Goal: Task Accomplishment & Management: Manage account settings

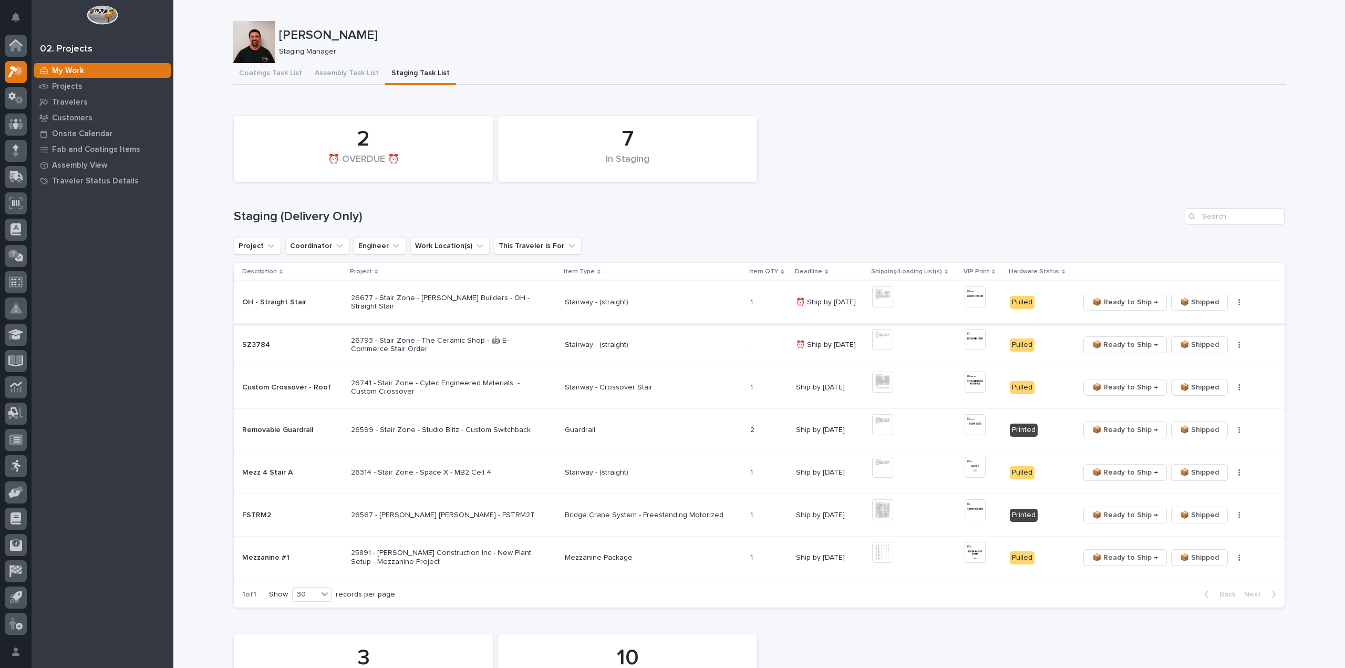
click at [1238, 299] on icon "button" at bounding box center [1239, 301] width 2 height 7
click at [1209, 339] on span "🔩 Hardware" at bounding box center [1194, 340] width 44 height 13
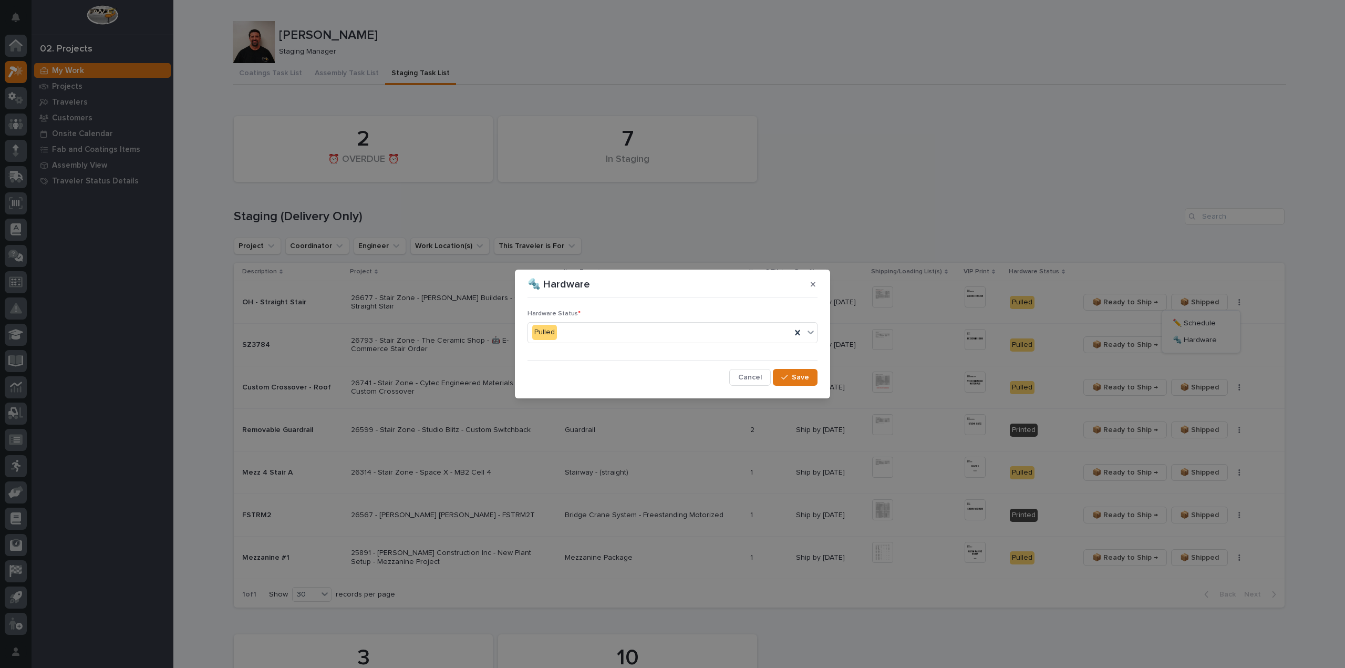
click at [590, 333] on div "Pulled" at bounding box center [659, 332] width 263 height 17
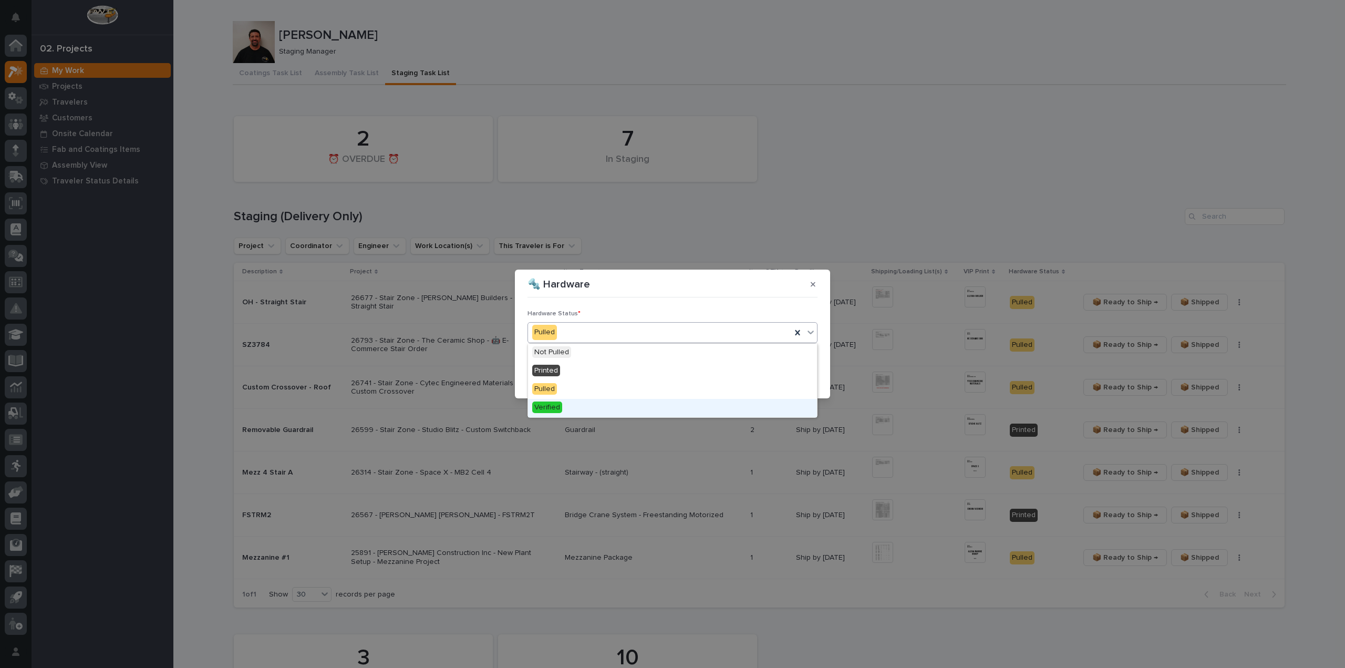
drag, startPoint x: 555, startPoint y: 389, endPoint x: 553, endPoint y: 410, distance: 21.6
click at [553, 410] on span "Verified" at bounding box center [547, 407] width 30 height 12
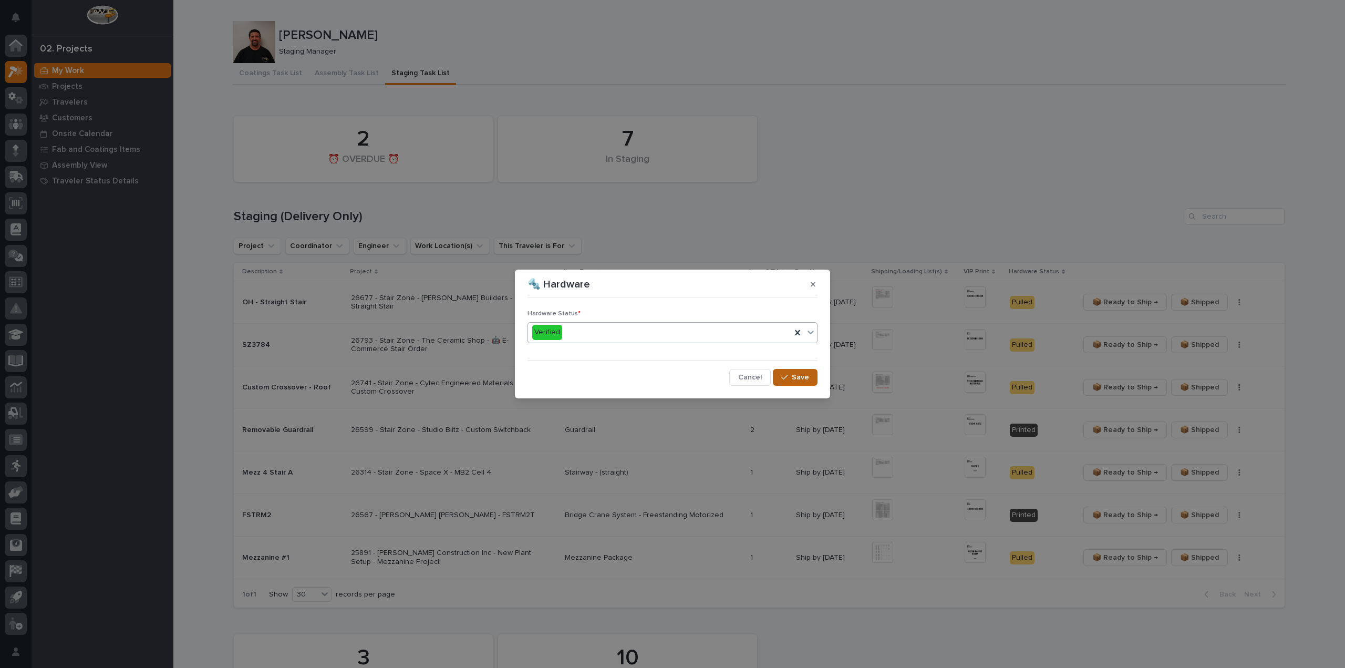
click at [791, 373] on button "Save" at bounding box center [795, 377] width 45 height 17
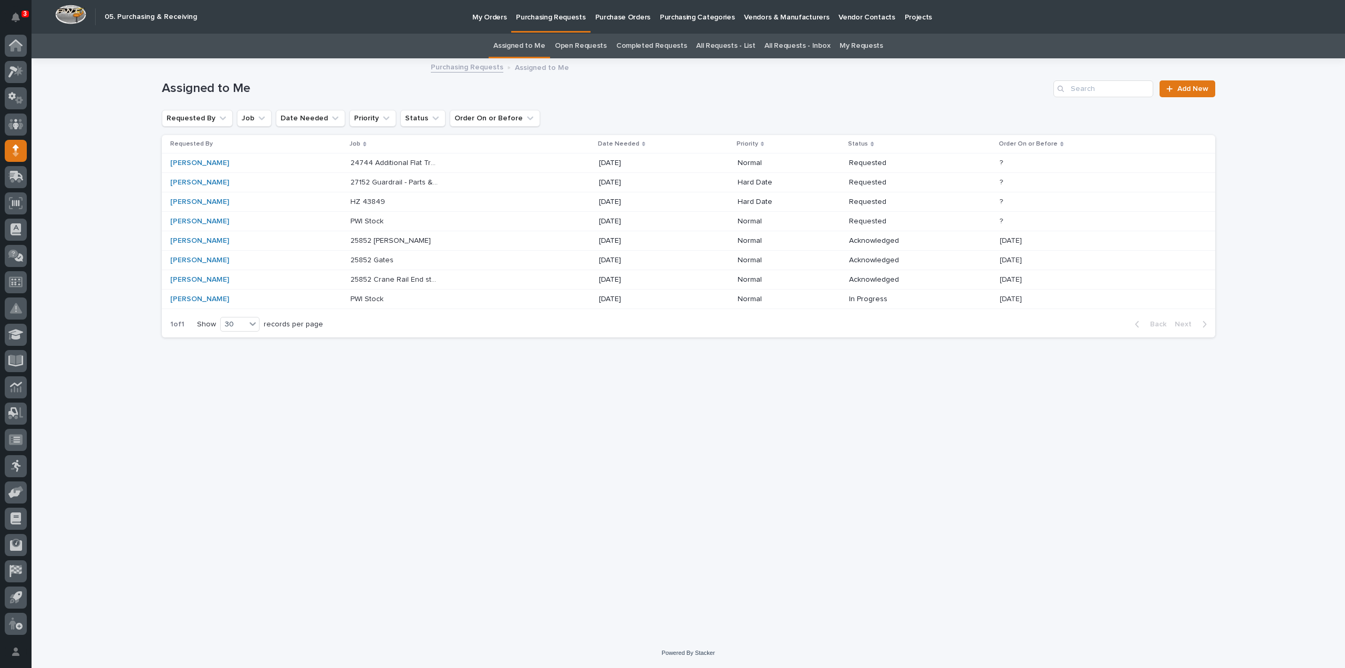
click at [723, 43] on link "All Requests - List" at bounding box center [725, 46] width 59 height 25
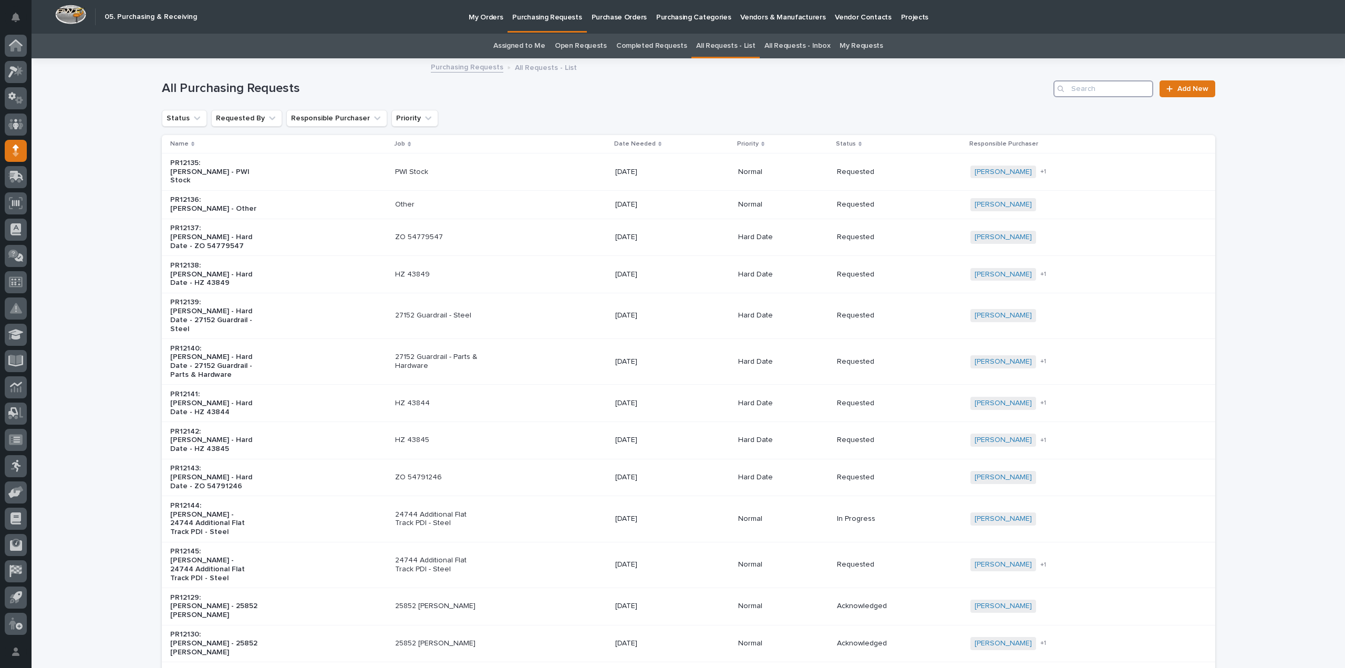
click at [1111, 91] on input "Search" at bounding box center [1103, 88] width 100 height 17
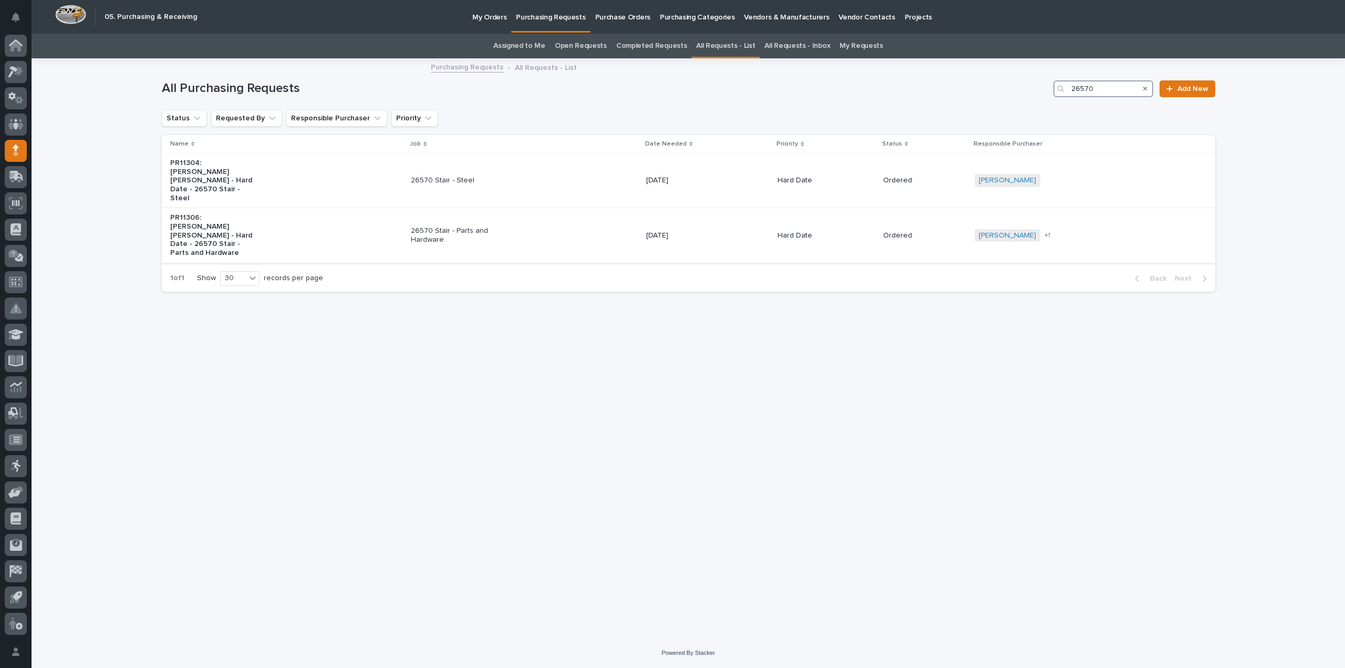
type input "26570"
click at [457, 226] on p "26570 Stair - Parts and Hardware" at bounding box center [455, 235] width 88 height 18
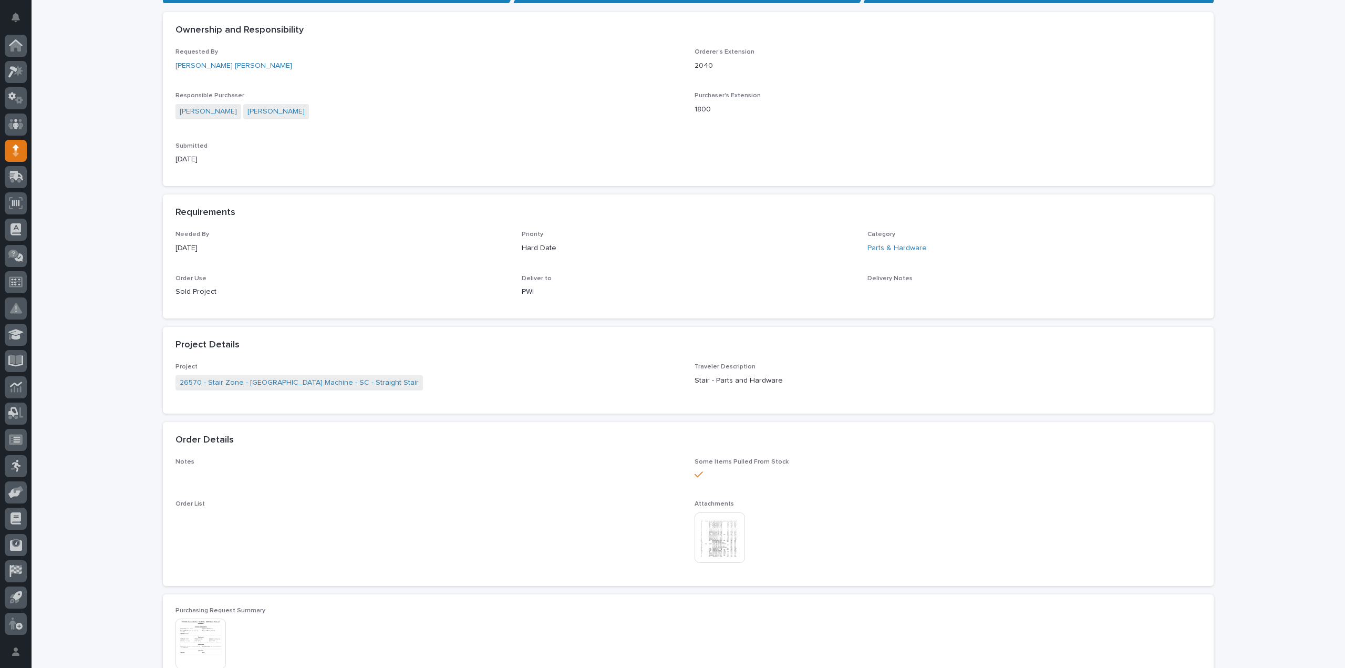
scroll to position [210, 0]
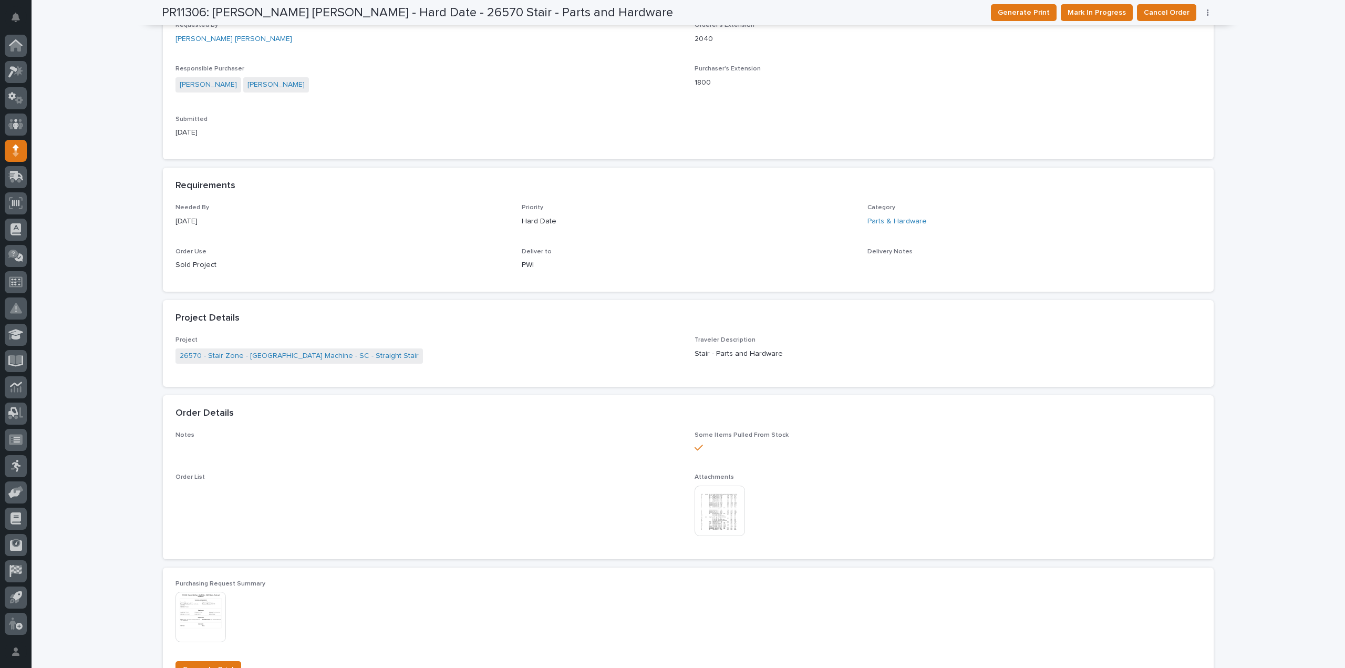
click at [728, 505] on img at bounding box center [719, 510] width 50 height 50
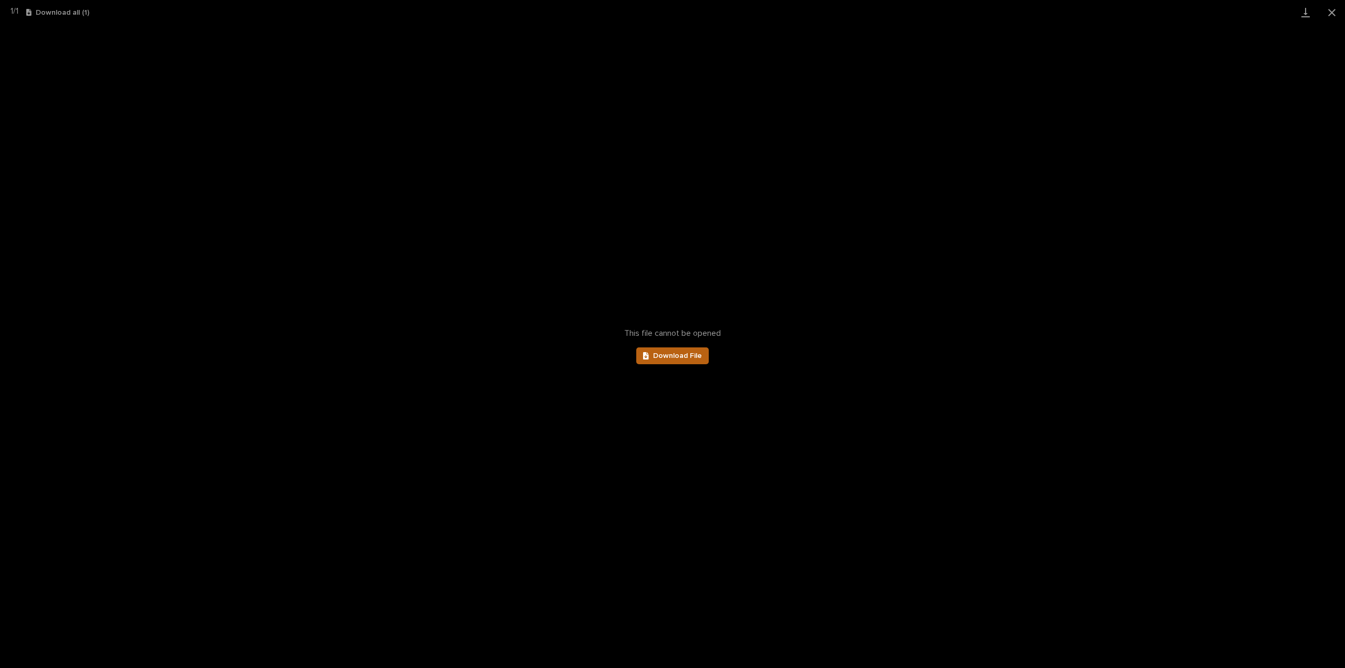
click at [664, 361] on link "Download File" at bounding box center [672, 355] width 72 height 17
click at [1335, 8] on button "Close gallery" at bounding box center [1331, 12] width 26 height 25
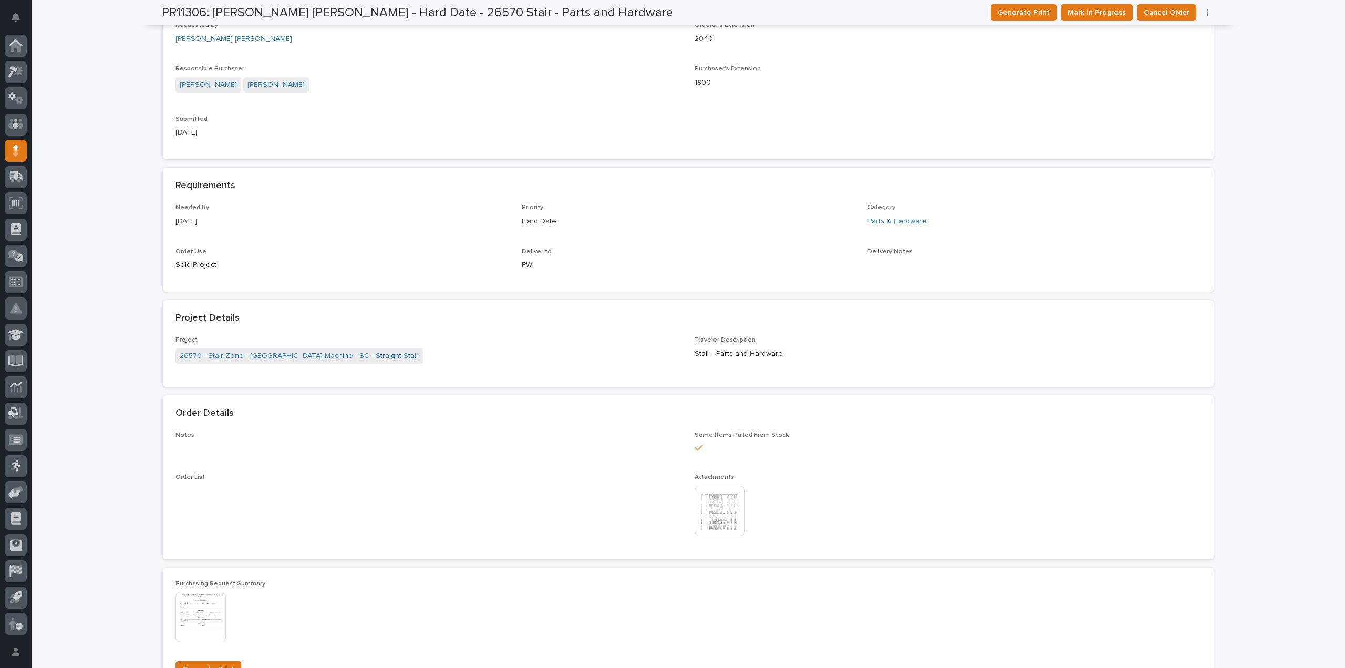
scroll to position [0, 0]
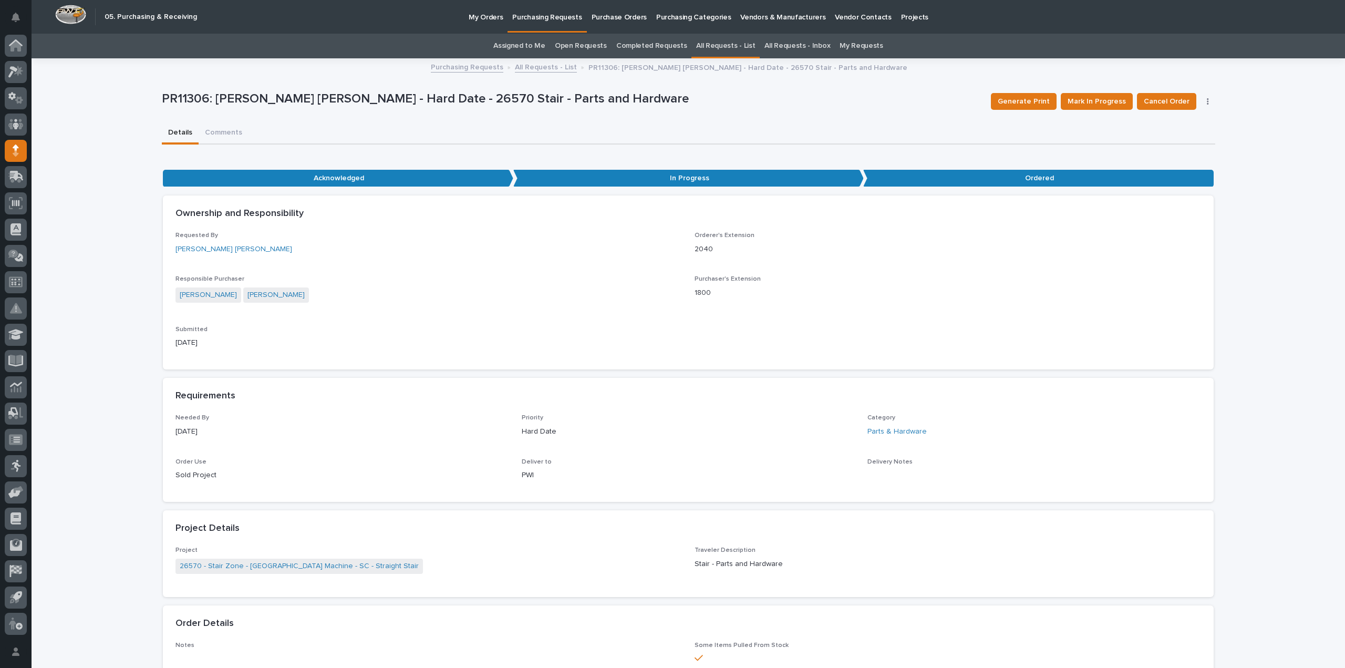
click at [711, 43] on link "All Requests - List" at bounding box center [725, 46] width 59 height 25
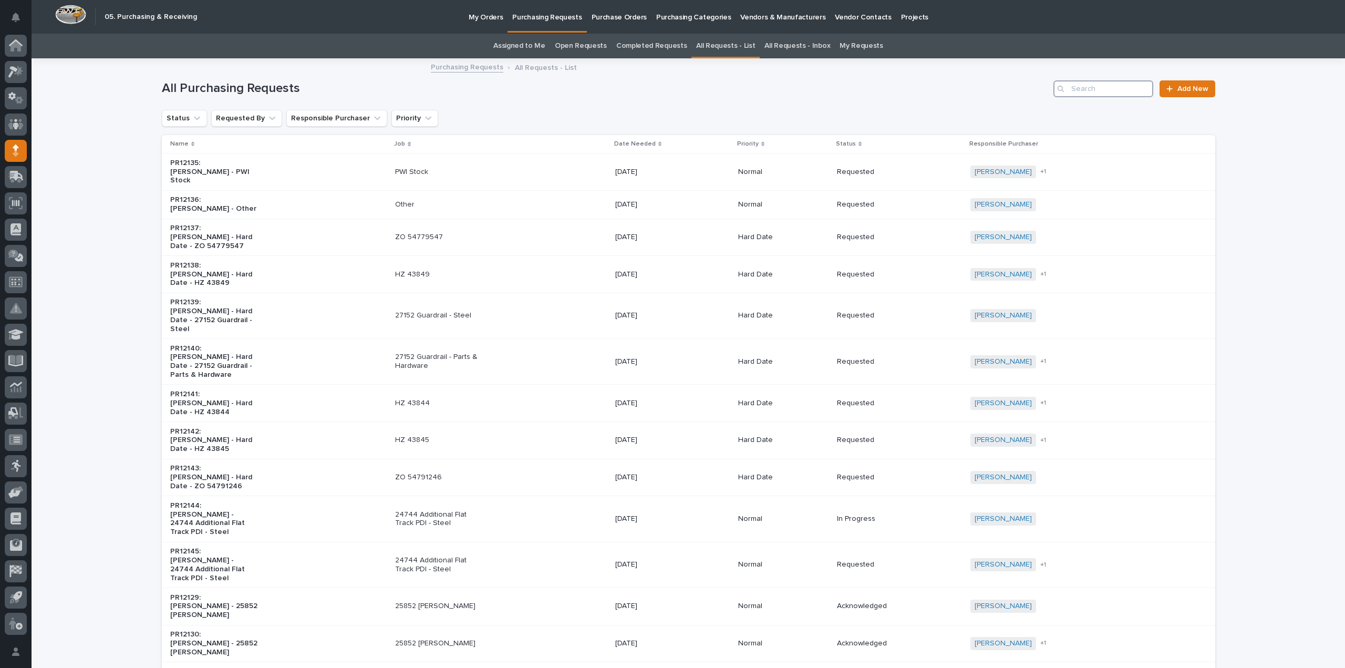
click at [1077, 90] on input "Search" at bounding box center [1103, 88] width 100 height 17
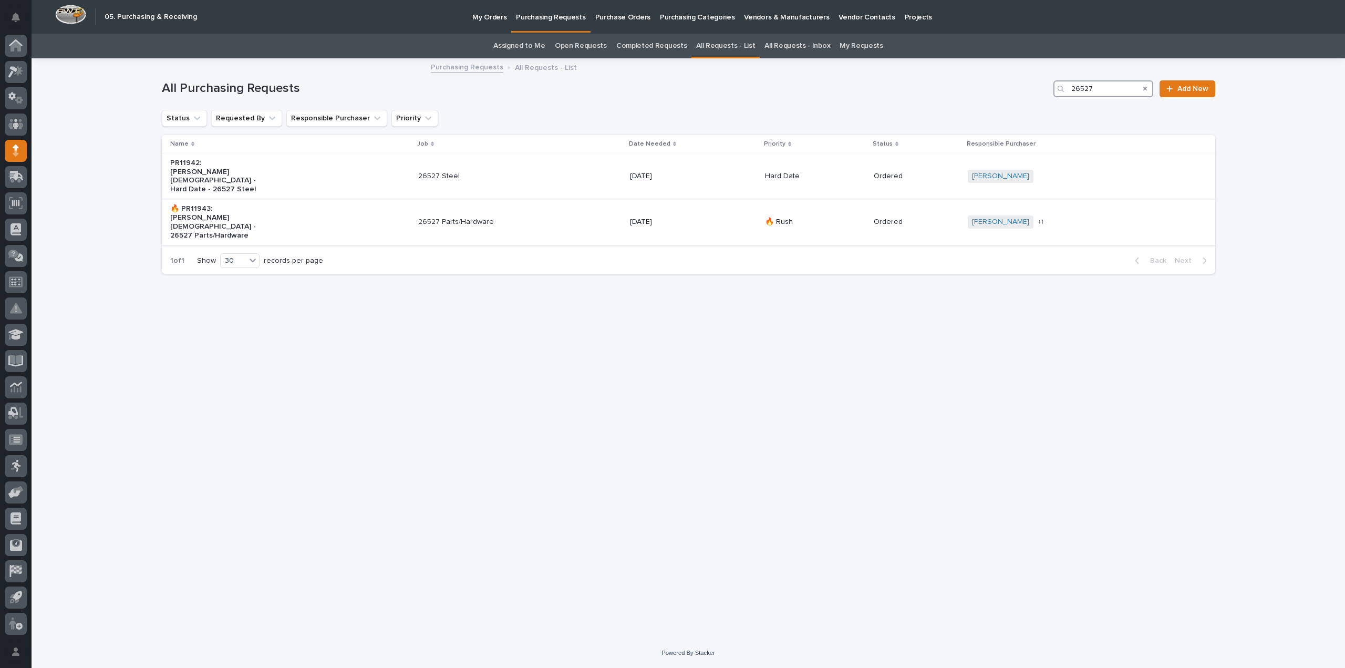
type input "26527"
click at [442, 217] on p "26527 Parts/Hardware" at bounding box center [462, 221] width 88 height 9
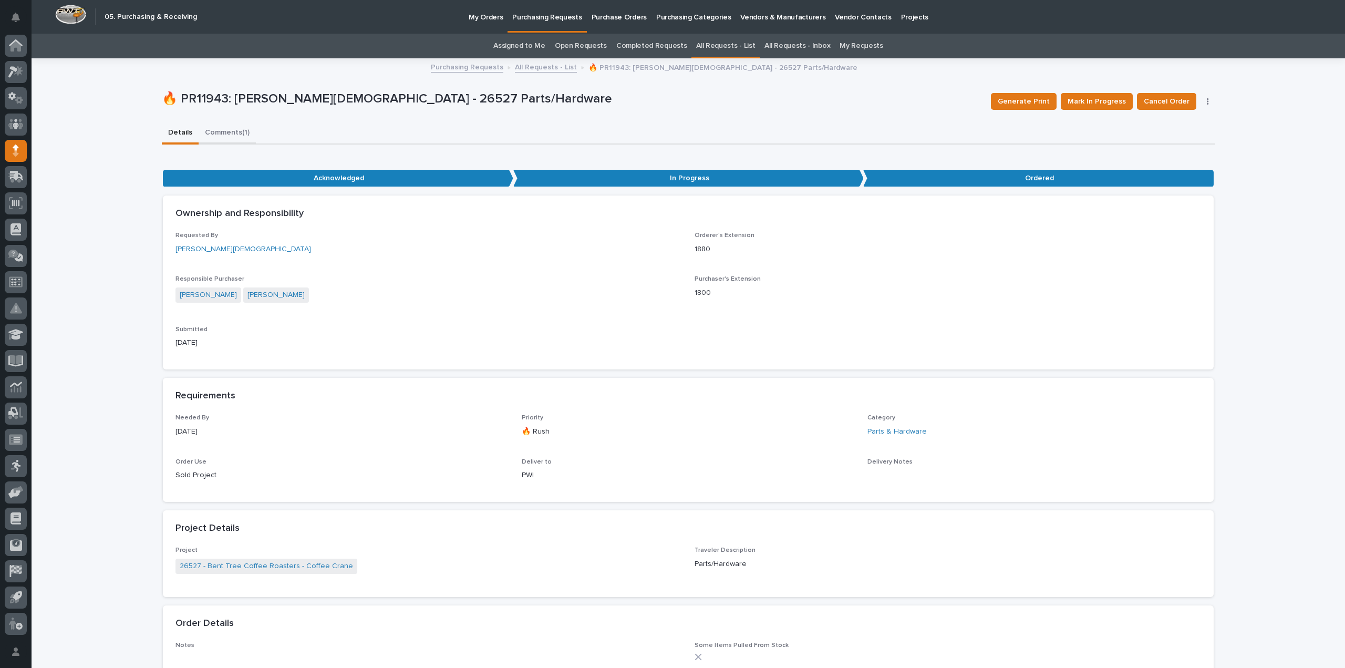
click at [210, 132] on button "Comments (1)" at bounding box center [227, 133] width 57 height 22
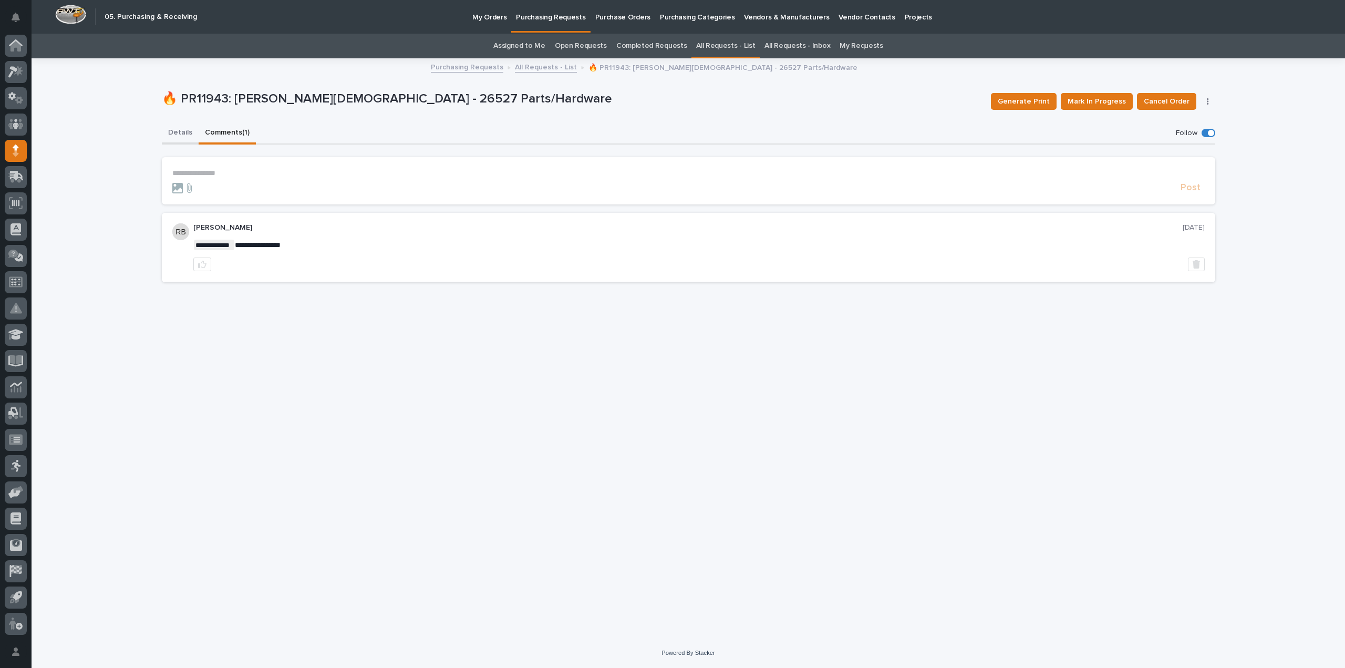
click at [180, 134] on button "Details" at bounding box center [180, 133] width 37 height 22
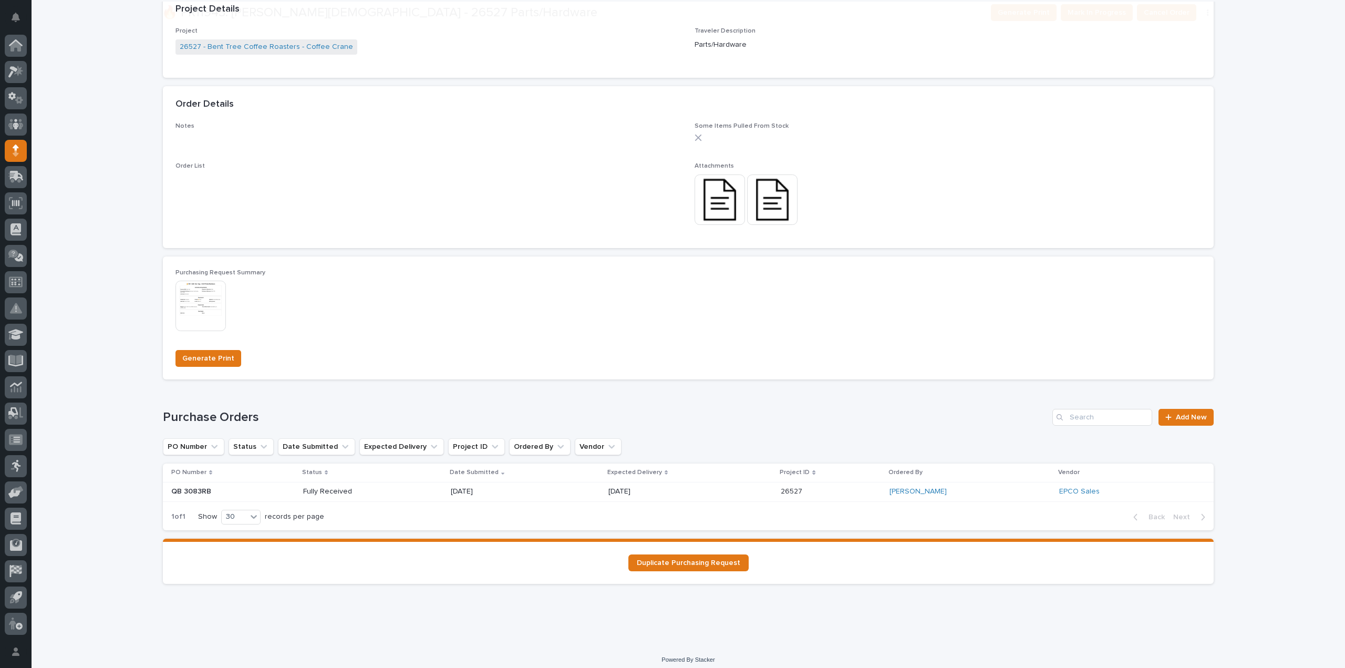
scroll to position [525, 0]
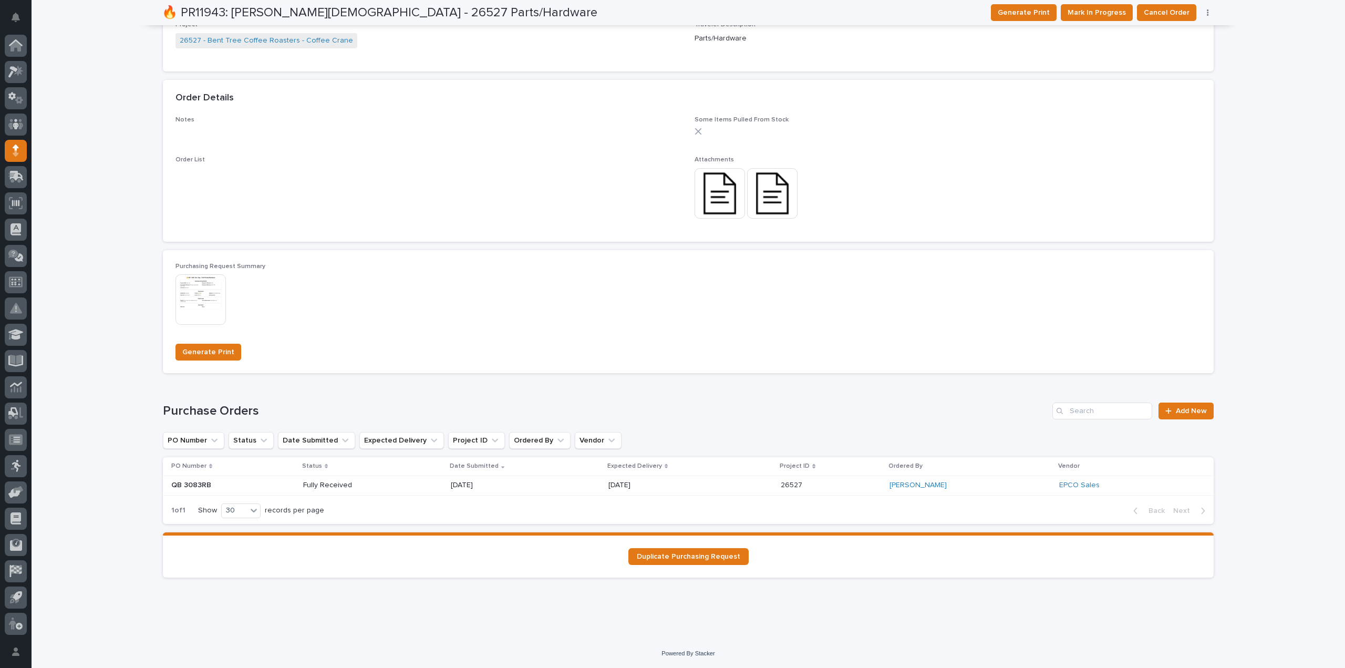
click at [722, 194] on img at bounding box center [719, 193] width 50 height 50
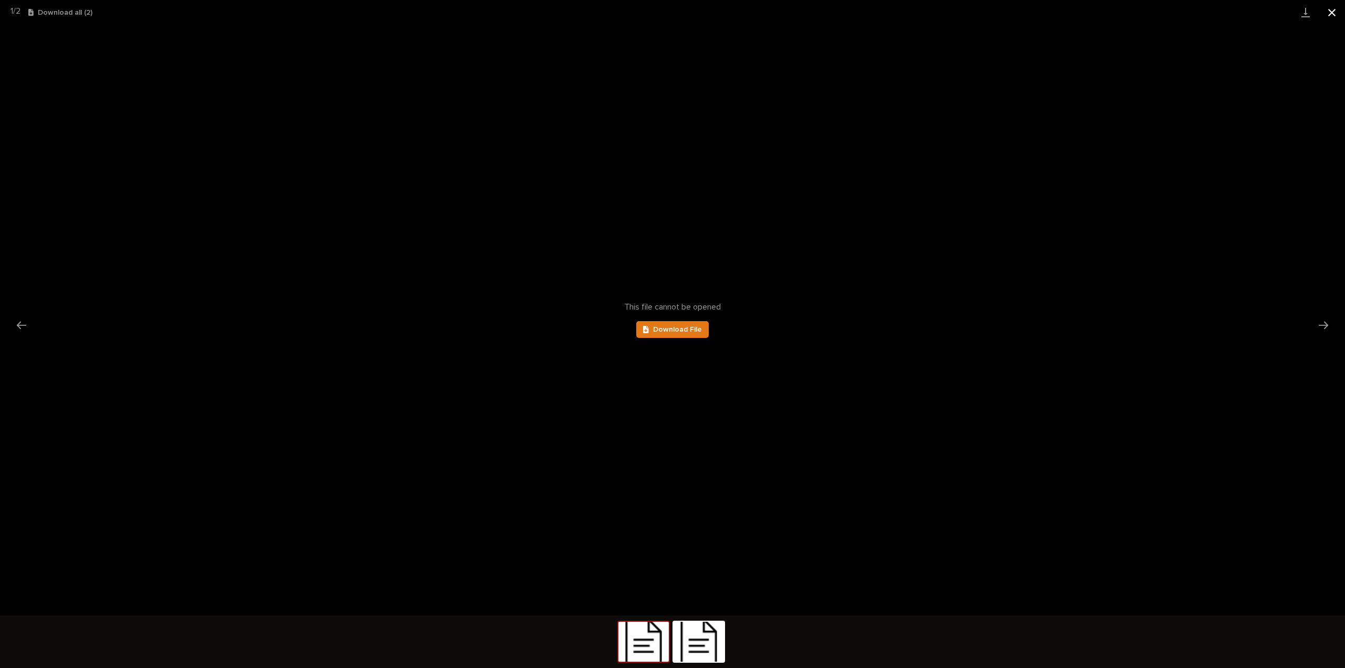
click at [1328, 16] on button "Close gallery" at bounding box center [1331, 12] width 26 height 25
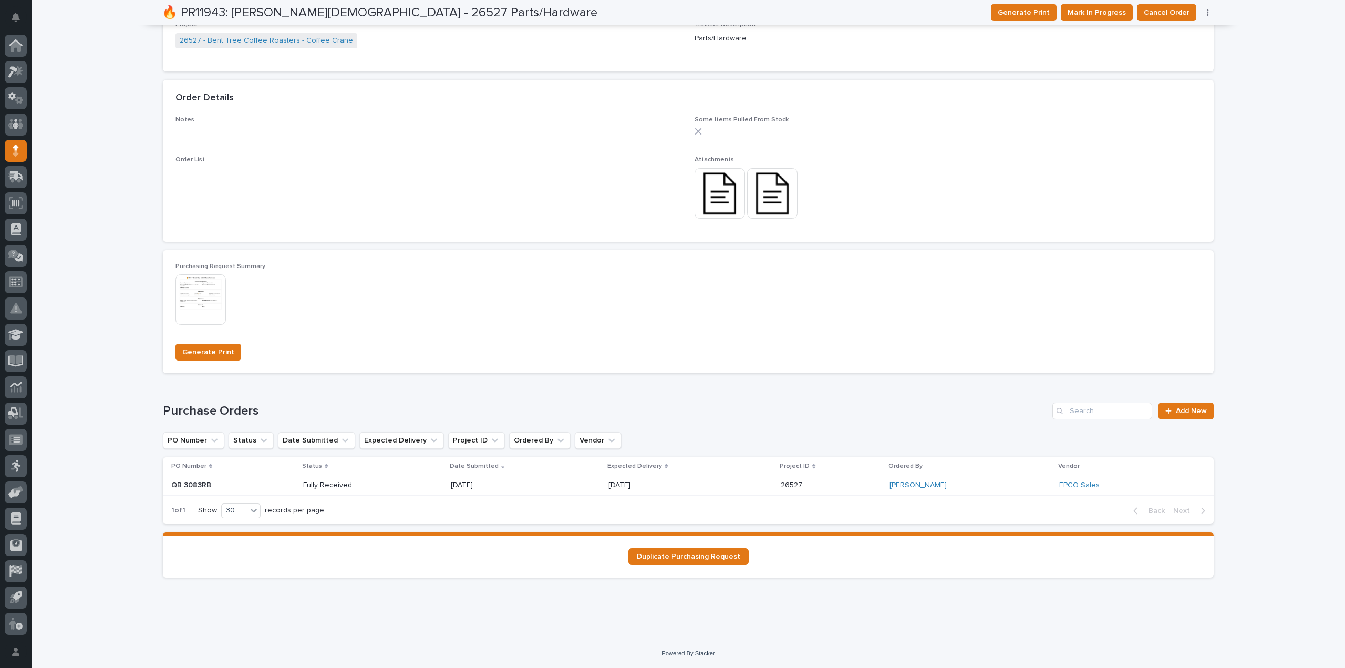
click at [320, 487] on p "Fully Received" at bounding box center [340, 485] width 75 height 9
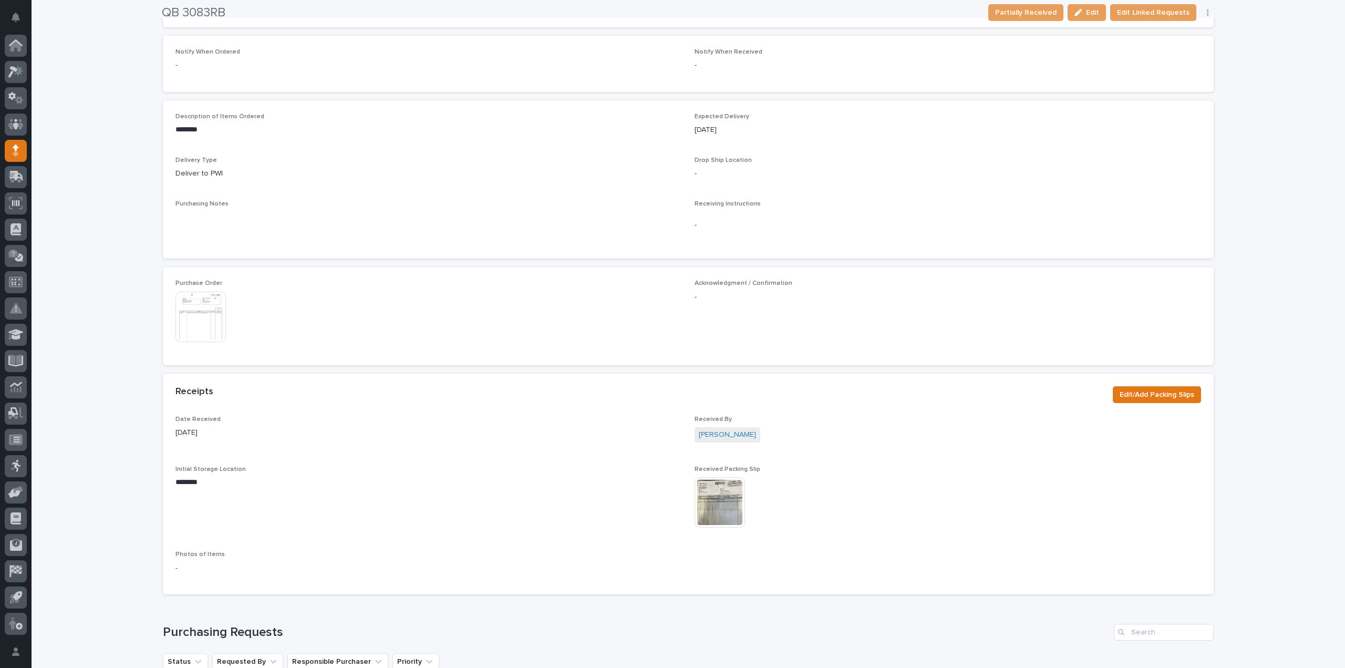
scroll to position [315, 0]
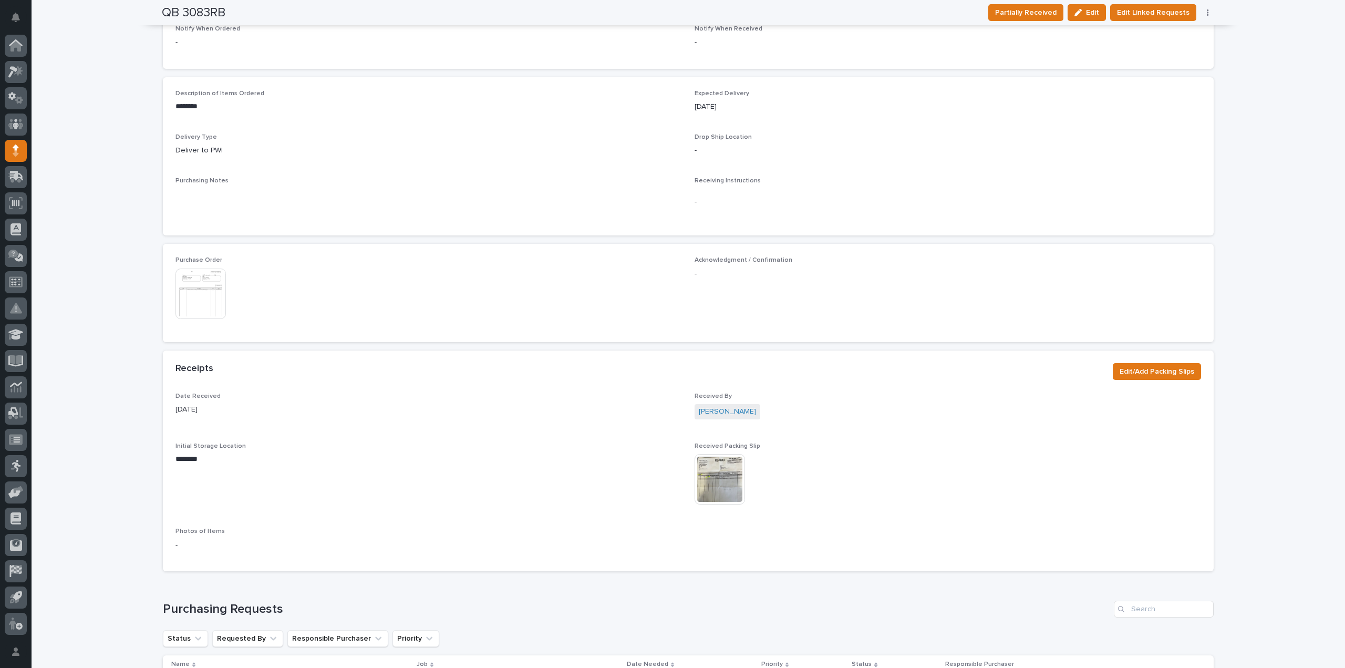
click at [712, 476] on img at bounding box center [719, 479] width 50 height 50
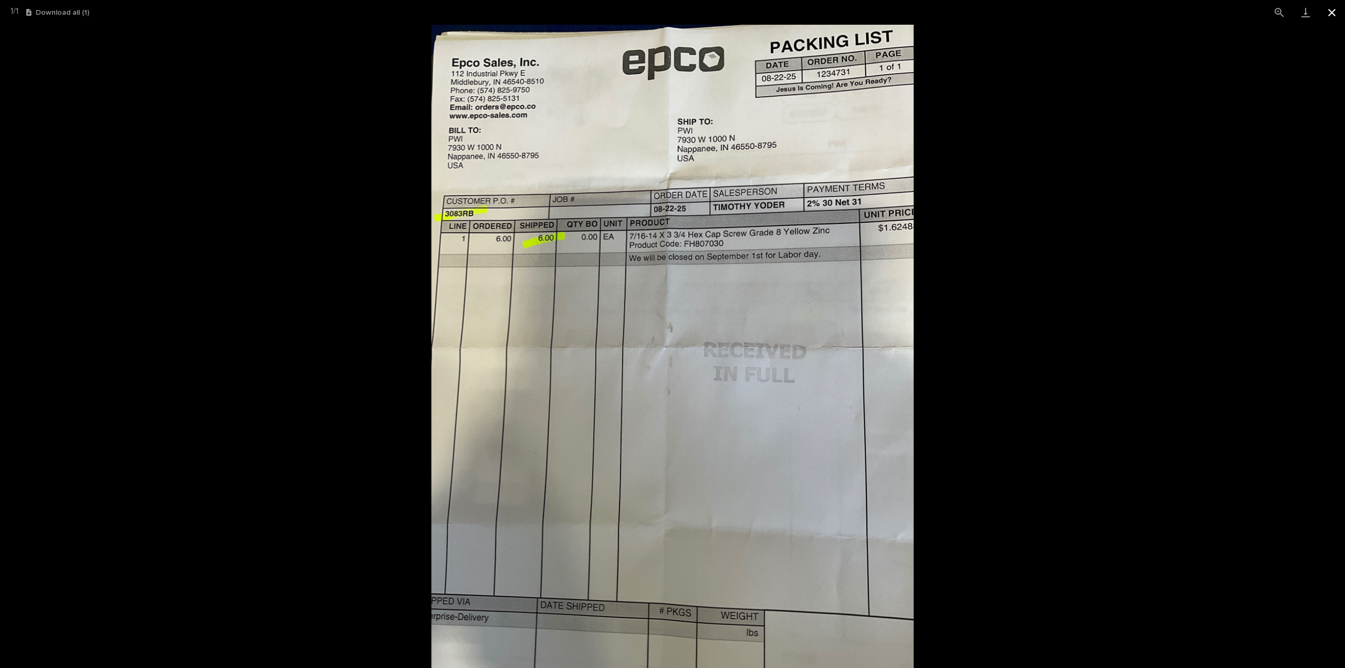
click at [1334, 11] on button "Close gallery" at bounding box center [1331, 12] width 26 height 25
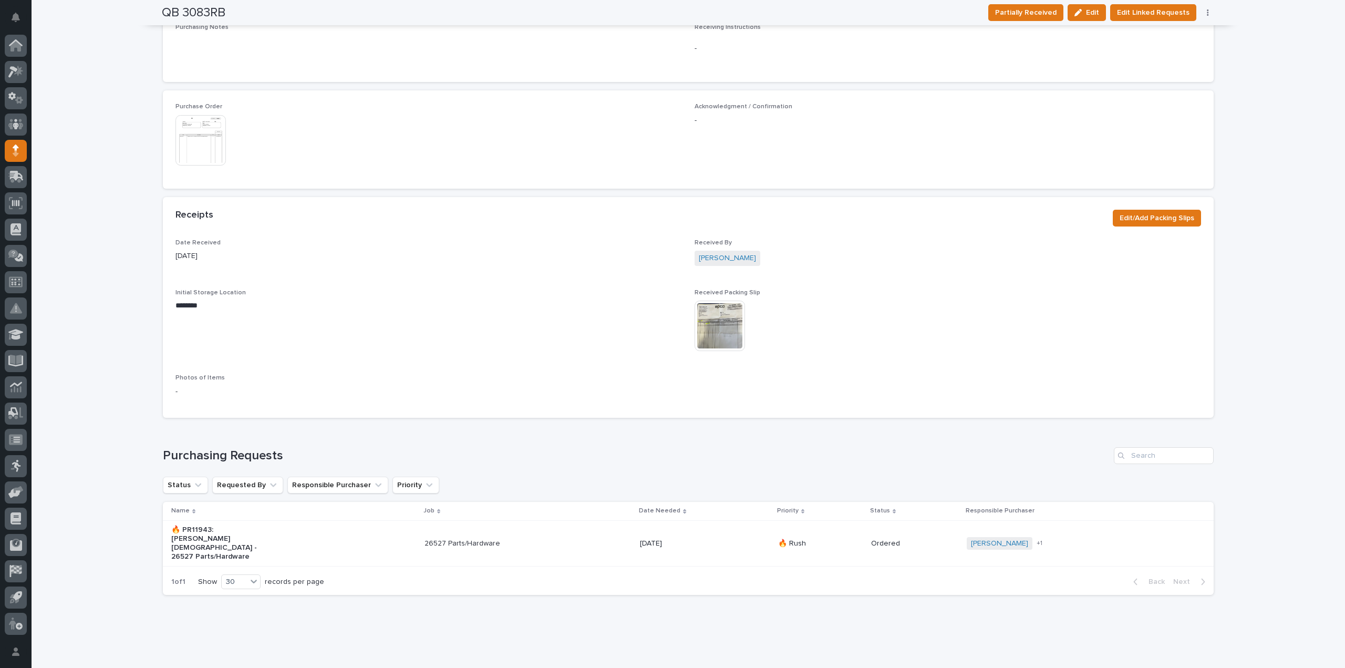
scroll to position [0, 0]
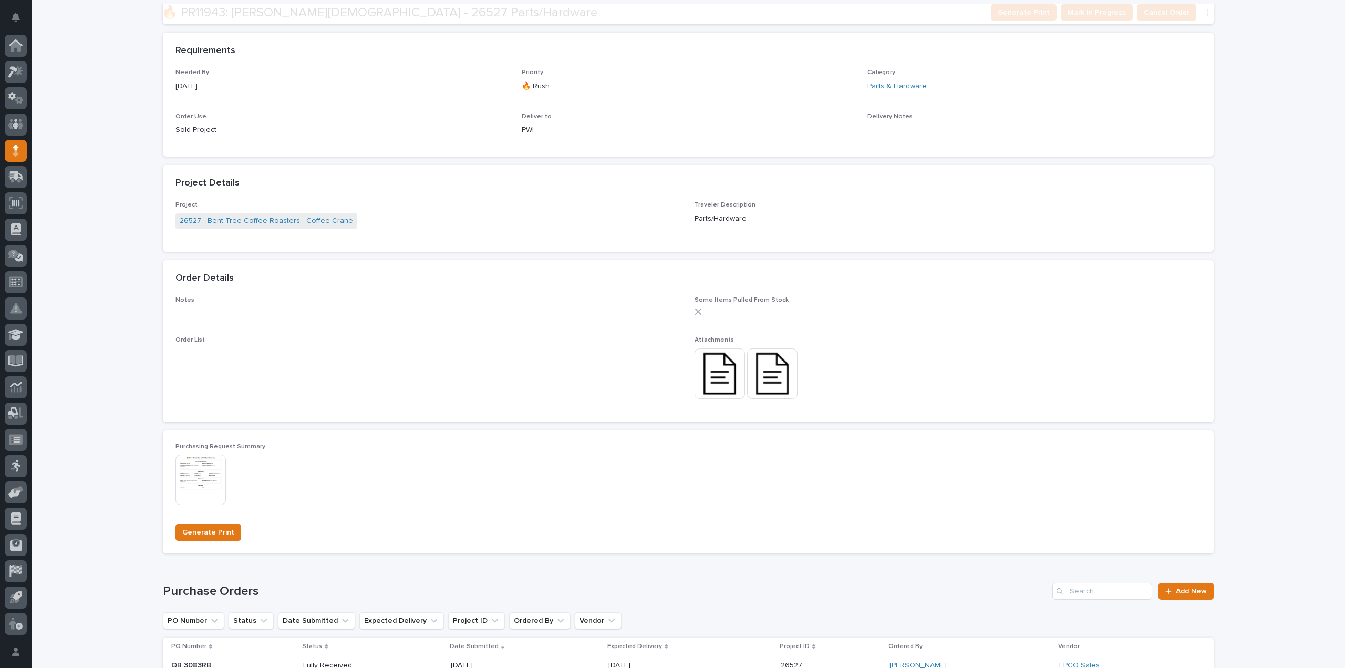
scroll to position [349, 0]
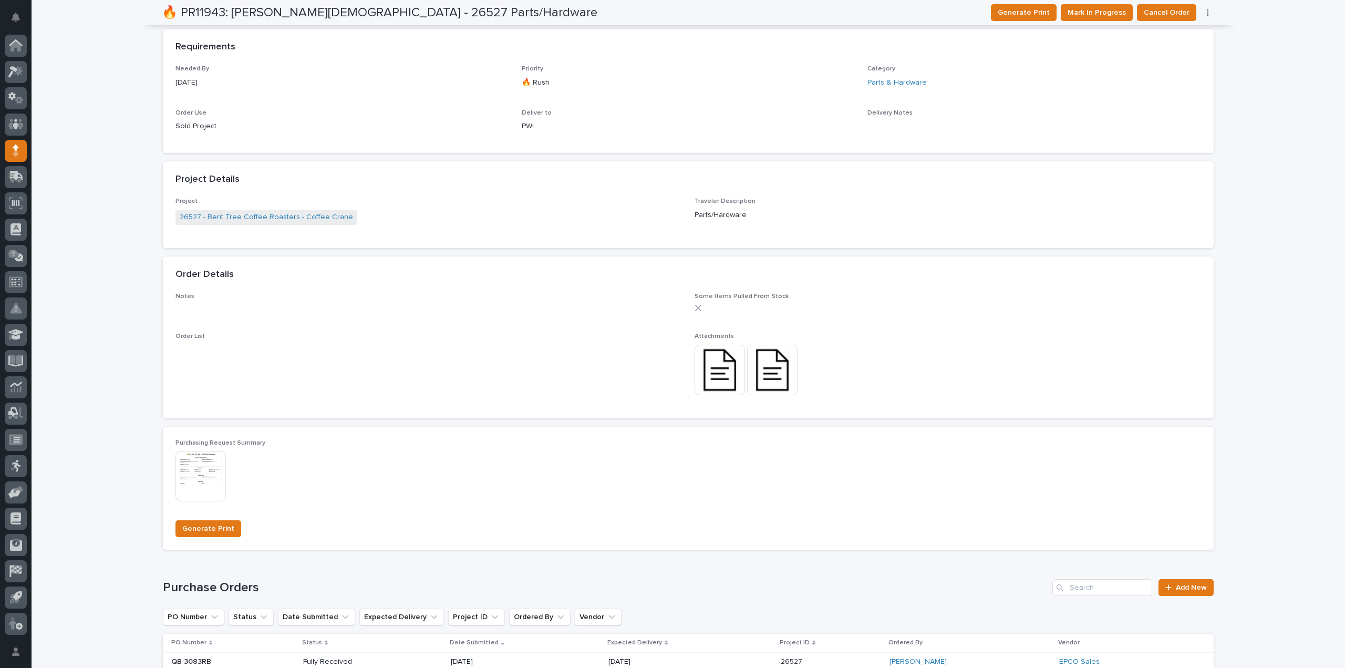
click at [725, 384] on img at bounding box center [719, 370] width 50 height 50
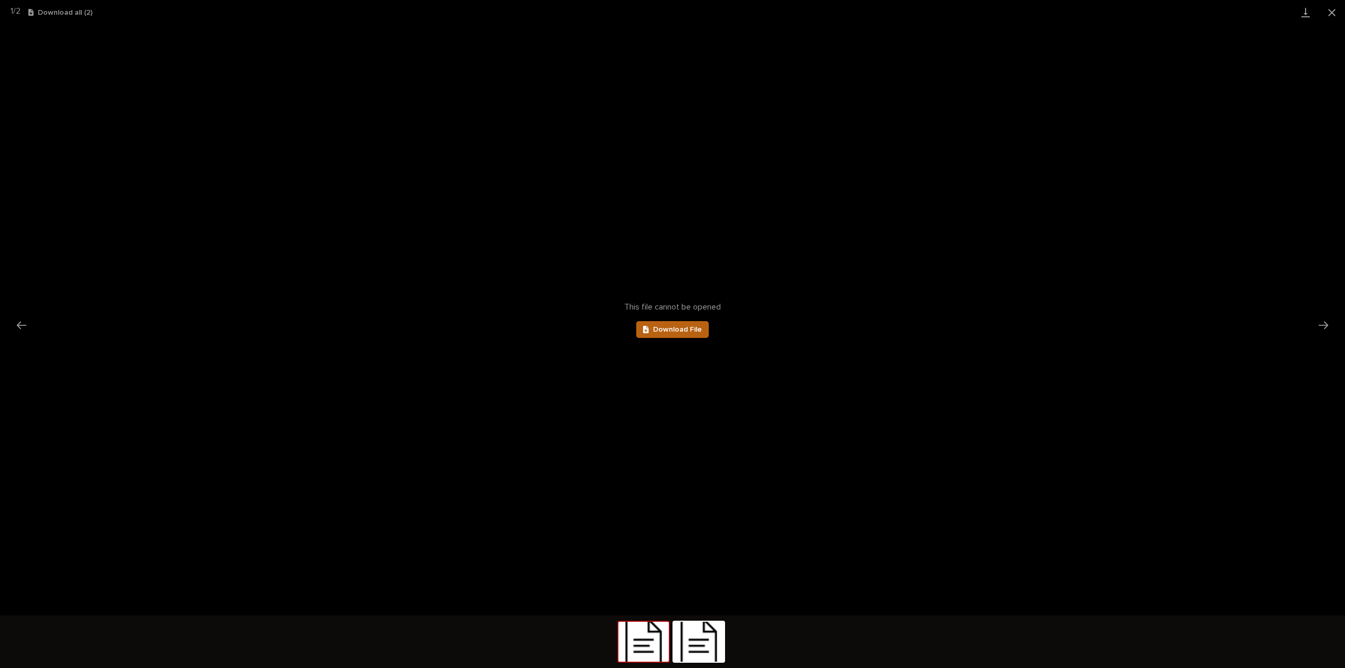
click at [663, 331] on span "Download File" at bounding box center [677, 329] width 49 height 7
click at [1326, 327] on button "Next slide" at bounding box center [1323, 325] width 22 height 20
click at [700, 332] on span "Download File" at bounding box center [677, 329] width 49 height 7
click at [1300, 12] on link "Download" at bounding box center [1305, 12] width 26 height 25
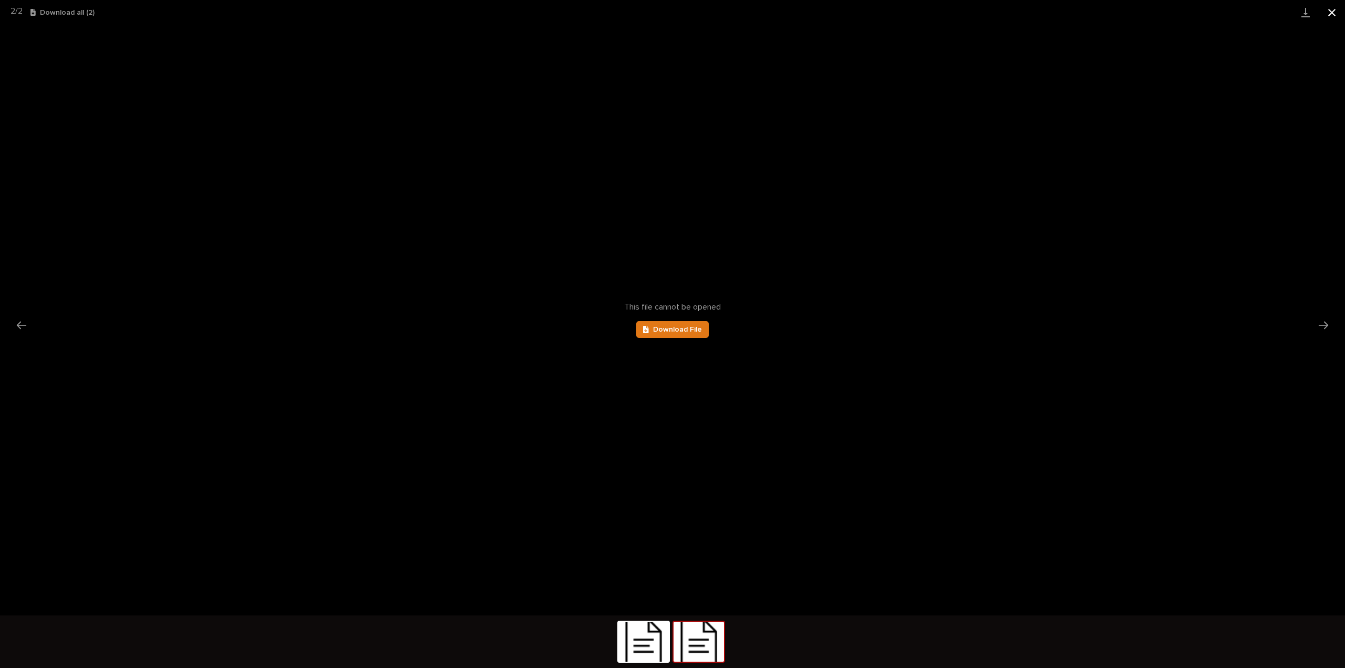
click at [1331, 12] on button "Close gallery" at bounding box center [1331, 12] width 26 height 25
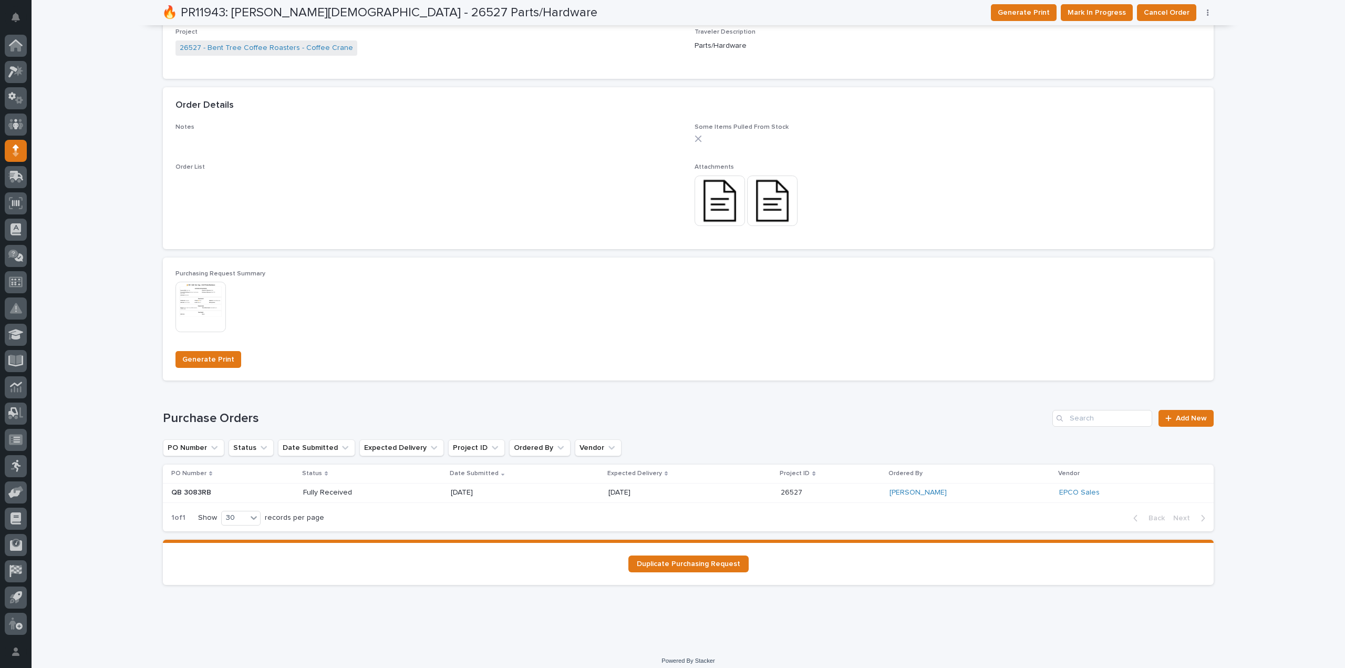
scroll to position [525, 0]
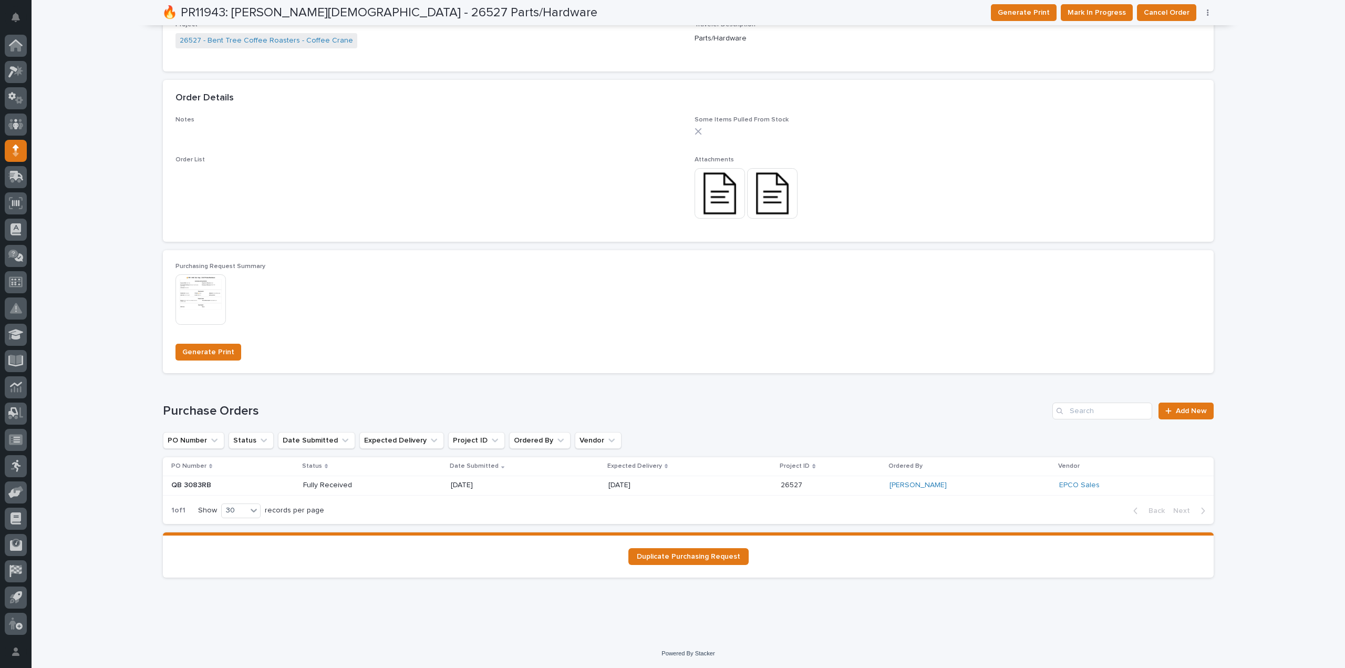
click at [332, 487] on p "Fully Received" at bounding box center [340, 485] width 75 height 9
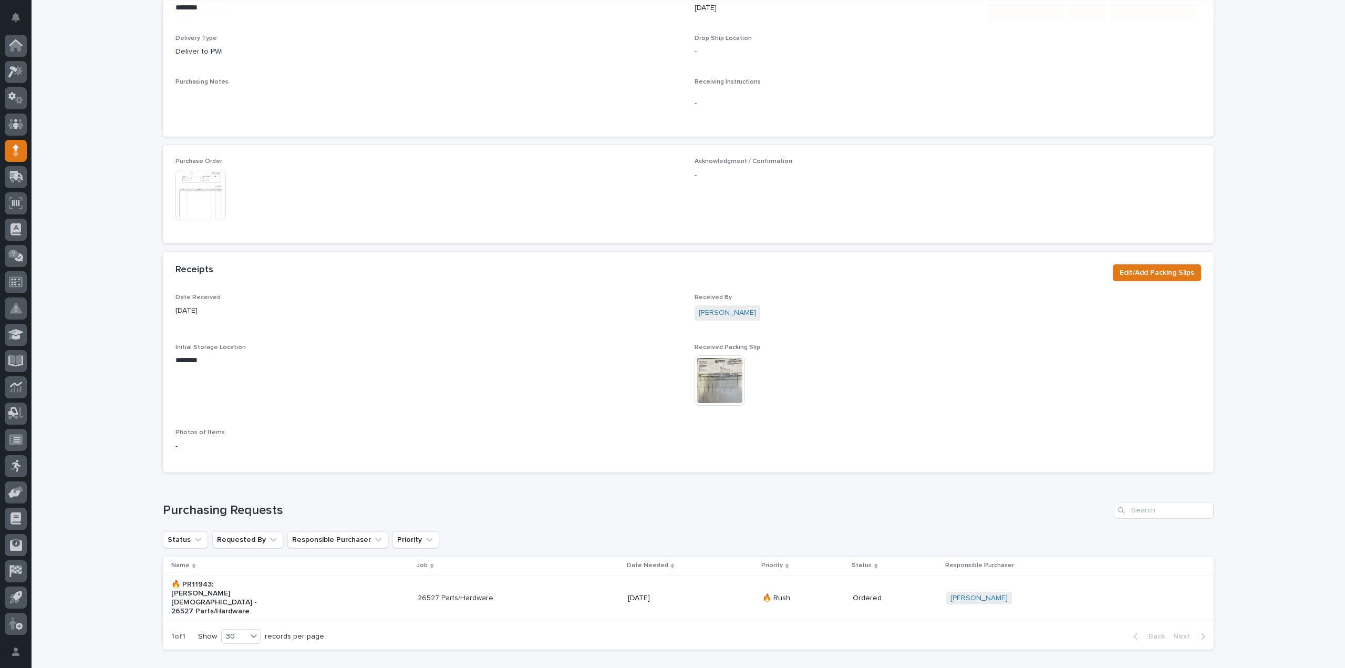
scroll to position [420, 0]
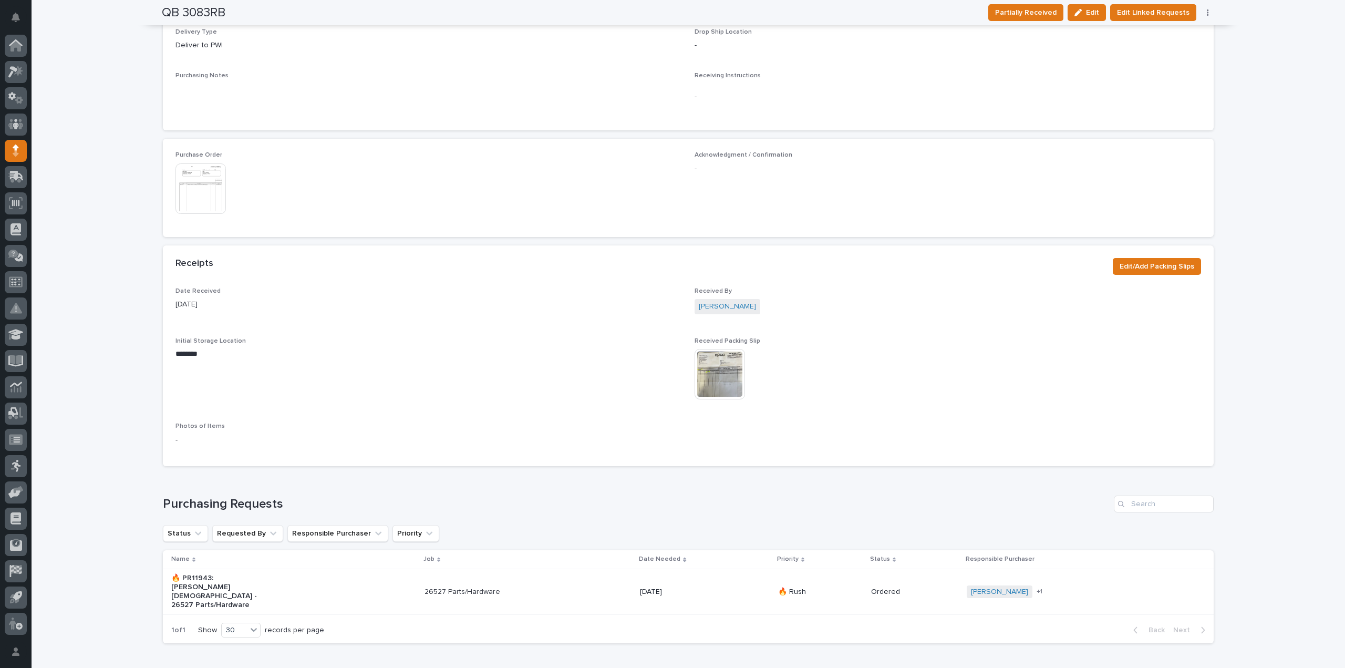
click at [700, 387] on img at bounding box center [719, 374] width 50 height 50
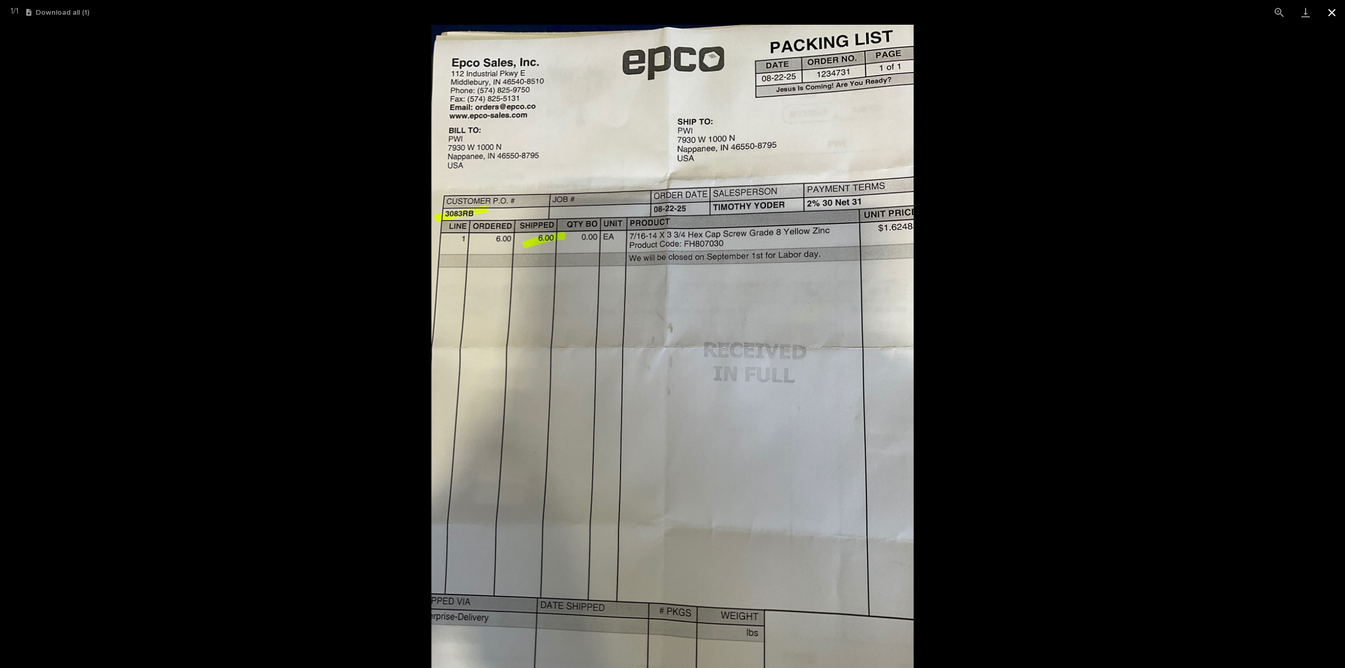
click at [1337, 11] on button "Close gallery" at bounding box center [1331, 12] width 26 height 25
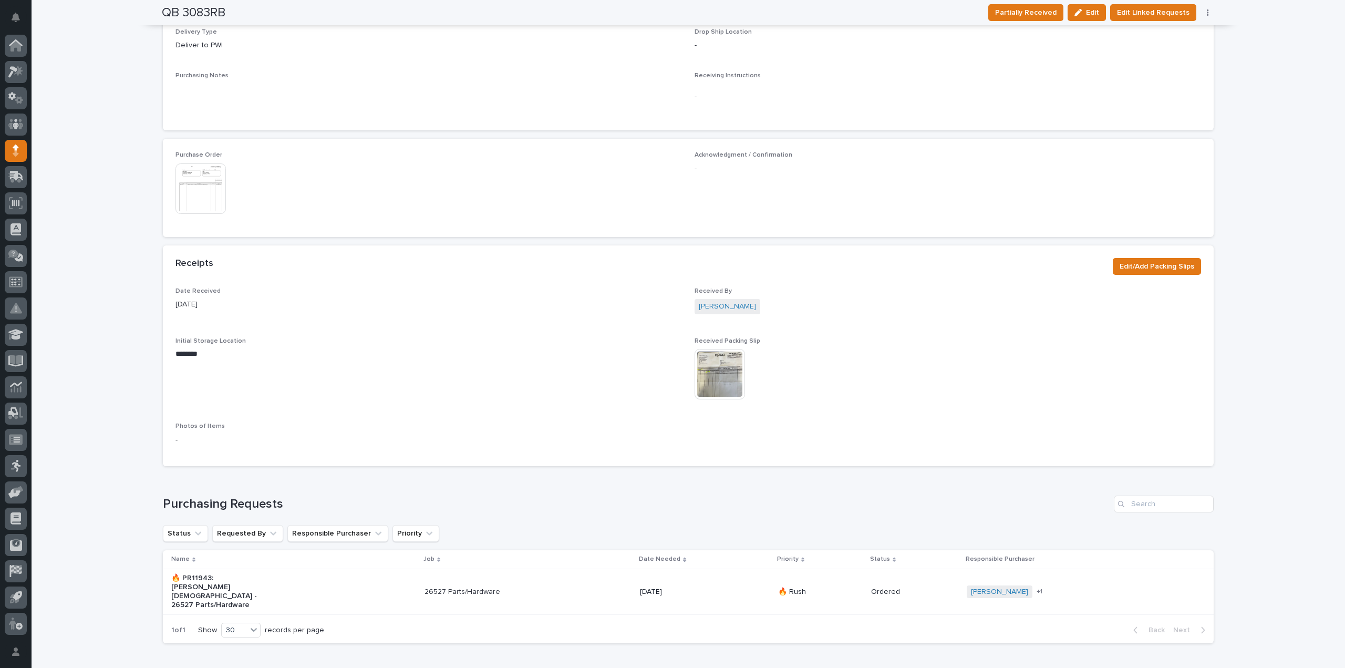
scroll to position [0, 0]
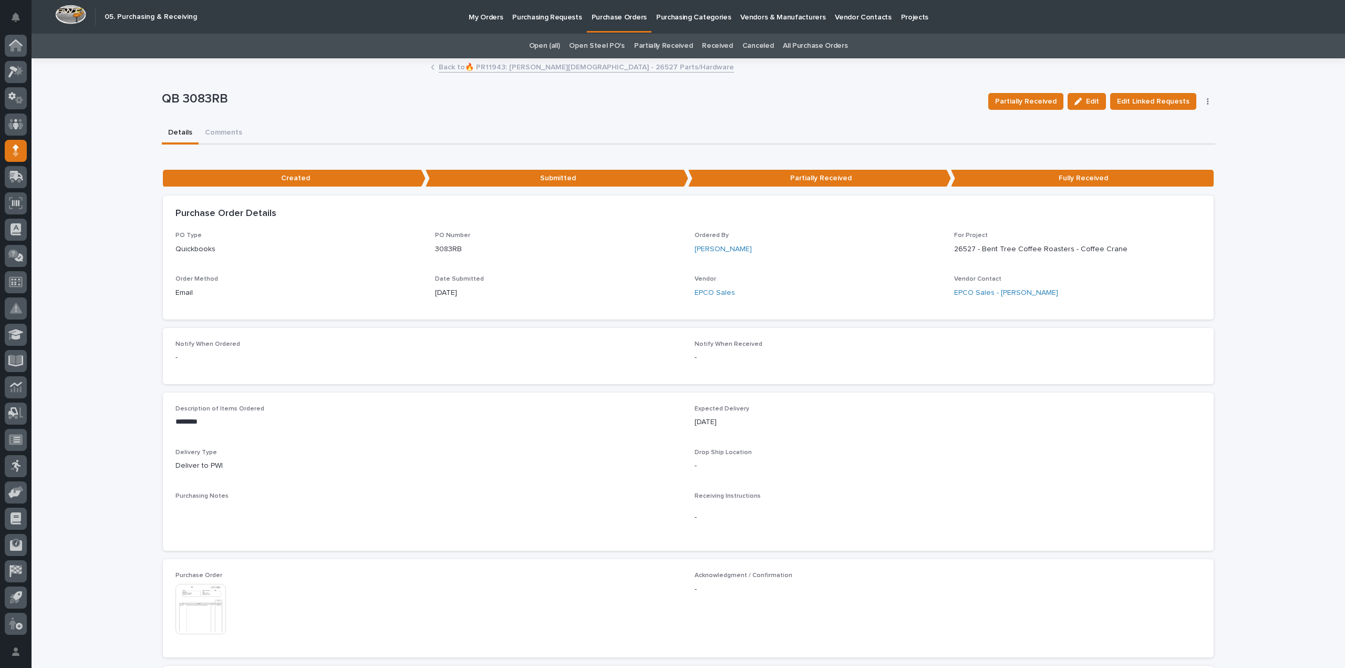
click at [550, 17] on p "Purchasing Requests" at bounding box center [546, 11] width 69 height 22
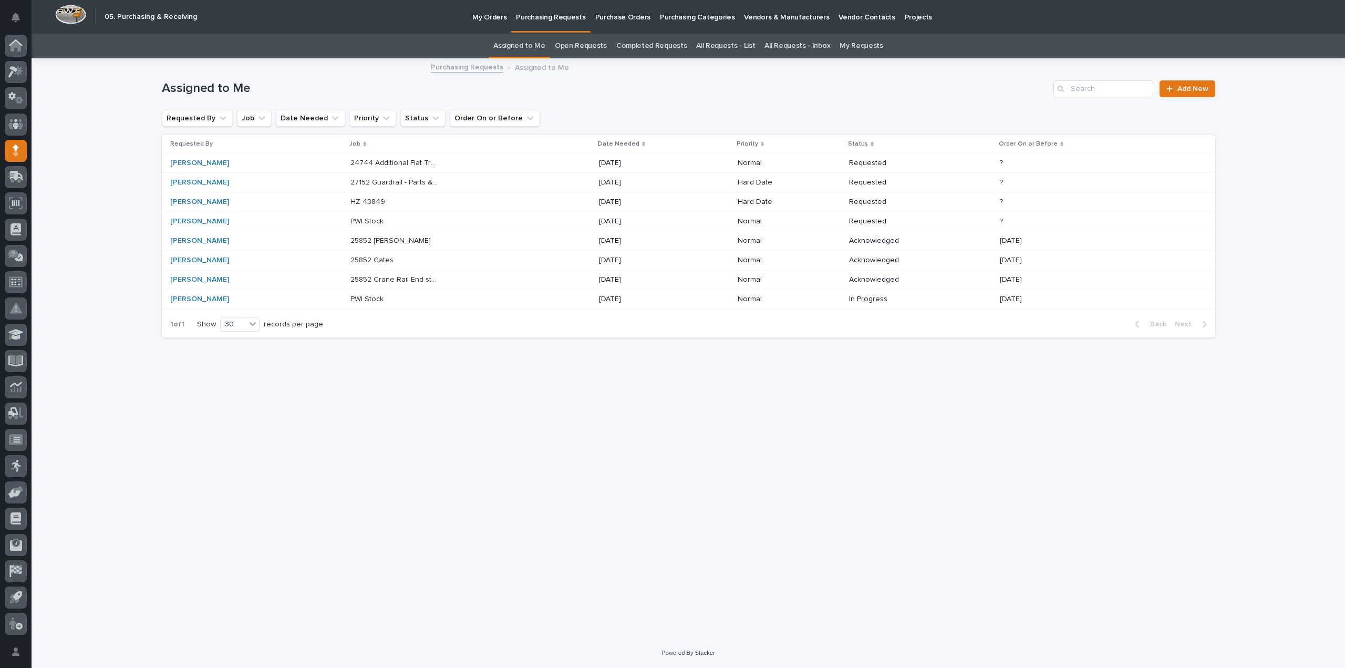
click at [357, 183] on p "27152 Guardrail - Parts & Hardware" at bounding box center [395, 181] width 90 height 11
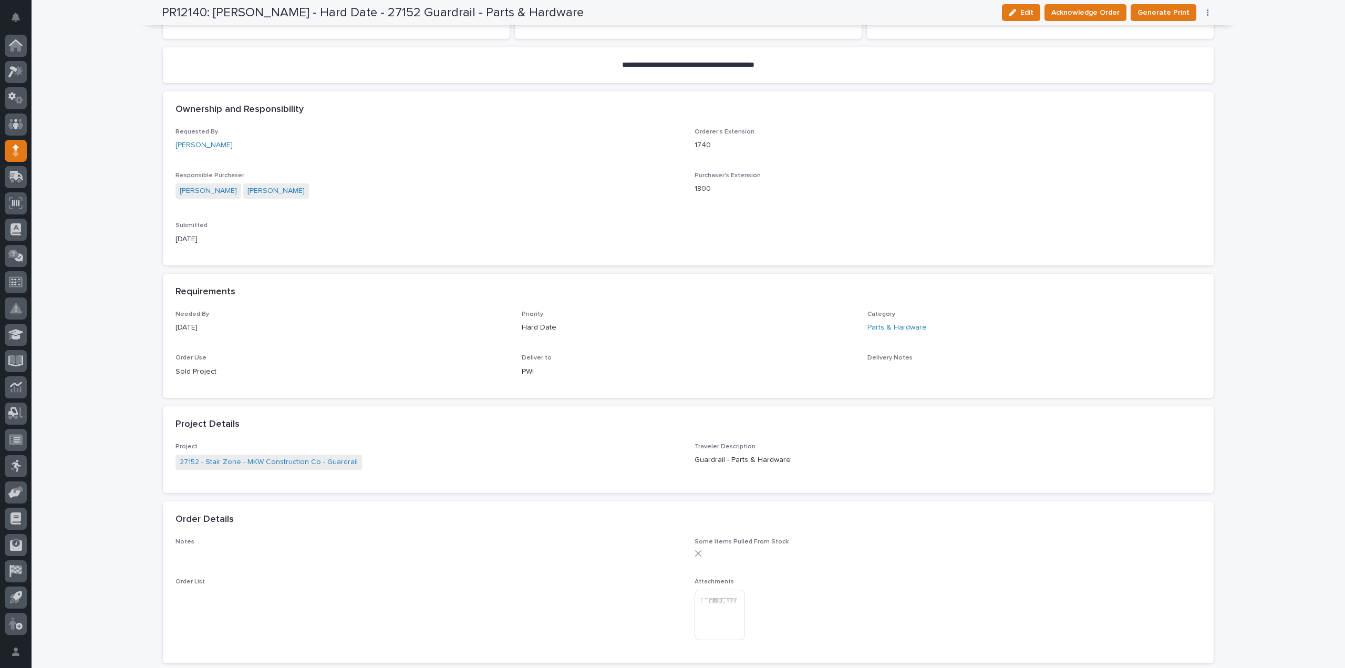
scroll to position [420, 0]
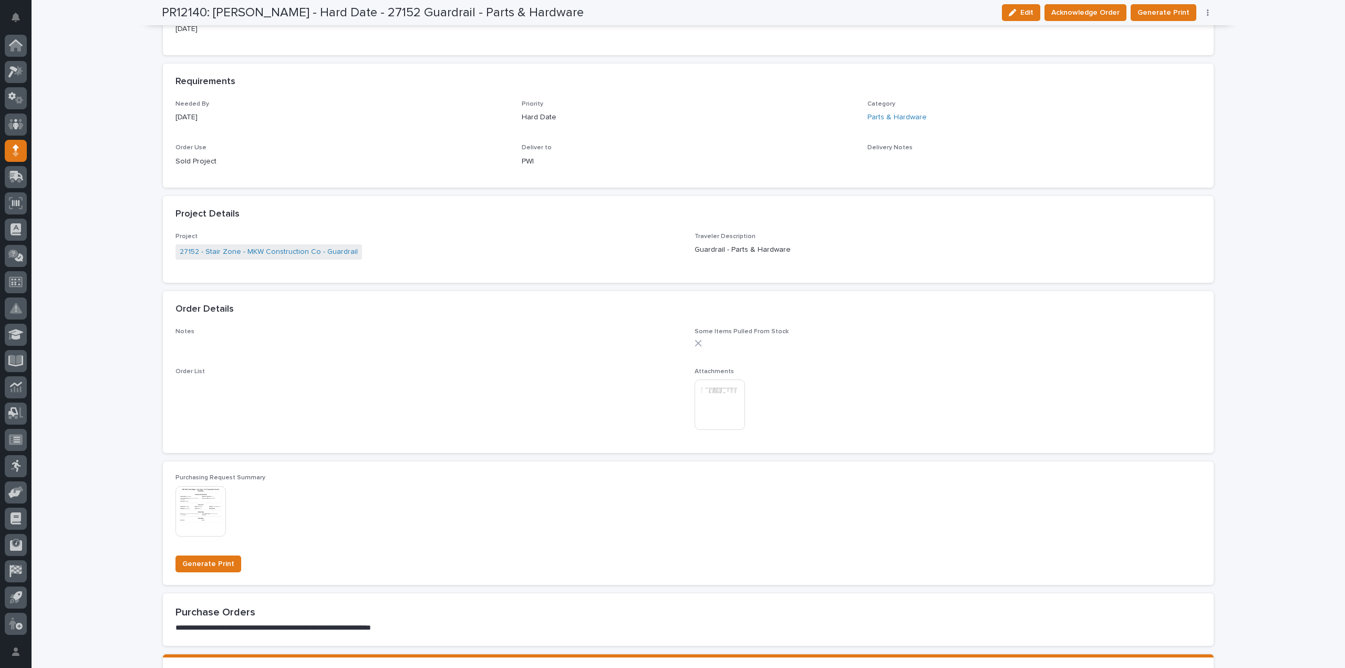
click at [718, 400] on img at bounding box center [719, 404] width 50 height 50
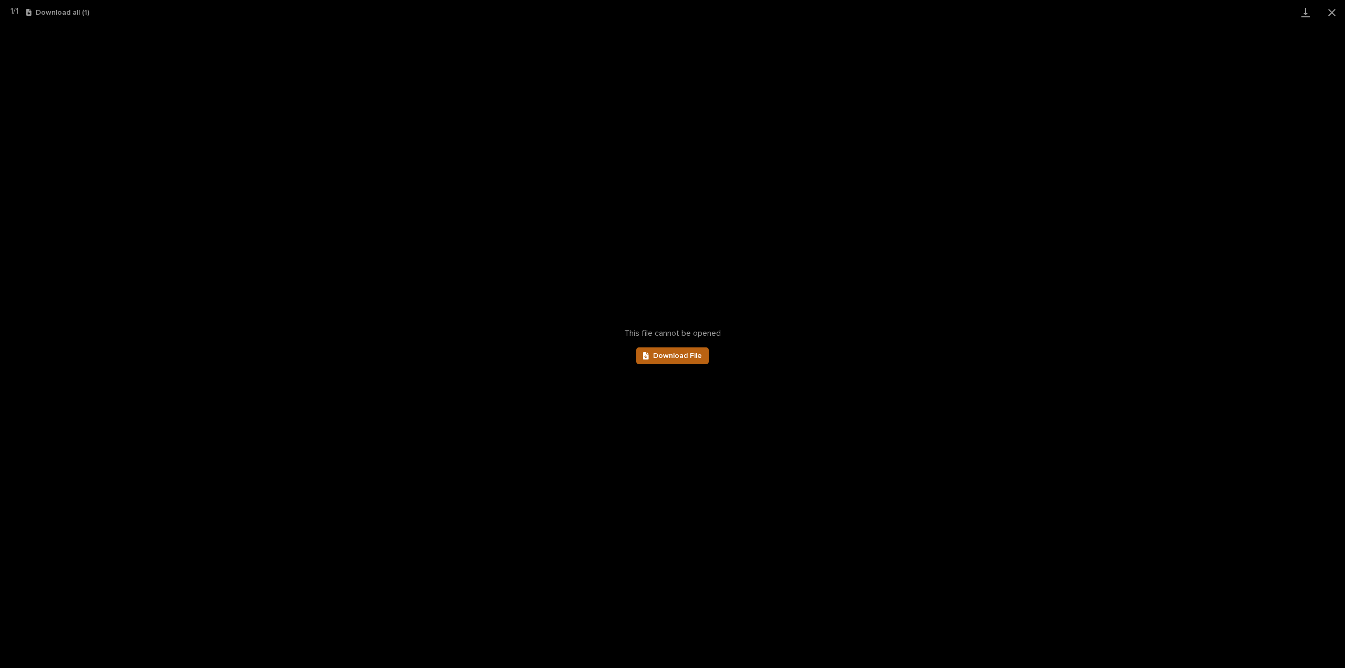
click at [690, 356] on span "Download File" at bounding box center [677, 355] width 49 height 7
click at [689, 358] on span "Download File" at bounding box center [677, 355] width 49 height 7
click at [1331, 10] on button "Close gallery" at bounding box center [1331, 12] width 26 height 25
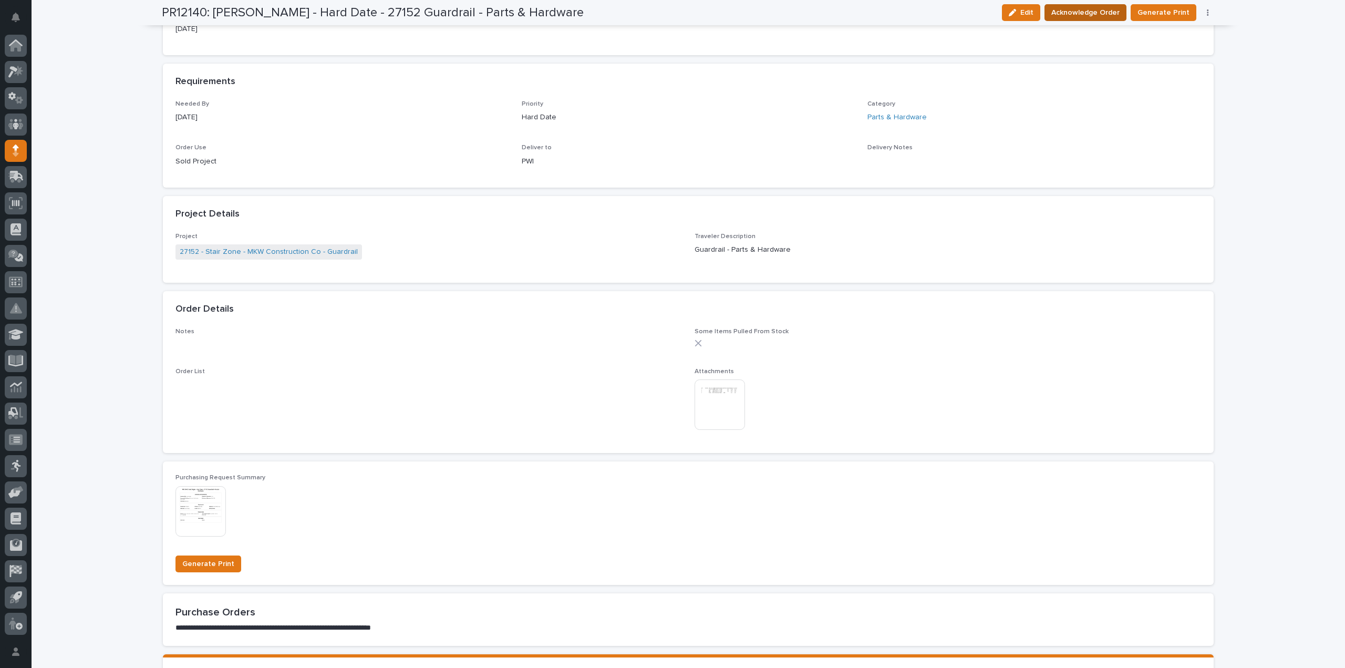
click at [1085, 7] on span "Acknowledge Order" at bounding box center [1085, 12] width 68 height 13
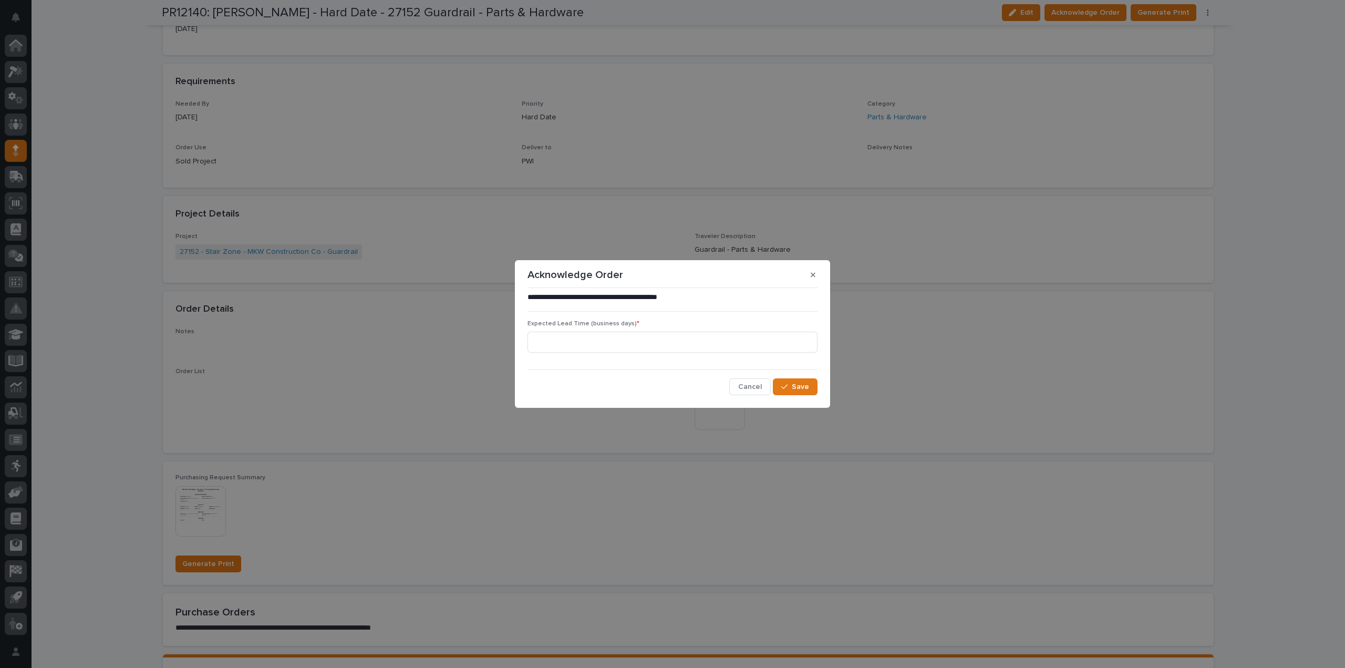
click at [574, 328] on div "Expected Lead Time (business days) *" at bounding box center [672, 340] width 290 height 41
click at [574, 344] on input at bounding box center [672, 341] width 290 height 21
type input "0"
click at [774, 381] on button "Save" at bounding box center [795, 386] width 45 height 17
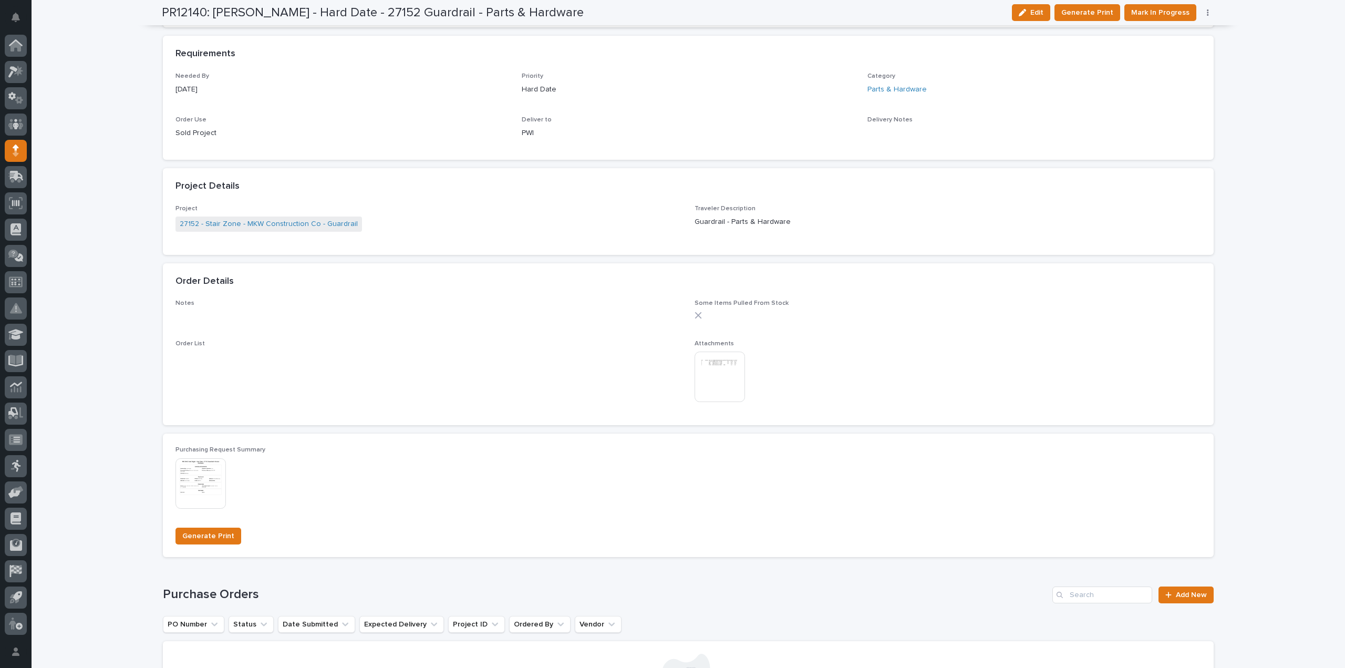
scroll to position [0, 0]
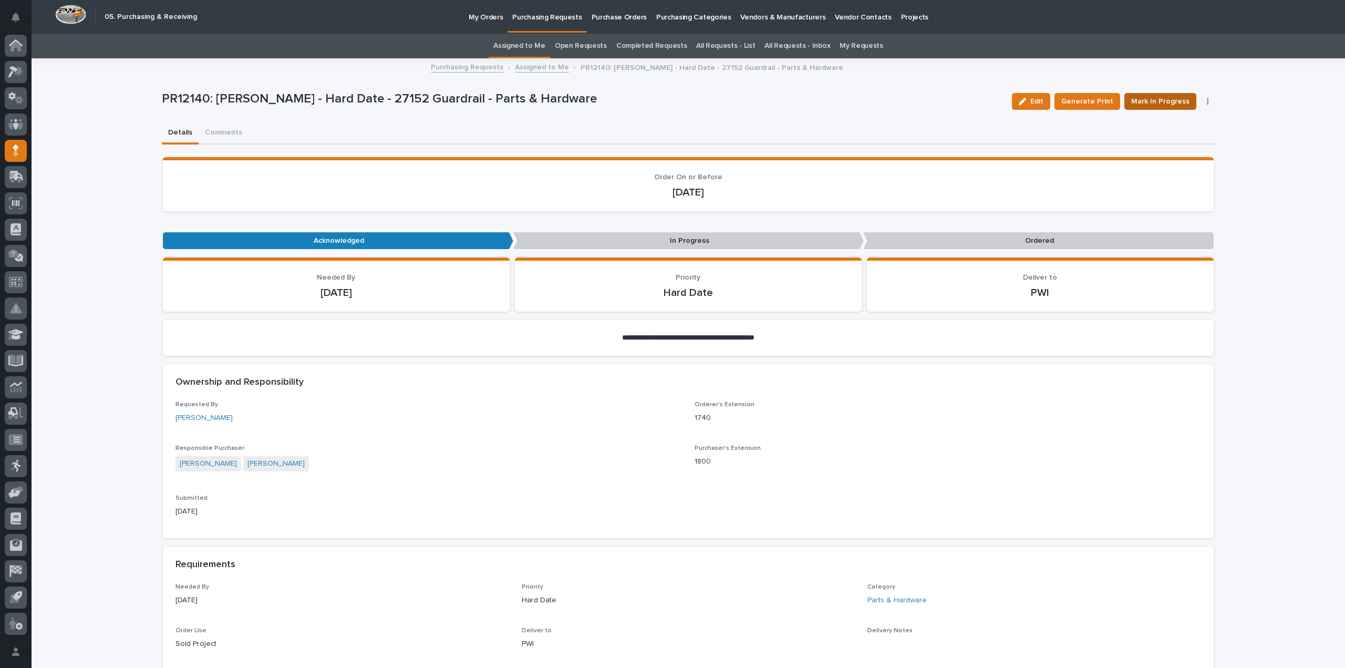
click at [1159, 104] on span "Mark In Progress" at bounding box center [1160, 101] width 58 height 13
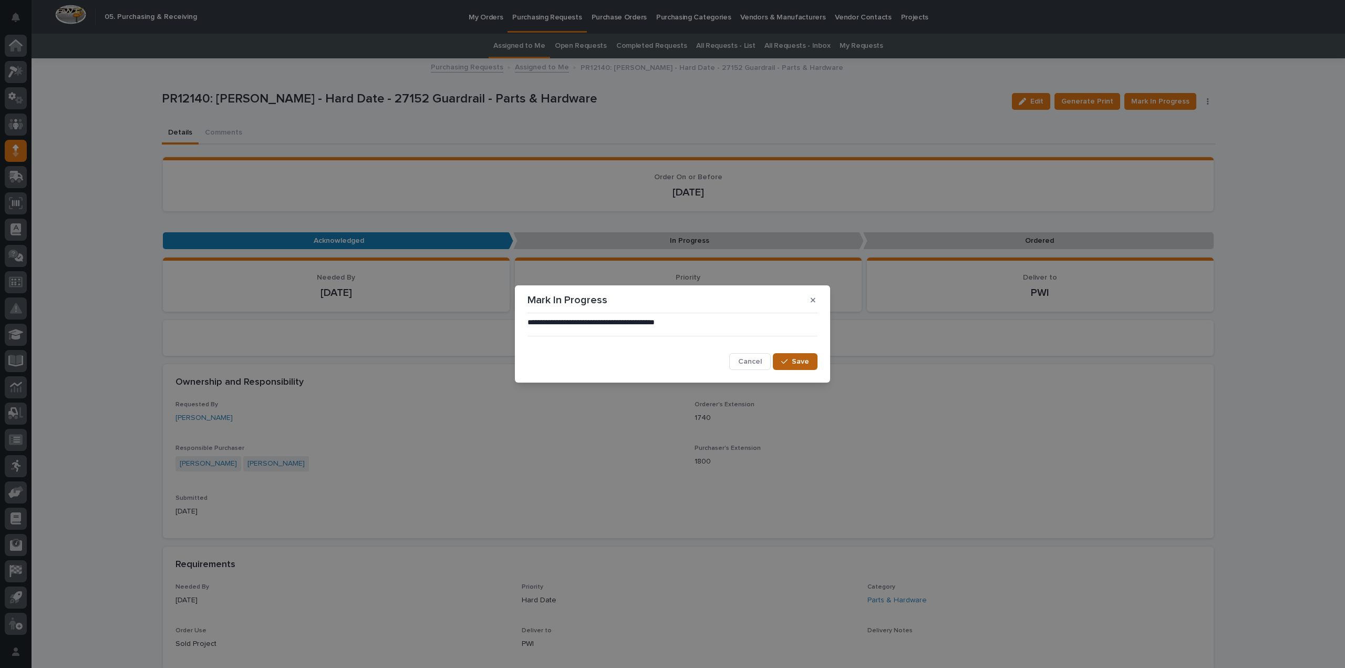
click at [802, 363] on span "Save" at bounding box center [800, 361] width 17 height 9
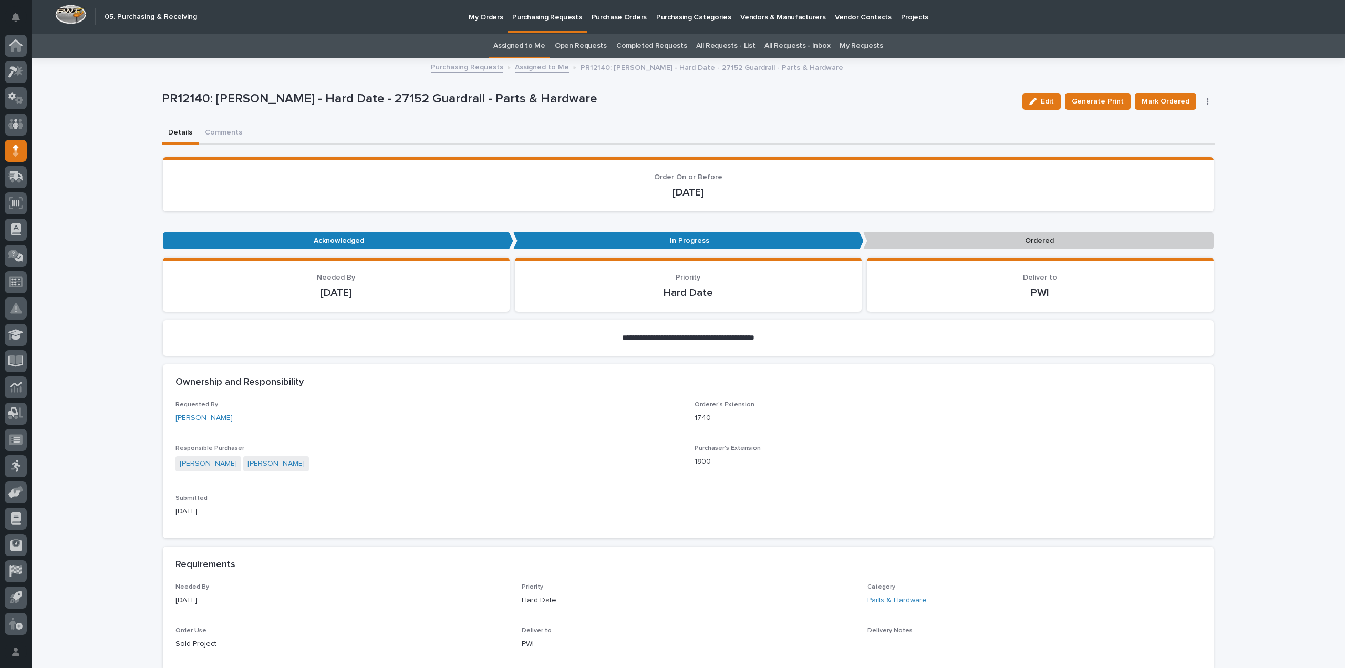
click at [1160, 104] on span "Mark Ordered" at bounding box center [1165, 101] width 48 height 13
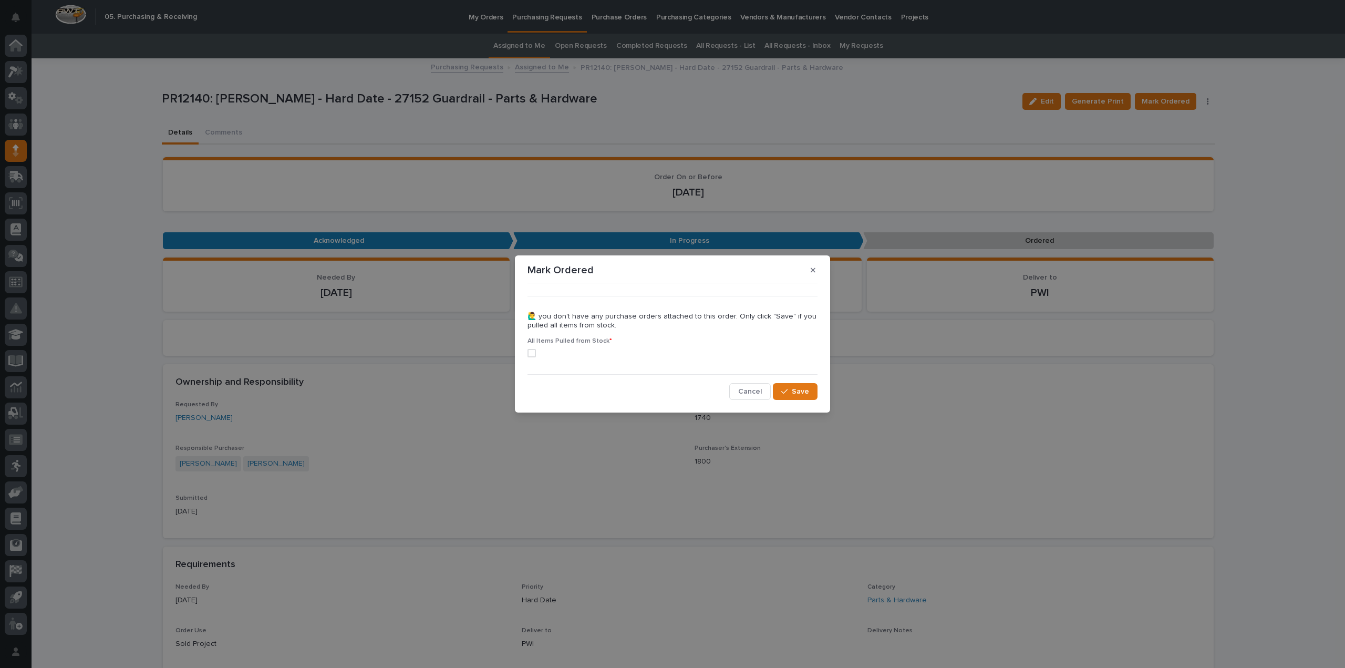
click at [531, 352] on span at bounding box center [531, 353] width 8 height 8
click at [793, 391] on span "Save" at bounding box center [800, 391] width 17 height 9
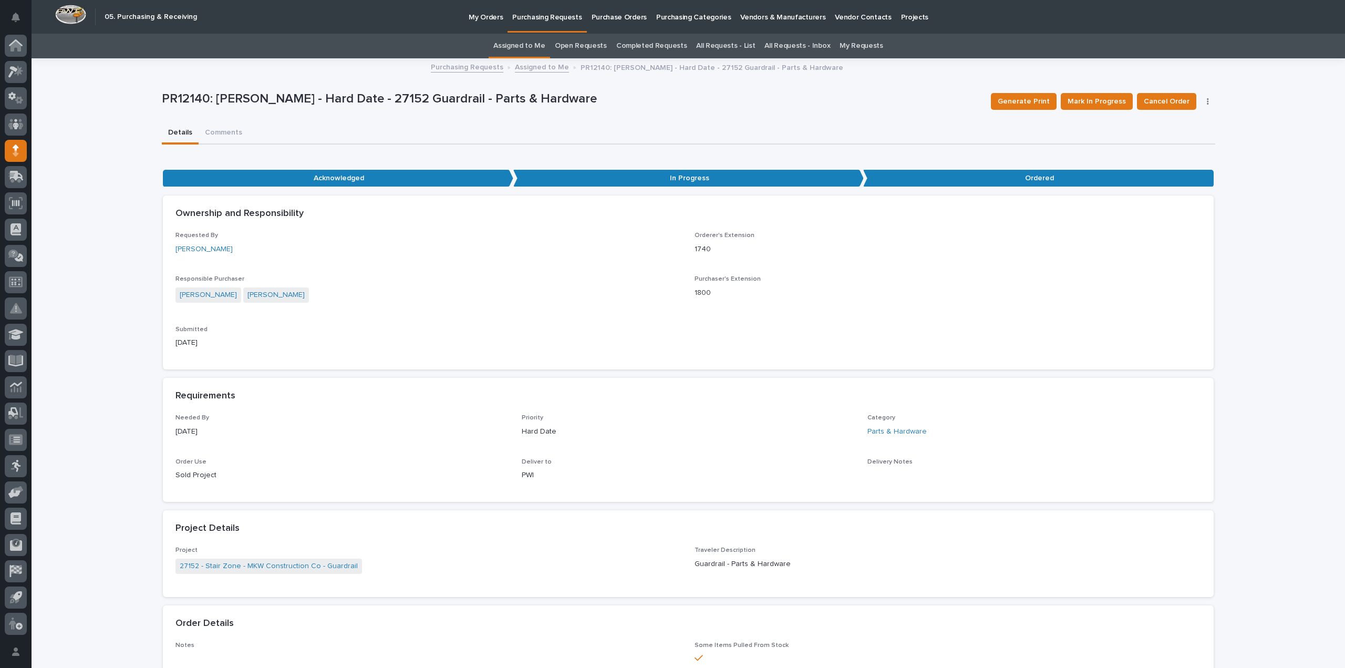
click at [720, 46] on link "All Requests - List" at bounding box center [725, 46] width 59 height 25
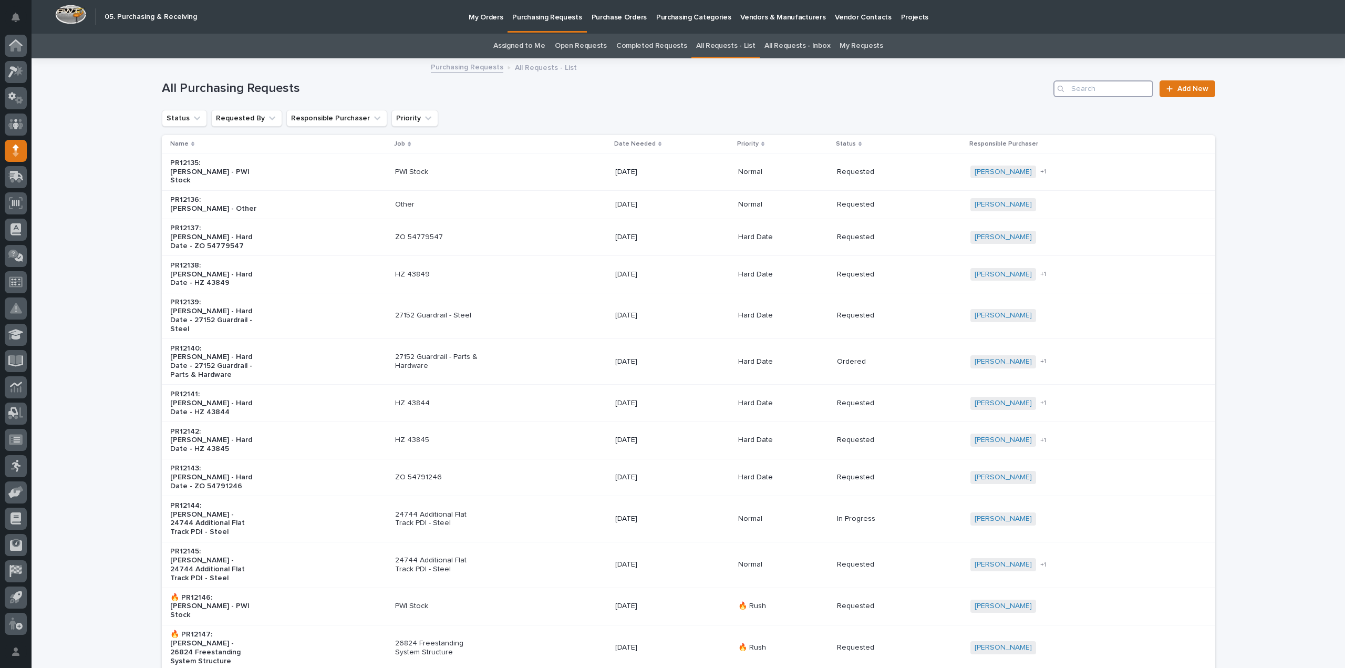
click at [1107, 88] on input "Search" at bounding box center [1103, 88] width 100 height 17
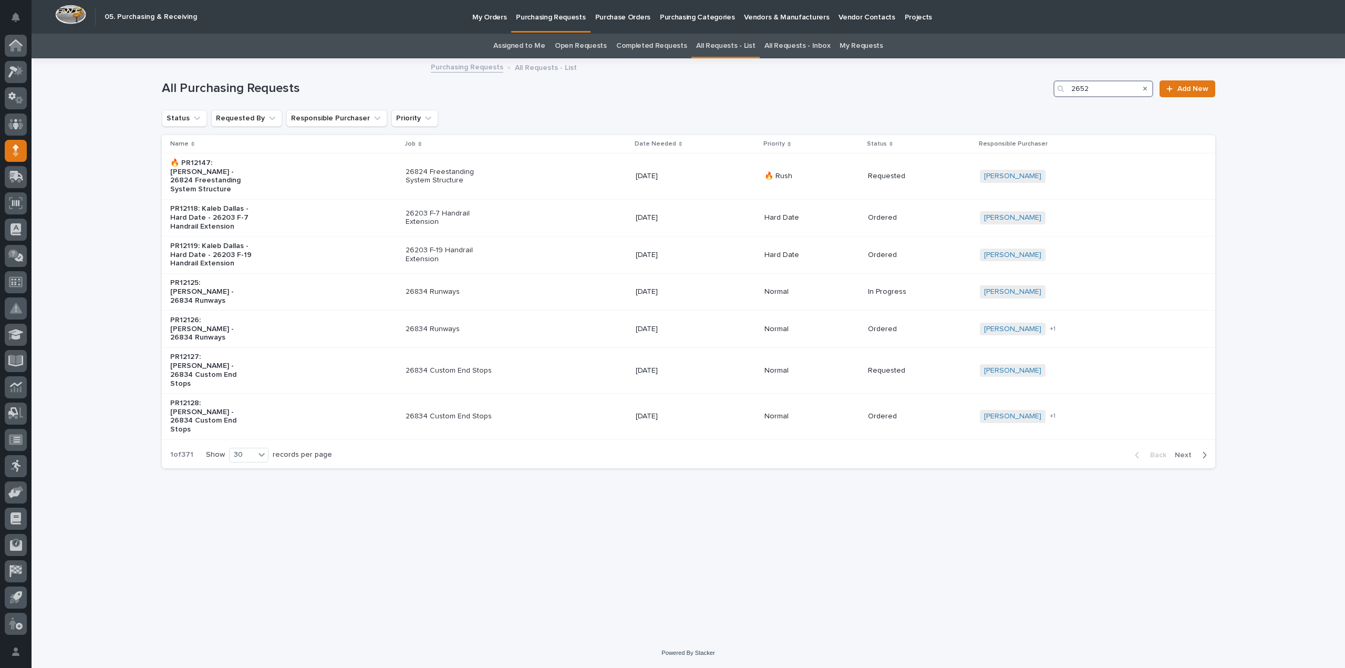
type input "26527"
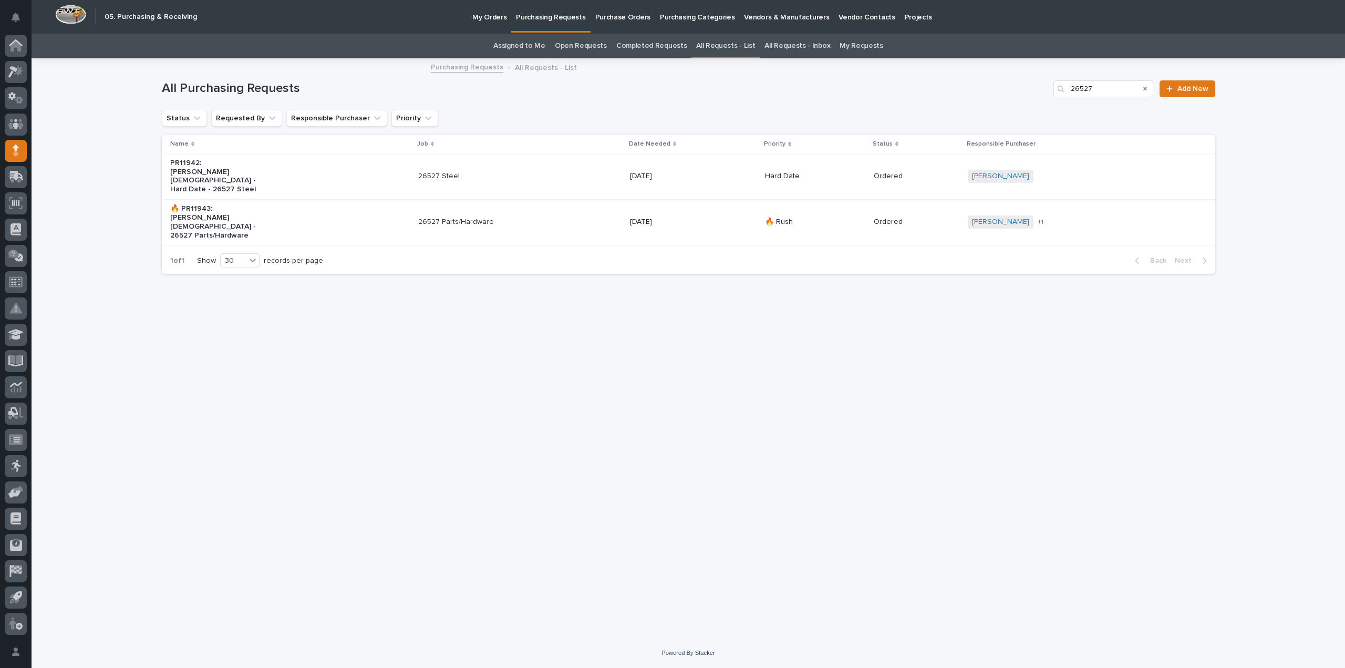
click at [465, 217] on p "26527 Parts/Hardware" at bounding box center [462, 221] width 88 height 9
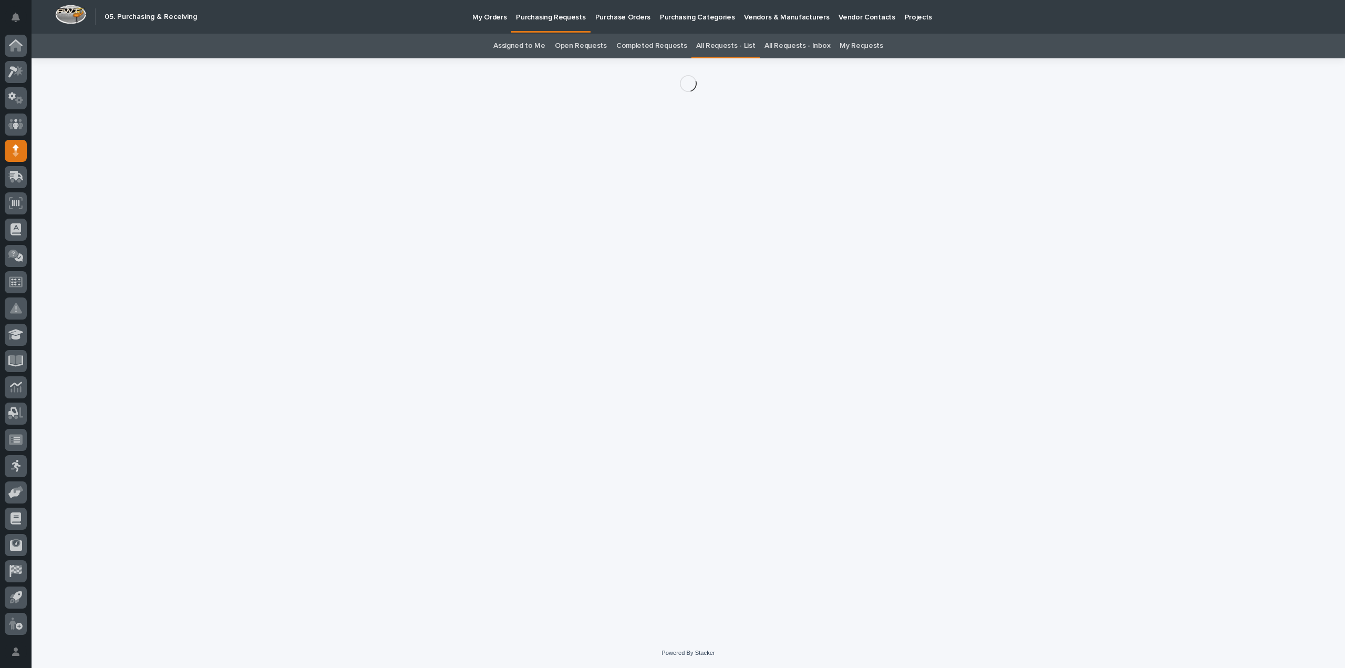
click at [465, 199] on div "Loading... Saving… Loading... Saving…" at bounding box center [689, 334] width 1064 height 553
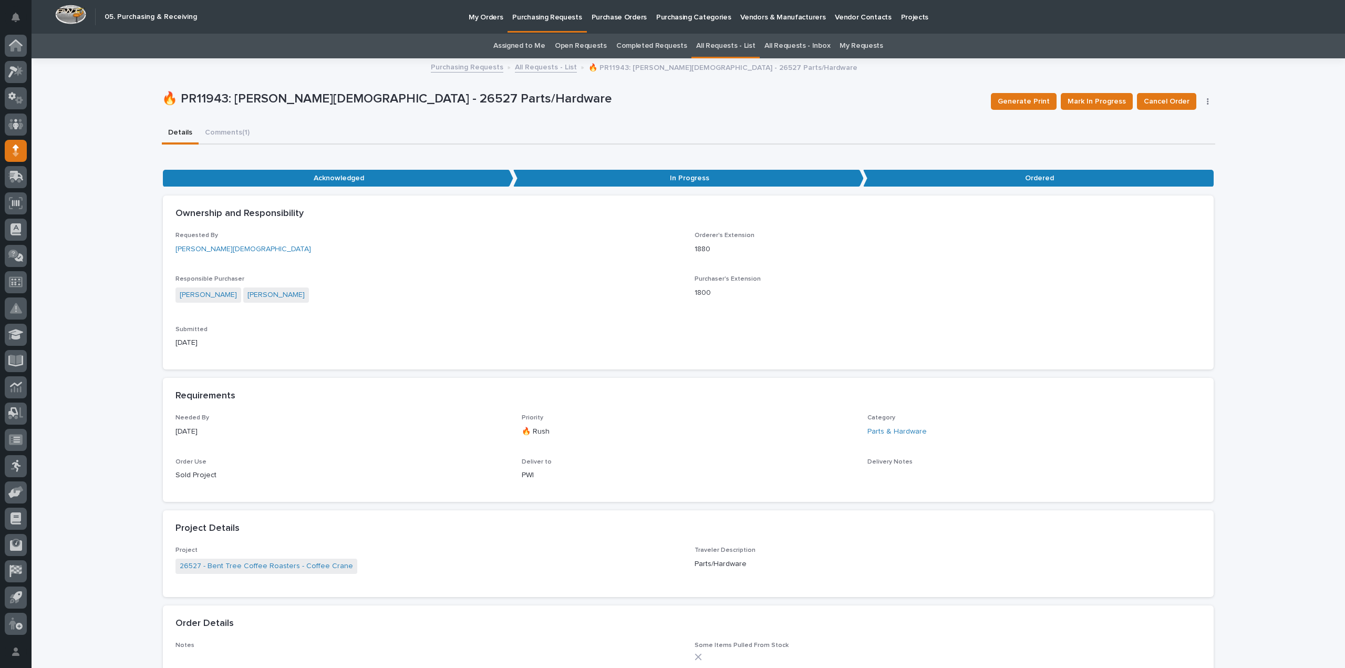
click at [465, 199] on div "Ownership and Responsibility" at bounding box center [688, 213] width 1051 height 37
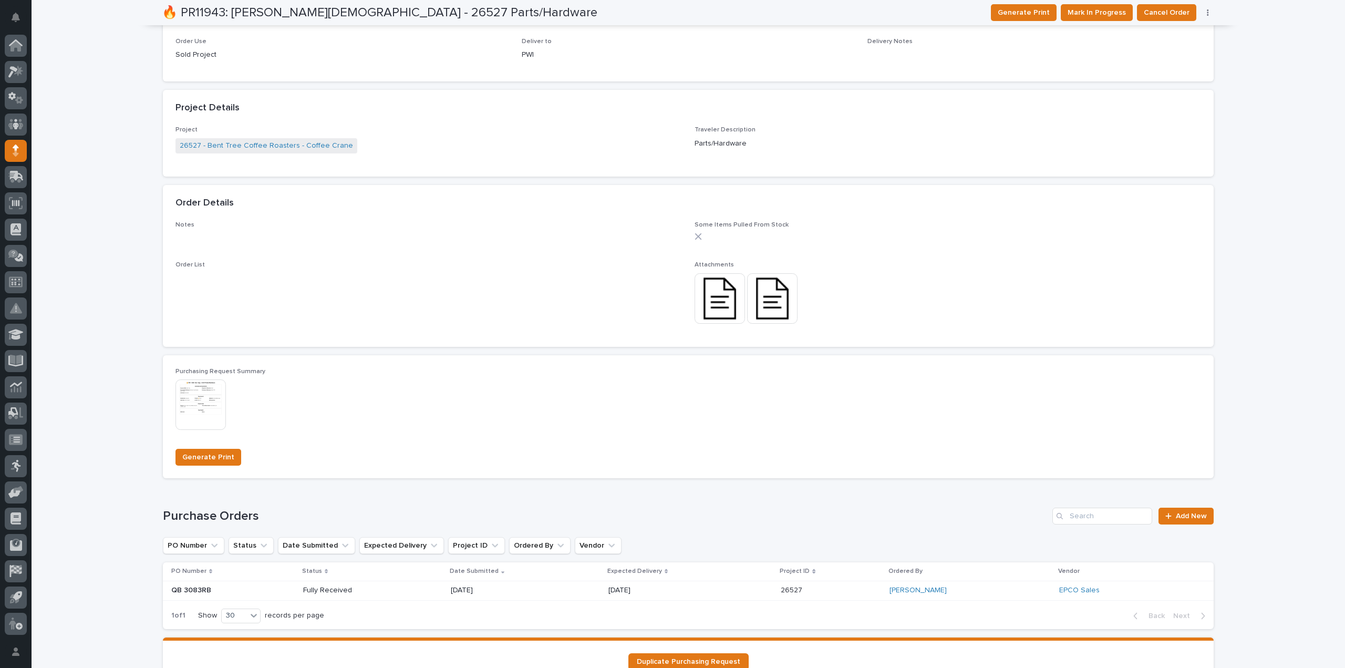
scroll to position [525, 0]
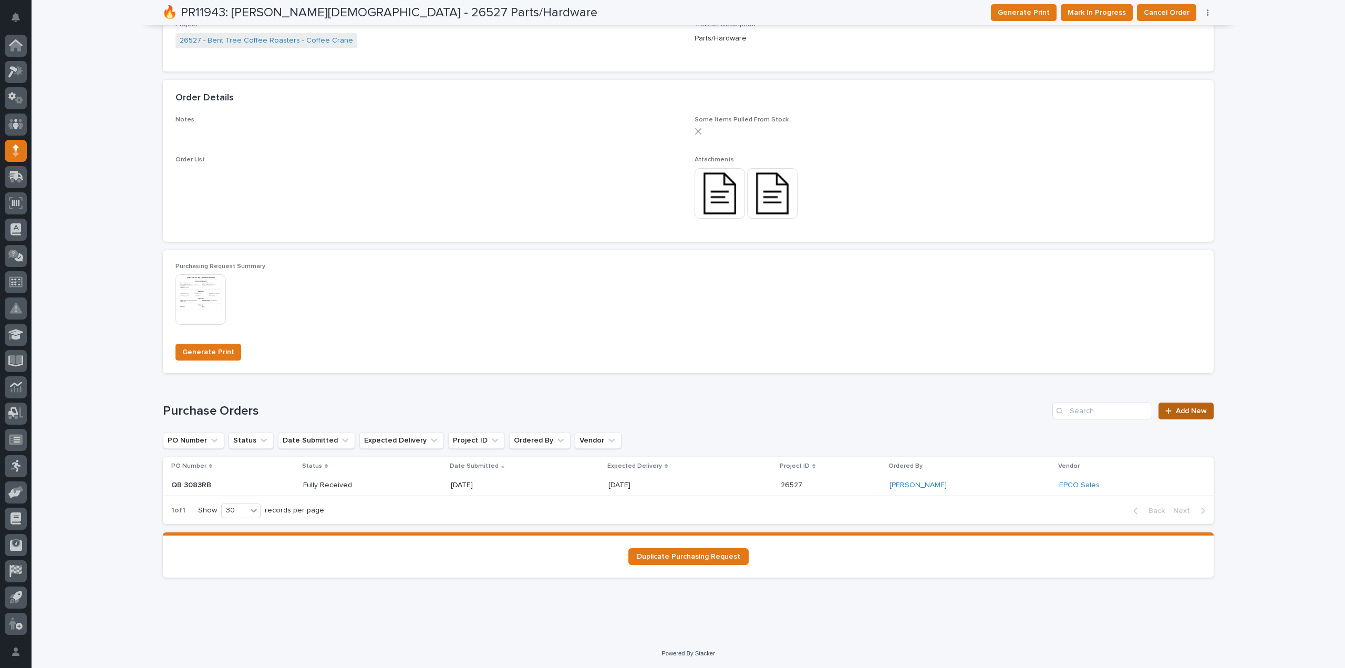
click at [1171, 409] on div at bounding box center [1170, 410] width 11 height 7
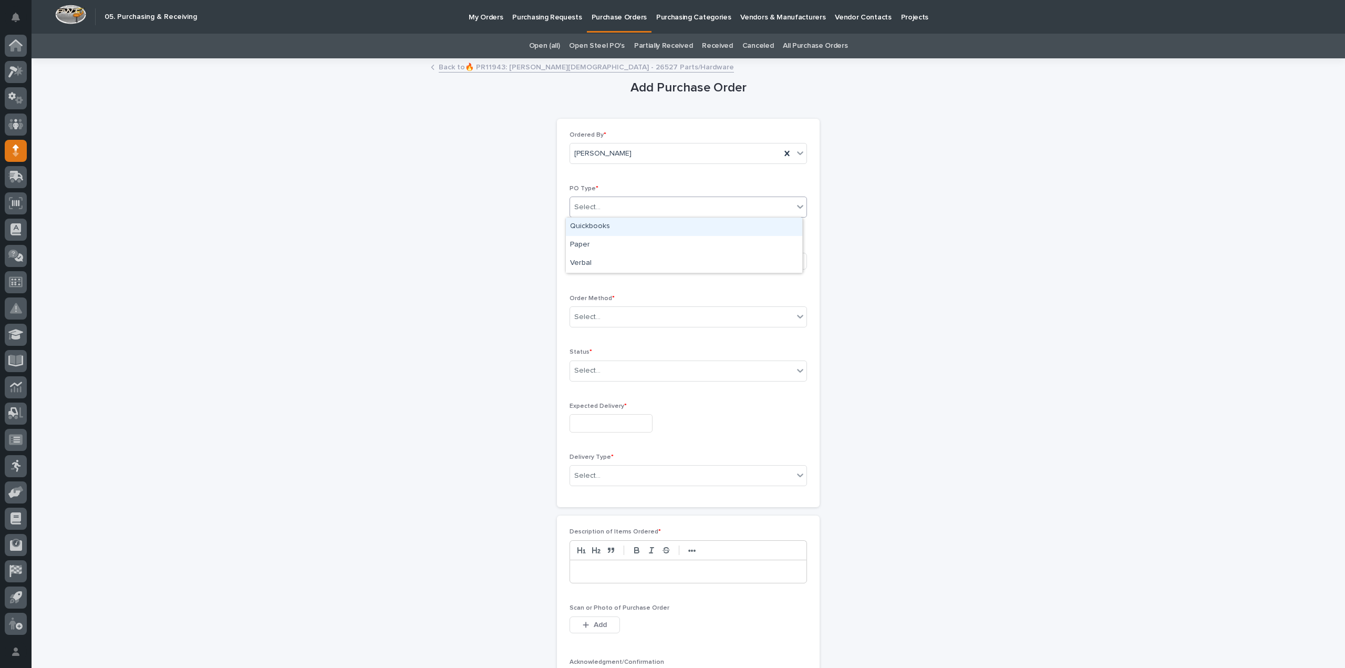
click at [601, 214] on div "Select..." at bounding box center [681, 207] width 223 height 17
click at [593, 247] on div "Paper" at bounding box center [684, 245] width 236 height 18
click at [589, 262] on div "Select..." at bounding box center [587, 260] width 26 height 11
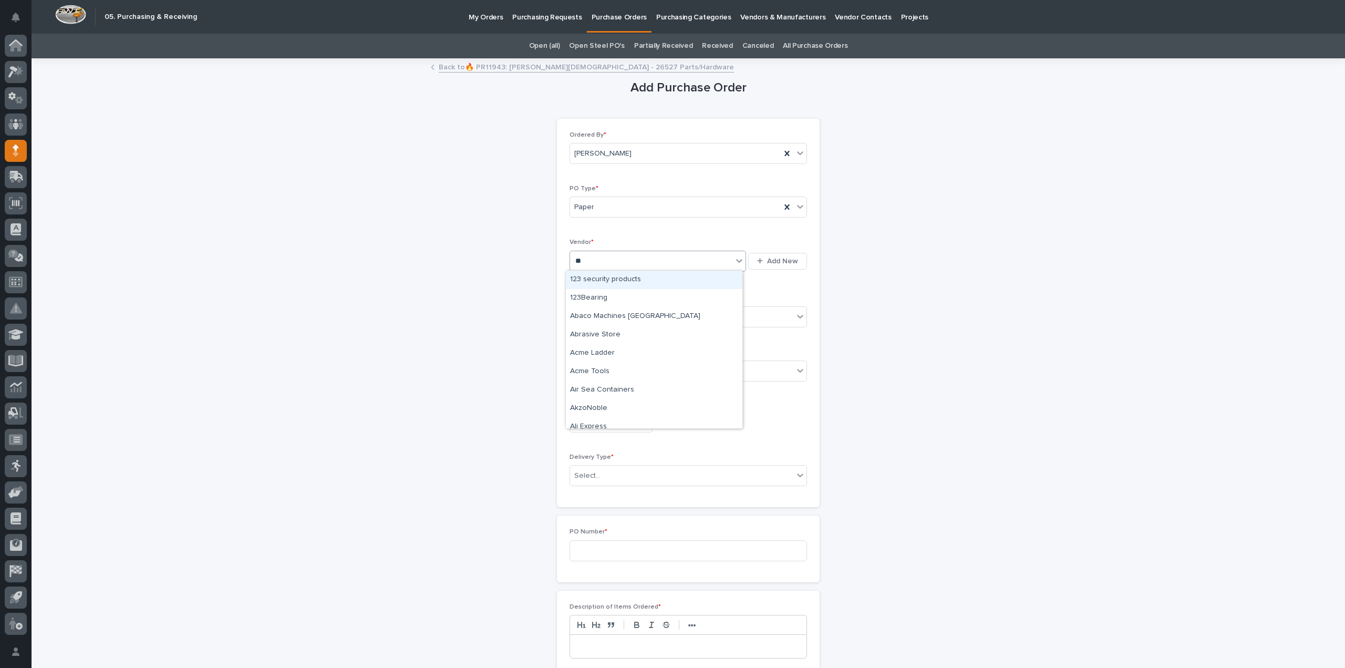
type input "***"
click at [588, 276] on div "EPCO Sales" at bounding box center [654, 280] width 176 height 18
click at [584, 317] on div "Select..." at bounding box center [587, 316] width 26 height 11
click at [598, 334] on div "Online Order" at bounding box center [684, 335] width 236 height 18
click at [586, 370] on div "Select..." at bounding box center [587, 370] width 26 height 11
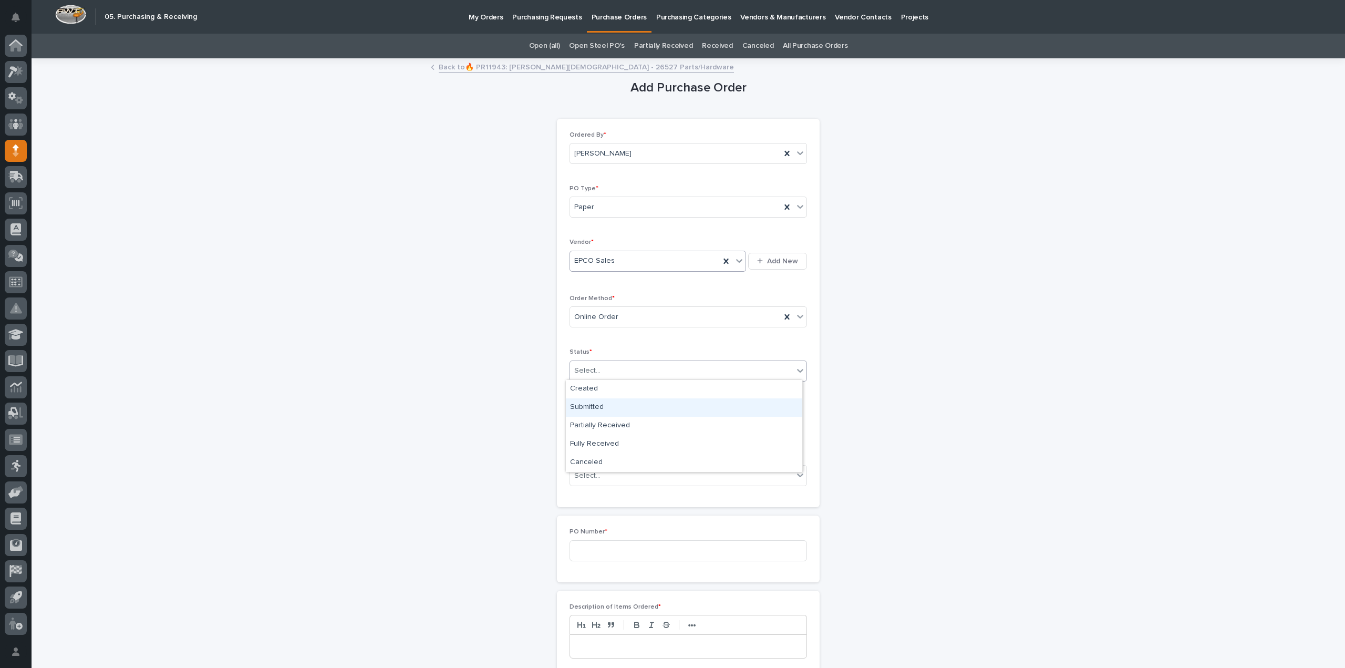
click at [587, 409] on div "Submitted" at bounding box center [684, 407] width 236 height 18
click at [588, 424] on input "text" at bounding box center [610, 423] width 83 height 18
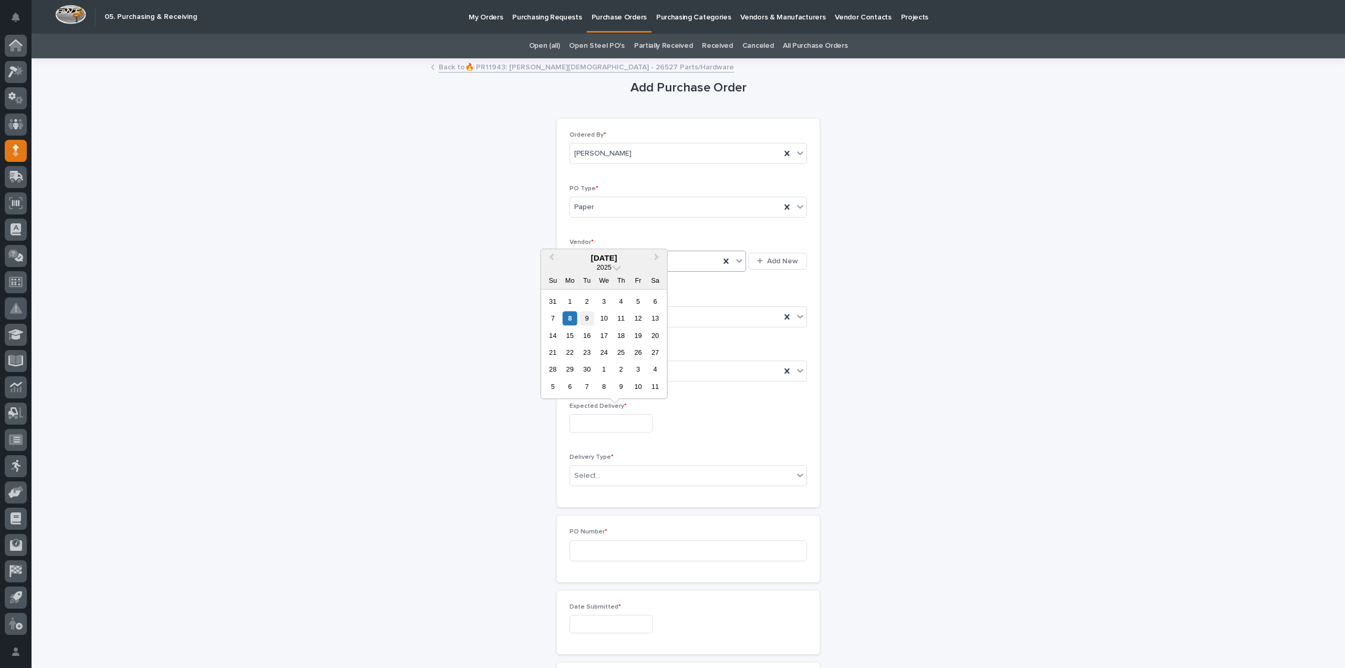
click at [587, 320] on div "9" at bounding box center [587, 318] width 14 height 14
type input "**********"
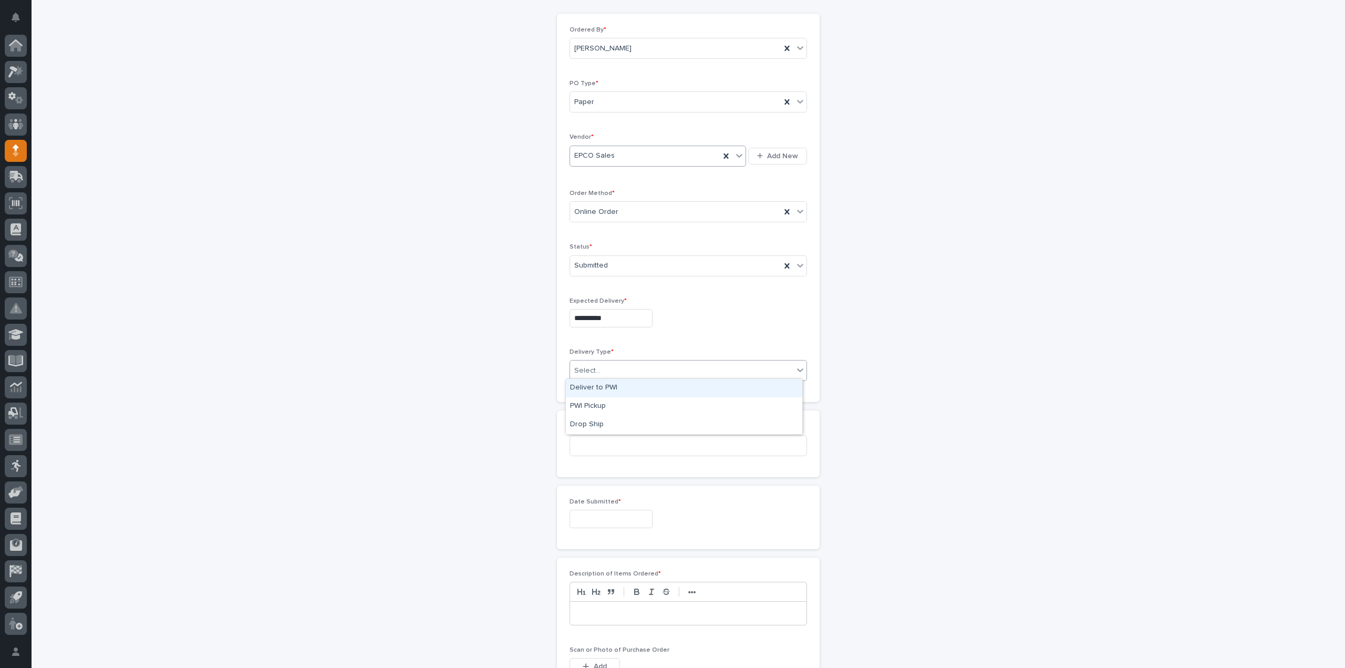
drag, startPoint x: 599, startPoint y: 366, endPoint x: 607, endPoint y: 376, distance: 12.7
click at [599, 366] on div "Select..." at bounding box center [681, 370] width 223 height 17
click at [590, 387] on div "Deliver to PWI" at bounding box center [684, 388] width 236 height 18
click at [592, 438] on input at bounding box center [687, 445] width 237 height 21
type input "3"
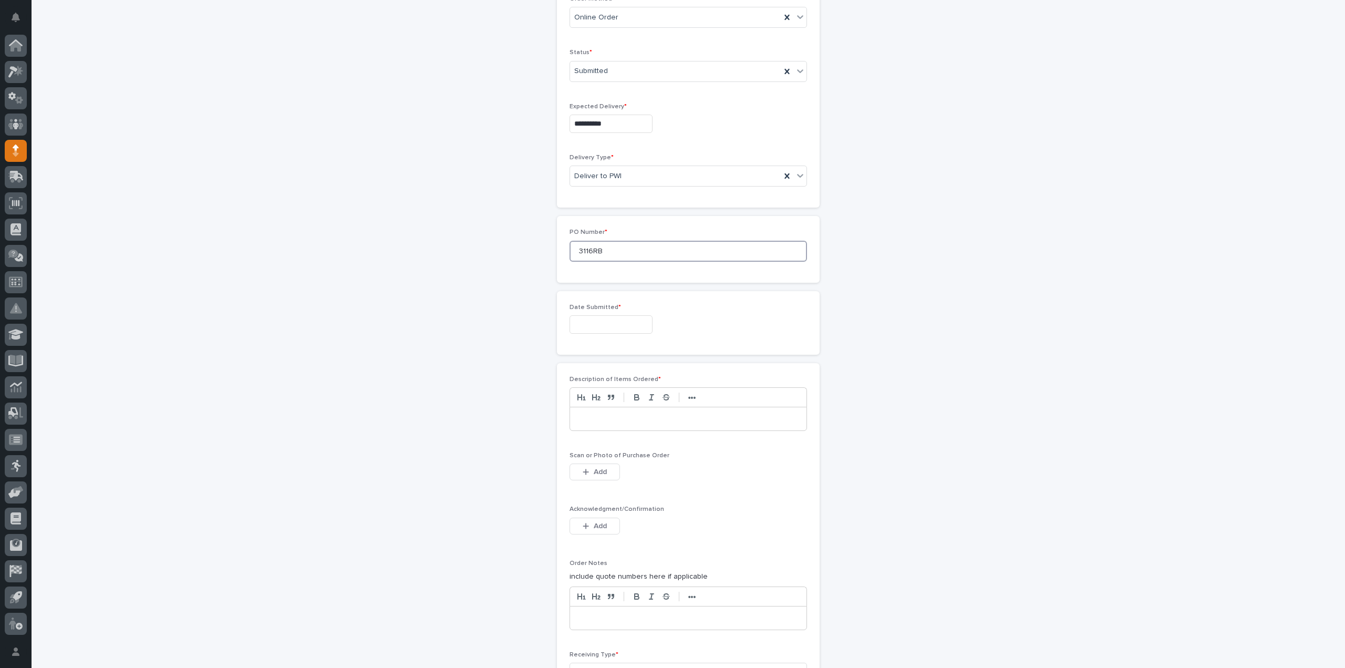
scroll to position [315, 0]
type input "3116RB"
click at [584, 307] on input "text" at bounding box center [610, 308] width 83 height 18
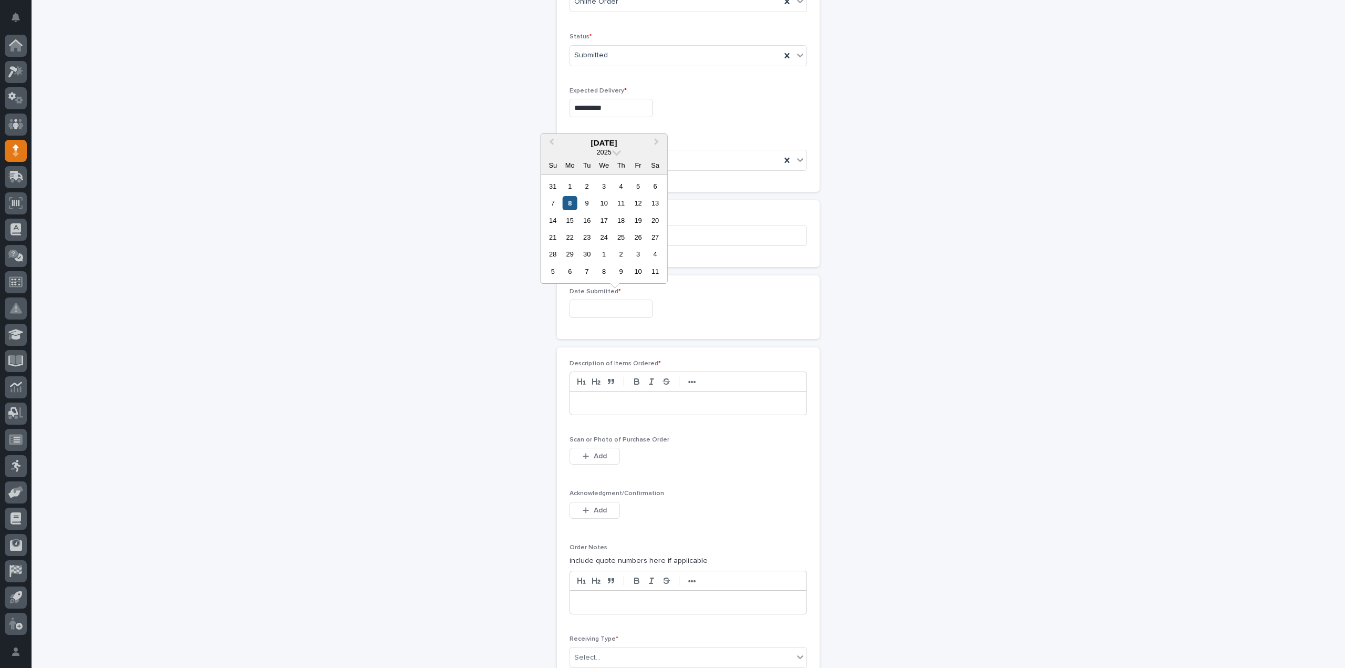
click at [571, 204] on div "8" at bounding box center [570, 203] width 14 height 14
type input "**********"
click at [593, 405] on div at bounding box center [688, 402] width 236 height 23
click at [595, 455] on span "Add" at bounding box center [600, 455] width 13 height 9
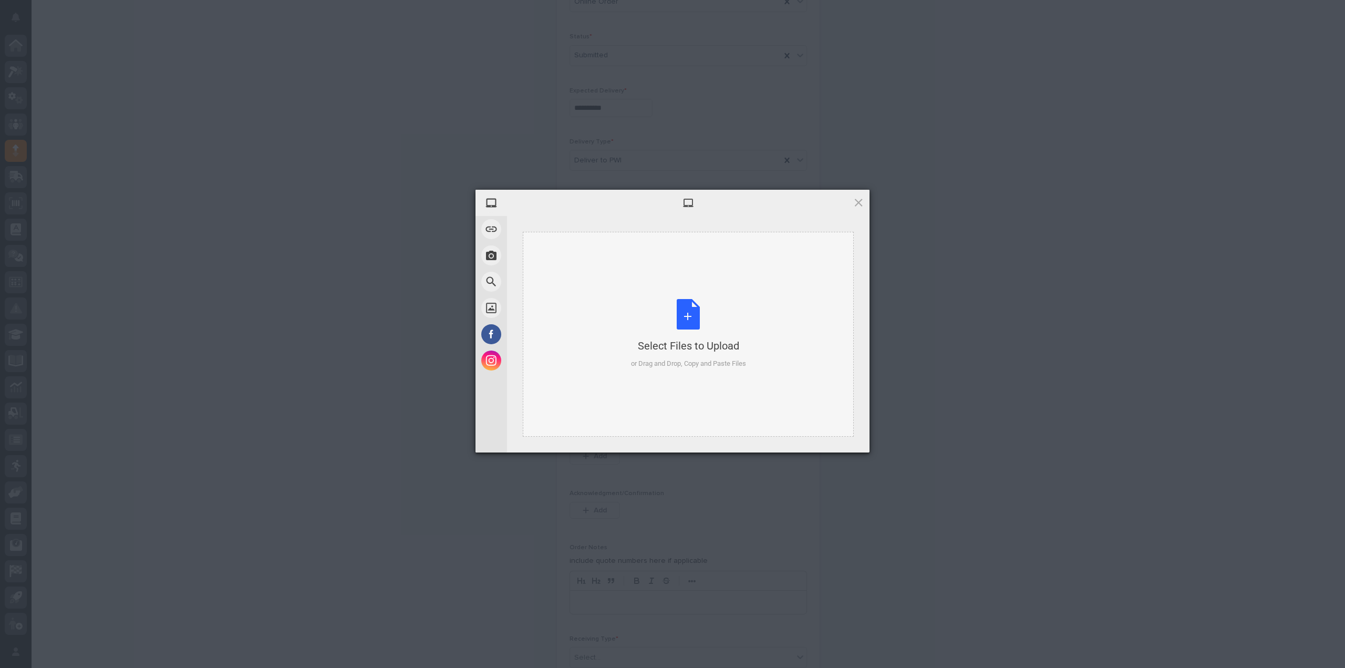
click at [667, 327] on div "Select Files to Upload or Drag and Drop, Copy and Paste Files" at bounding box center [688, 334] width 115 height 70
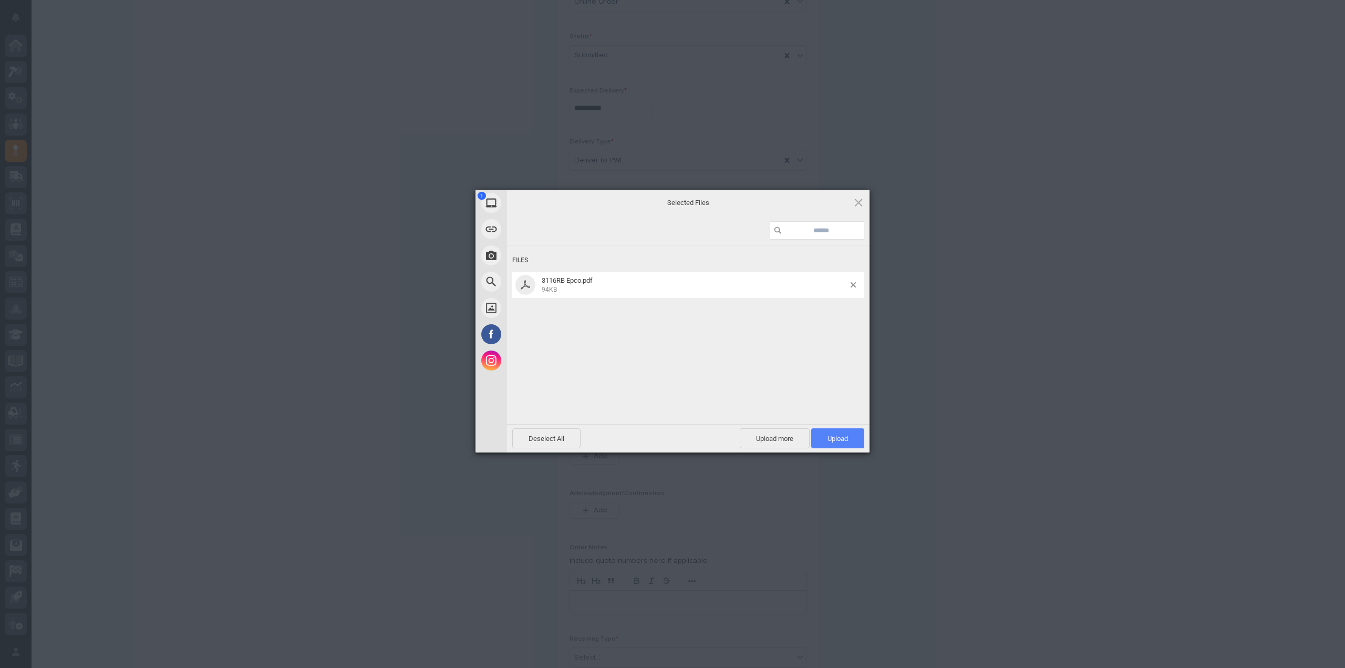
click at [840, 442] on span "Upload 1" at bounding box center [837, 438] width 20 height 8
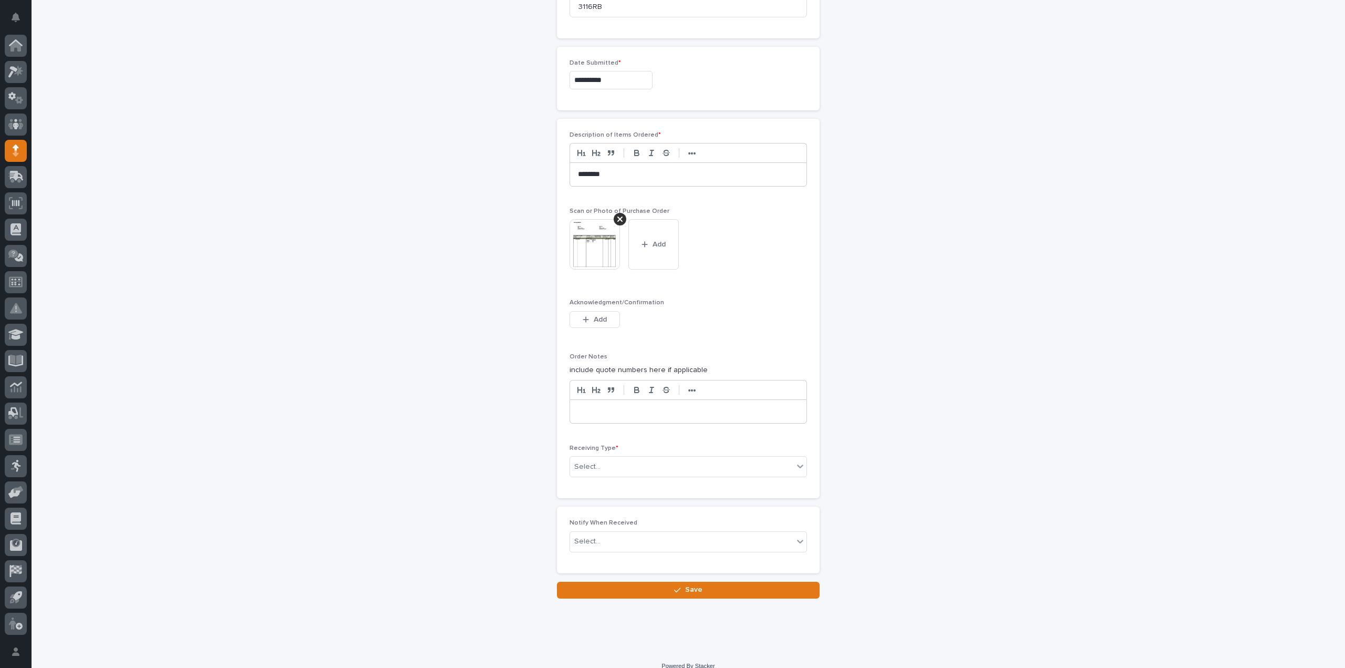
scroll to position [544, 0]
click at [588, 461] on div "Select..." at bounding box center [587, 466] width 26 height 11
click at [586, 538] on div "Deliver to" at bounding box center [684, 537] width 236 height 18
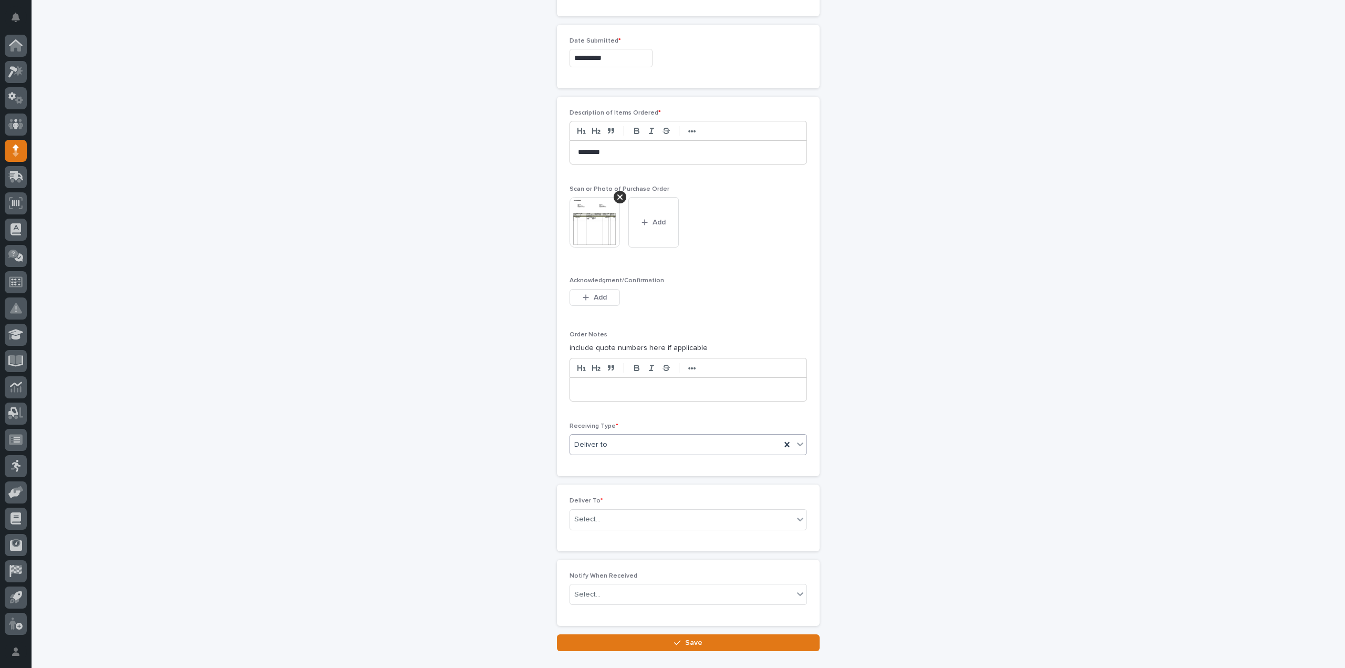
scroll to position [581, 0]
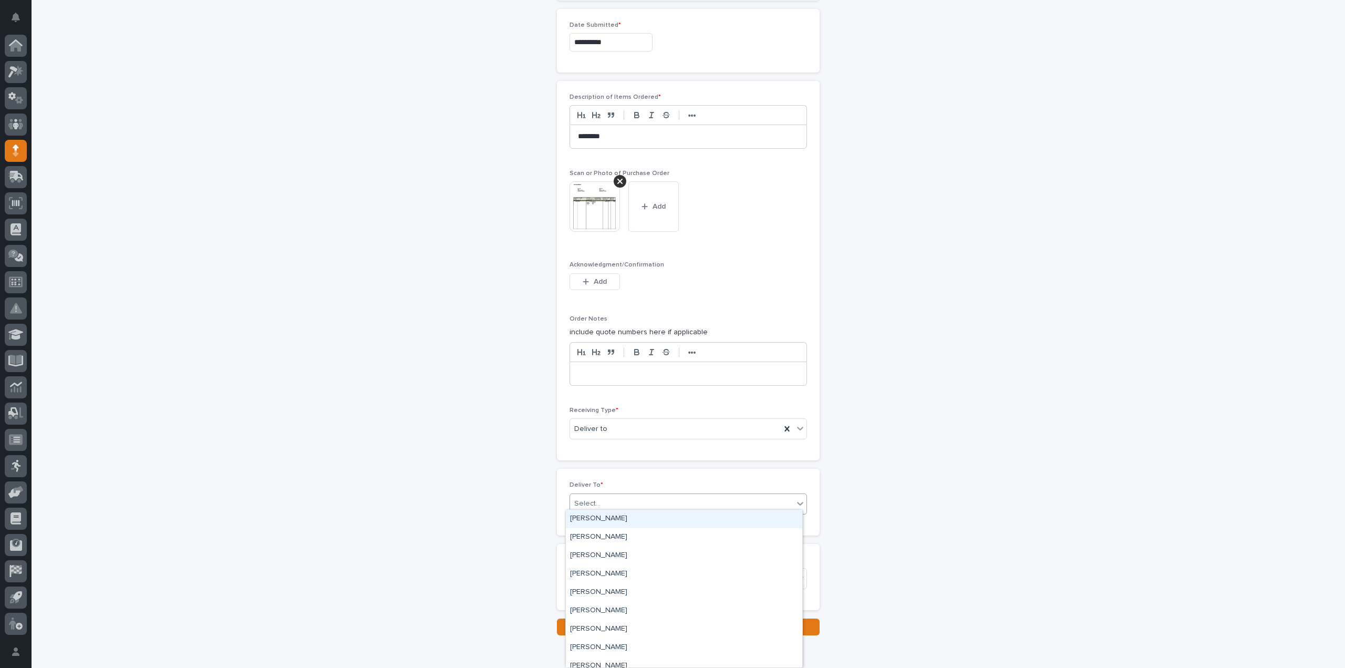
click at [586, 502] on div "Select..." at bounding box center [587, 503] width 26 height 11
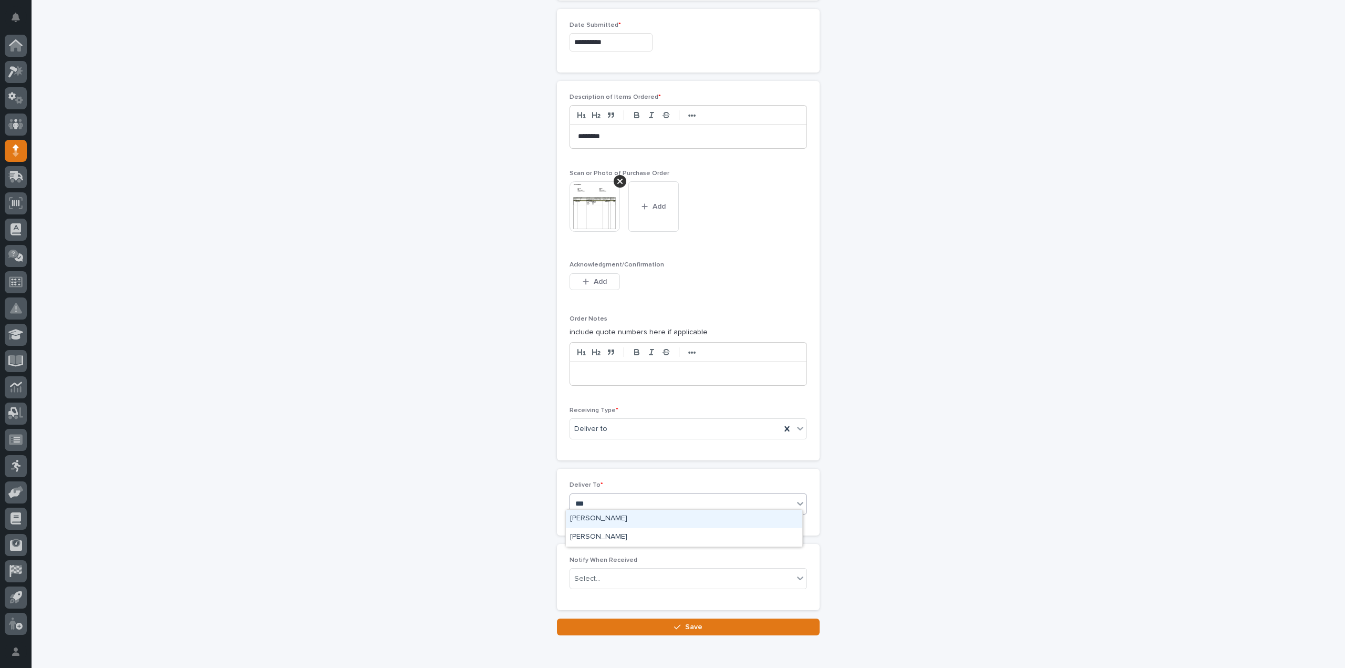
type input "****"
click at [574, 514] on div "[PERSON_NAME]" at bounding box center [684, 519] width 236 height 18
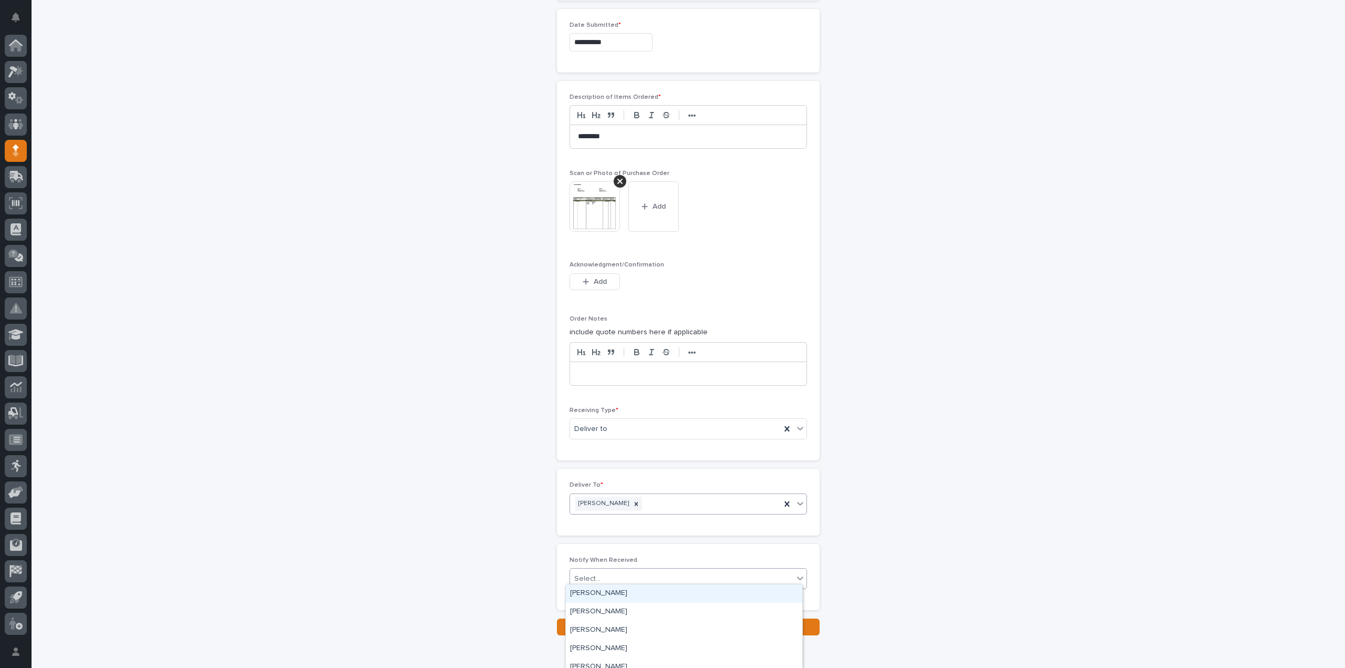
click at [582, 578] on div "Select..." at bounding box center [587, 578] width 26 height 11
type input "****"
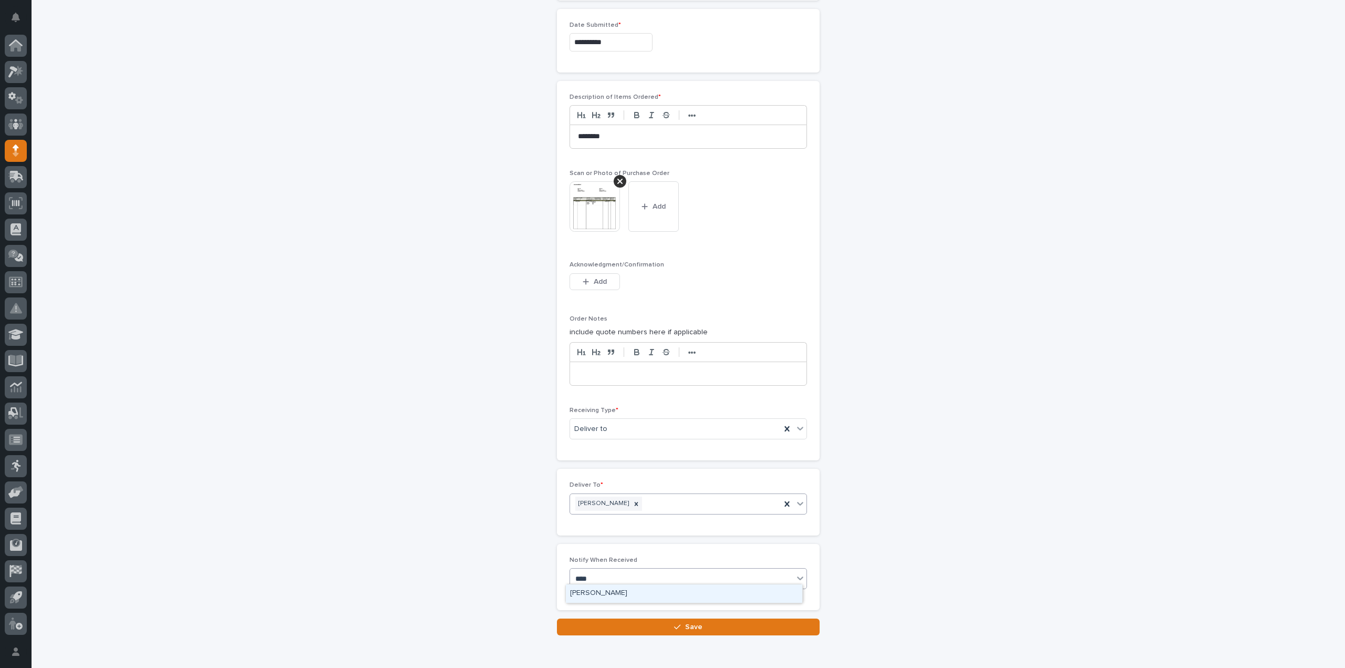
click at [599, 594] on div "[PERSON_NAME]" at bounding box center [684, 593] width 236 height 18
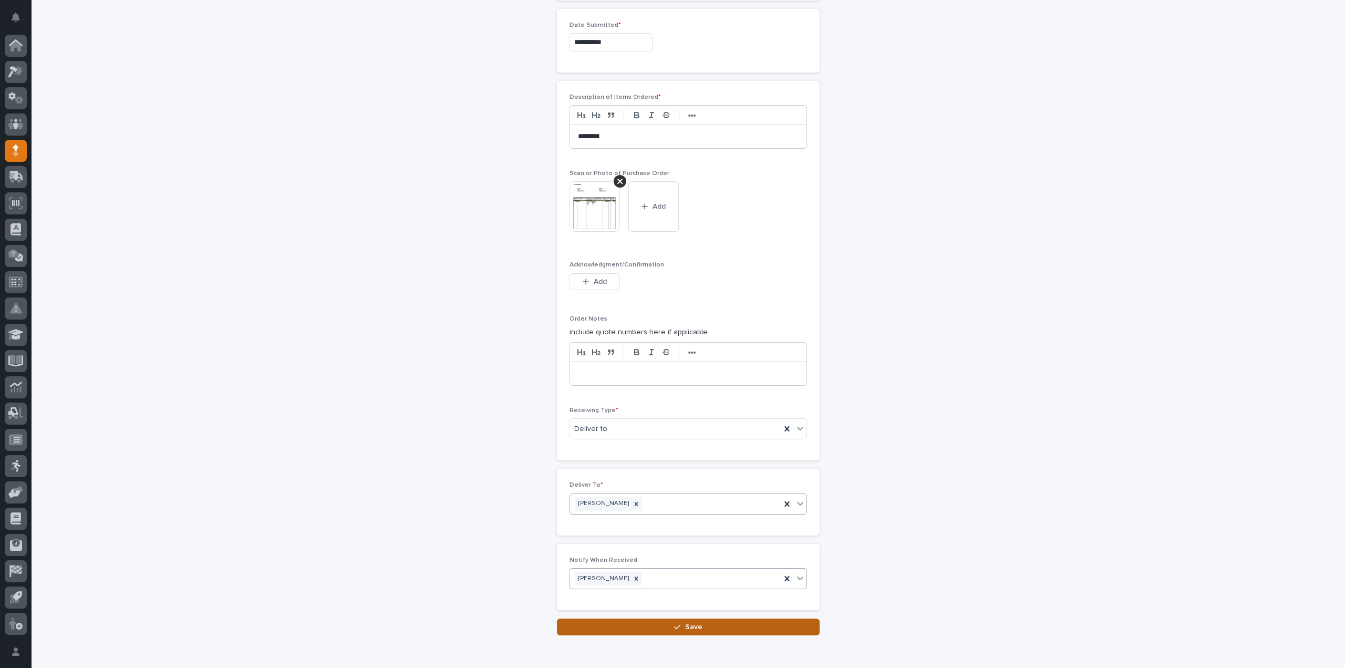
click at [591, 622] on button "Save" at bounding box center [688, 626] width 263 height 17
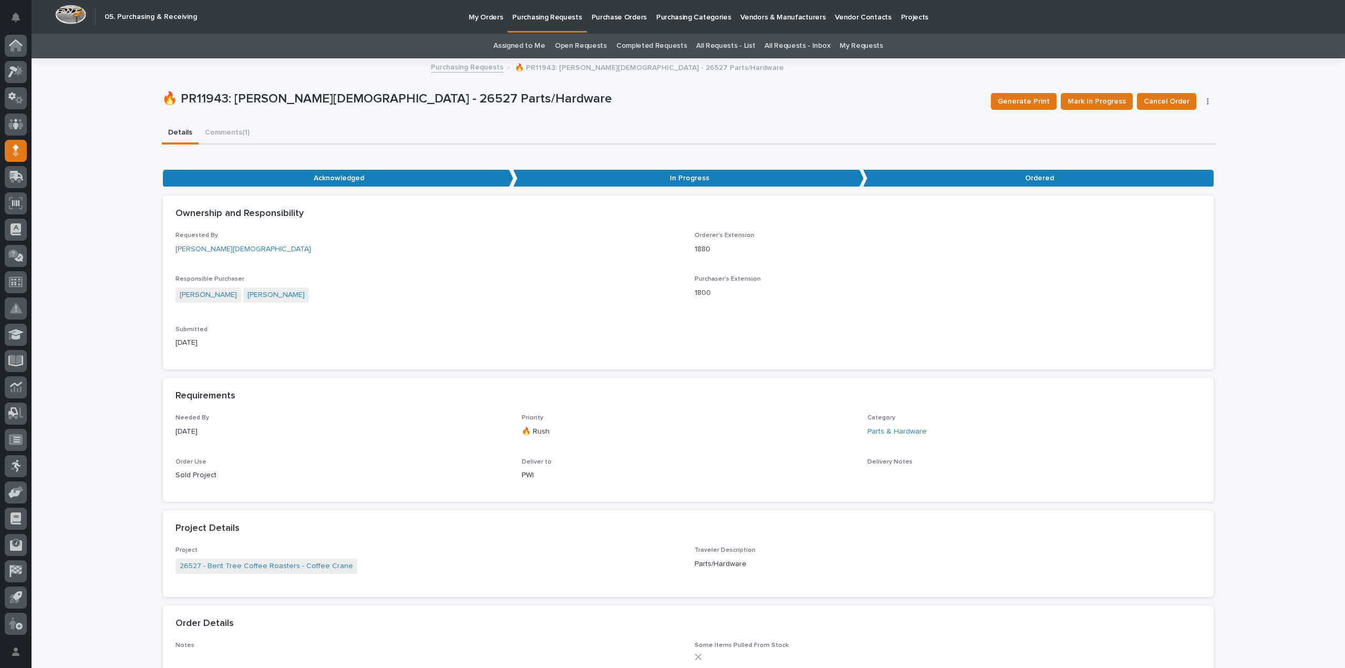
click at [527, 46] on link "Assigned to Me" at bounding box center [519, 46] width 52 height 25
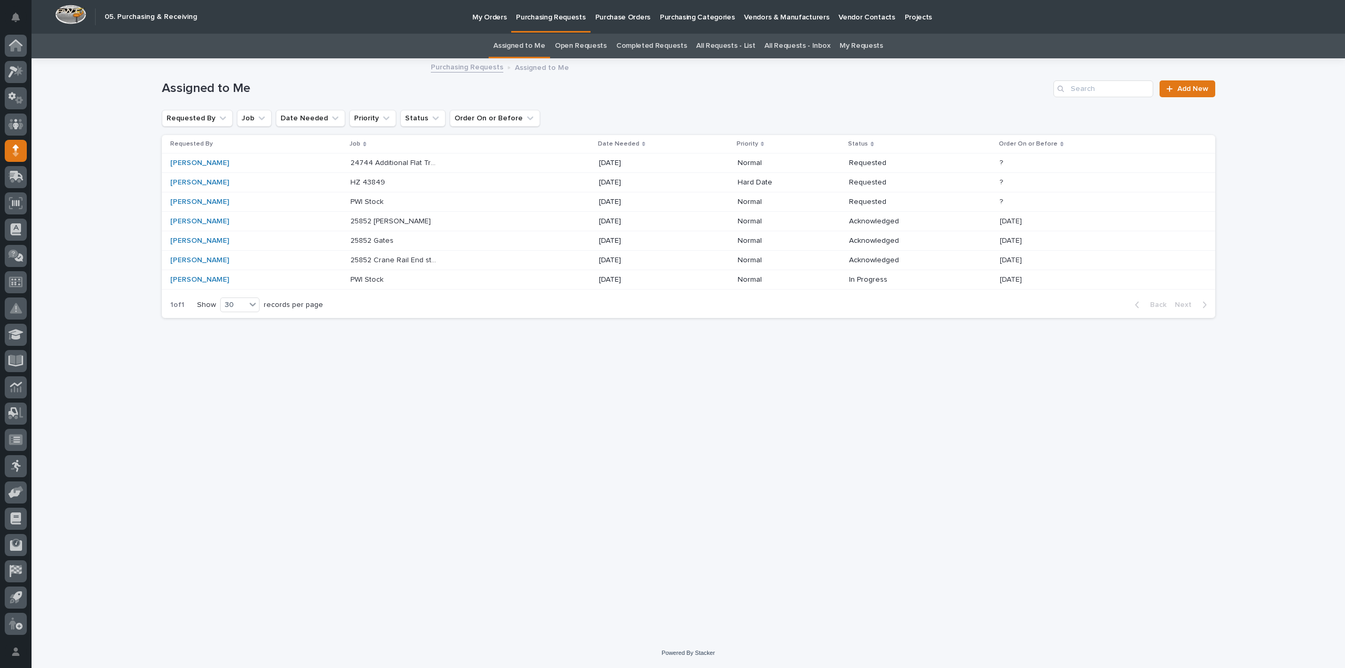
click at [372, 162] on p "24744 Additional Flat Track PDI - Steel" at bounding box center [395, 162] width 90 height 11
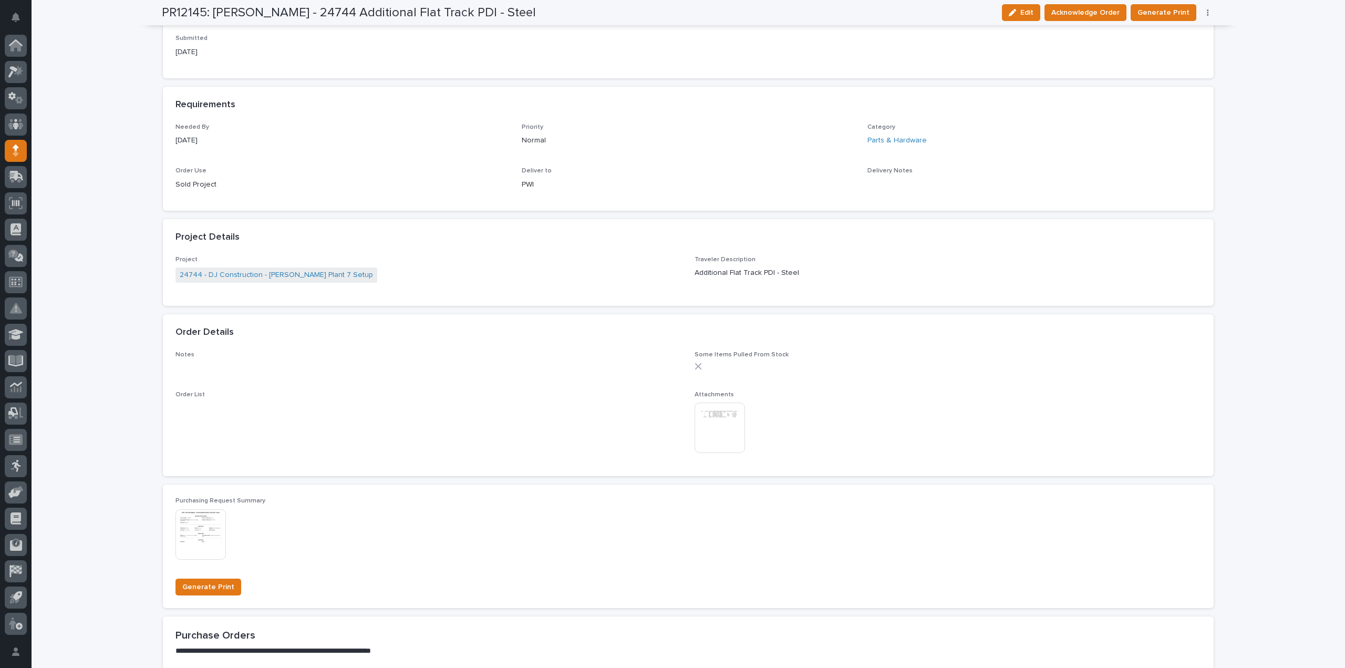
scroll to position [420, 0]
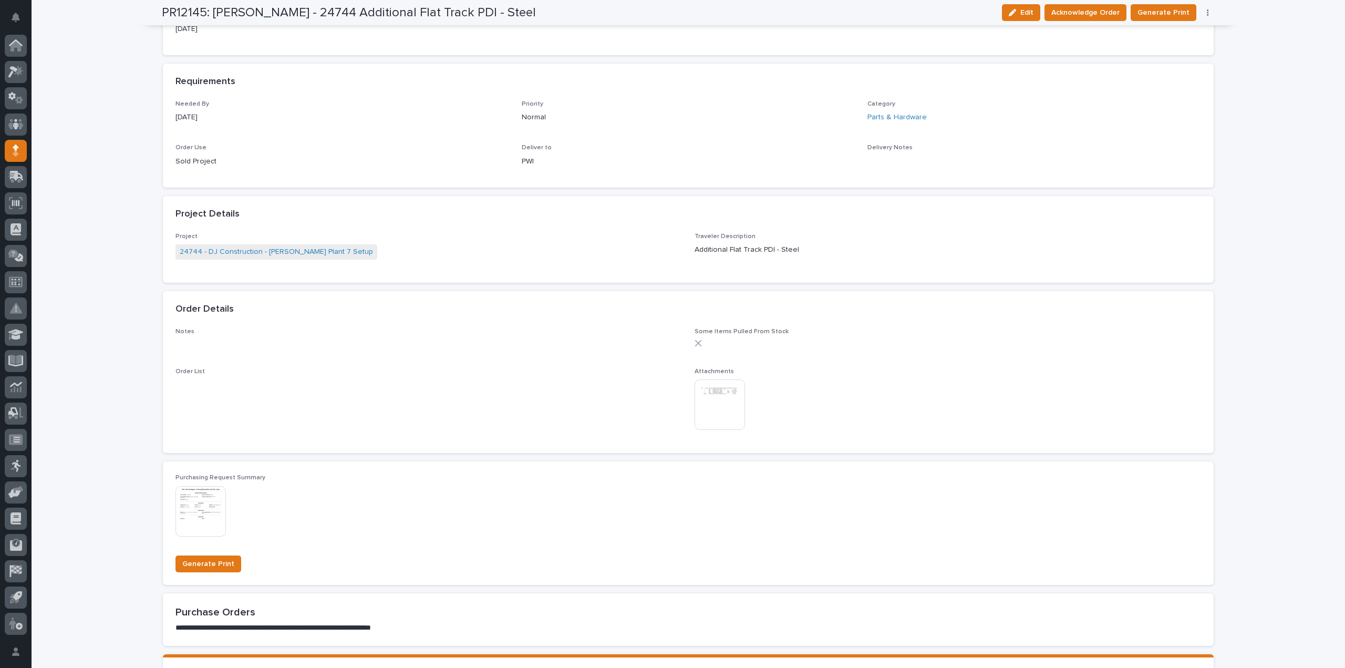
click at [712, 394] on img at bounding box center [719, 404] width 50 height 50
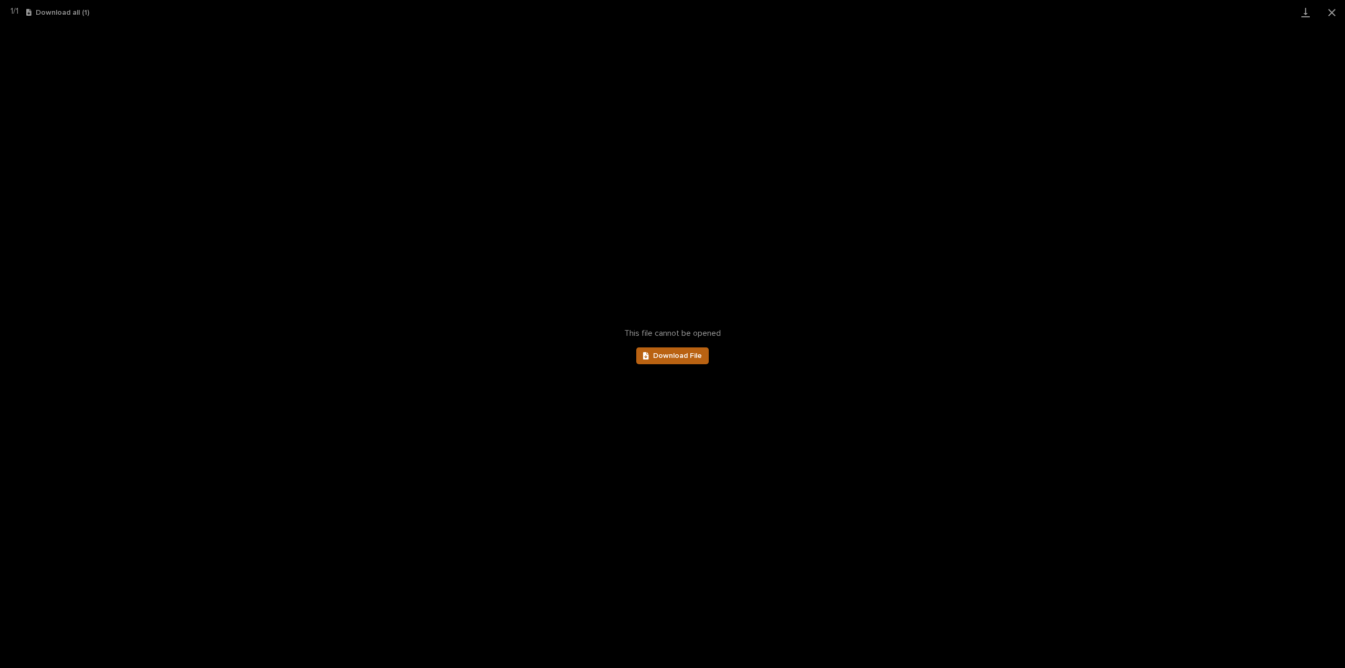
click at [687, 360] on link "Download File" at bounding box center [672, 355] width 72 height 17
click at [1337, 10] on button "Close gallery" at bounding box center [1331, 12] width 26 height 25
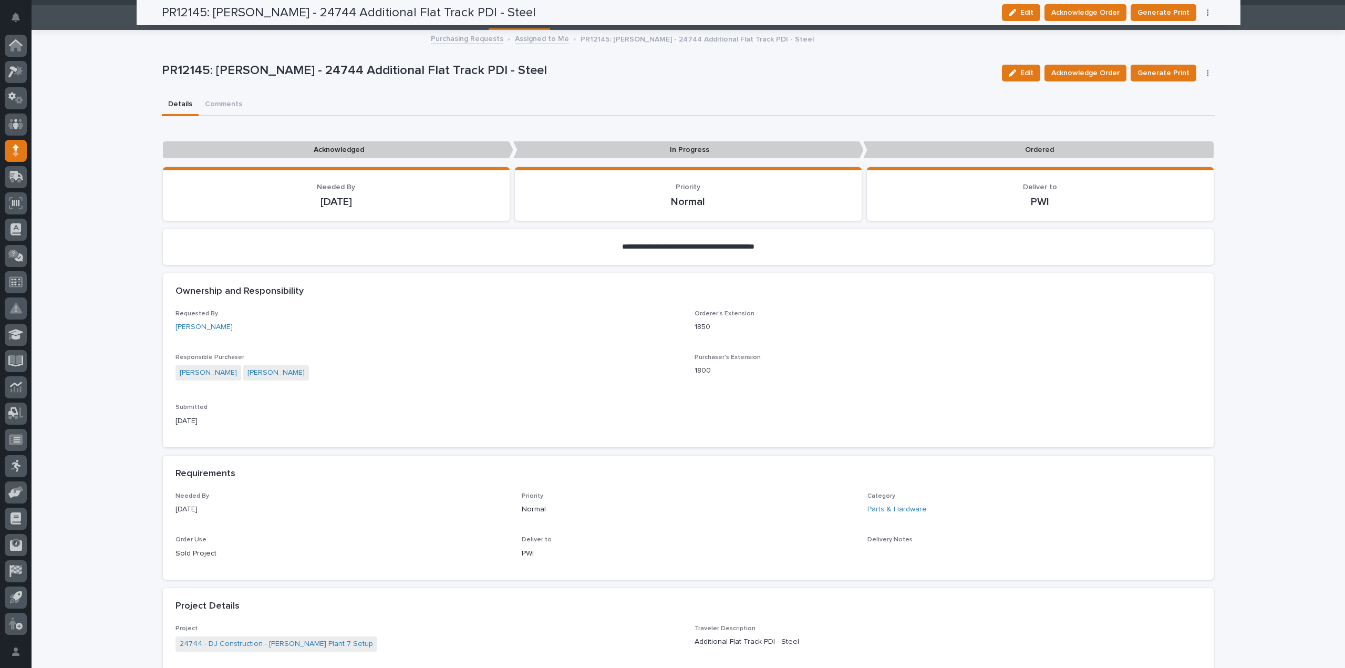
scroll to position [0, 0]
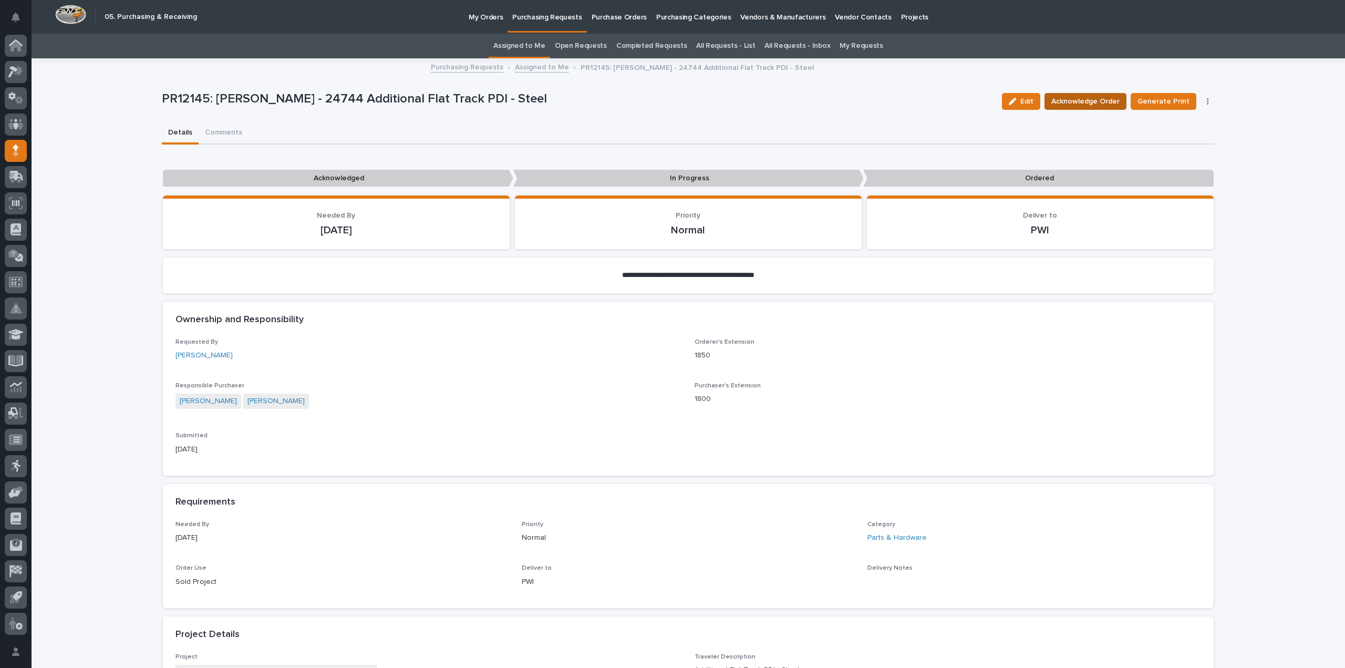
click at [1102, 102] on span "Acknowledge Order" at bounding box center [1085, 101] width 68 height 13
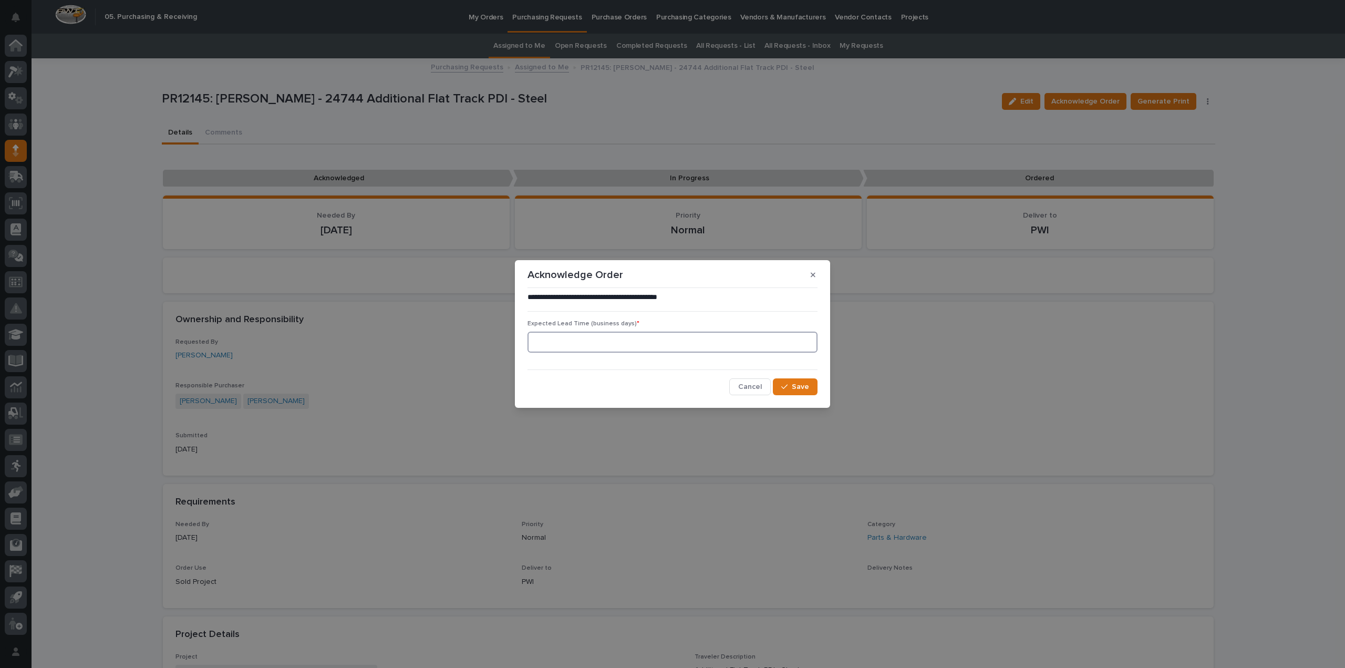
click at [545, 340] on input at bounding box center [672, 341] width 290 height 21
type input "0"
click at [806, 392] on button "Save" at bounding box center [795, 386] width 45 height 17
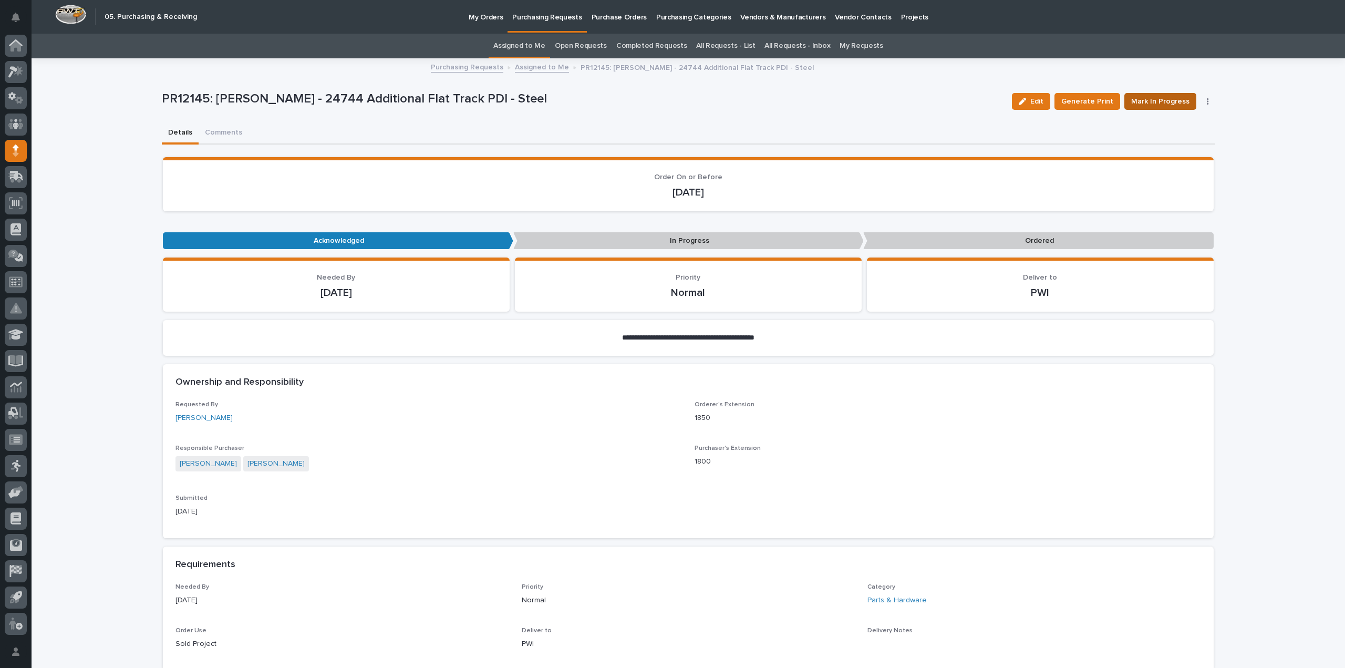
click at [1142, 105] on span "Mark In Progress" at bounding box center [1160, 101] width 58 height 13
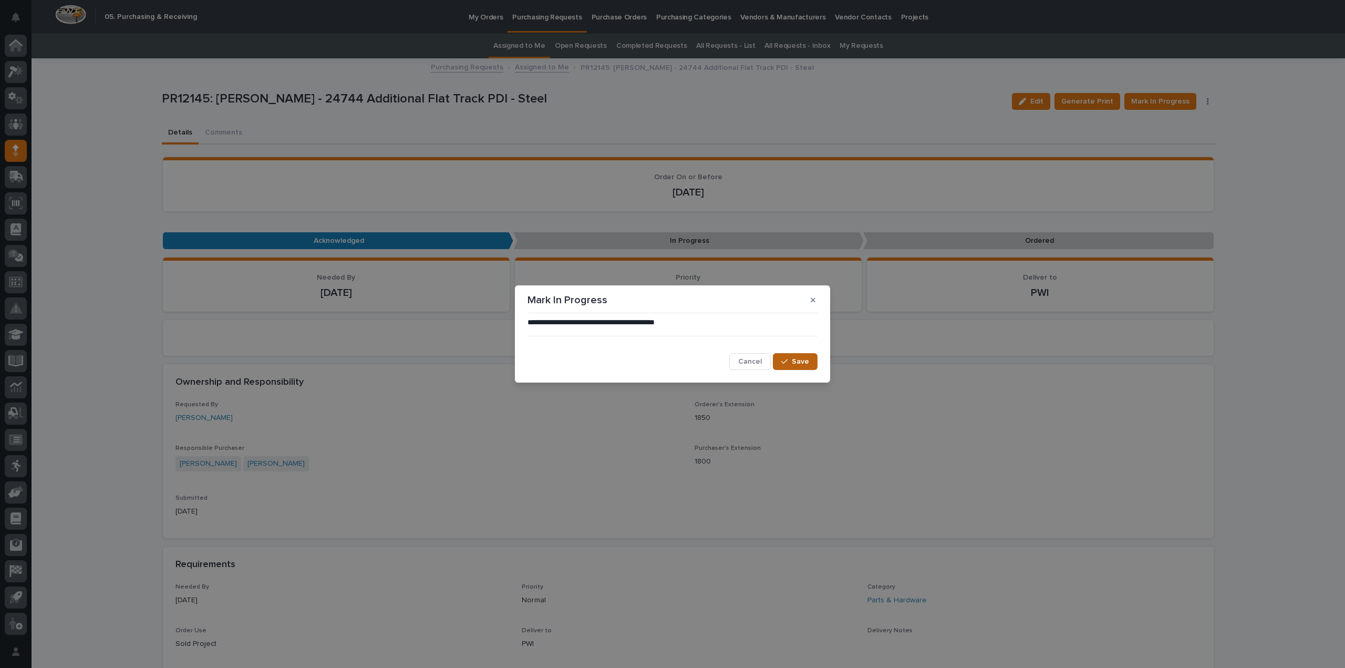
click at [802, 365] on span "Save" at bounding box center [800, 361] width 17 height 9
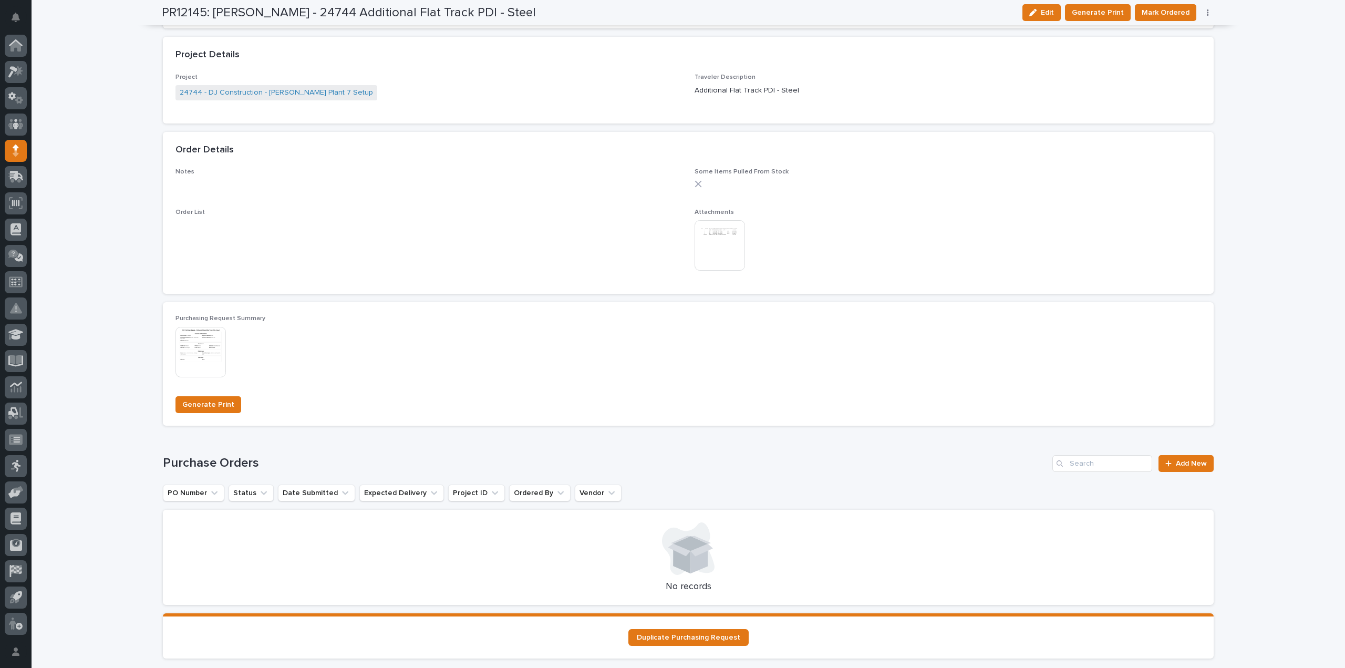
scroll to position [618, 0]
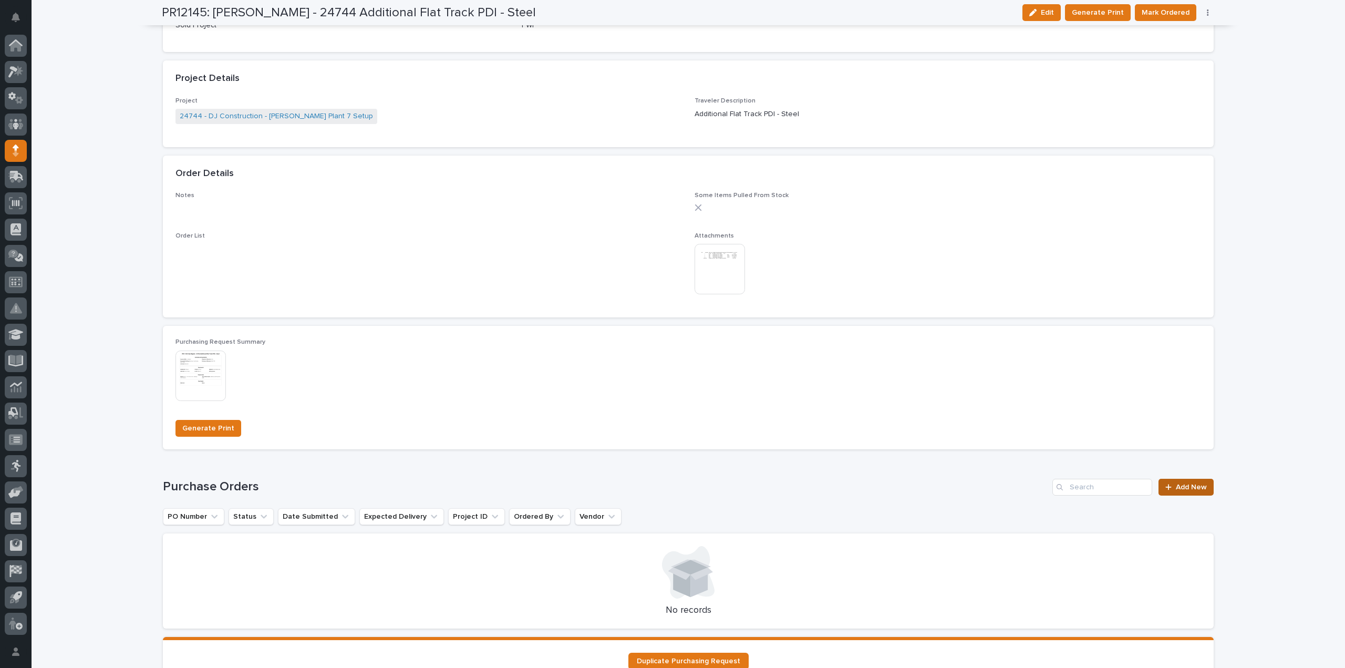
click at [1189, 492] on link "Add New" at bounding box center [1185, 487] width 55 height 17
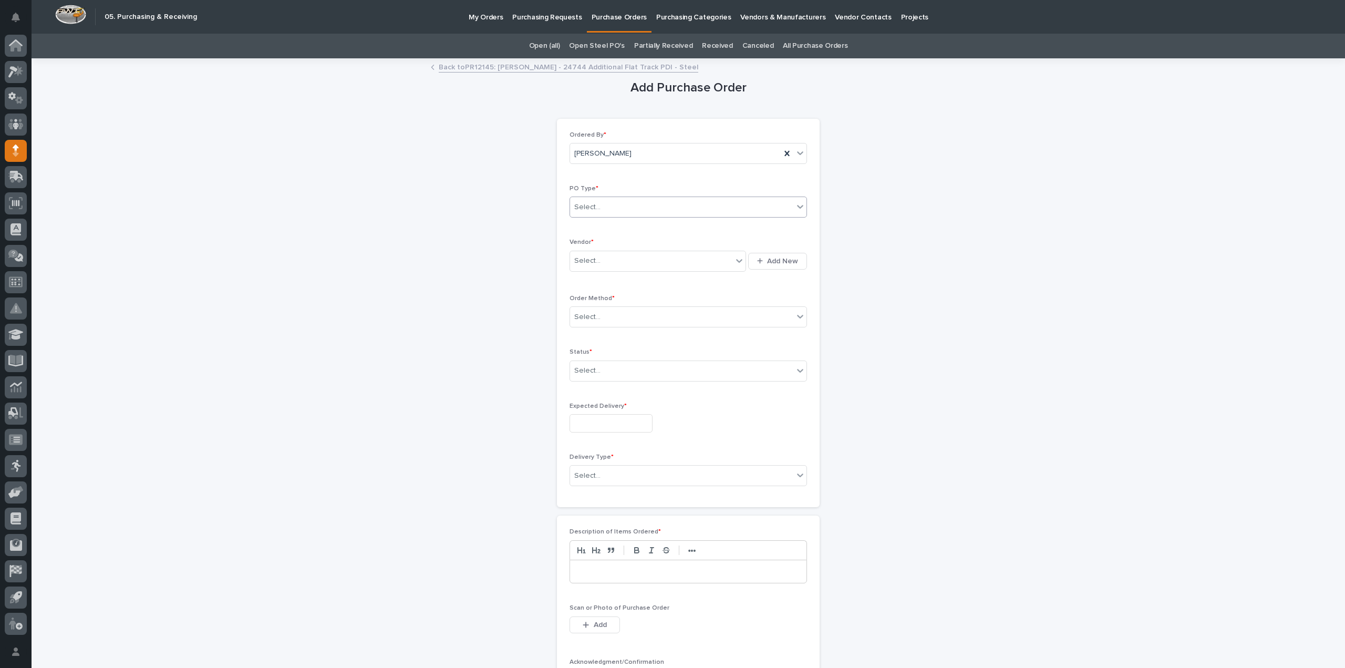
click at [596, 205] on div "Select..." at bounding box center [681, 207] width 223 height 17
click at [593, 226] on div "Quickbooks" at bounding box center [684, 226] width 236 height 18
click at [590, 259] on div "Select..." at bounding box center [587, 260] width 26 height 11
type input "****"
click at [614, 281] on div "EPCO Sales" at bounding box center [654, 280] width 176 height 18
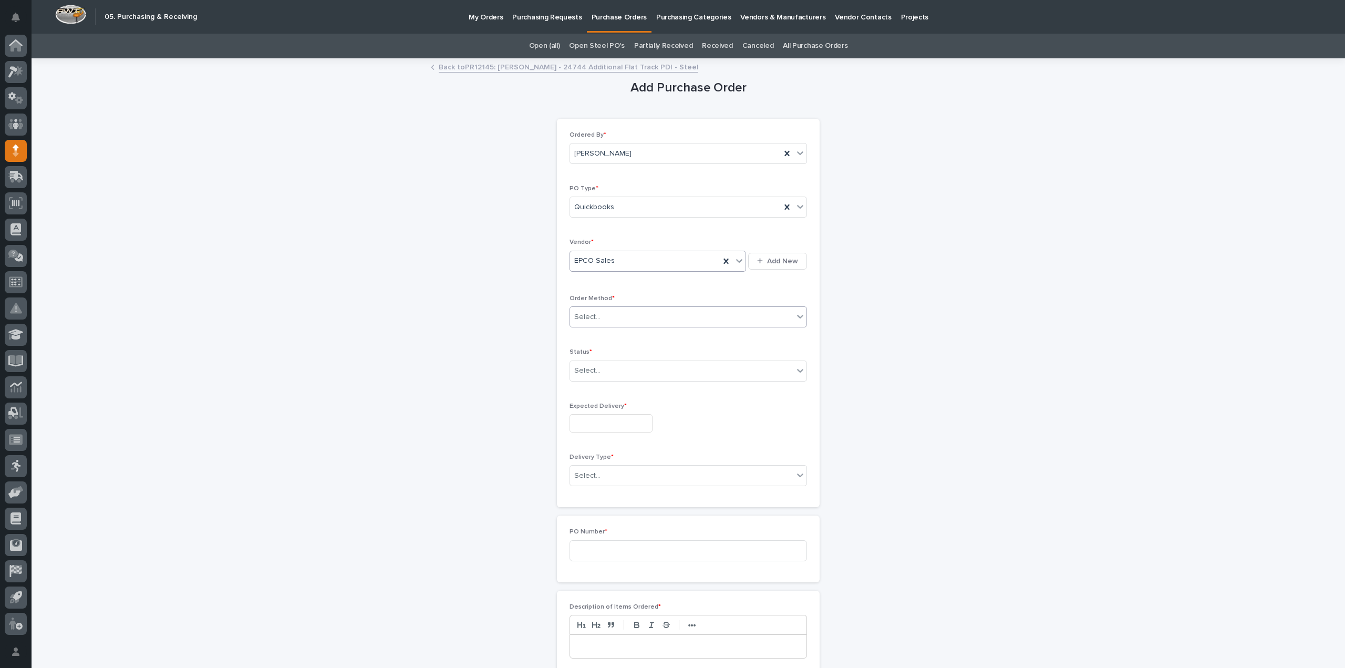
click at [597, 321] on div "Select..." at bounding box center [681, 316] width 223 height 17
drag, startPoint x: 580, startPoint y: 357, endPoint x: 603, endPoint y: 372, distance: 28.0
click at [580, 356] on div "Email" at bounding box center [684, 354] width 236 height 18
click at [604, 367] on div "Select..." at bounding box center [681, 370] width 223 height 17
click at [589, 408] on div "Submitted" at bounding box center [684, 407] width 236 height 18
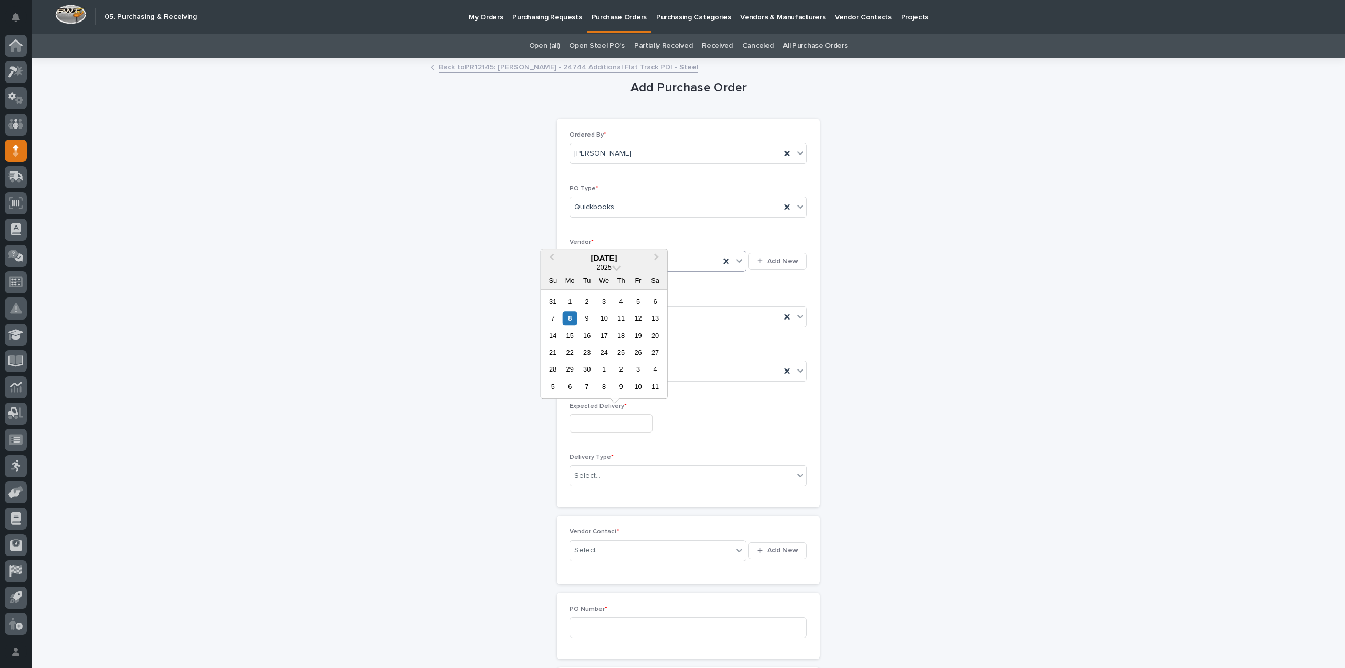
click at [623, 426] on input "text" at bounding box center [610, 423] width 83 height 18
click at [586, 319] on div "9" at bounding box center [587, 318] width 14 height 14
type input "**********"
click at [585, 477] on div "Select..." at bounding box center [587, 475] width 26 height 11
click at [588, 494] on div "Deliver to PWI" at bounding box center [684, 493] width 236 height 18
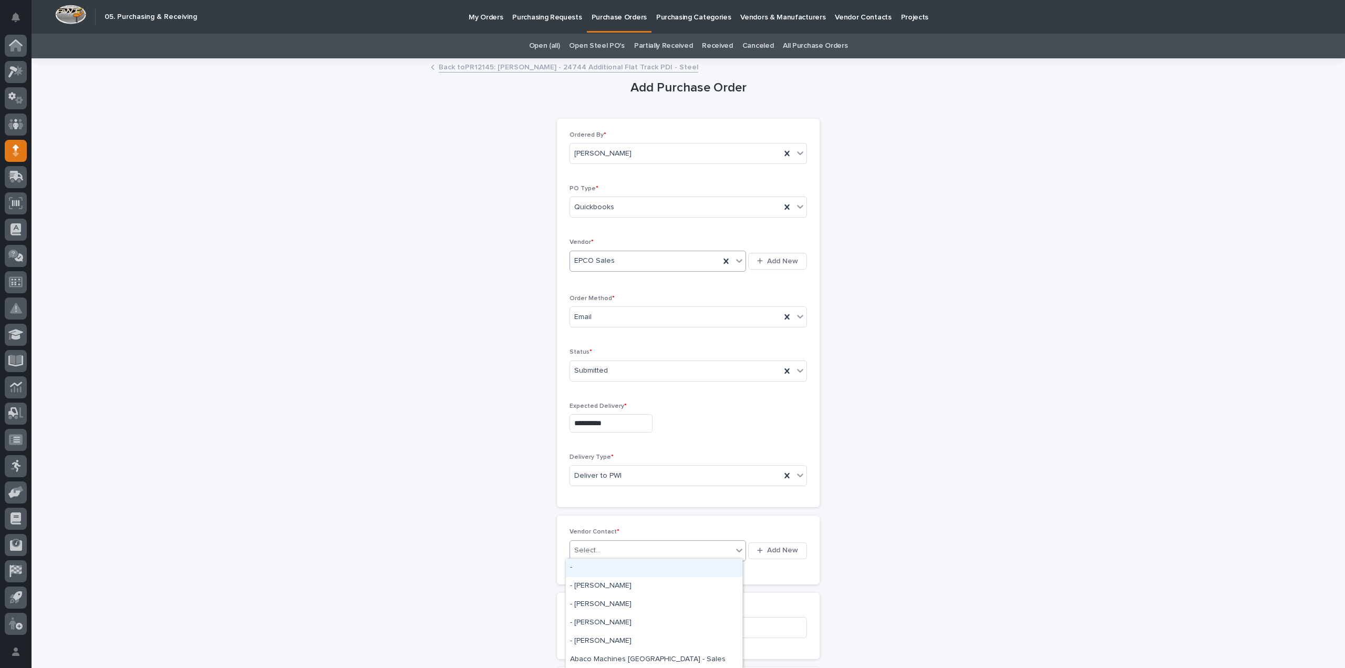
click at [591, 545] on div "Select..." at bounding box center [587, 550] width 26 height 11
type input "***"
click at [595, 567] on div "EPCO Sales - Keith Schrock" at bounding box center [654, 567] width 176 height 18
click at [599, 628] on input at bounding box center [687, 627] width 237 height 21
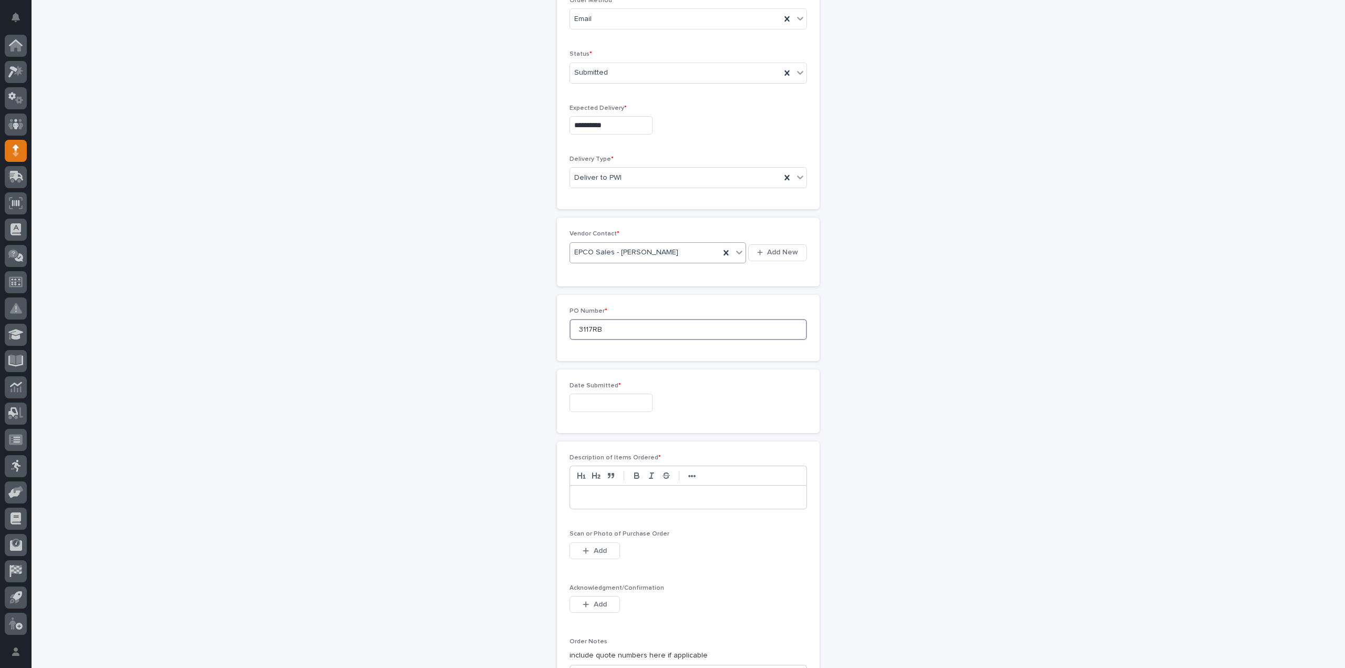
scroll to position [420, 0]
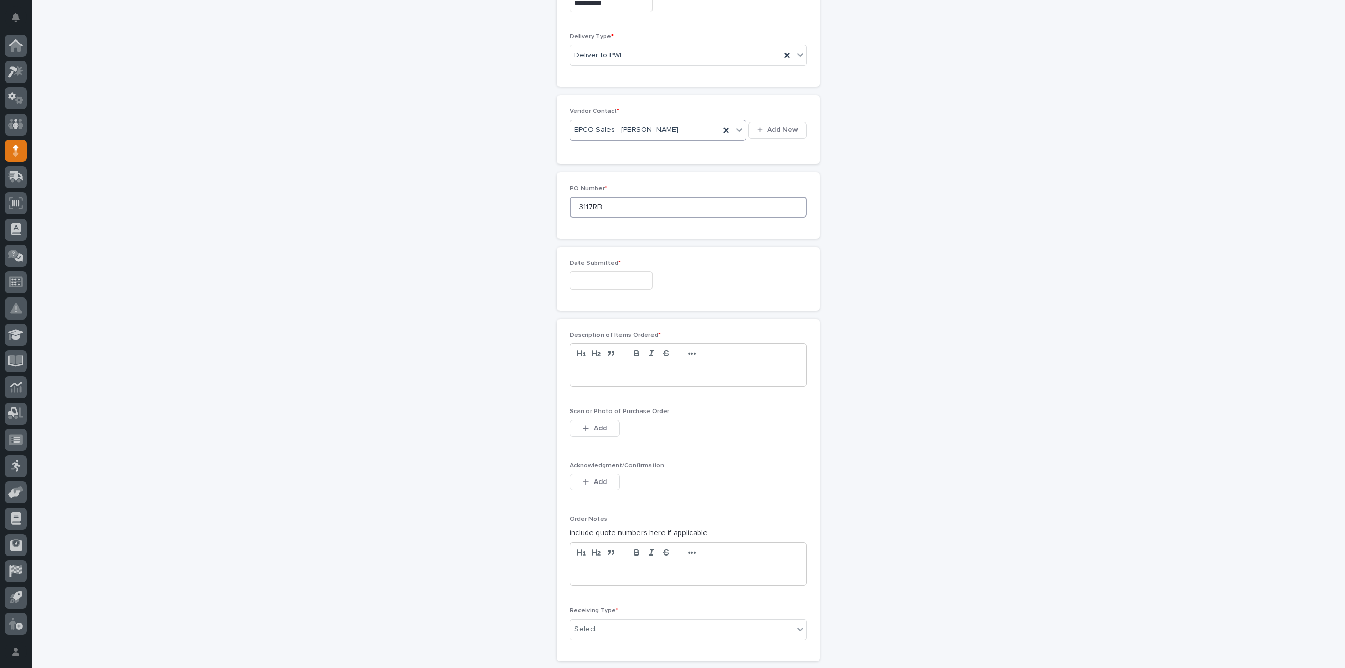
type input "3117RB"
click at [596, 379] on div at bounding box center [688, 374] width 236 height 23
click at [574, 423] on button "Add" at bounding box center [594, 428] width 50 height 17
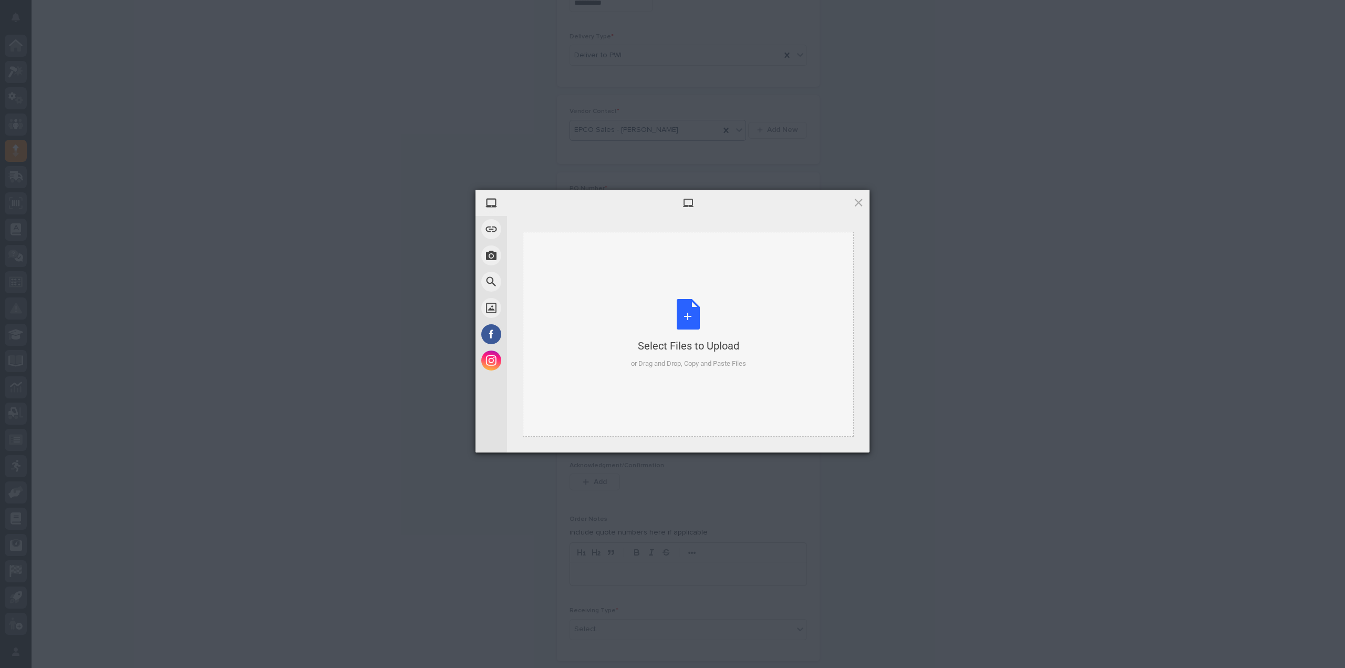
click at [690, 317] on div "Select Files to Upload or Drag and Drop, Copy and Paste Files" at bounding box center [688, 334] width 115 height 70
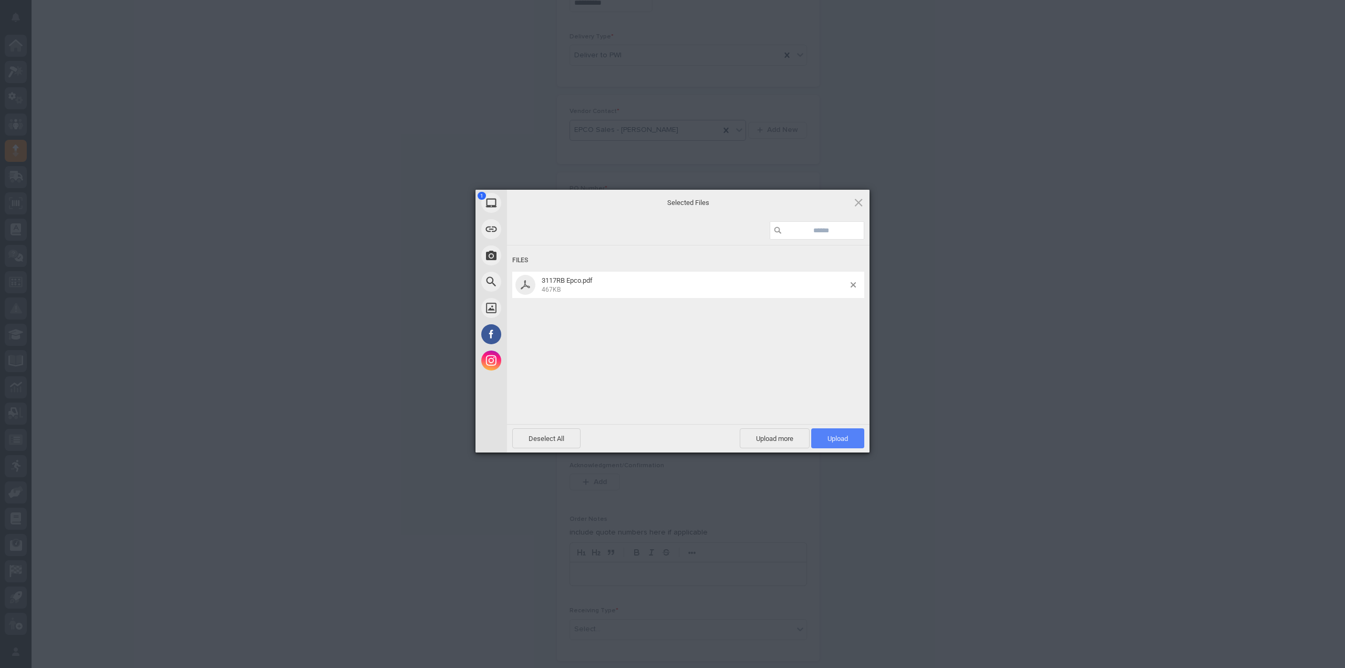
click at [827, 435] on span "Upload 1" at bounding box center [837, 438] width 20 height 8
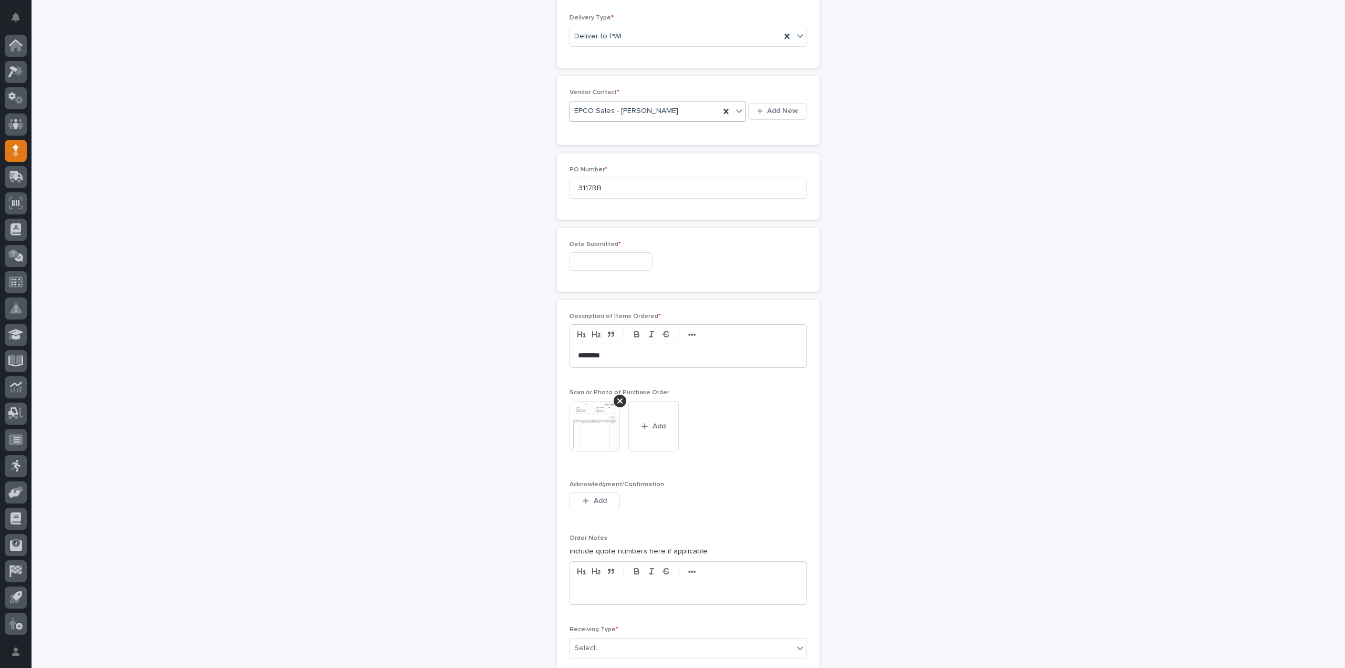
scroll to position [628, 0]
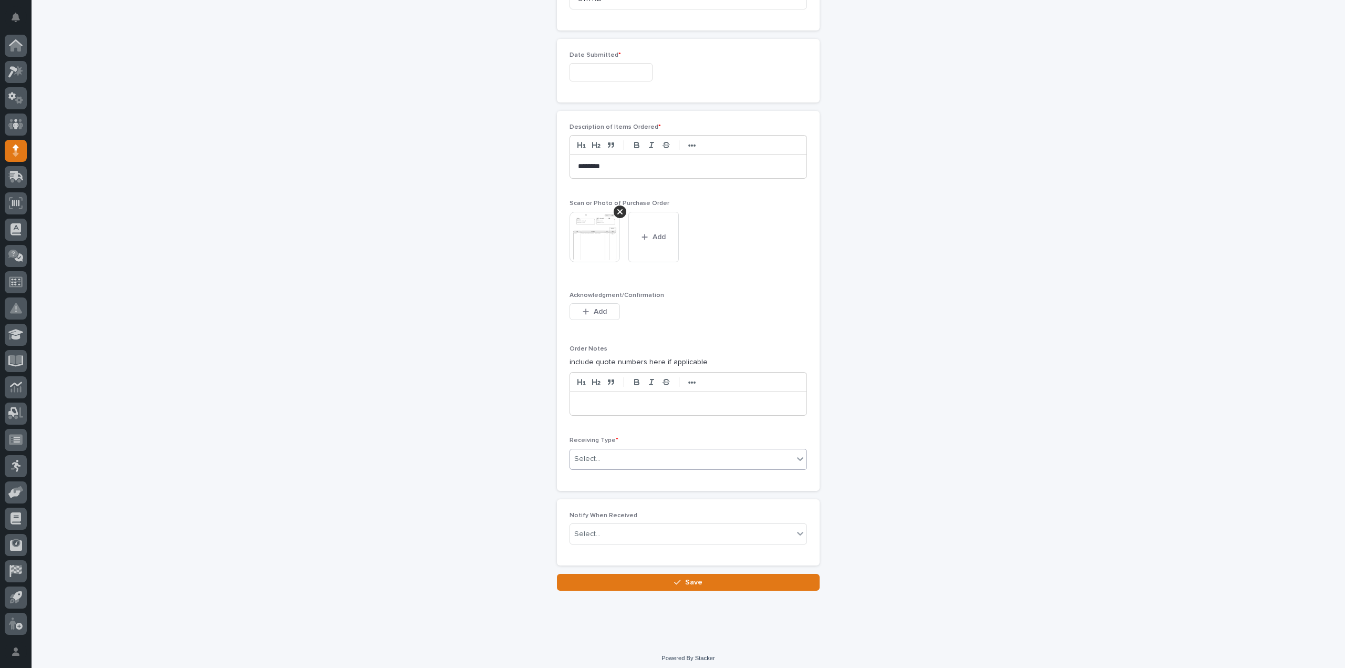
click at [584, 459] on div "Select..." at bounding box center [587, 458] width 26 height 11
click at [587, 529] on div "Deliver to" at bounding box center [684, 530] width 236 height 18
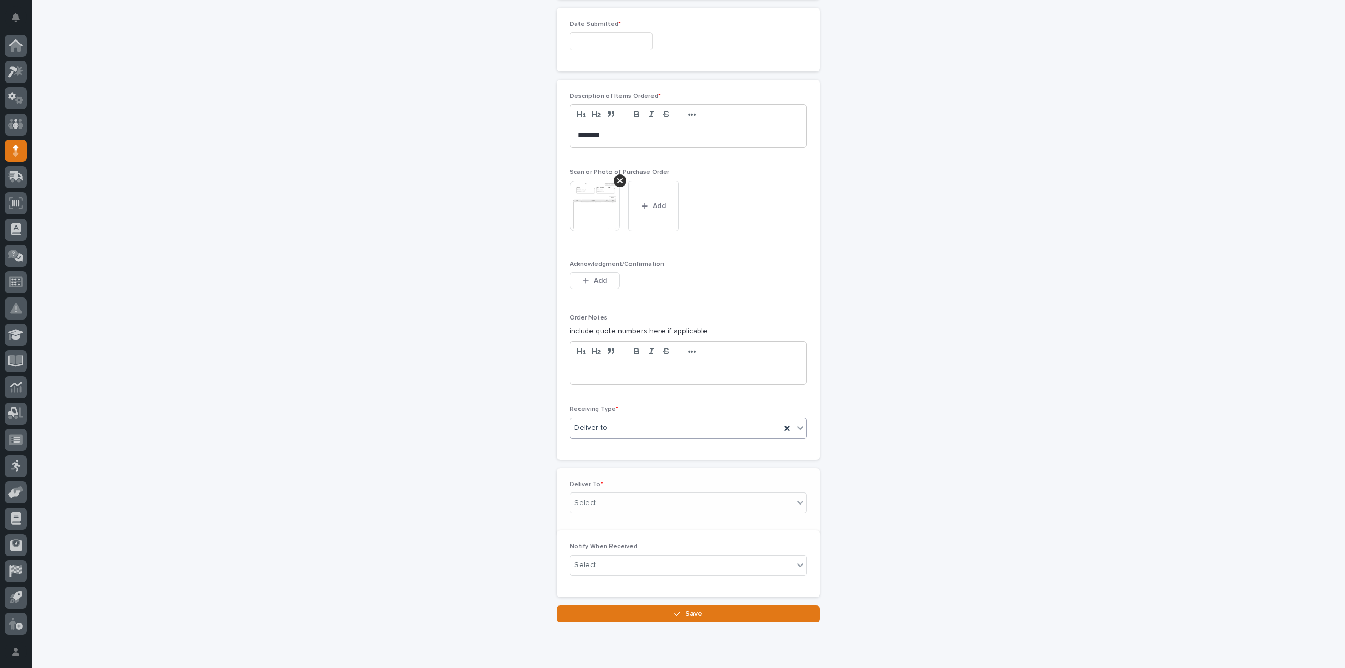
scroll to position [665, 0]
click at [601, 495] on input "text" at bounding box center [601, 497] width 1 height 9
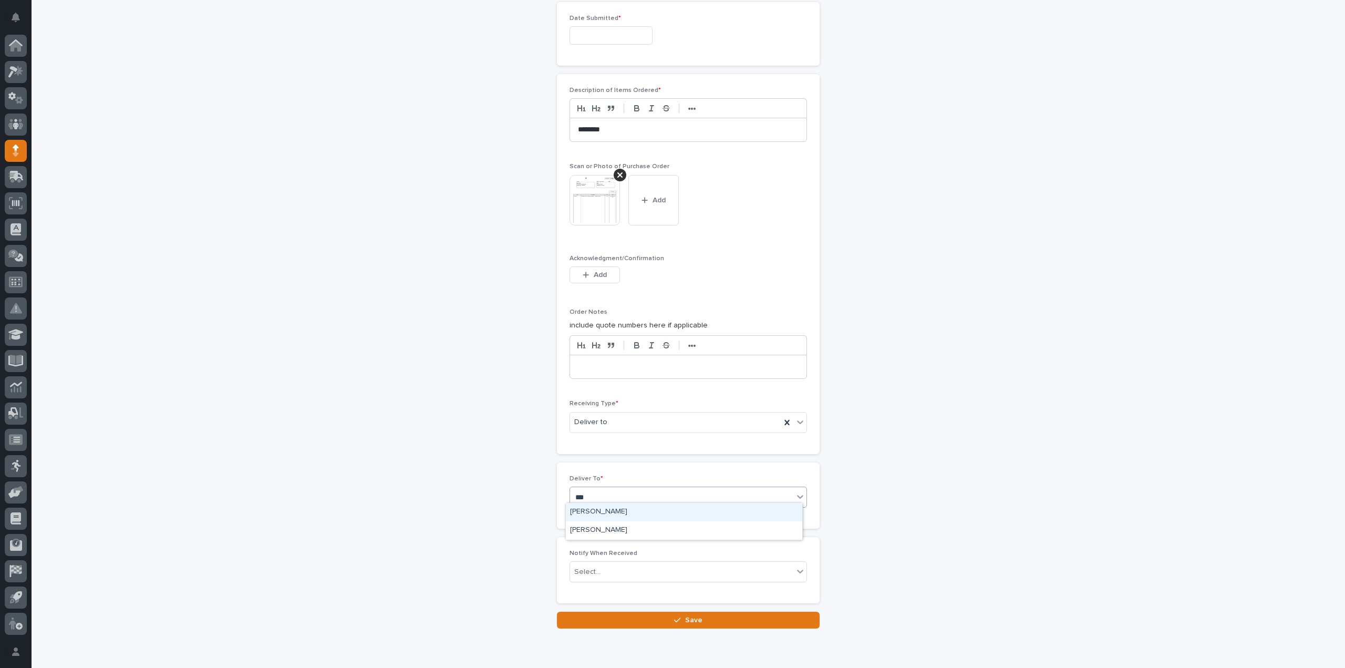
type input "****"
click at [597, 511] on div "[PERSON_NAME]" at bounding box center [684, 512] width 236 height 18
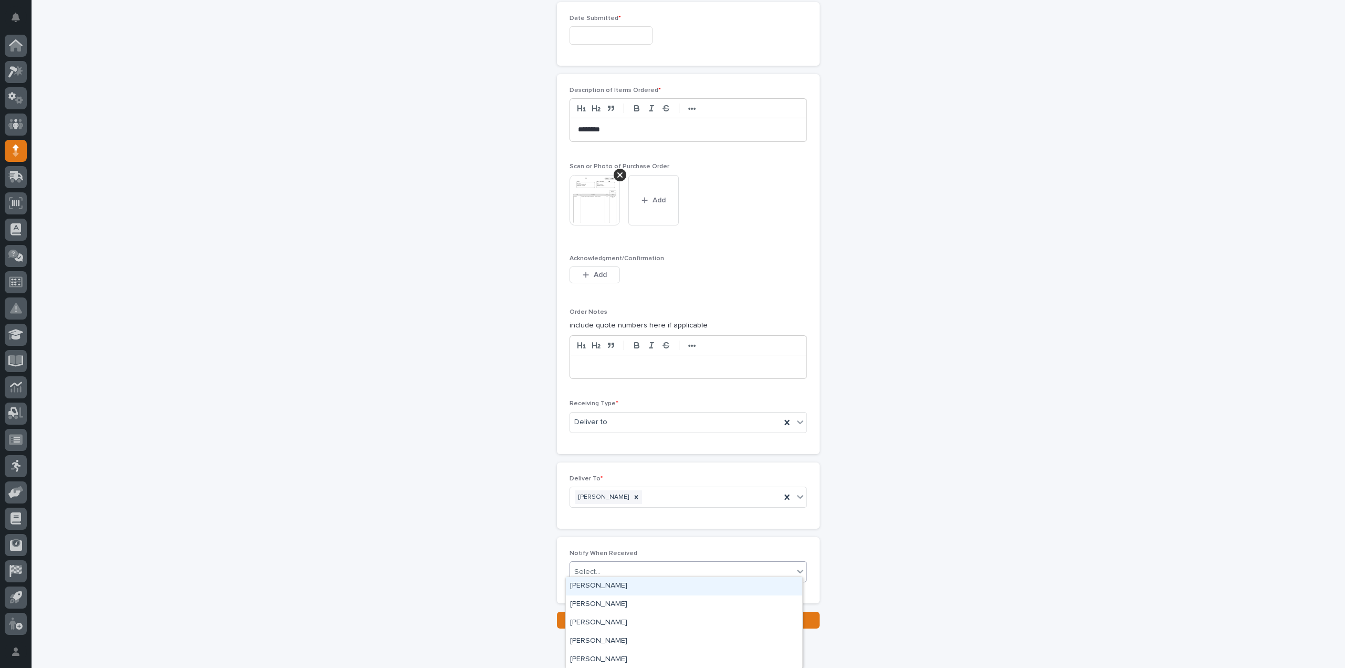
click at [584, 571] on div "Select..." at bounding box center [587, 571] width 26 height 11
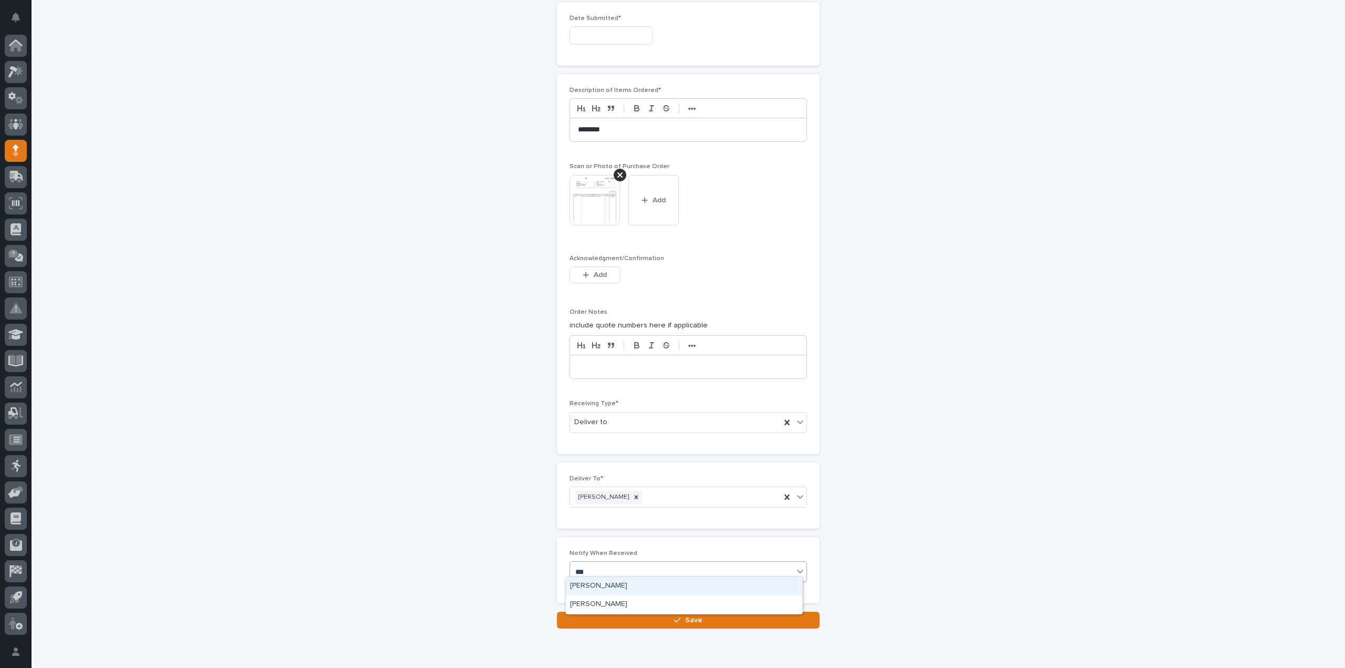
type input "****"
click at [585, 589] on div "[PERSON_NAME]" at bounding box center [684, 586] width 236 height 18
click at [584, 615] on button "Save" at bounding box center [688, 619] width 263 height 17
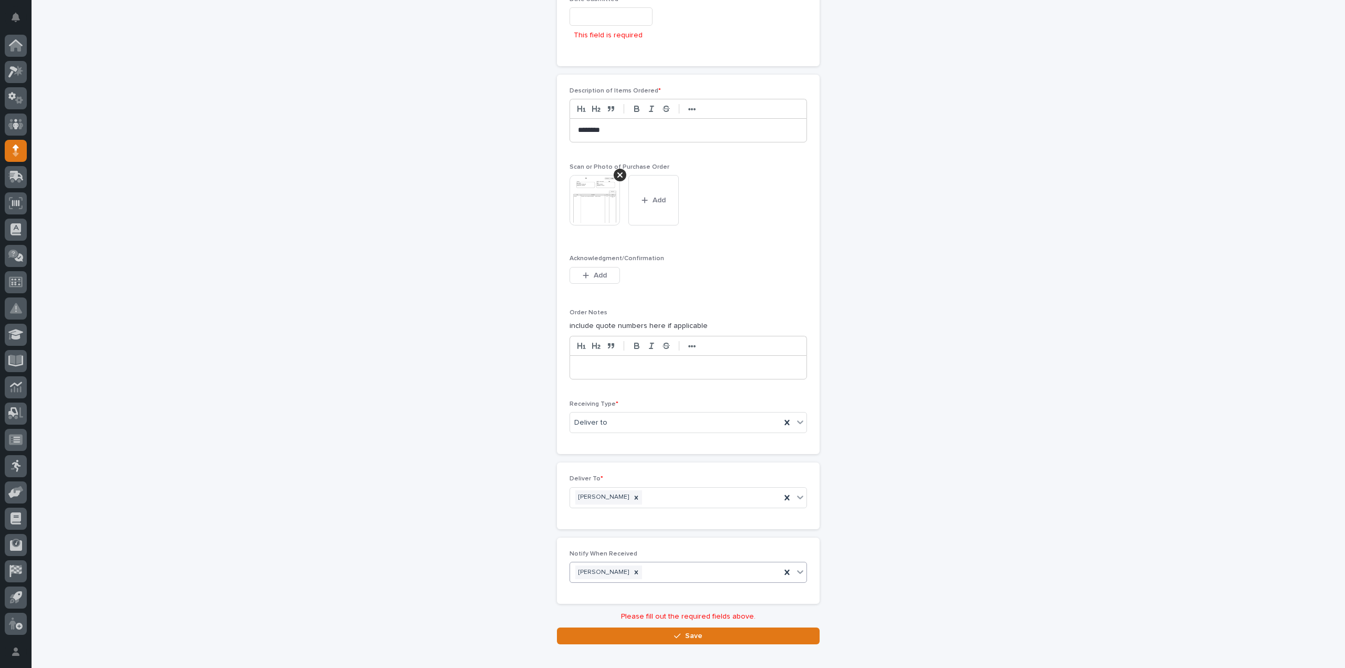
scroll to position [474, 0]
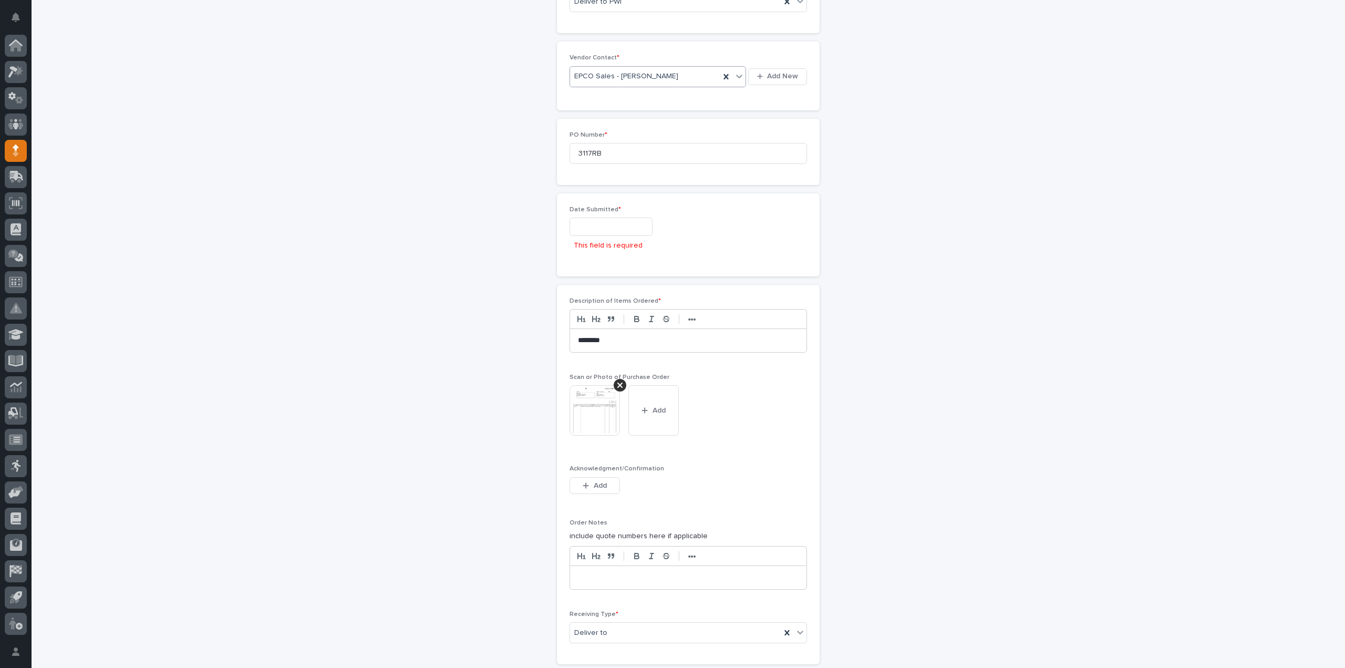
click at [591, 219] on input "text" at bounding box center [610, 226] width 83 height 18
click at [566, 121] on div "8" at bounding box center [570, 120] width 14 height 14
type input "**********"
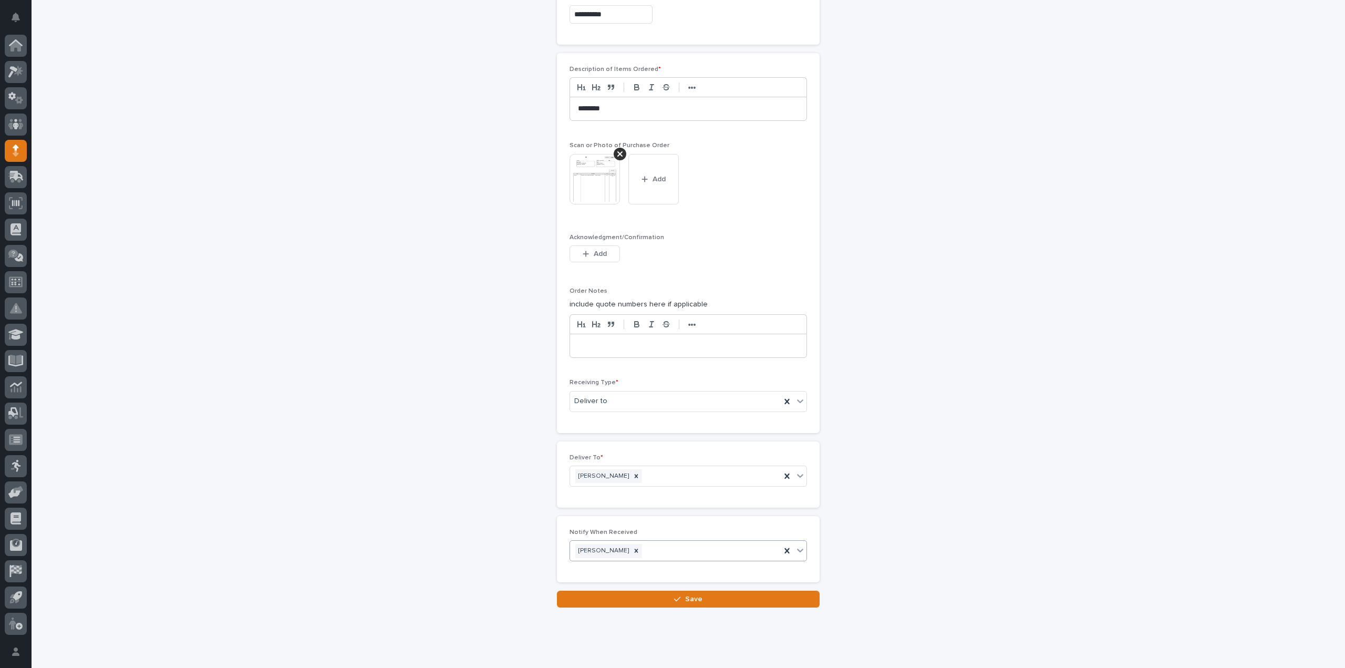
scroll to position [702, 0]
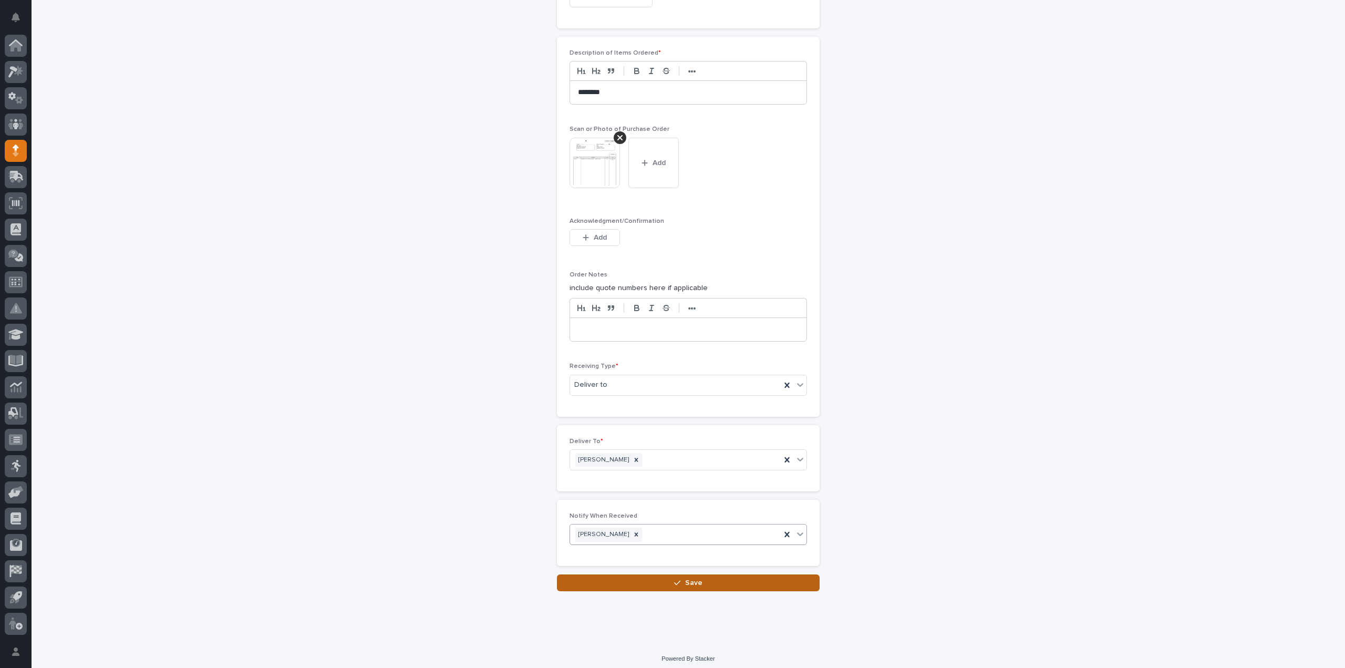
click at [693, 578] on span "Save" at bounding box center [693, 582] width 17 height 9
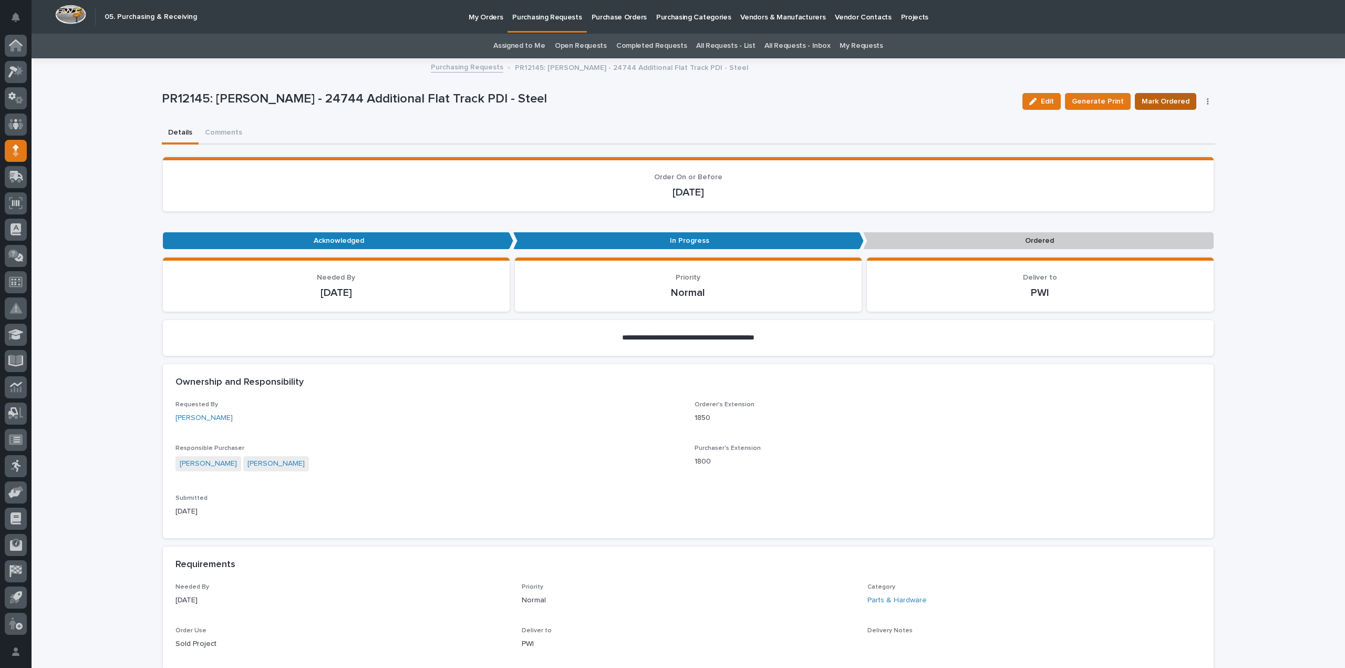
click at [1173, 103] on span "Mark Ordered" at bounding box center [1165, 101] width 48 height 13
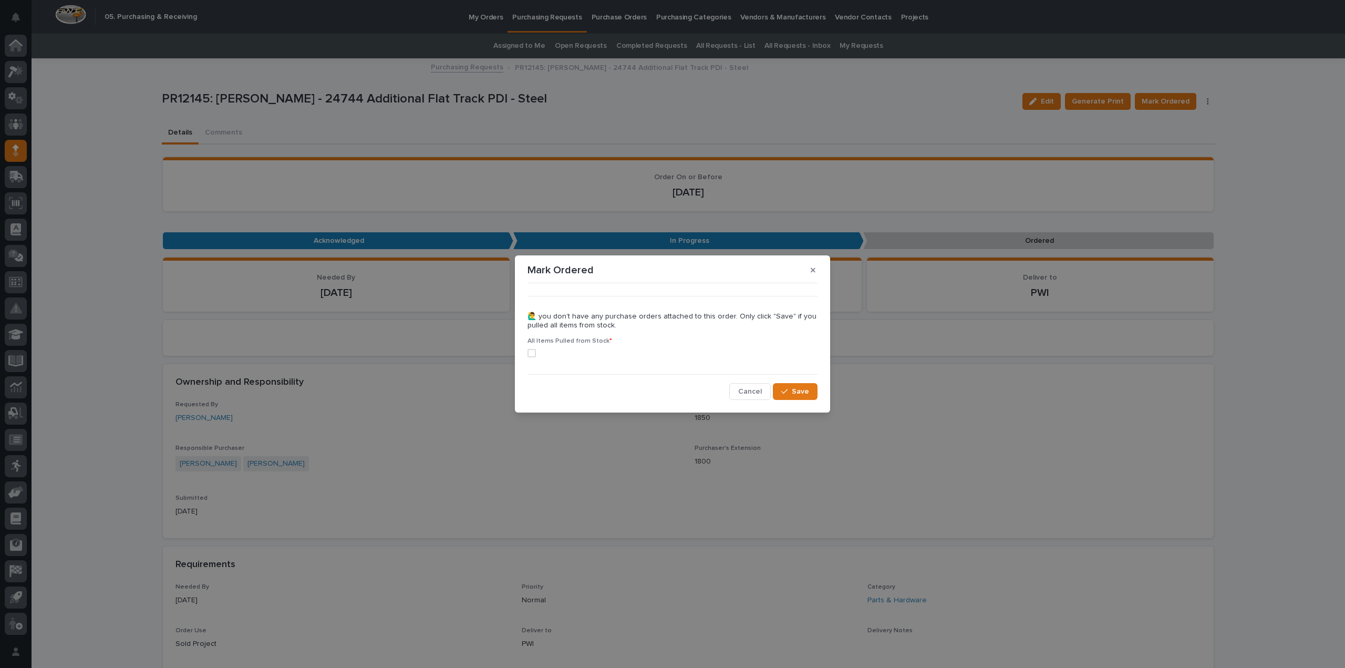
drag, startPoint x: 1200, startPoint y: 394, endPoint x: 975, endPoint y: 389, distance: 224.9
click at [1201, 394] on div "Mark Ordered ••• 🙋‍♂️ you don't have any purchase orders attached to this order…" at bounding box center [672, 334] width 1345 height 668
click at [747, 388] on span "Cancel" at bounding box center [750, 391] width 24 height 9
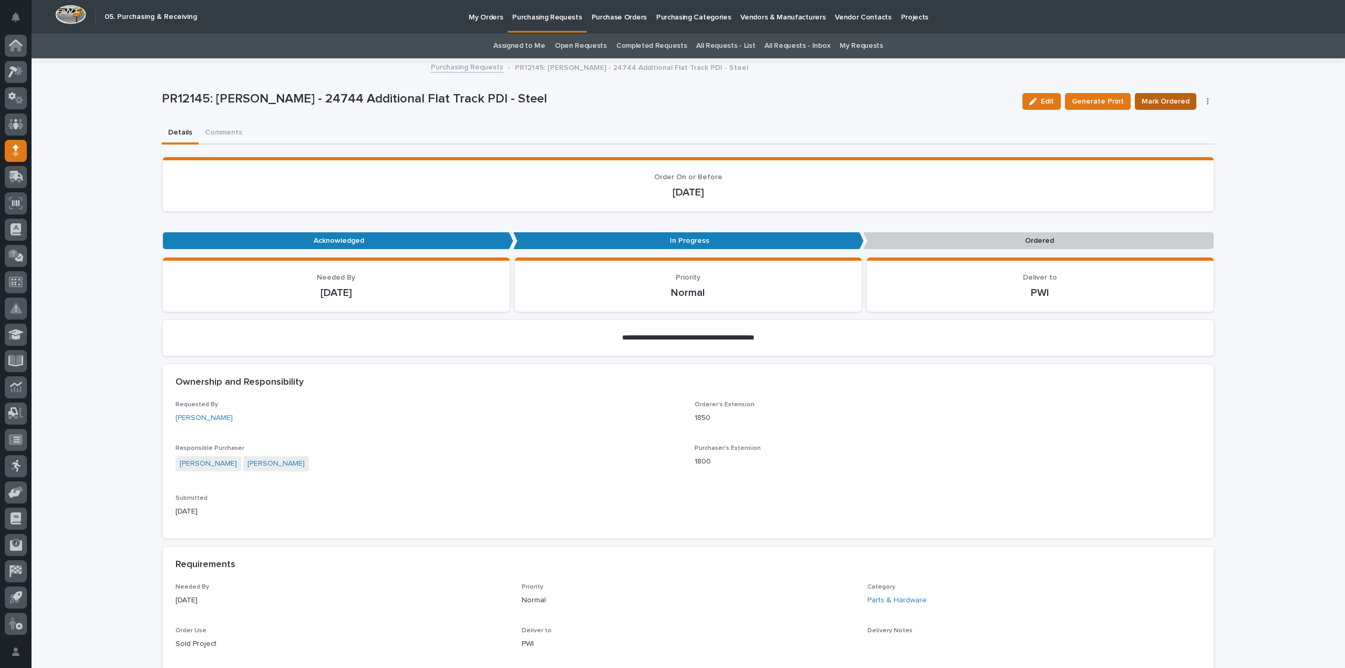
click at [1167, 98] on span "Mark Ordered" at bounding box center [1165, 101] width 48 height 13
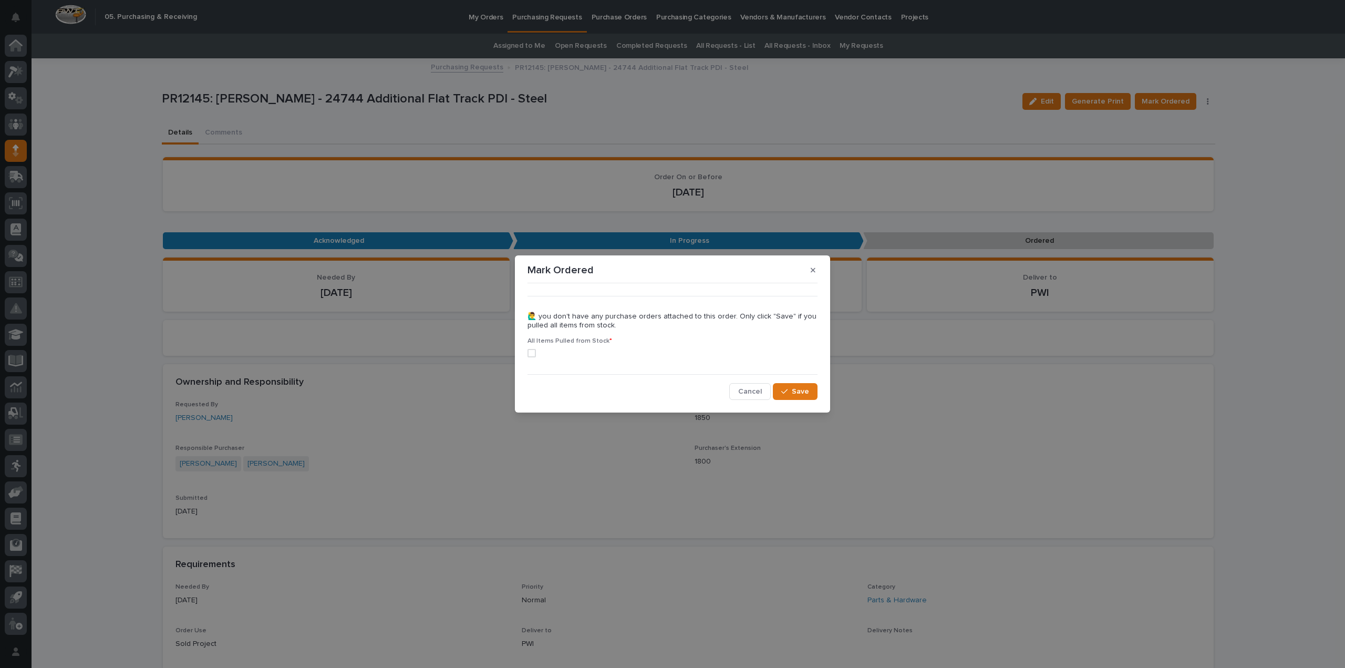
click at [1344, 201] on div "Mark Ordered ••• 🙋‍♂️ you don't have any purchase orders attached to this order…" at bounding box center [672, 334] width 1345 height 668
click at [755, 390] on span "Cancel" at bounding box center [750, 391] width 24 height 9
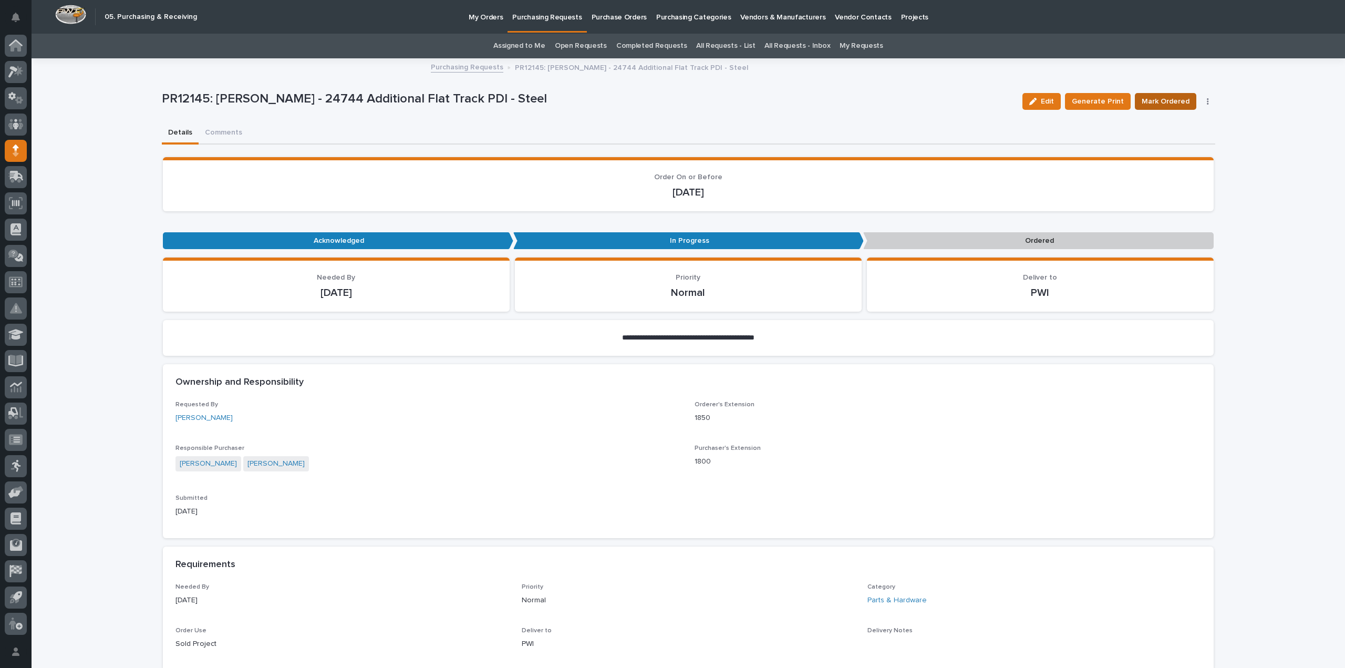
click at [1172, 105] on span "Mark Ordered" at bounding box center [1165, 101] width 48 height 13
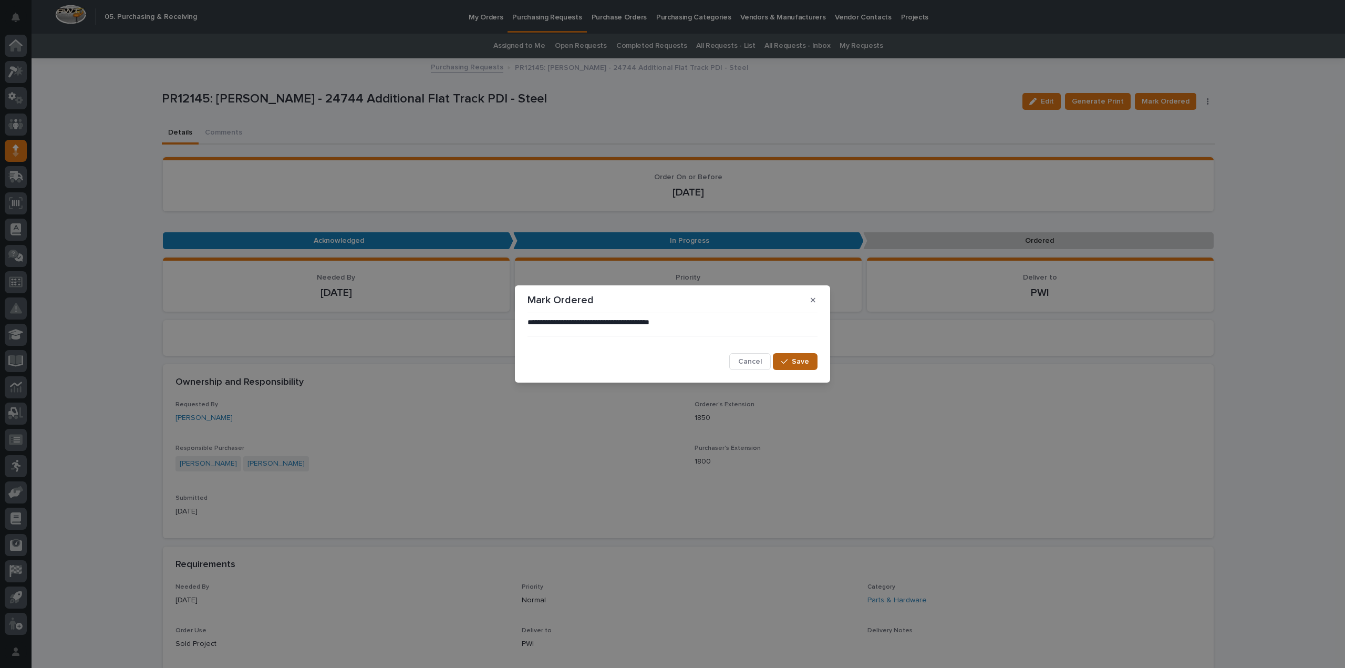
click at [783, 363] on icon "button" at bounding box center [784, 361] width 6 height 7
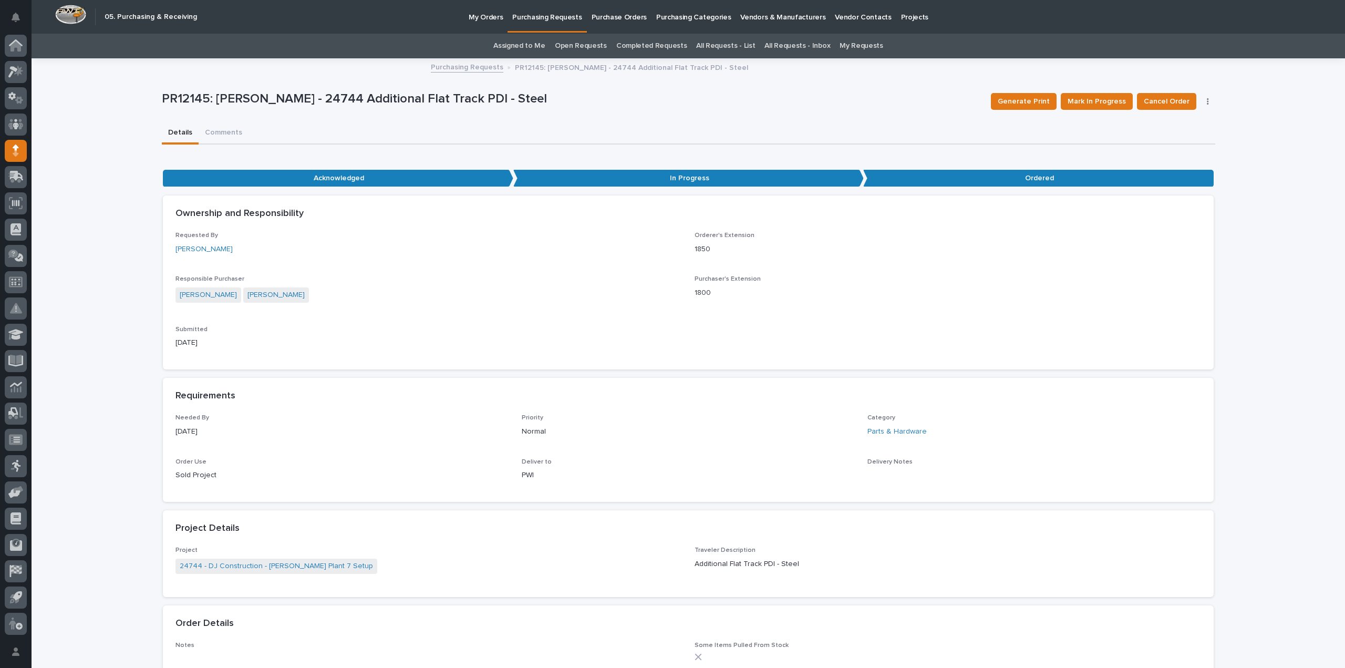
click at [523, 46] on link "Assigned to Me" at bounding box center [519, 46] width 52 height 25
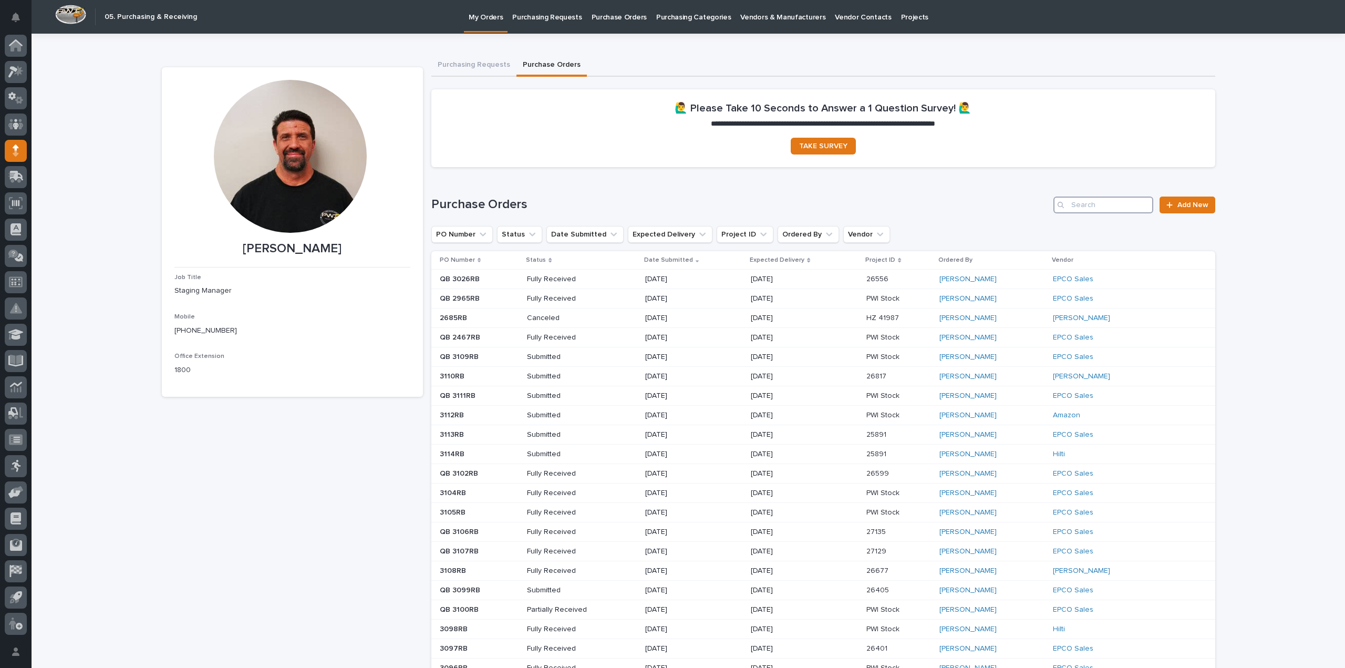
click at [1115, 202] on input "Search" at bounding box center [1103, 204] width 100 height 17
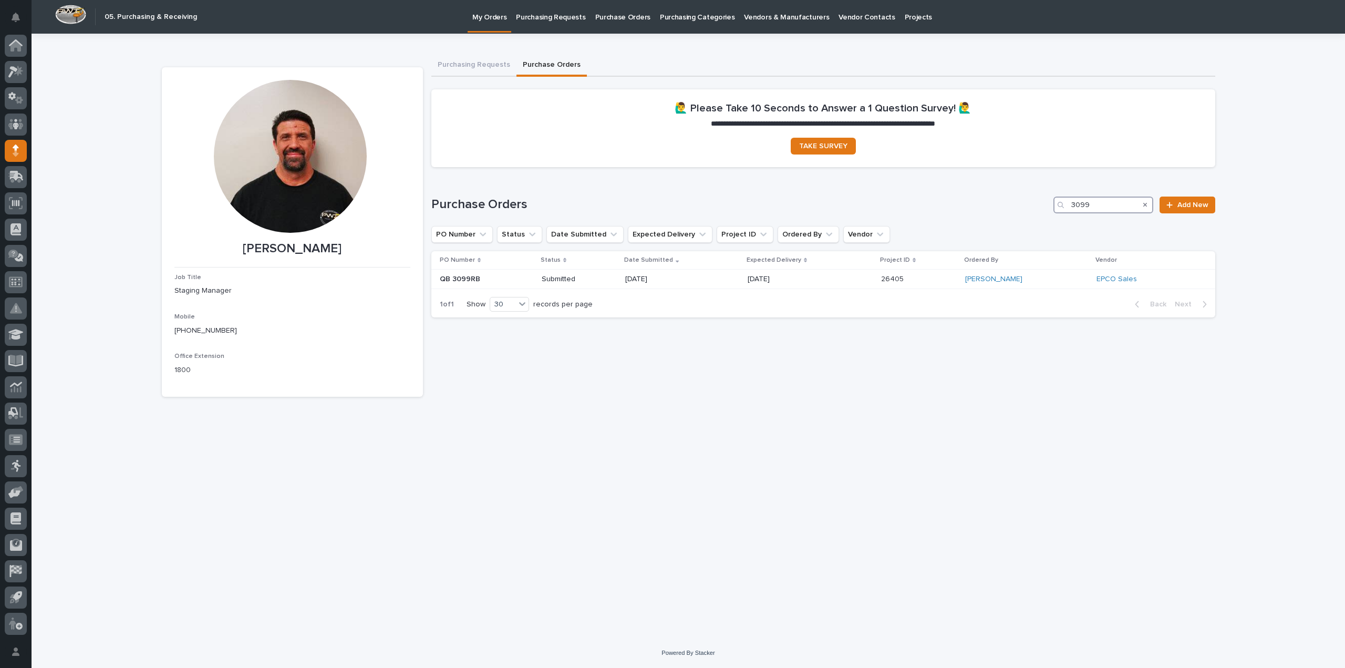
drag, startPoint x: 1099, startPoint y: 208, endPoint x: 1041, endPoint y: 212, distance: 57.9
click at [1041, 212] on div "Purchase Orders 3099 Add New" at bounding box center [823, 204] width 784 height 17
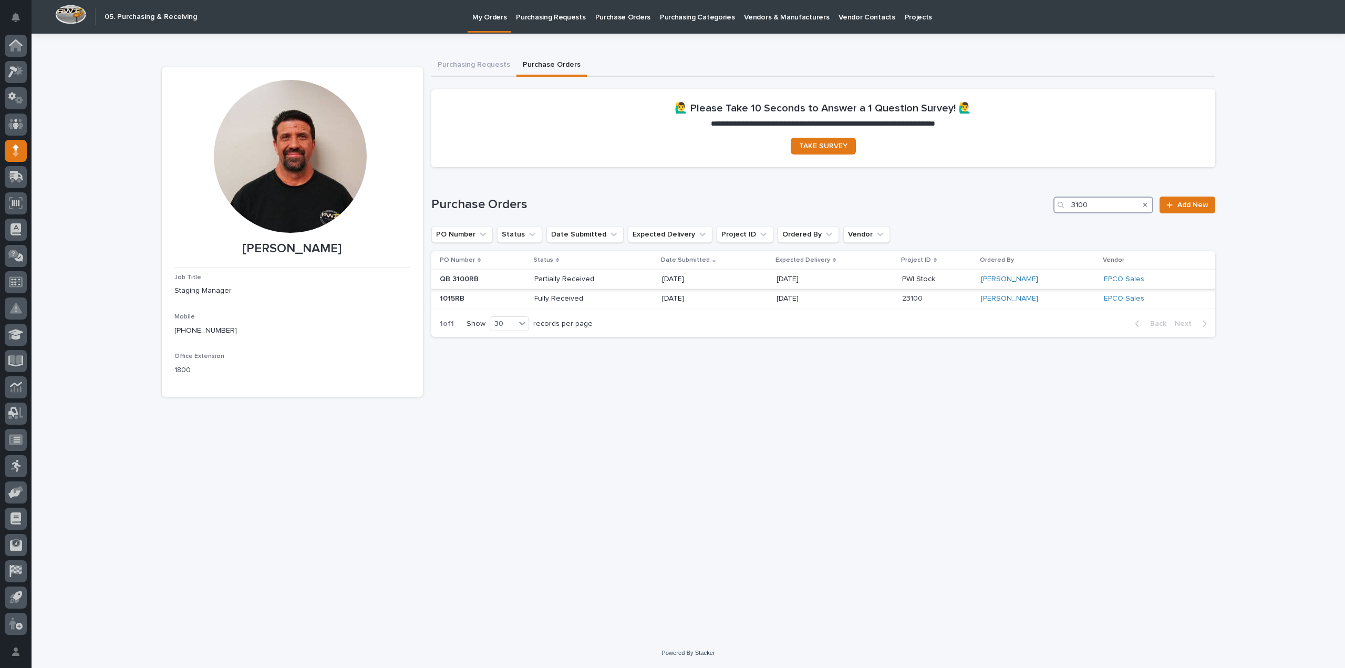
type input "3100"
click at [589, 277] on p "Partially Received" at bounding box center [571, 279] width 75 height 9
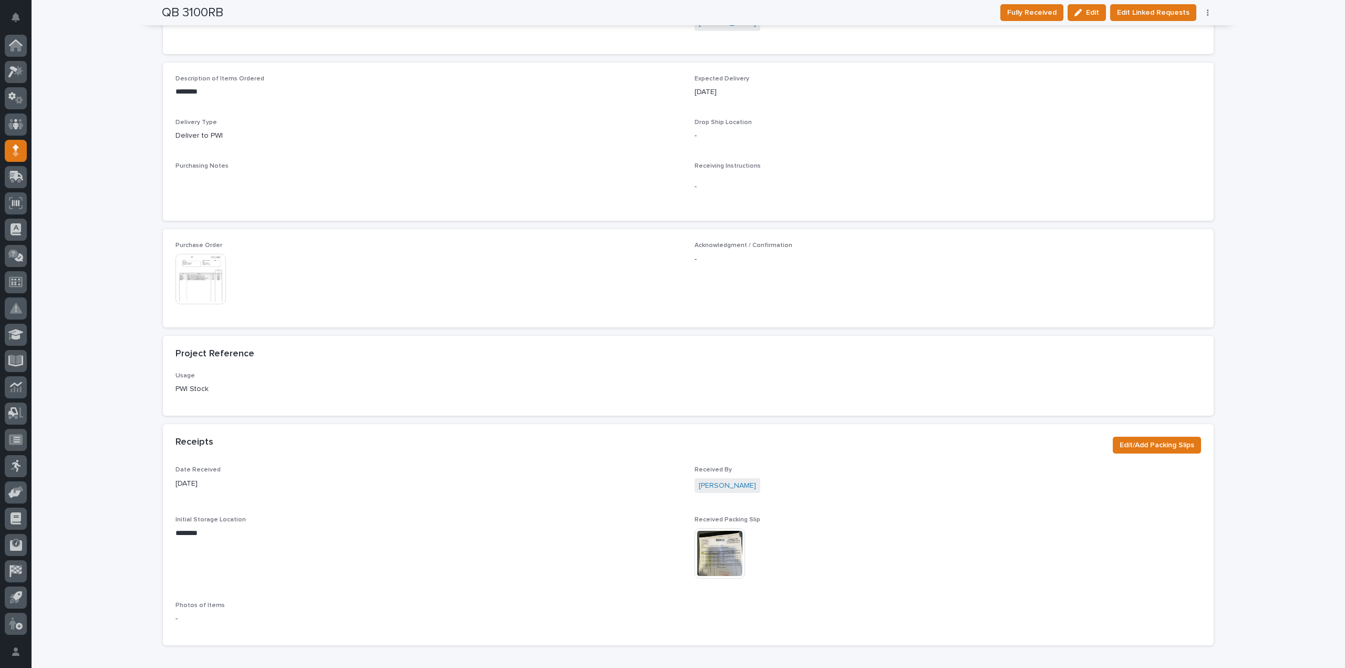
scroll to position [420, 0]
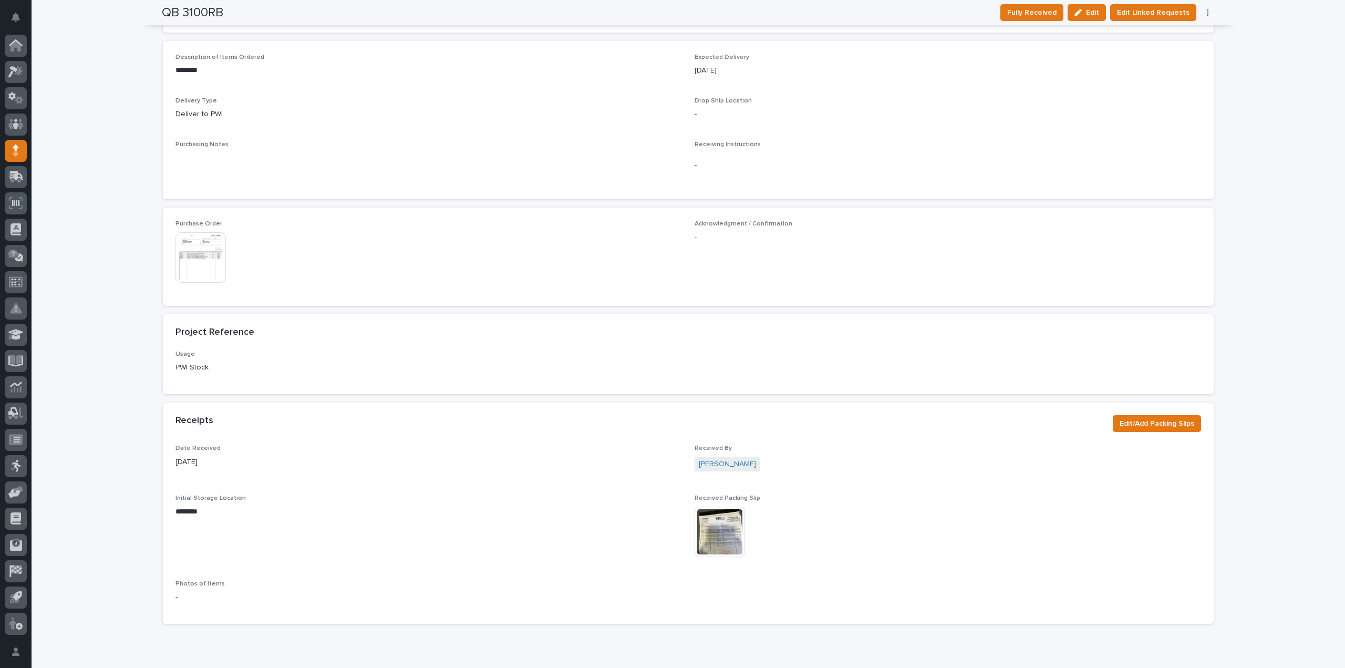
click at [709, 535] on img at bounding box center [719, 531] width 50 height 50
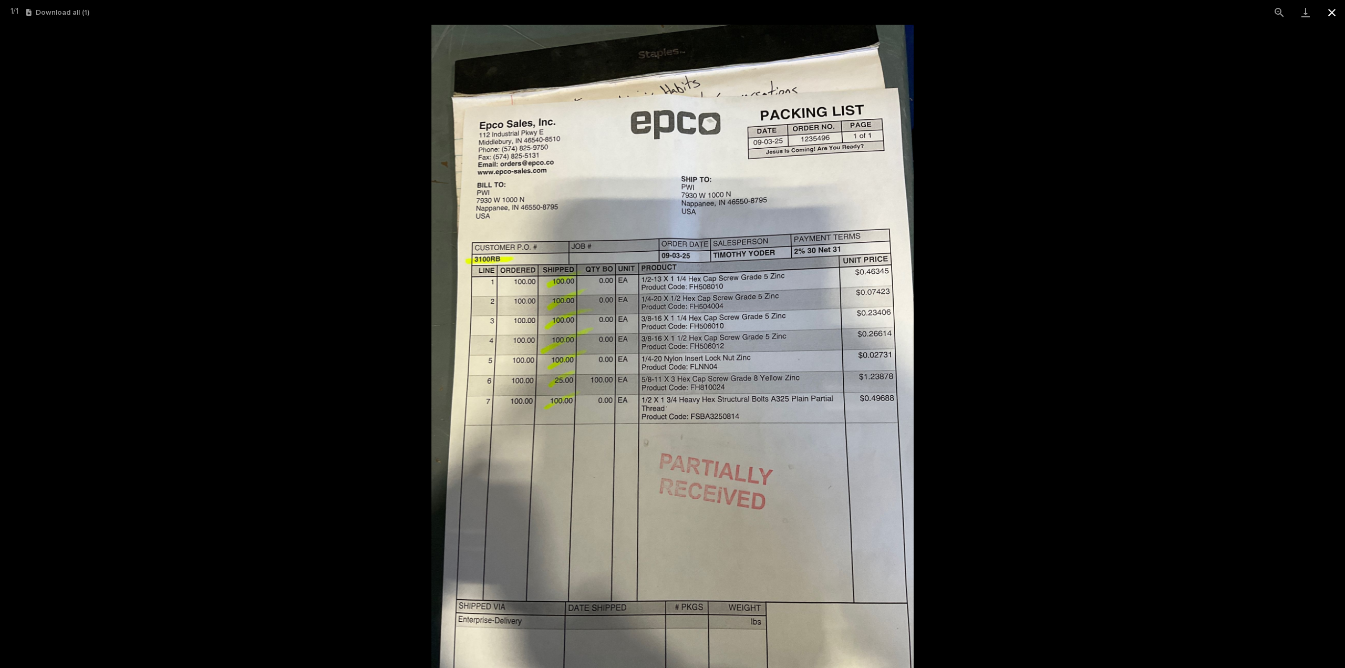
click at [1336, 12] on button "Close gallery" at bounding box center [1331, 12] width 26 height 25
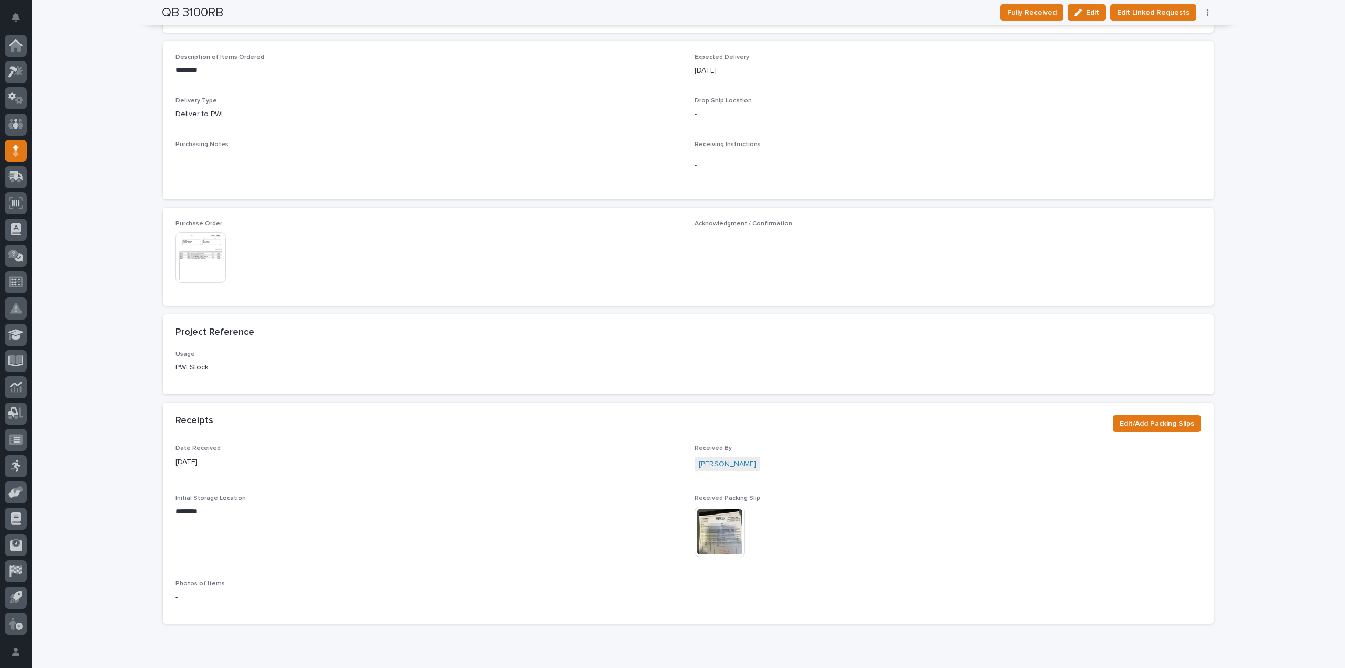
scroll to position [0, 0]
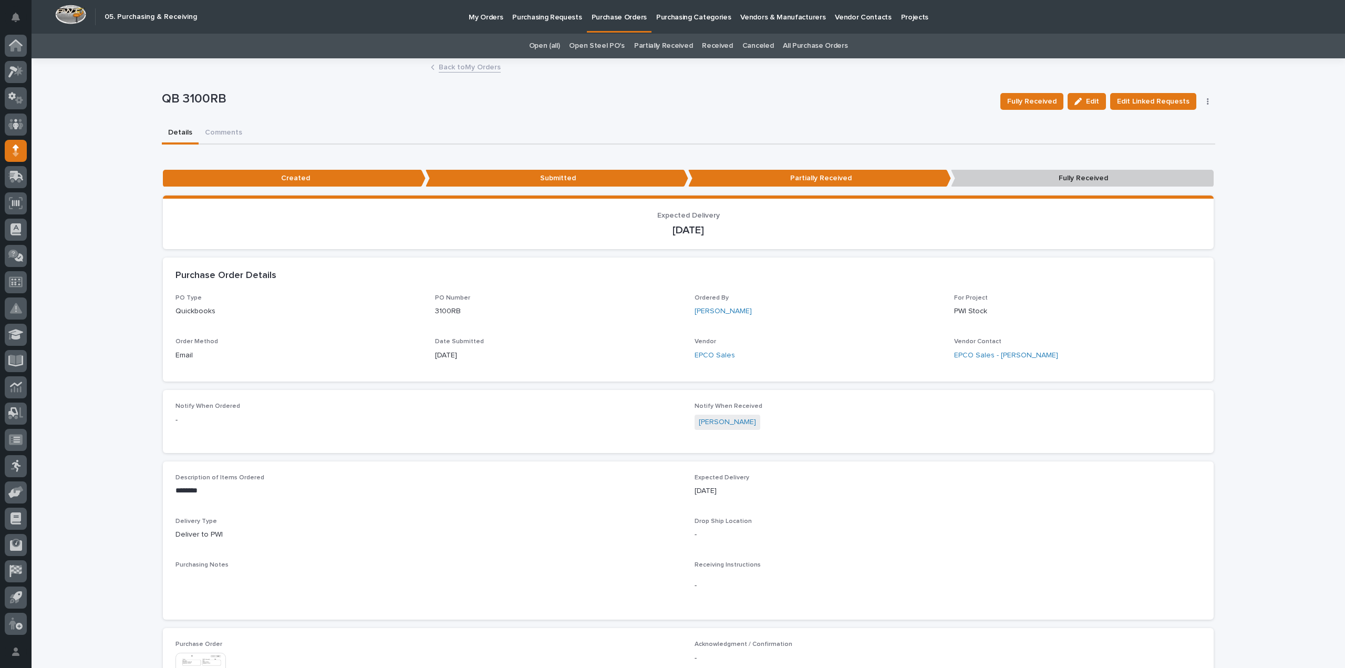
click at [786, 46] on link "All Purchase Orders" at bounding box center [815, 46] width 65 height 25
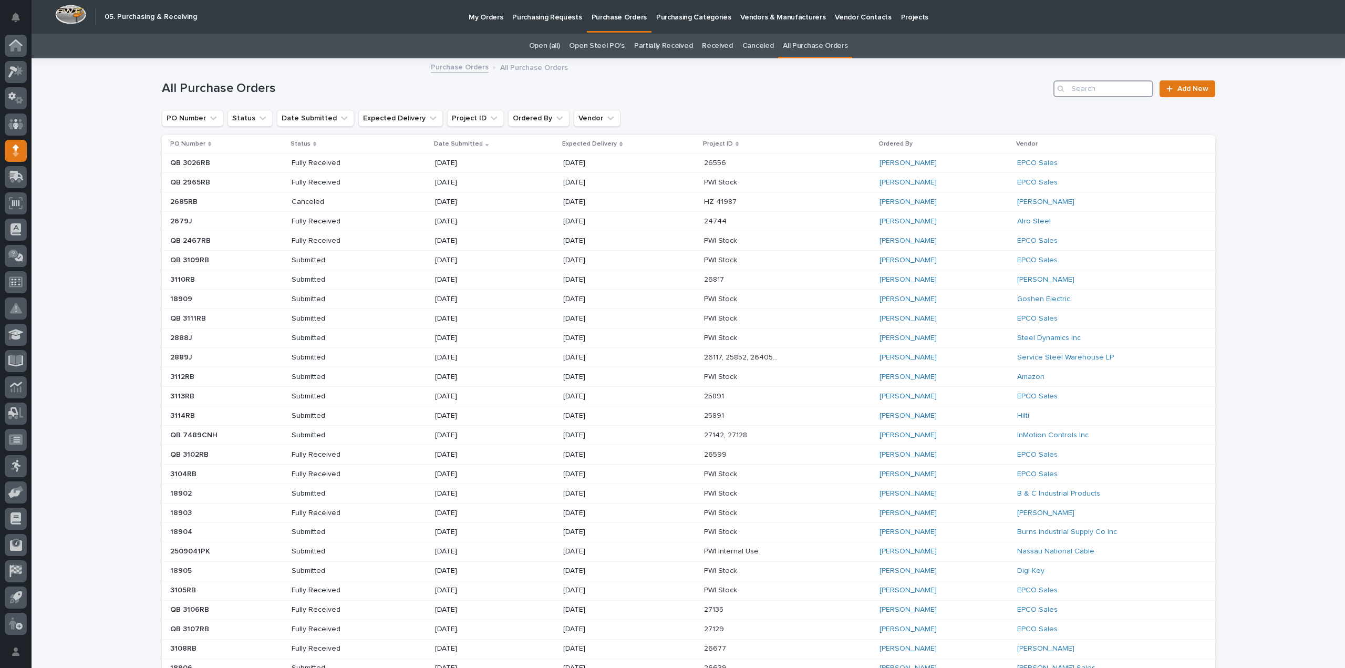
click at [1111, 92] on input "Search" at bounding box center [1103, 88] width 100 height 17
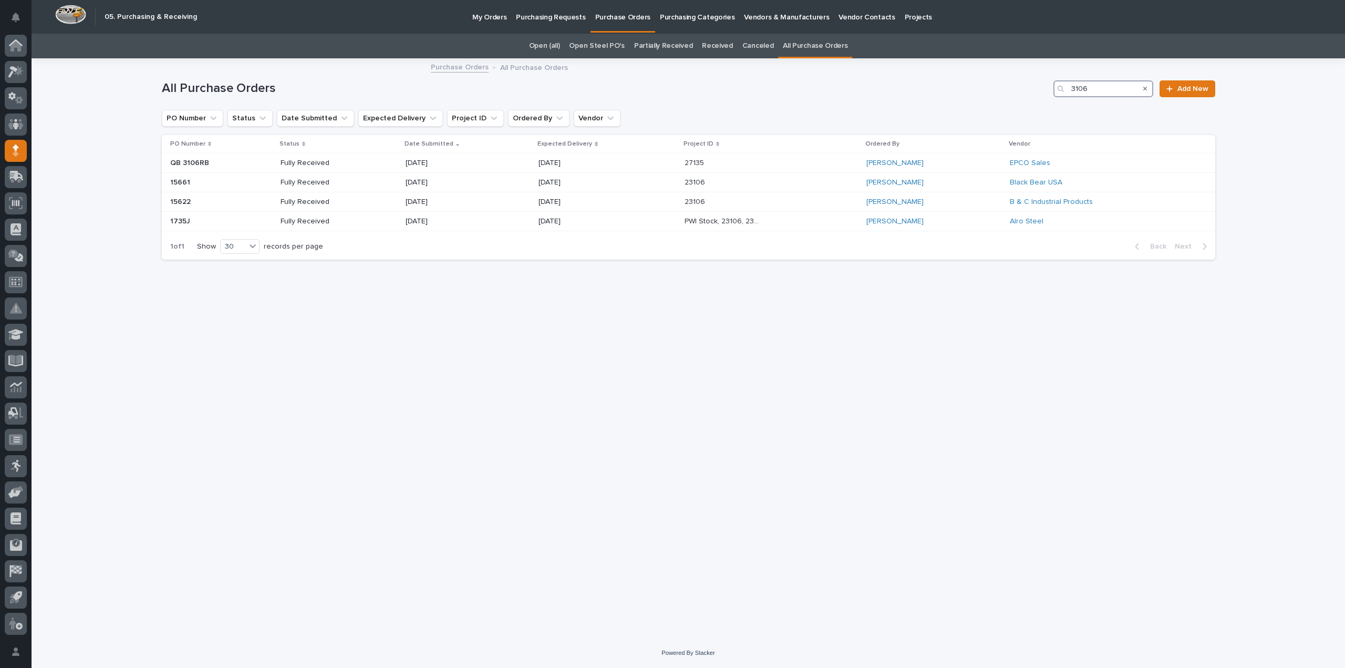
click at [1106, 87] on input "3106" at bounding box center [1103, 88] width 100 height 17
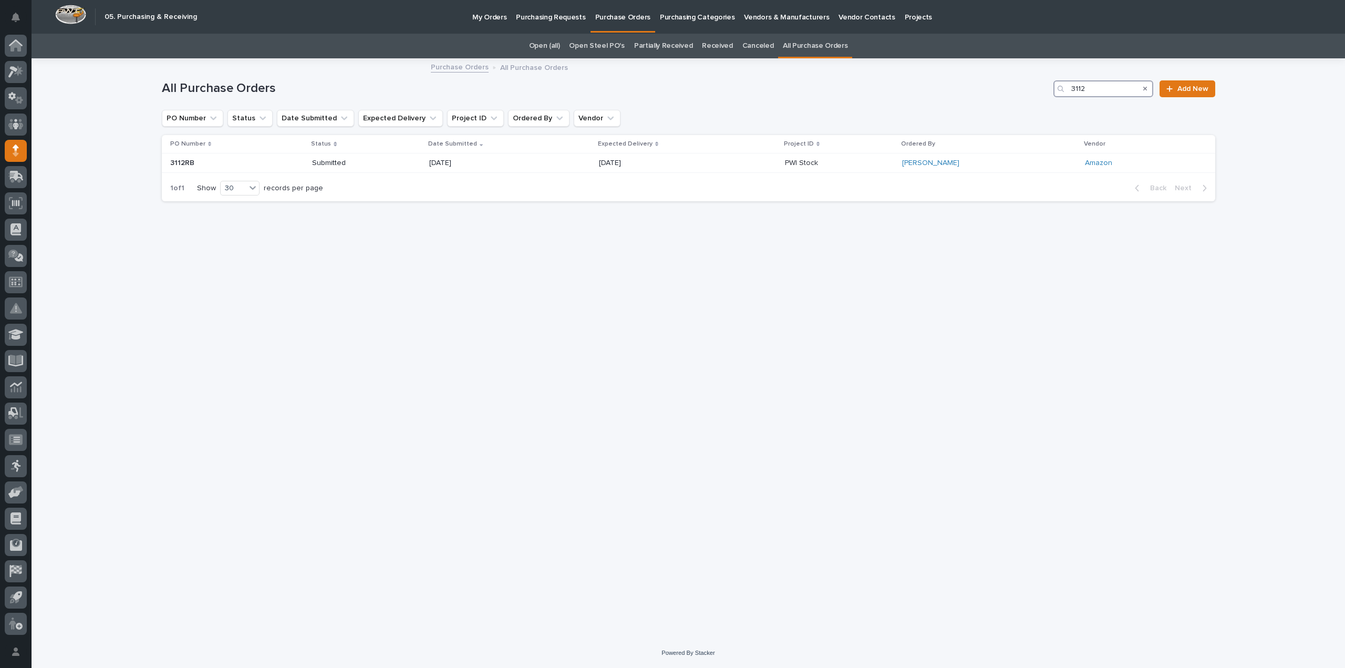
type input "3112"
drag, startPoint x: 1095, startPoint y: 92, endPoint x: 1054, endPoint y: 92, distance: 41.5
click at [1054, 92] on div "All Purchase Orders 3112 Add New" at bounding box center [688, 88] width 1053 height 17
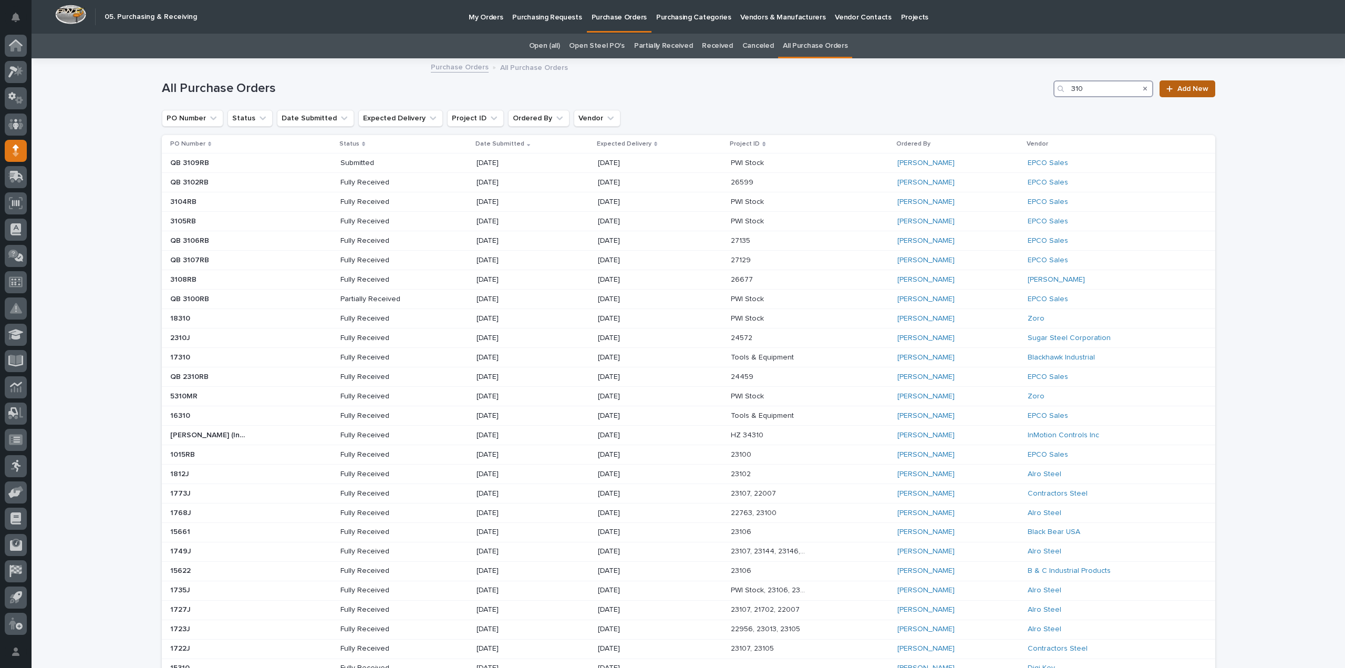
type input "310"
click at [1161, 94] on link "Add New" at bounding box center [1186, 88] width 55 height 17
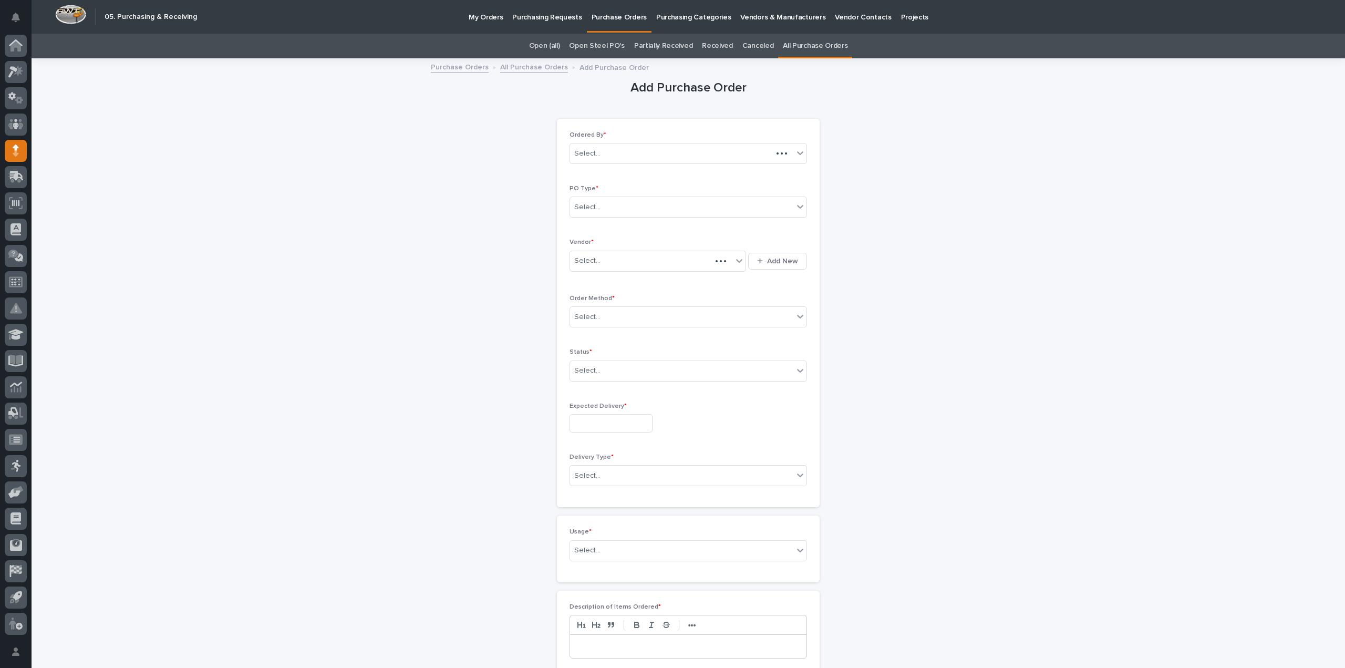
scroll to position [34, 0]
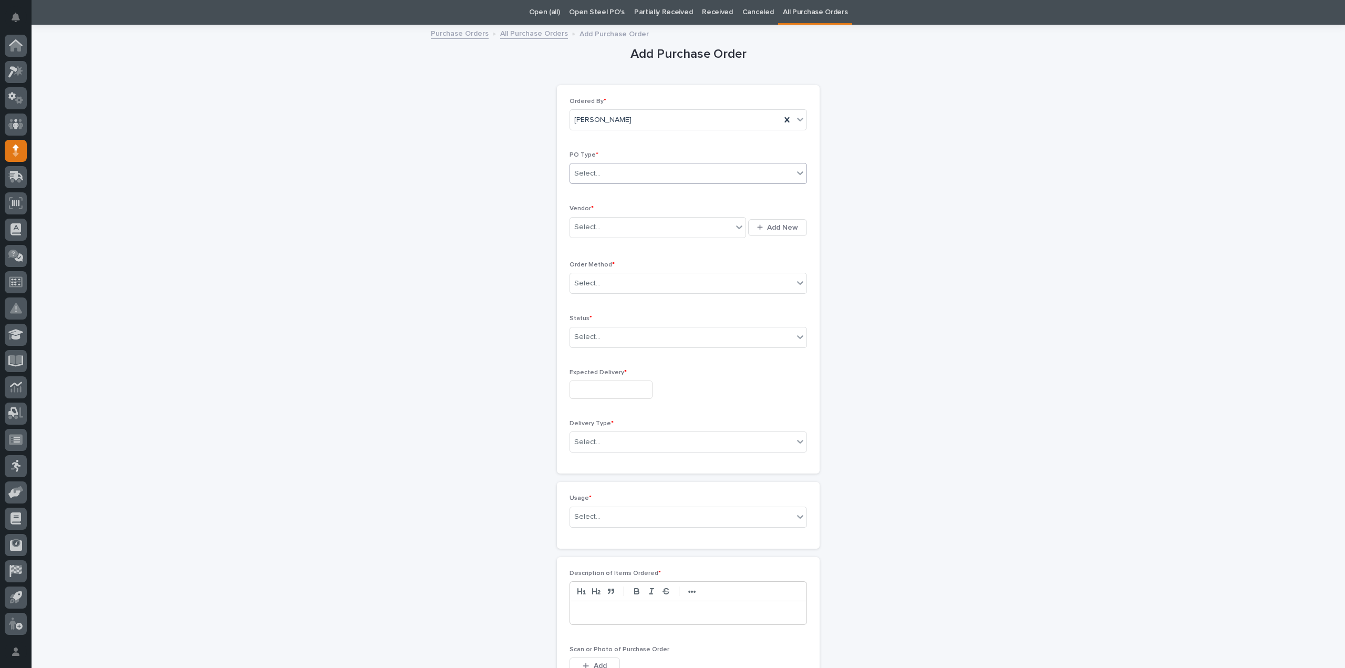
click at [589, 173] on div "Select..." at bounding box center [587, 173] width 26 height 11
click at [589, 207] on div "Paper" at bounding box center [684, 211] width 236 height 18
click at [589, 222] on div "Select..." at bounding box center [587, 227] width 26 height 11
type input "****"
click at [603, 286] on div "Service Spring Corp" at bounding box center [654, 283] width 176 height 18
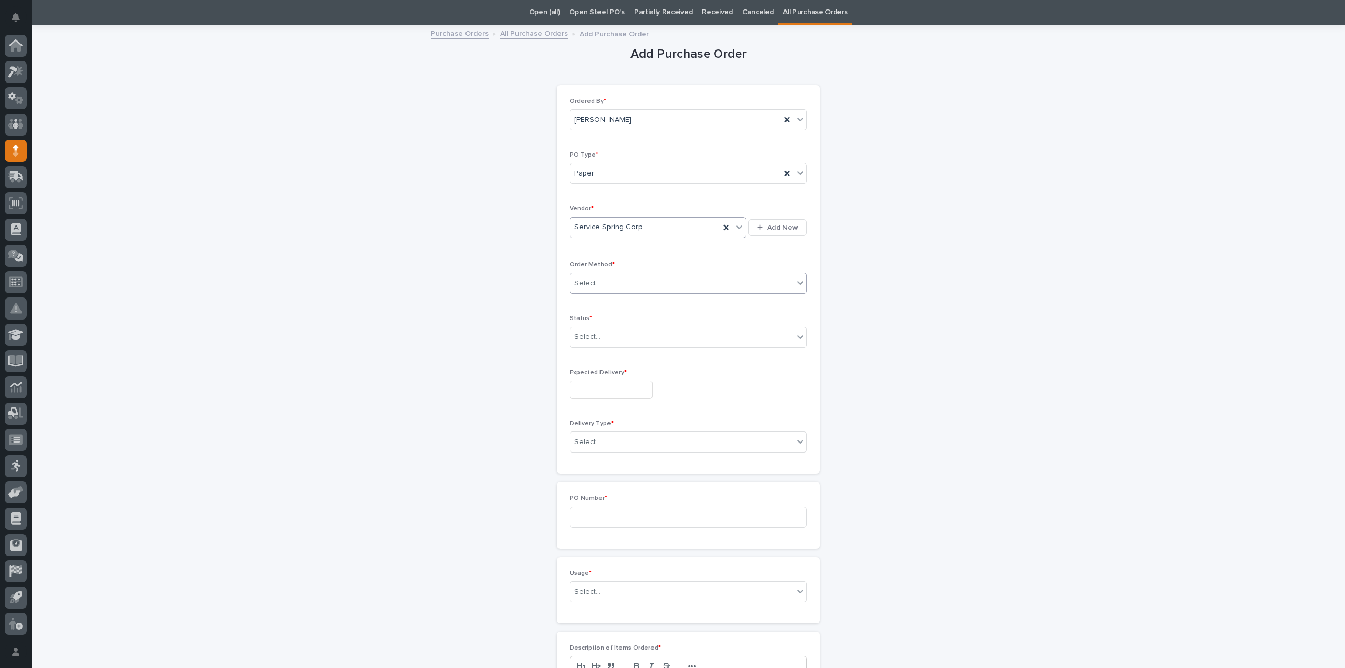
click at [611, 284] on div "Select..." at bounding box center [681, 283] width 223 height 17
click at [596, 300] on div "Online Order" at bounding box center [684, 302] width 236 height 18
click at [585, 334] on div "Select..." at bounding box center [587, 336] width 26 height 11
click at [600, 376] on div "Submitted" at bounding box center [684, 374] width 236 height 18
click at [597, 382] on input "text" at bounding box center [610, 389] width 83 height 18
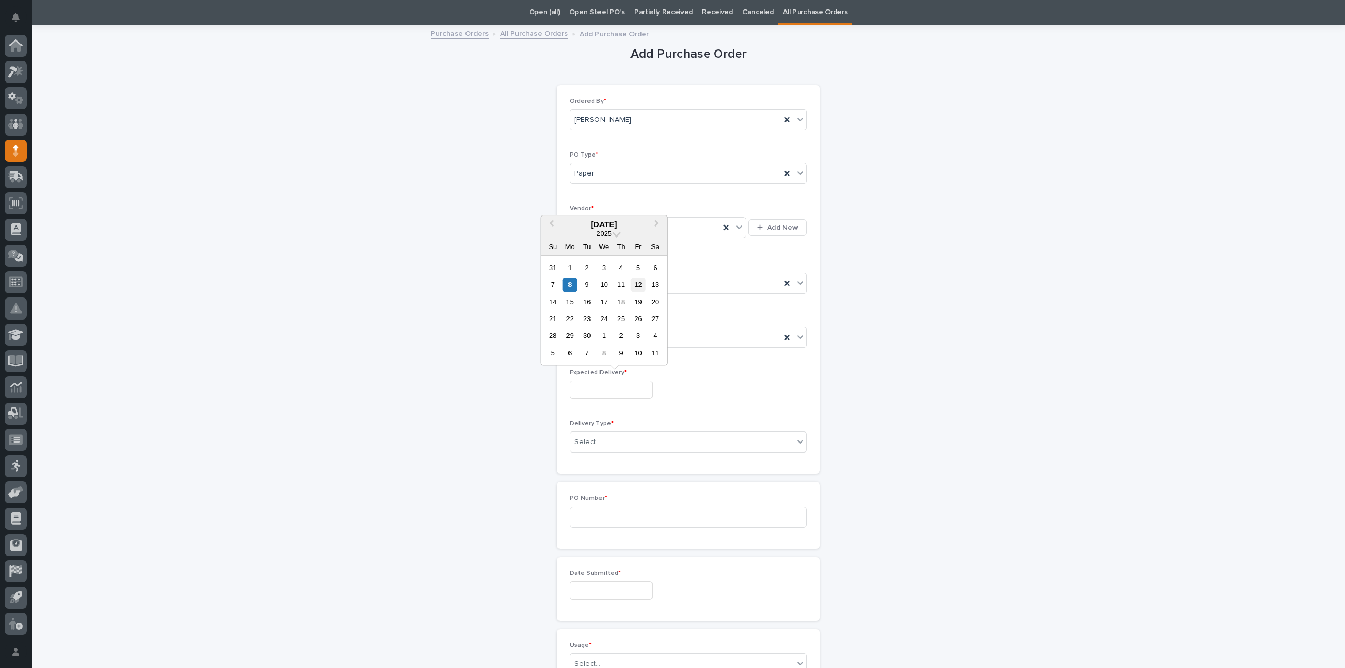
click at [636, 284] on div "12" at bounding box center [638, 284] width 14 height 14
type input "**********"
click at [604, 441] on div "Select..." at bounding box center [681, 441] width 223 height 17
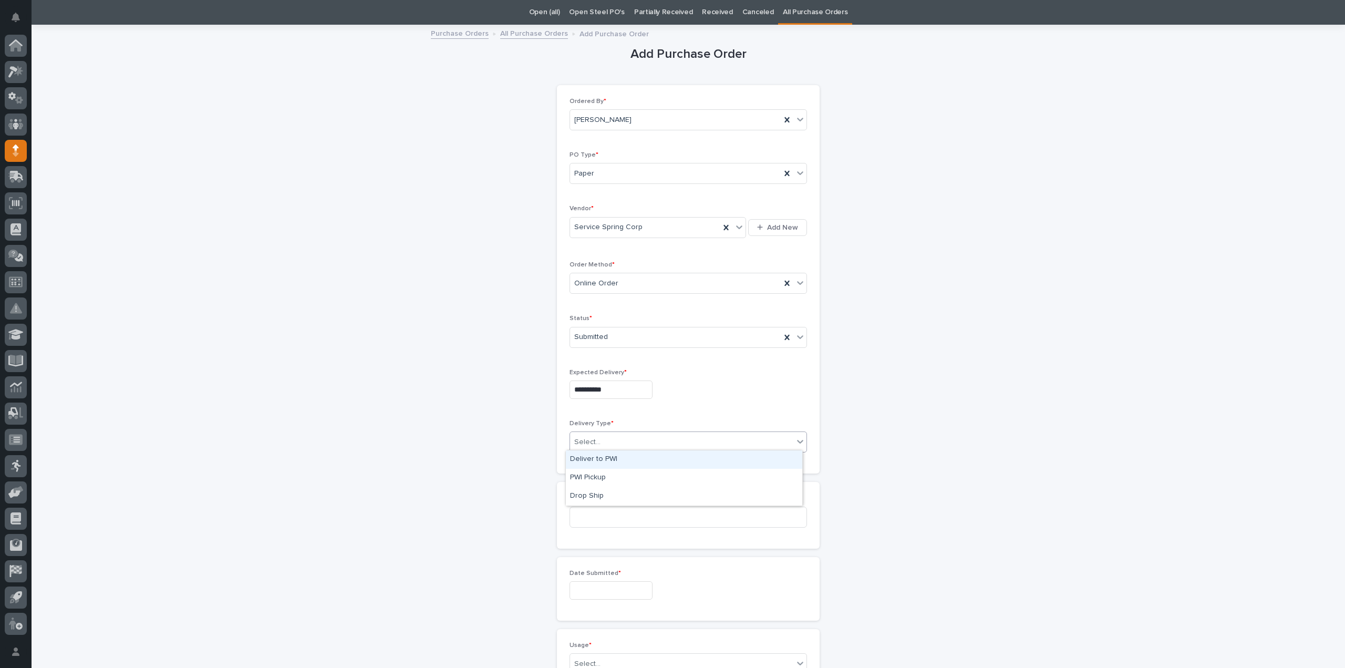
click at [600, 454] on div "Deliver to PWI" at bounding box center [684, 459] width 236 height 18
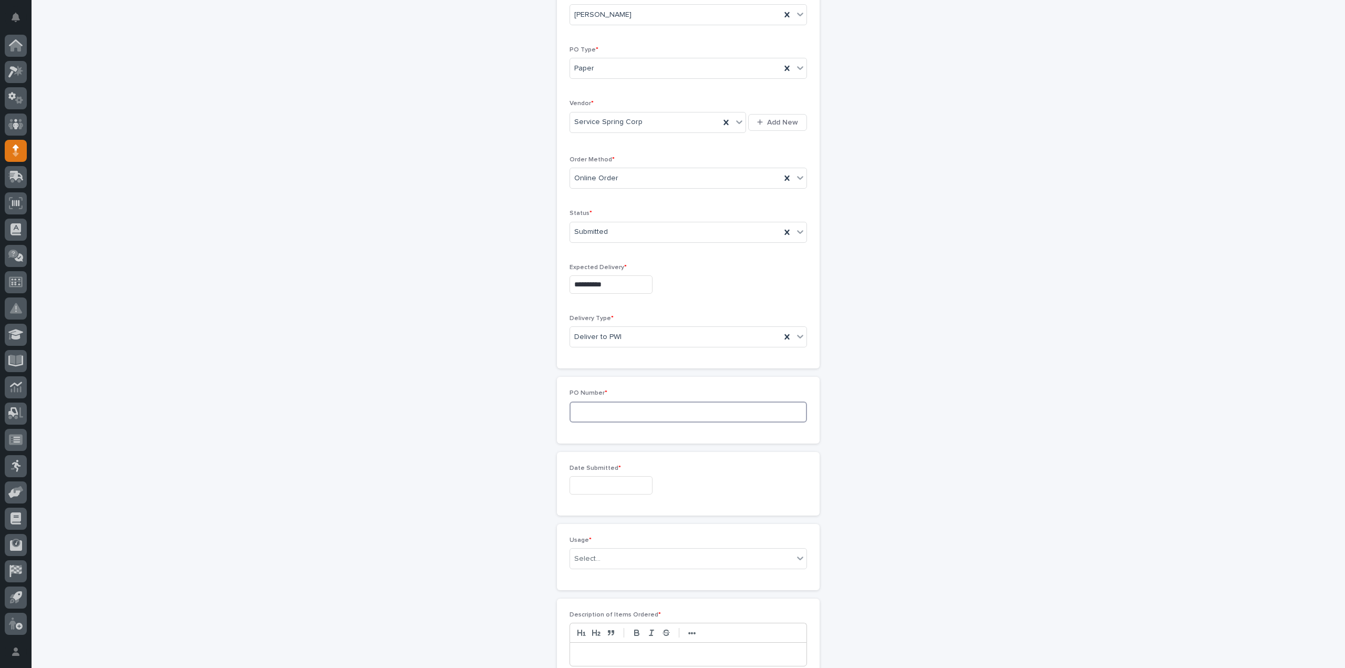
click at [591, 408] on input at bounding box center [687, 411] width 237 height 21
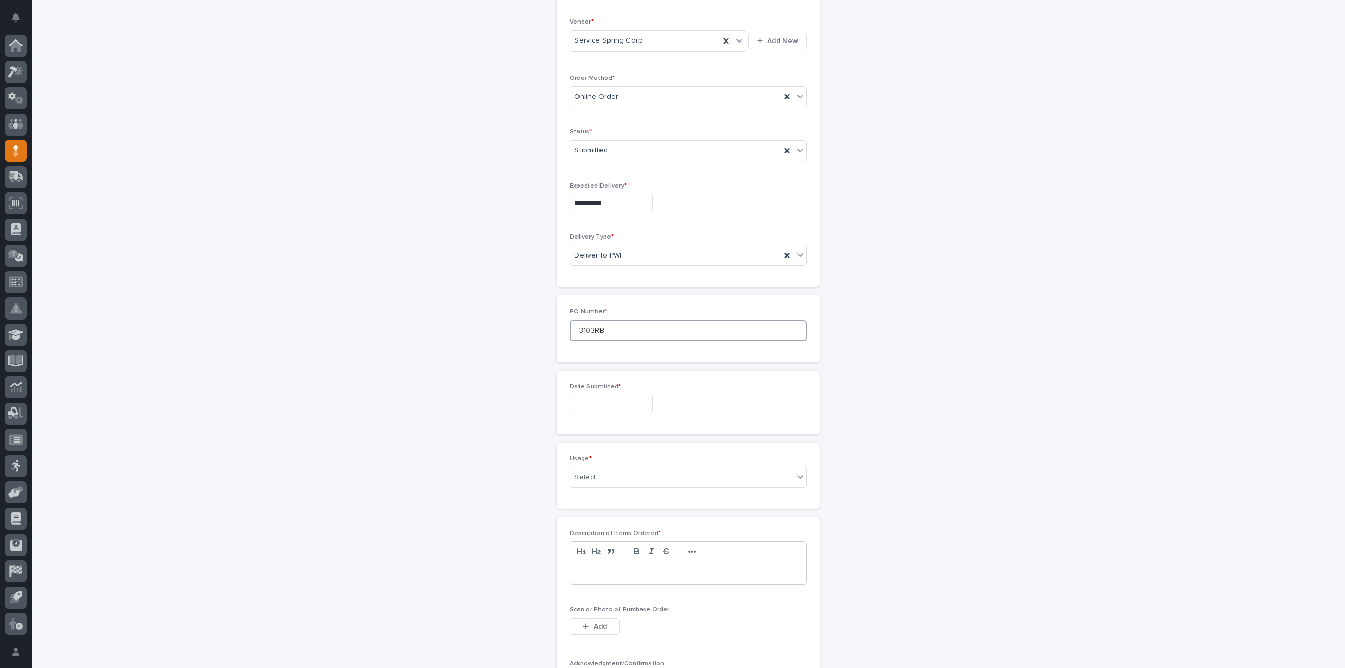
scroll to position [244, 0]
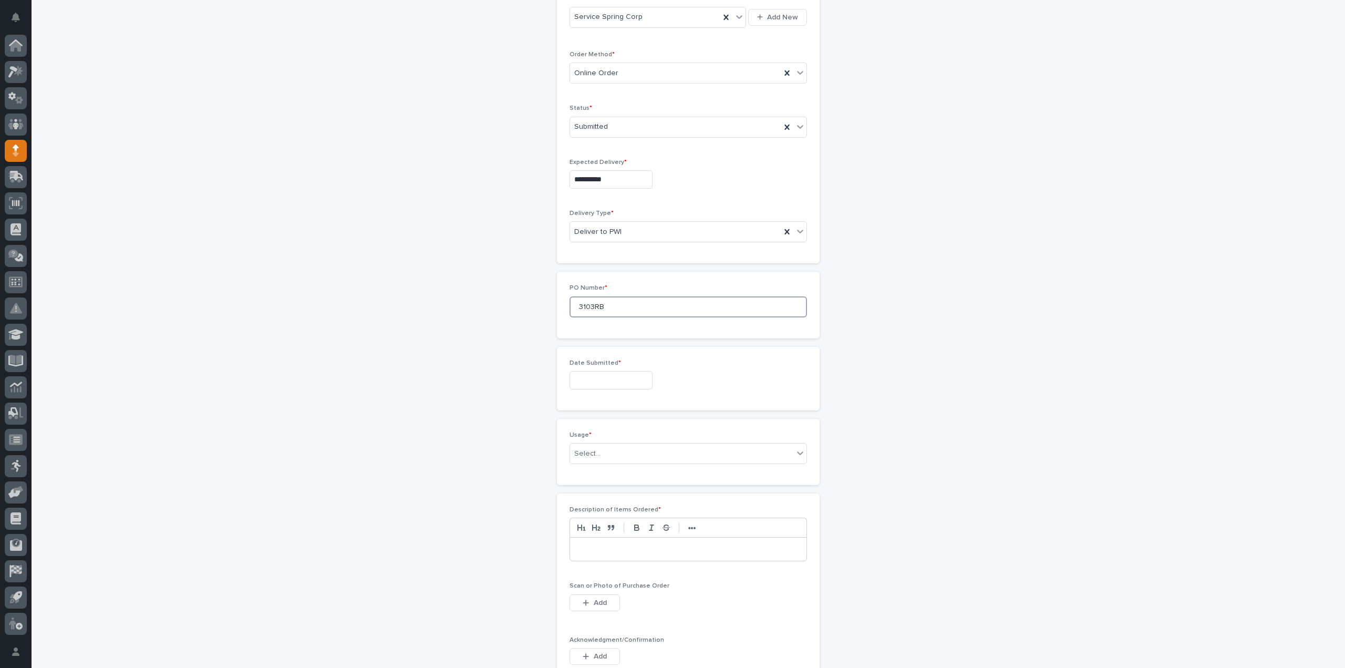
type input "3103RB"
click at [600, 378] on input "text" at bounding box center [610, 380] width 83 height 18
click at [636, 257] on div "5" at bounding box center [638, 258] width 14 height 14
type input "**********"
click at [587, 448] on div "Select..." at bounding box center [587, 453] width 26 height 11
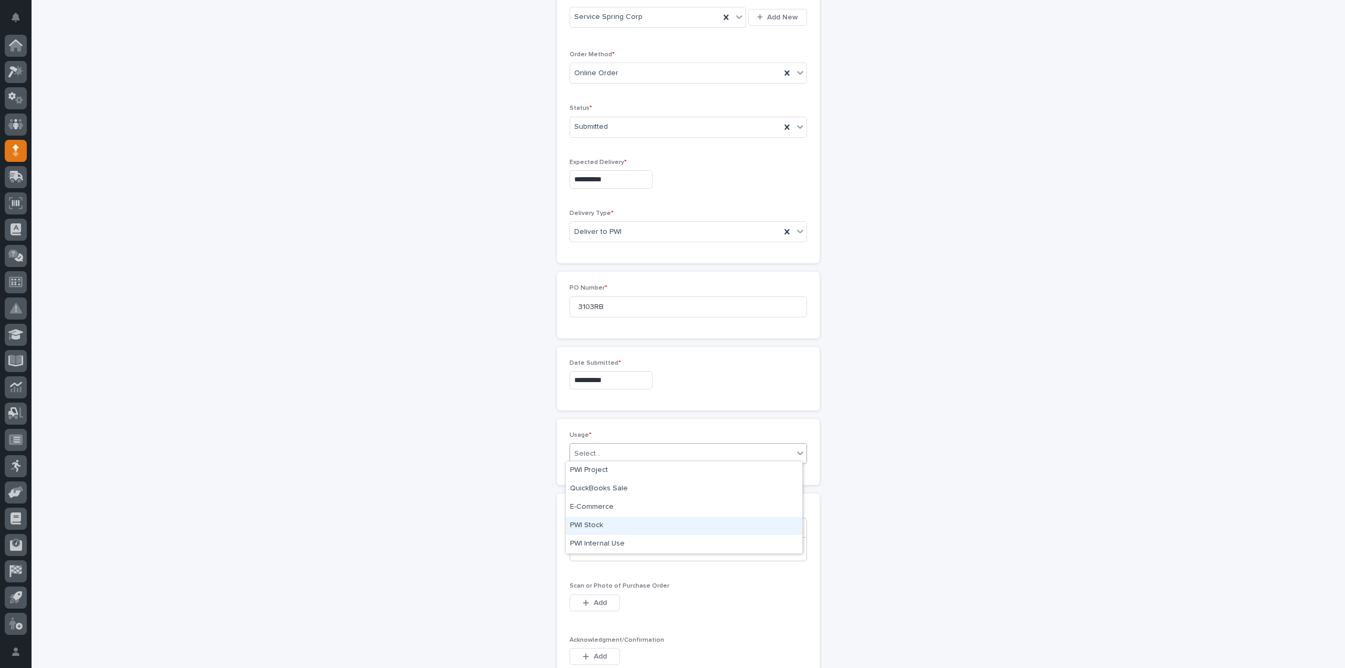
click at [591, 522] on div "PWI Stock" at bounding box center [684, 525] width 236 height 18
click at [589, 548] on p at bounding box center [688, 549] width 221 height 11
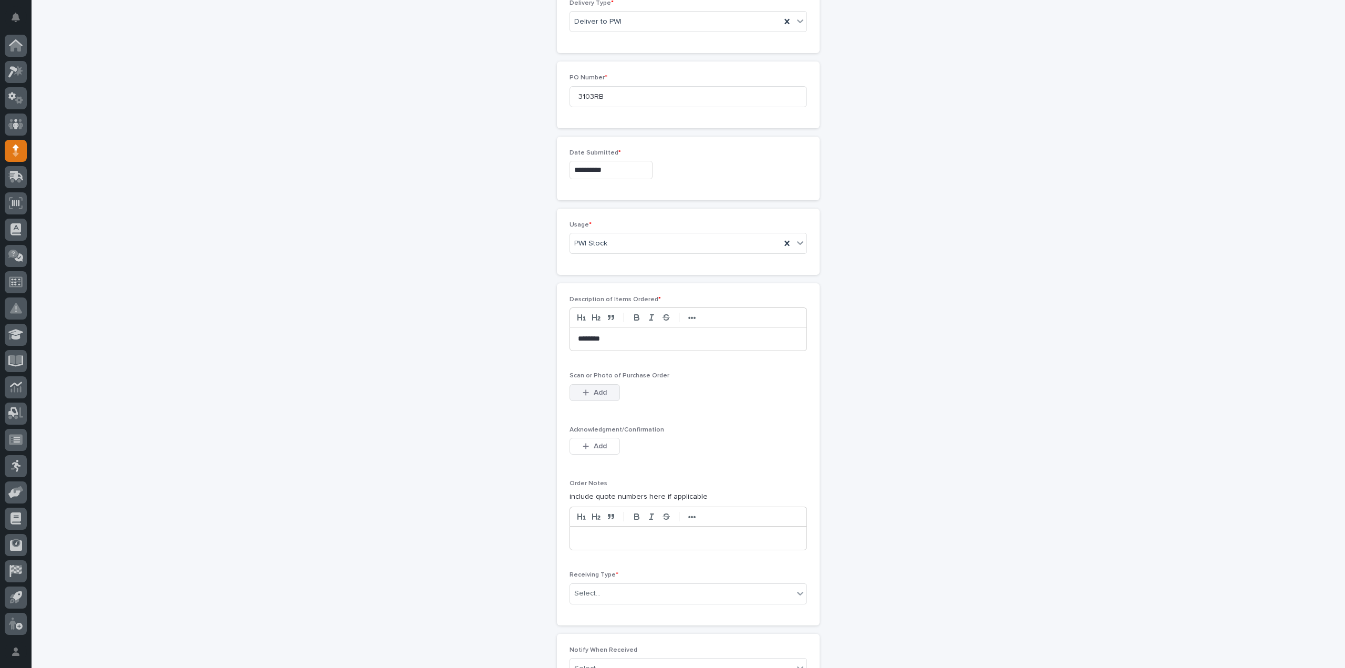
click at [597, 388] on span "Add" at bounding box center [600, 392] width 13 height 9
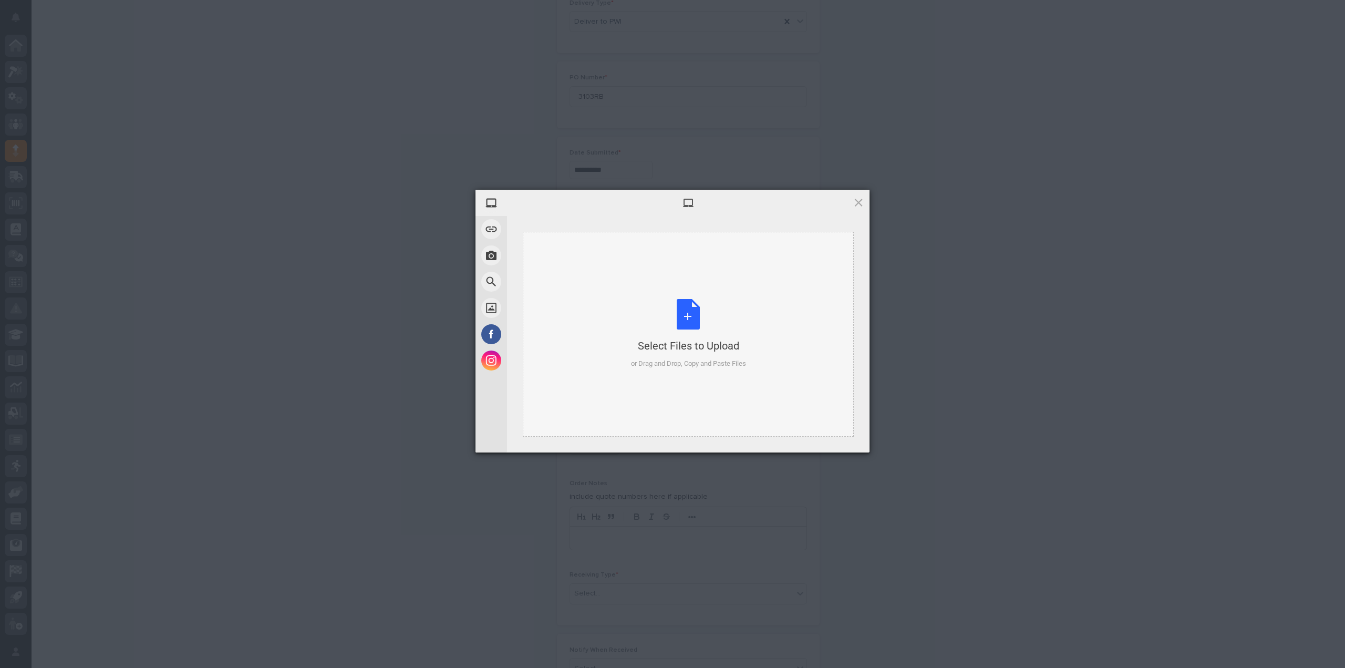
click at [694, 310] on div "Select Files to Upload or Drag and Drop, Copy and Paste Files" at bounding box center [688, 334] width 115 height 70
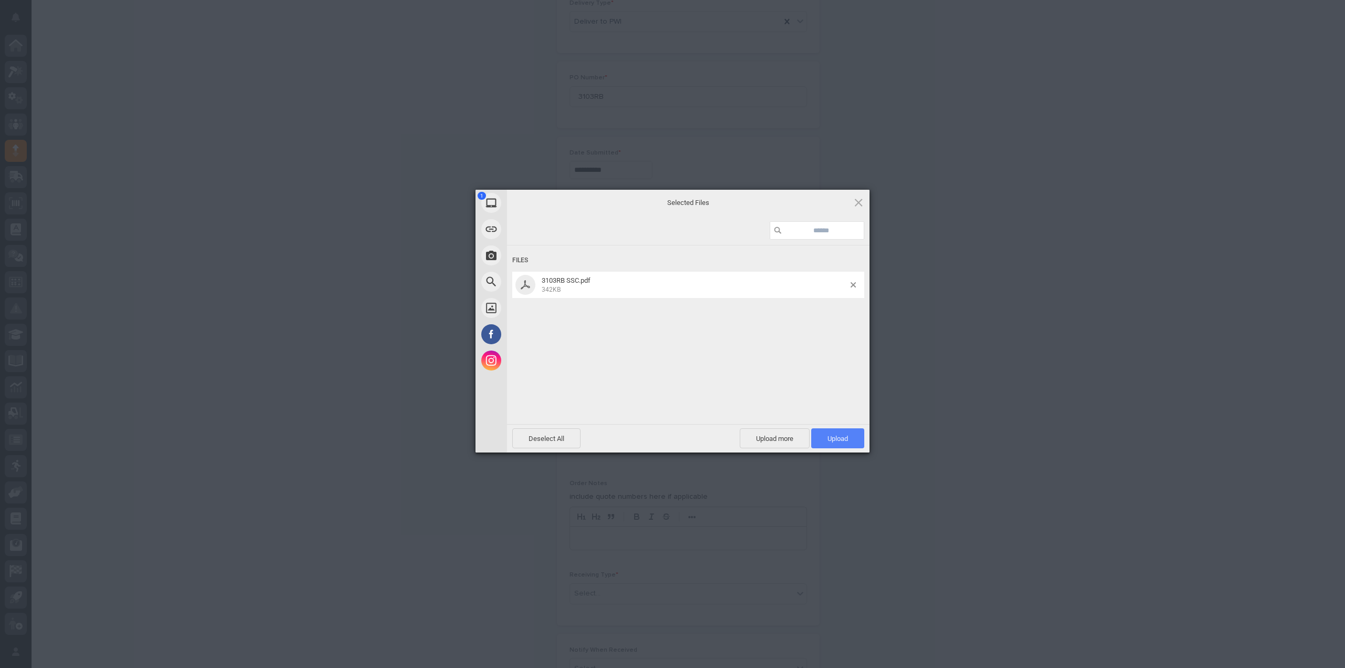
click at [837, 437] on span "Upload 1" at bounding box center [837, 438] width 20 height 8
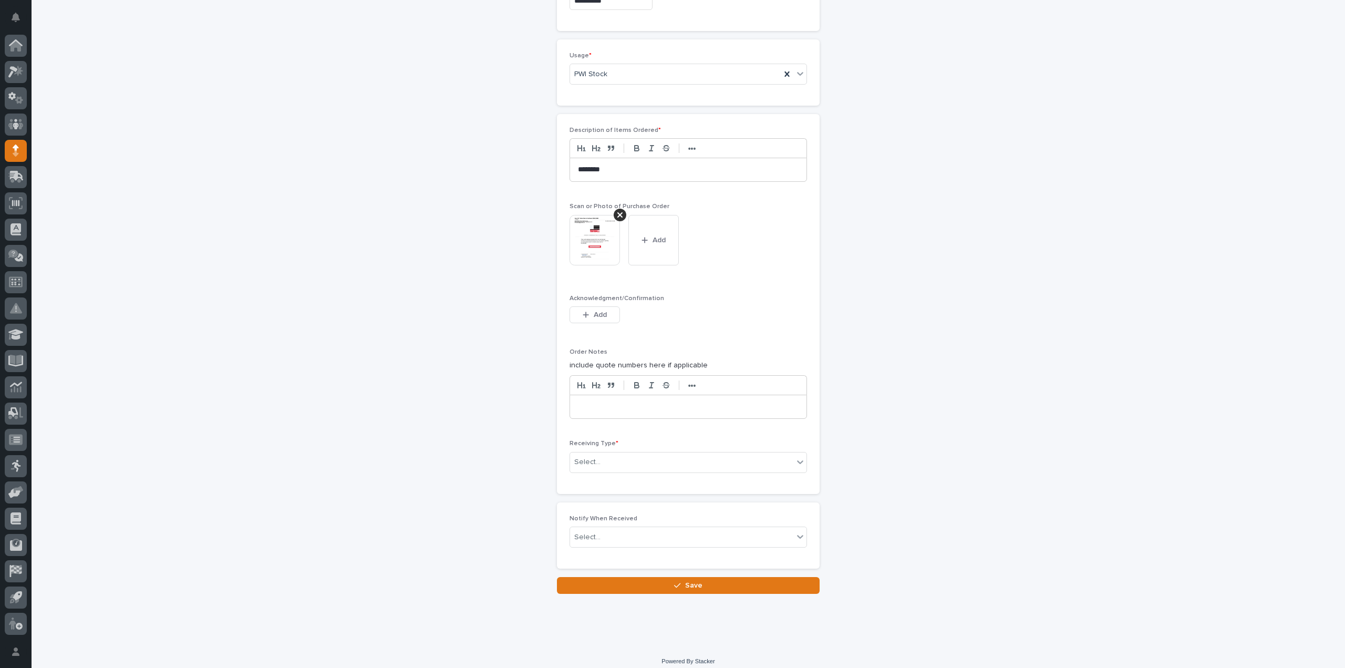
scroll to position [626, 0]
click at [612, 459] on div "Select..." at bounding box center [681, 458] width 223 height 17
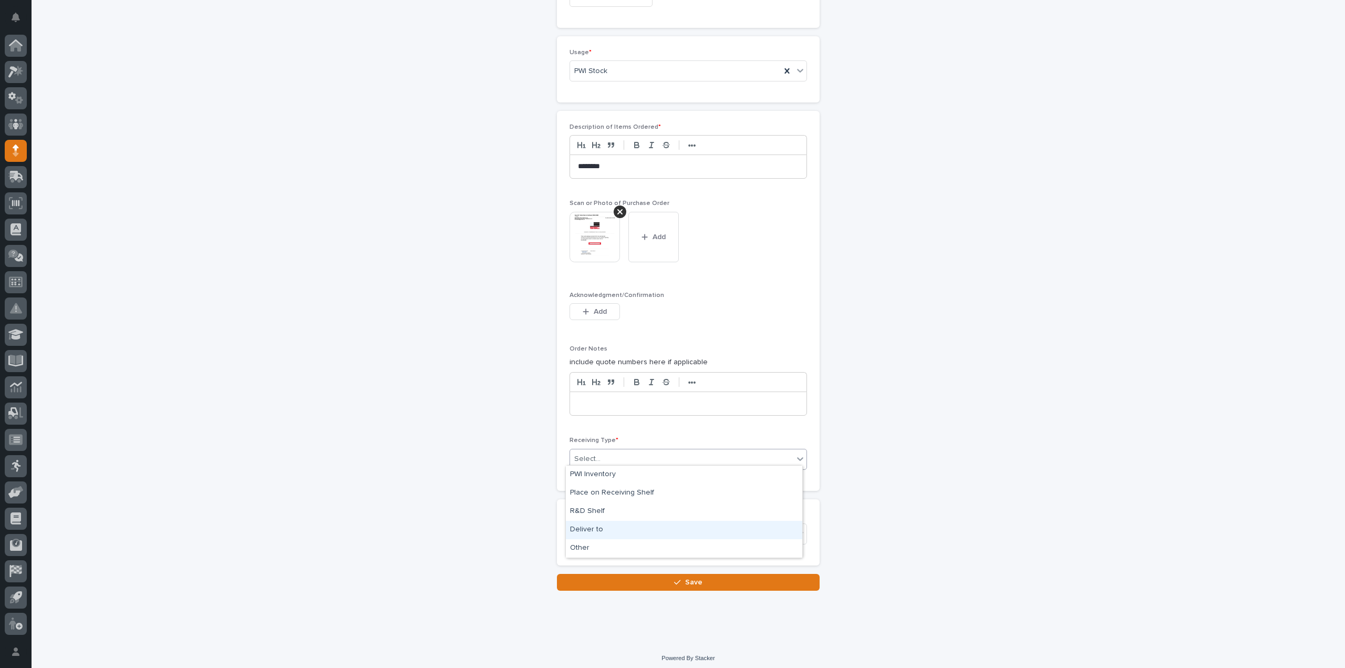
click at [583, 525] on div "Deliver to" at bounding box center [684, 530] width 236 height 18
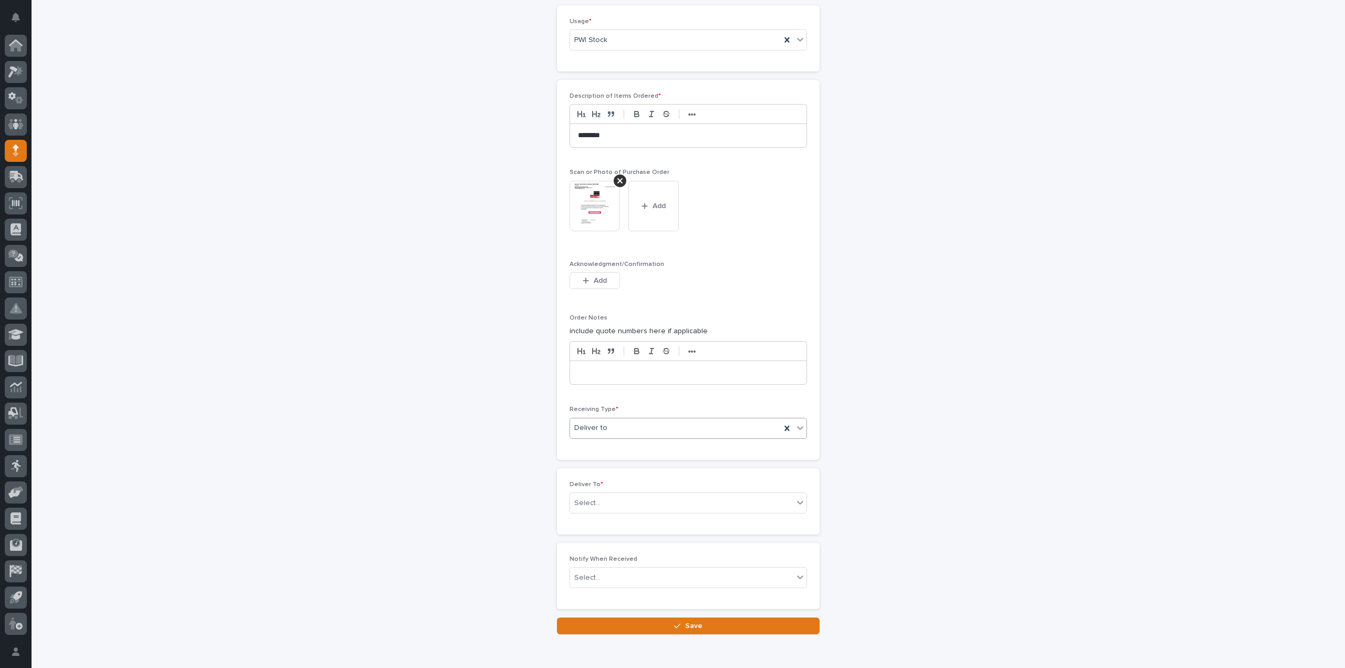
scroll to position [663, 0]
click at [583, 492] on div "Select..." at bounding box center [587, 497] width 26 height 11
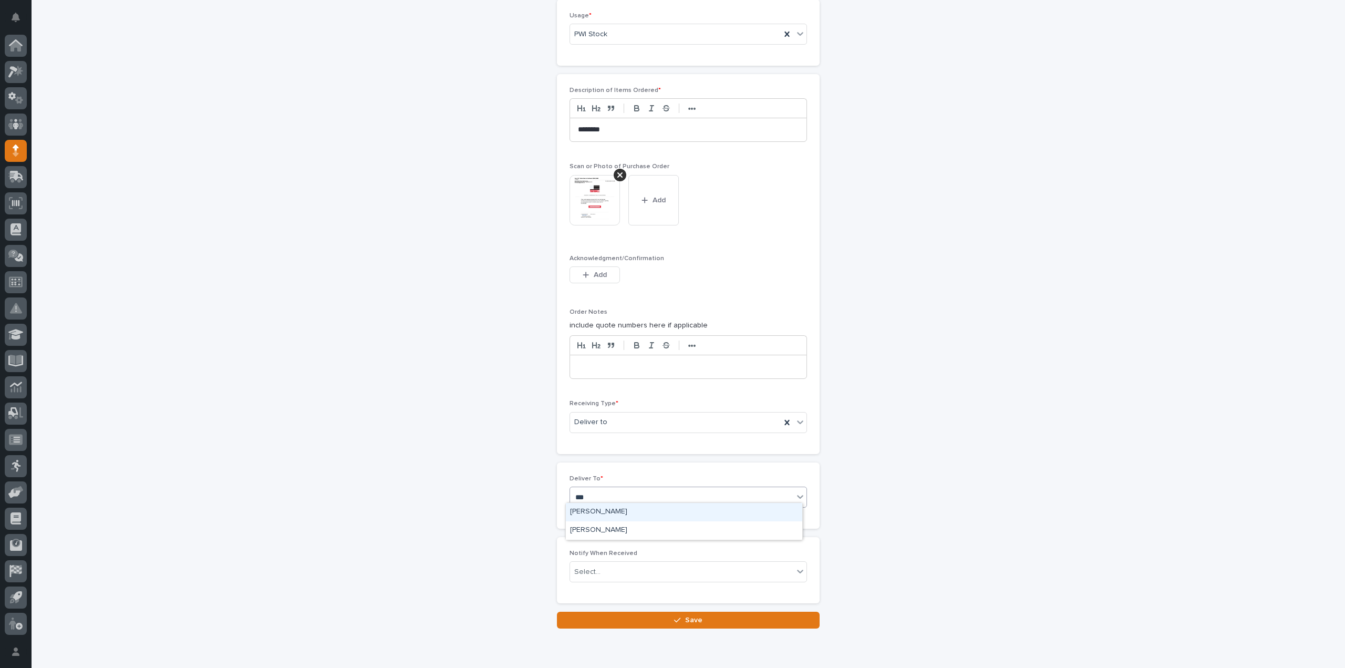
type input "****"
click at [596, 509] on div "[PERSON_NAME]" at bounding box center [684, 512] width 236 height 18
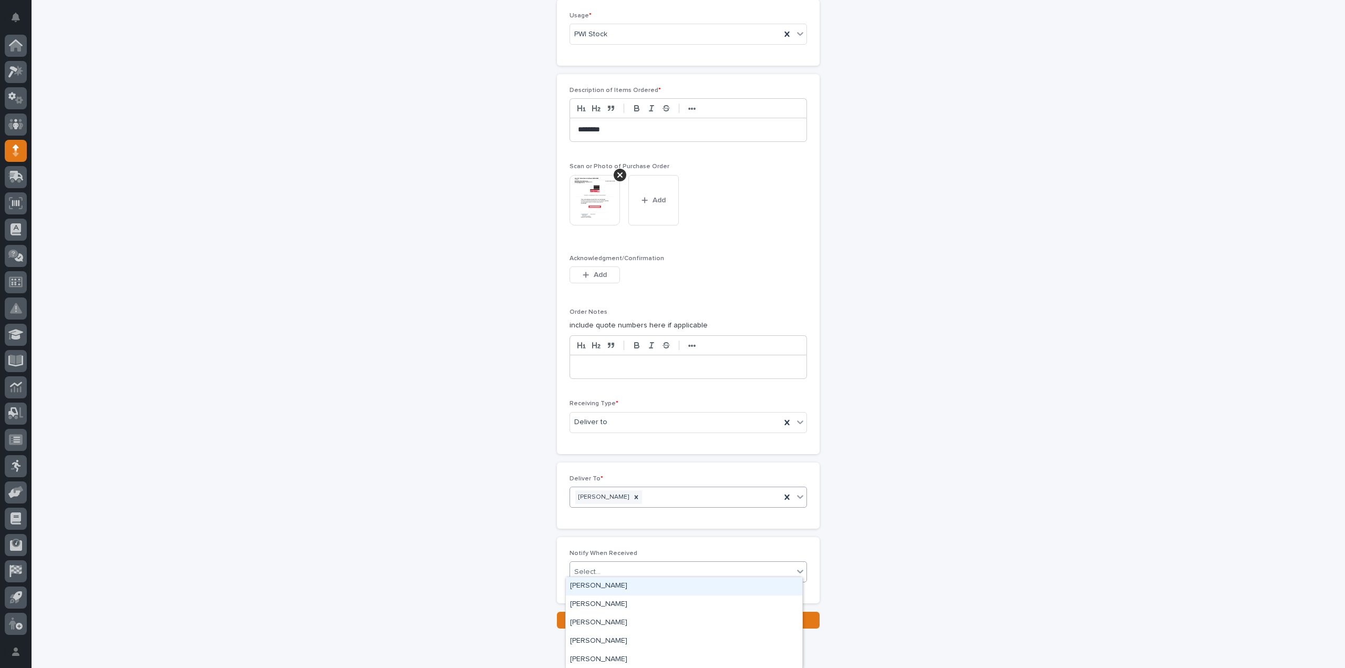
click at [594, 568] on div "Select..." at bounding box center [587, 571] width 26 height 11
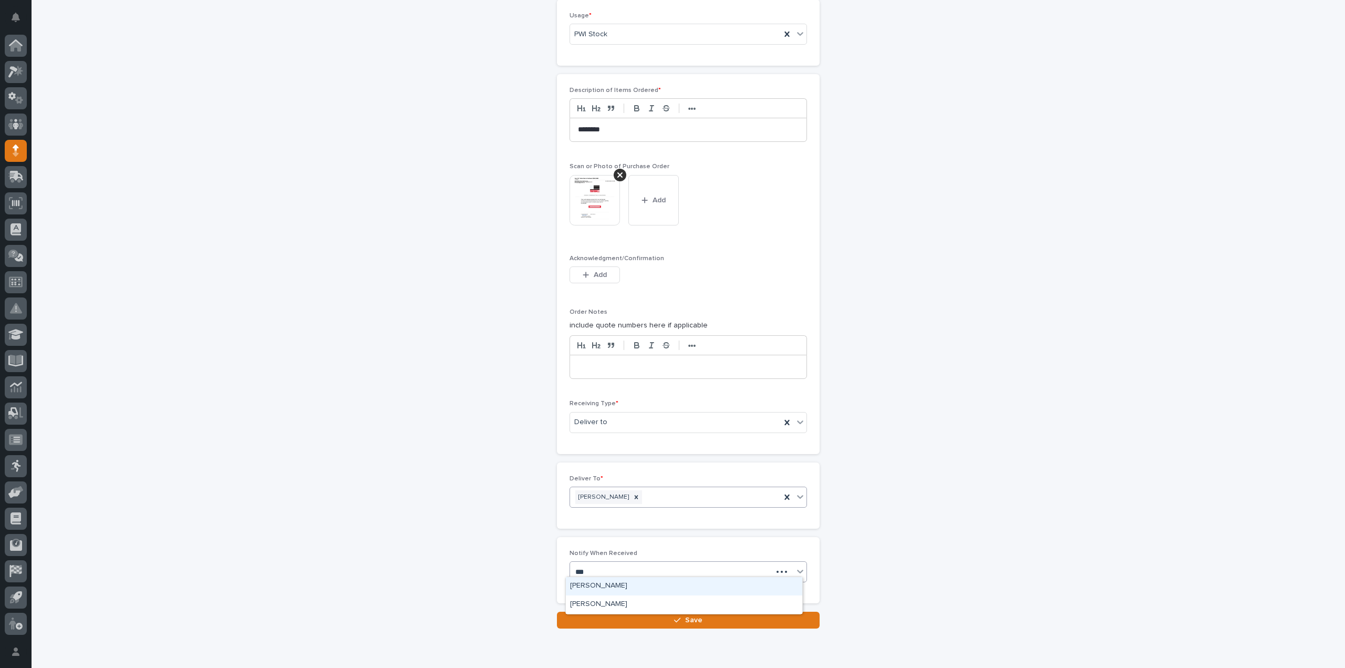
type input "****"
click at [602, 583] on div "[PERSON_NAME]" at bounding box center [684, 586] width 236 height 18
click at [600, 613] on button "Save" at bounding box center [688, 619] width 263 height 17
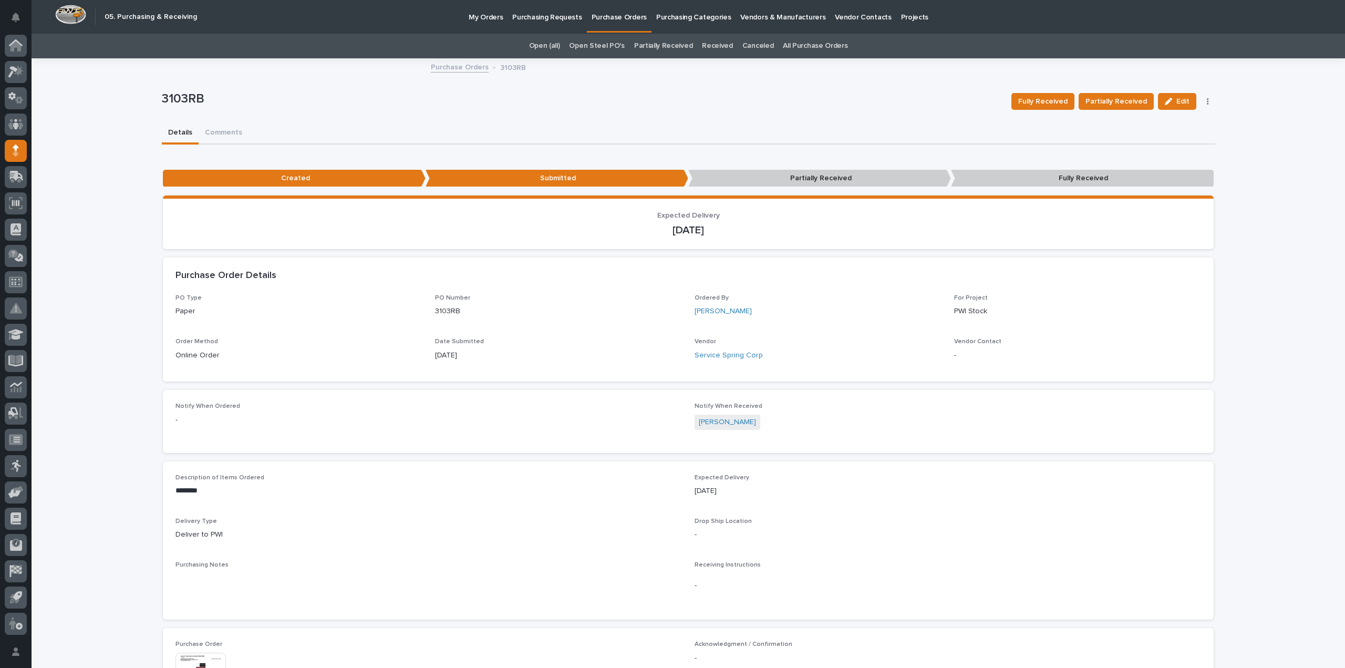
click at [802, 45] on link "All Purchase Orders" at bounding box center [815, 46] width 65 height 25
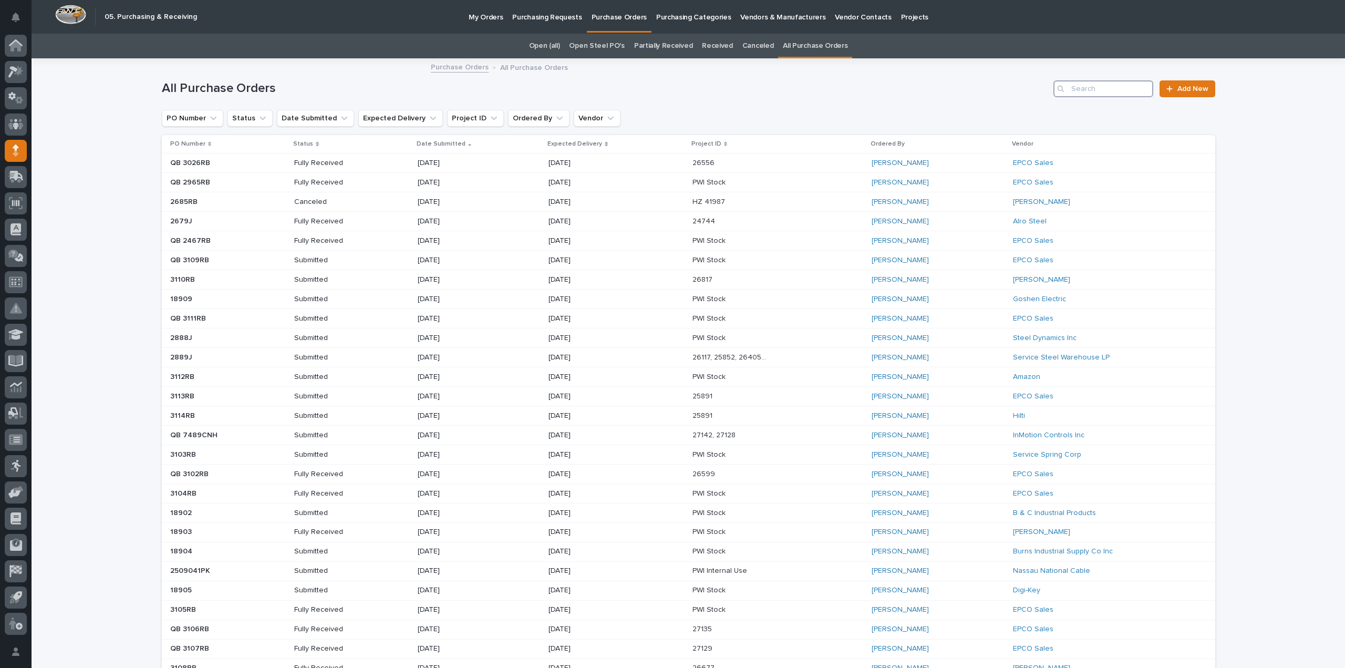
click at [1085, 87] on input "Search" at bounding box center [1103, 88] width 100 height 17
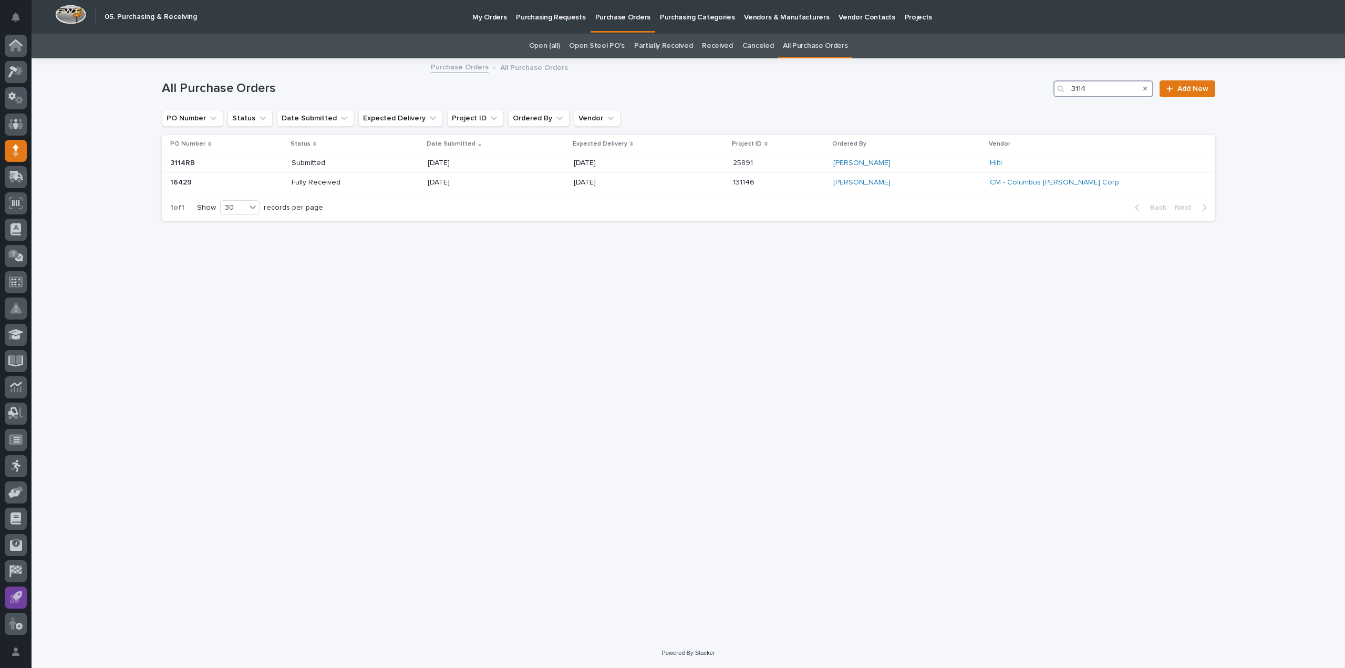
type input "3114"
click at [1145, 89] on icon "Search" at bounding box center [1145, 89] width 4 height 4
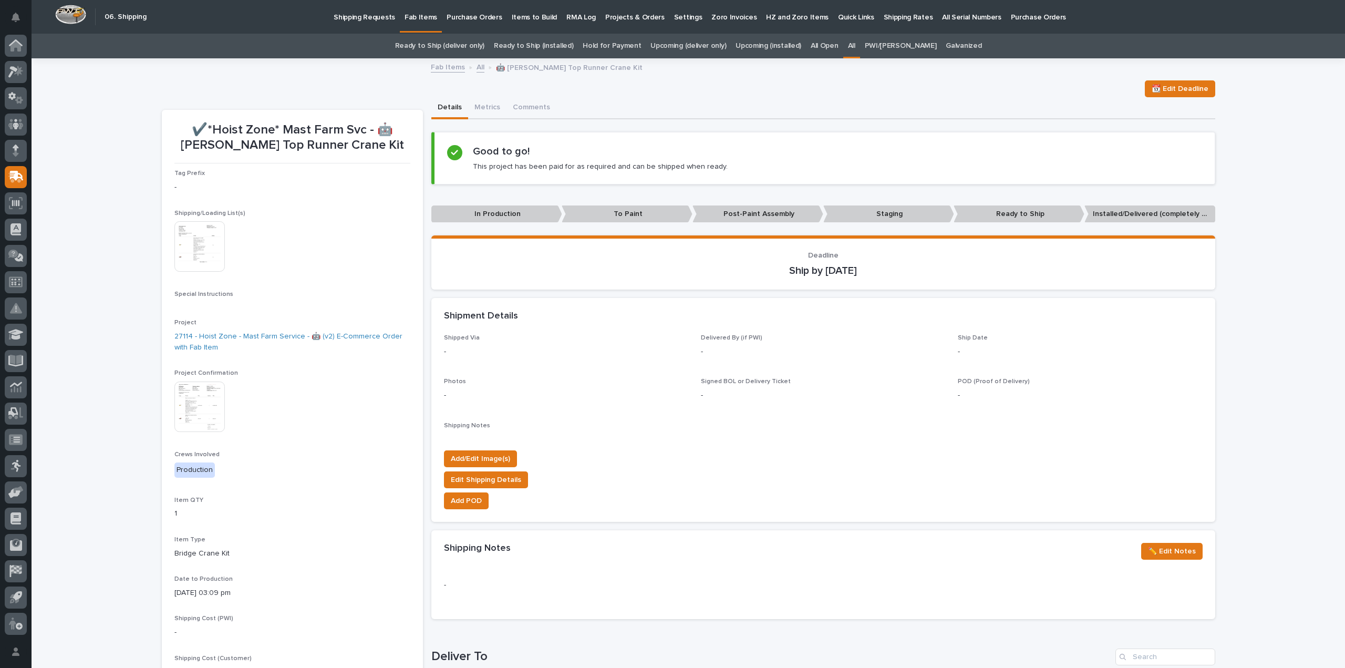
click at [855, 49] on link "All" at bounding box center [851, 46] width 7 height 25
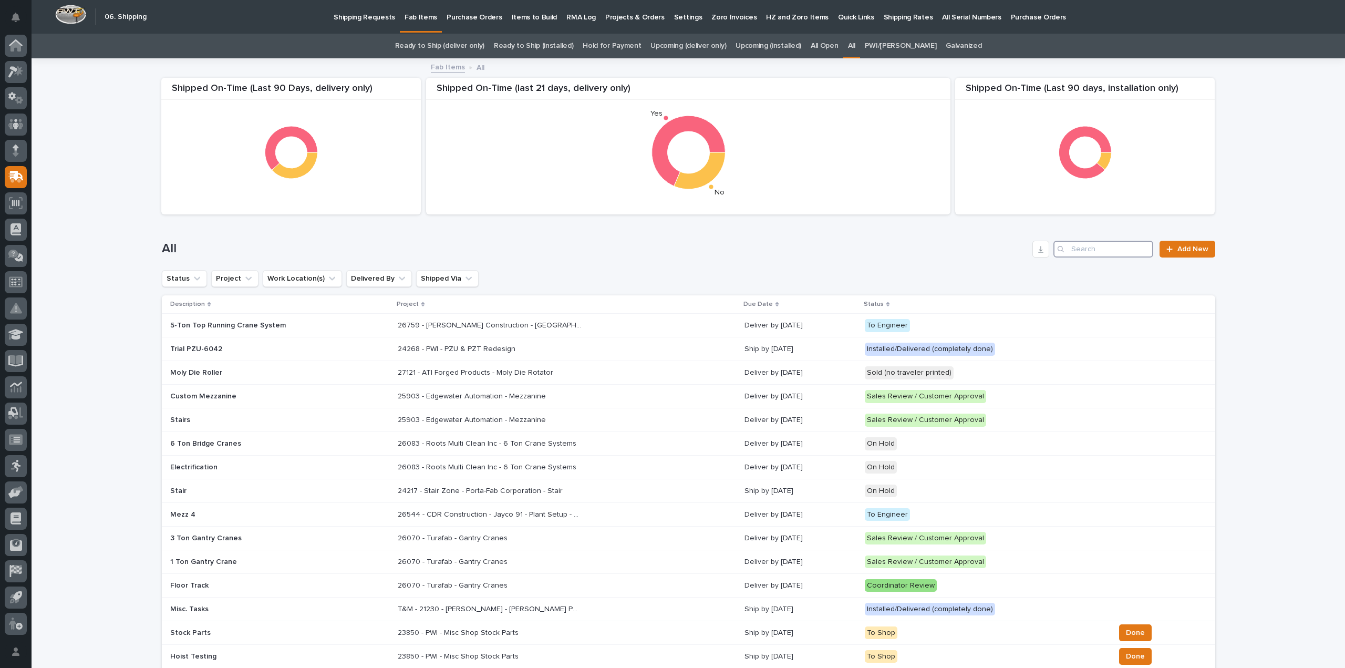
click at [1111, 252] on input "Search" at bounding box center [1103, 249] width 100 height 17
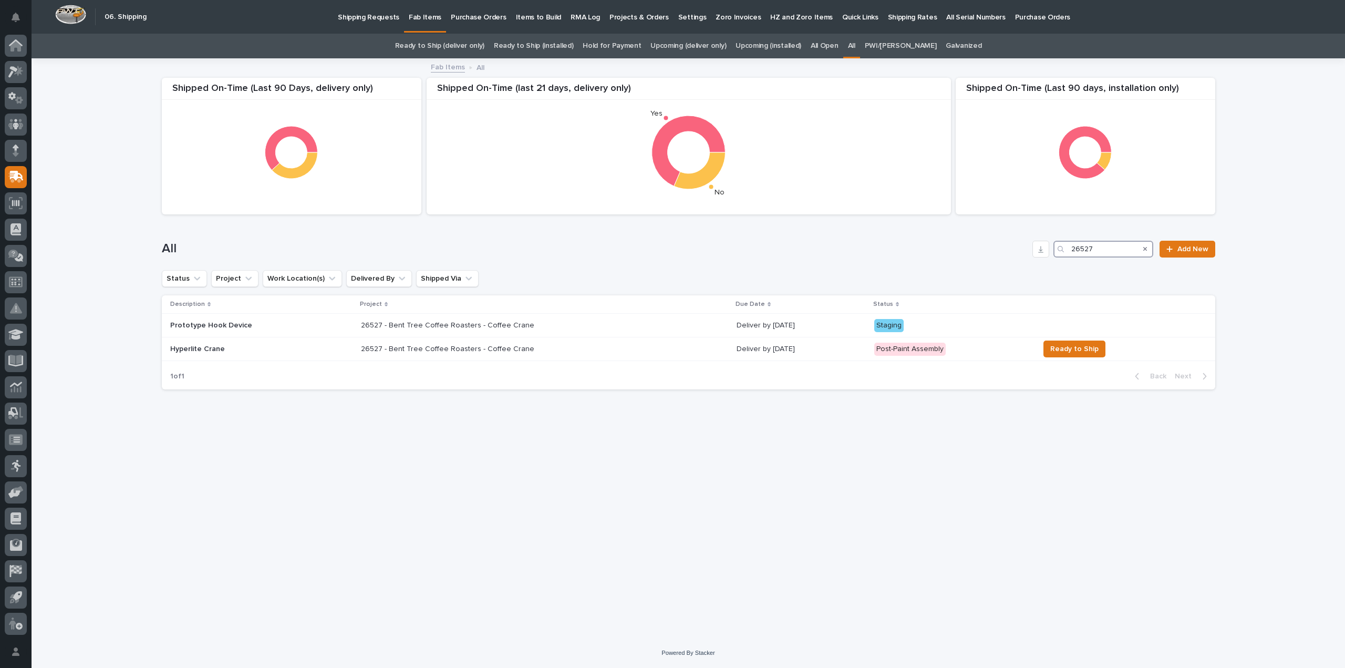
type input "26527"
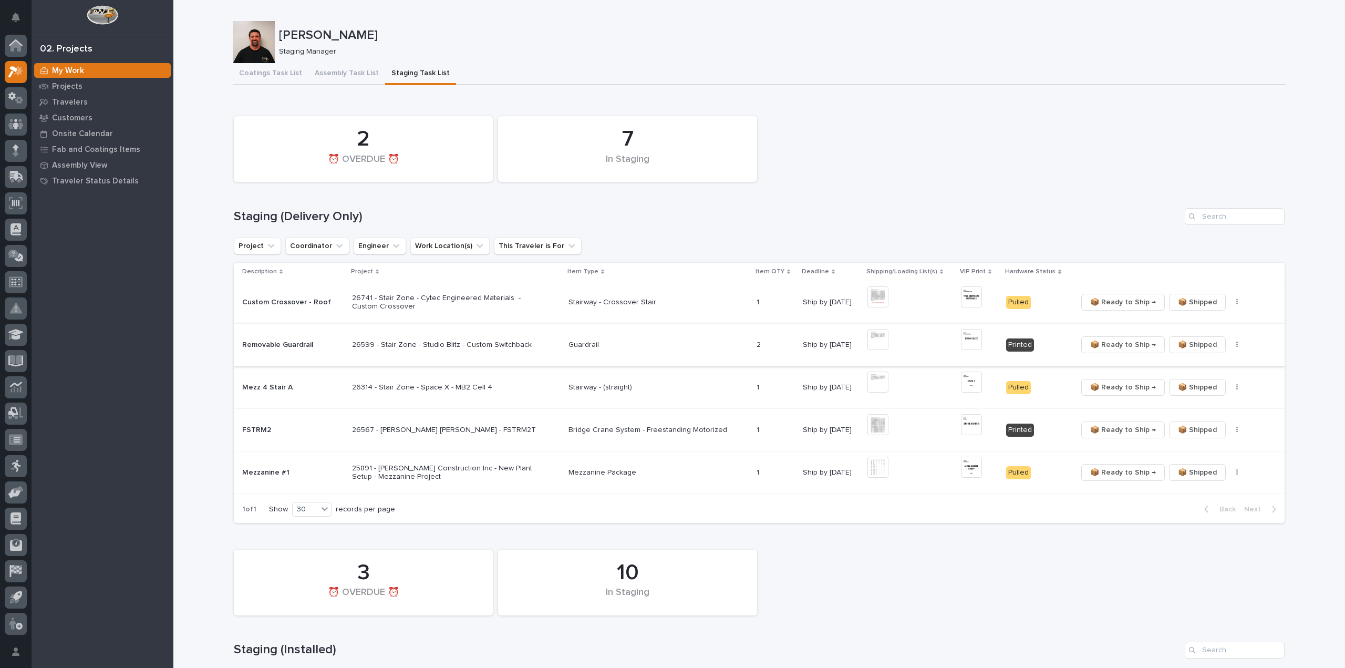
click at [1230, 348] on button "button" at bounding box center [1237, 344] width 15 height 7
click at [1208, 384] on span "🔩 Hardware" at bounding box center [1192, 382] width 44 height 13
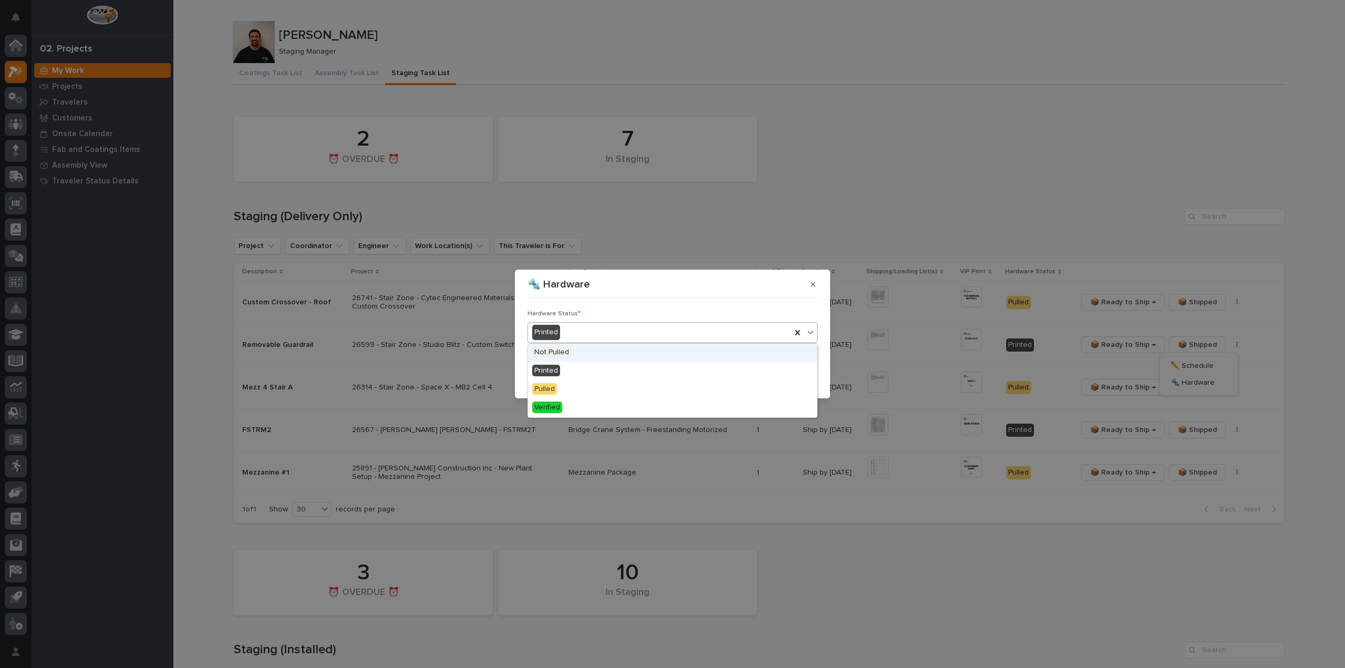
click at [618, 336] on div "Printed" at bounding box center [659, 332] width 263 height 17
click at [583, 403] on div "Verified" at bounding box center [672, 408] width 289 height 18
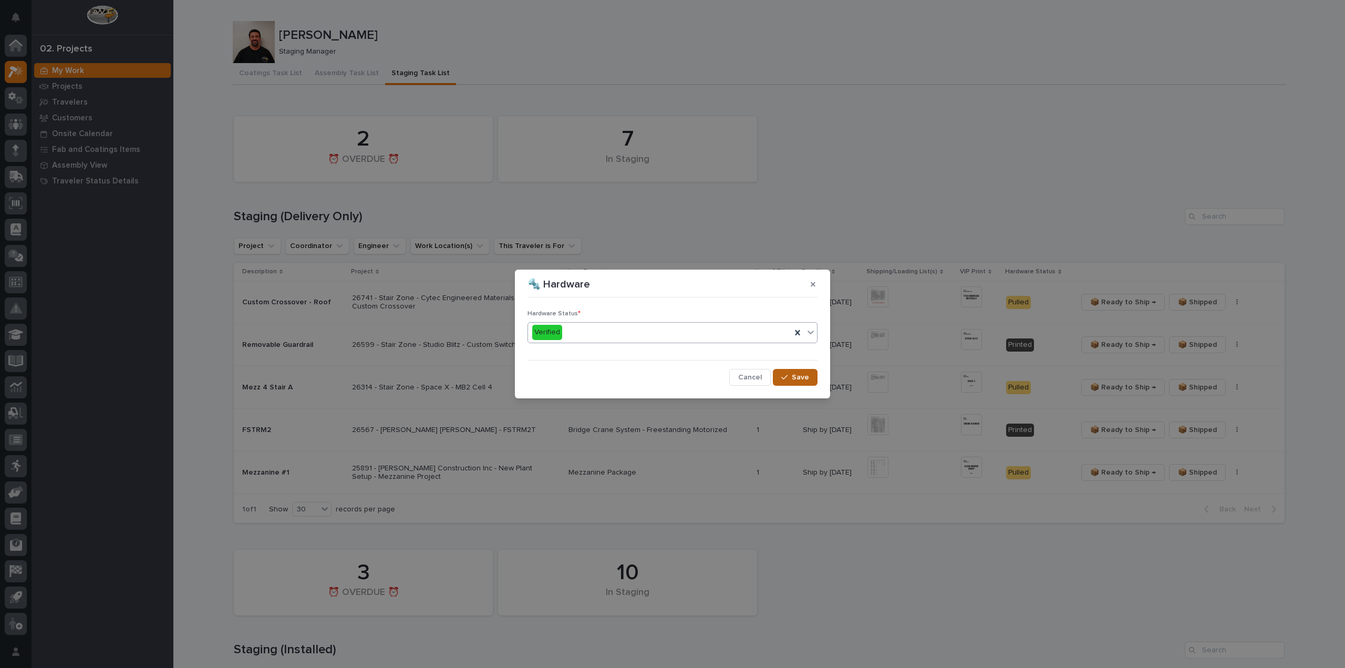
click at [791, 378] on div "button" at bounding box center [786, 376] width 11 height 7
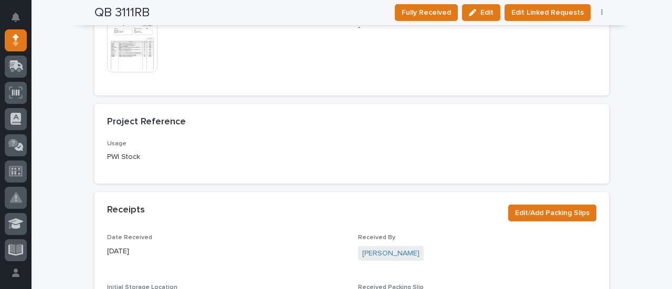
scroll to position [735, 0]
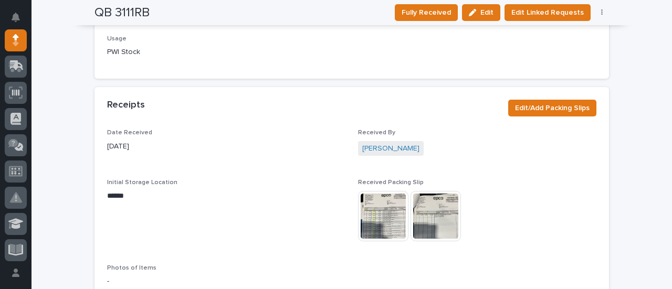
click at [380, 232] on img at bounding box center [383, 216] width 50 height 50
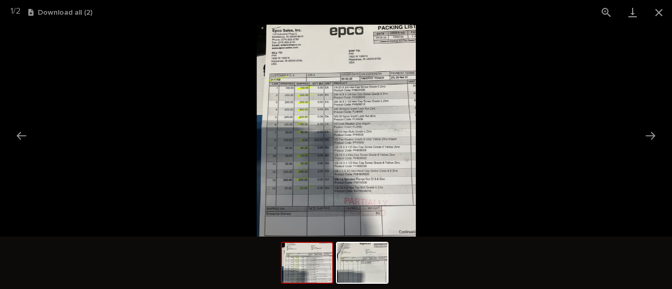
scroll to position [0, 0]
click at [375, 137] on img at bounding box center [336, 131] width 159 height 212
click at [308, 124] on img at bounding box center [335, 131] width 159 height 212
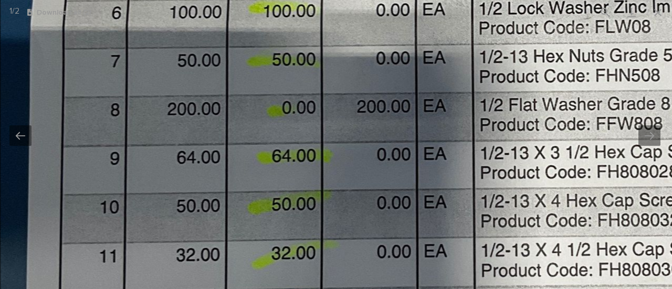
drag, startPoint x: 393, startPoint y: 186, endPoint x: 412, endPoint y: 72, distance: 115.5
click at [412, 72] on img at bounding box center [493, 49] width 985 height 1313
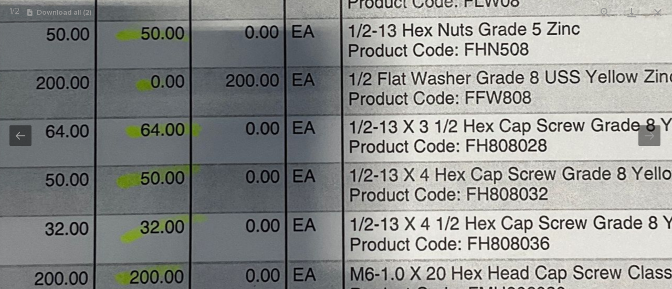
drag, startPoint x: 398, startPoint y: 117, endPoint x: 268, endPoint y: 99, distance: 131.0
click at [268, 99] on img at bounding box center [361, 24] width 985 height 1313
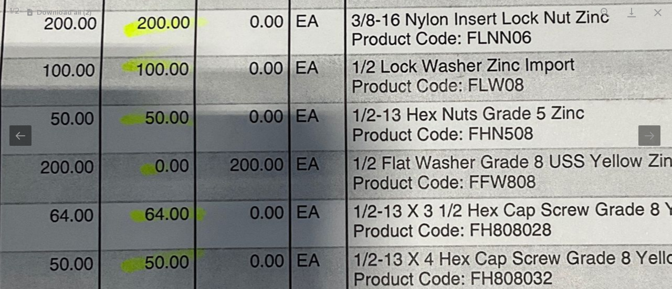
drag, startPoint x: 278, startPoint y: 89, endPoint x: 290, endPoint y: 173, distance: 85.4
click at [290, 173] on img at bounding box center [365, 108] width 985 height 1313
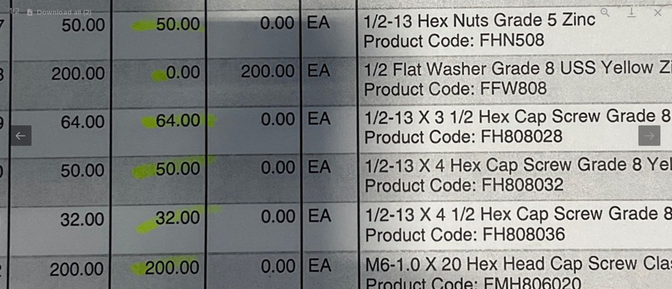
drag, startPoint x: 399, startPoint y: 215, endPoint x: 410, endPoint y: 120, distance: 95.7
click at [410, 120] on img at bounding box center [376, 14] width 985 height 1313
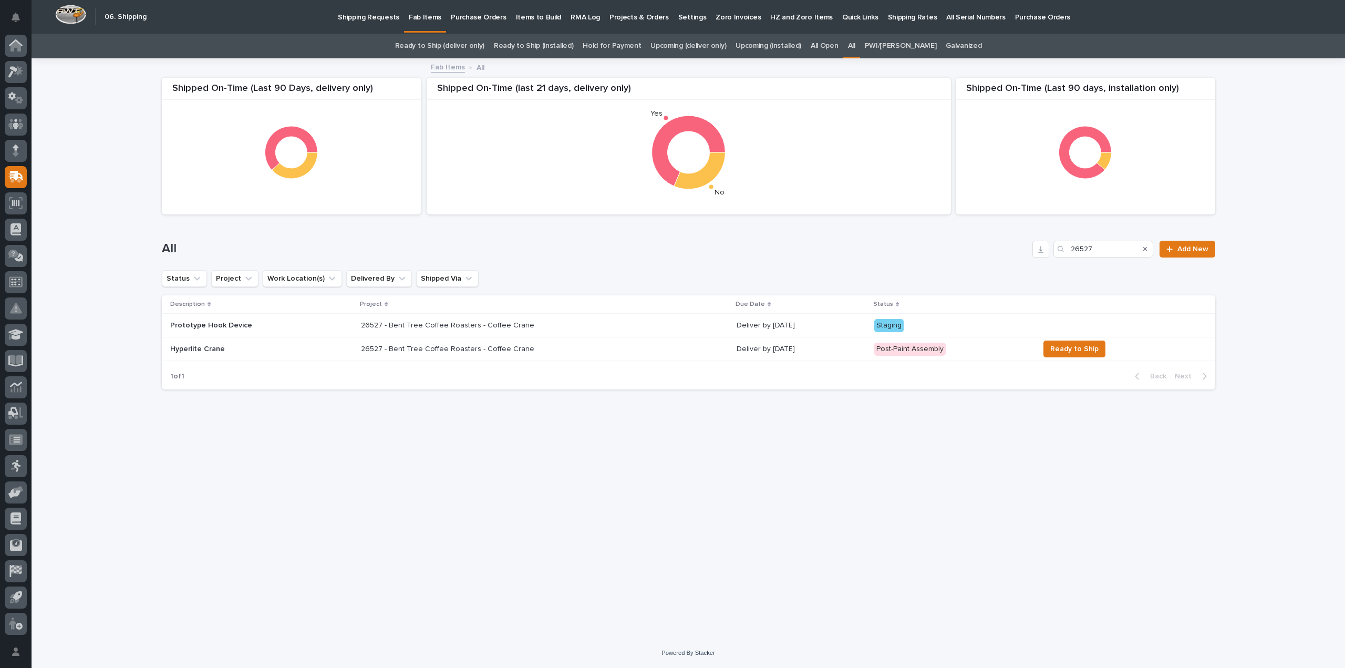
drag, startPoint x: 1107, startPoint y: 253, endPoint x: 1054, endPoint y: 252, distance: 53.6
click at [1054, 252] on div "All 26527 Add New" at bounding box center [688, 249] width 1053 height 17
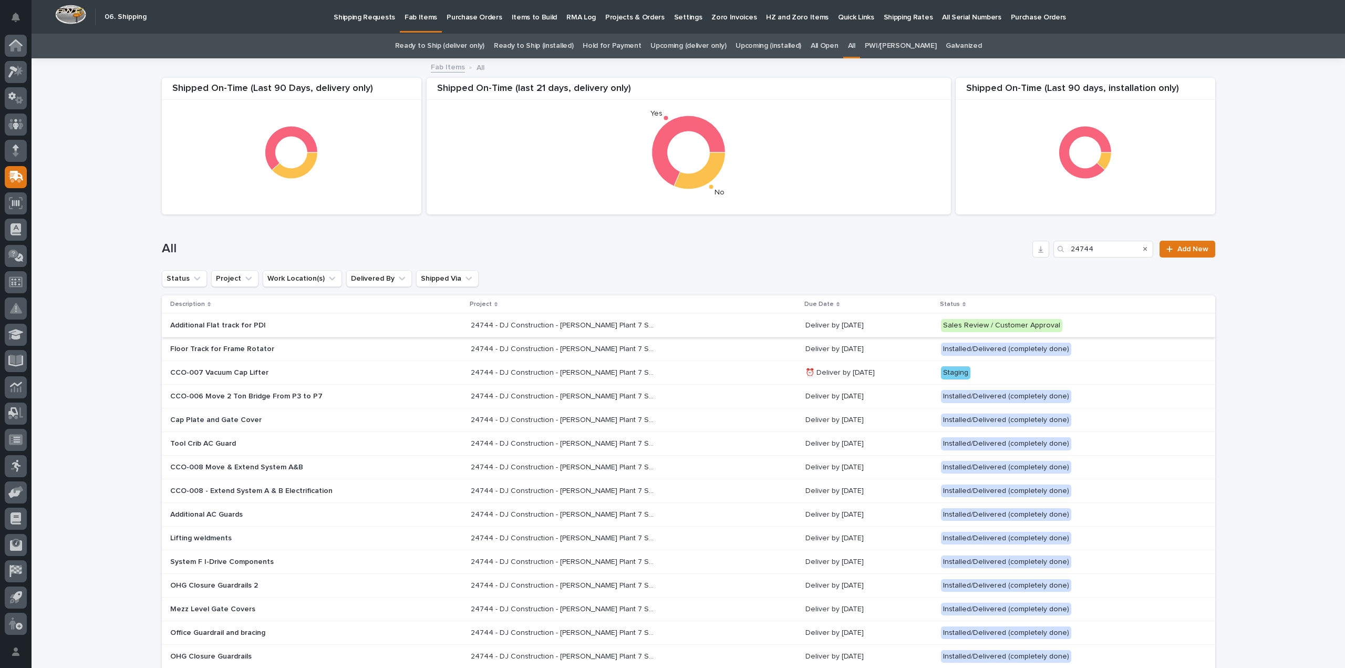
type input "24744"
click at [253, 325] on p "Additional Flat track for PDI" at bounding box center [262, 325] width 184 height 9
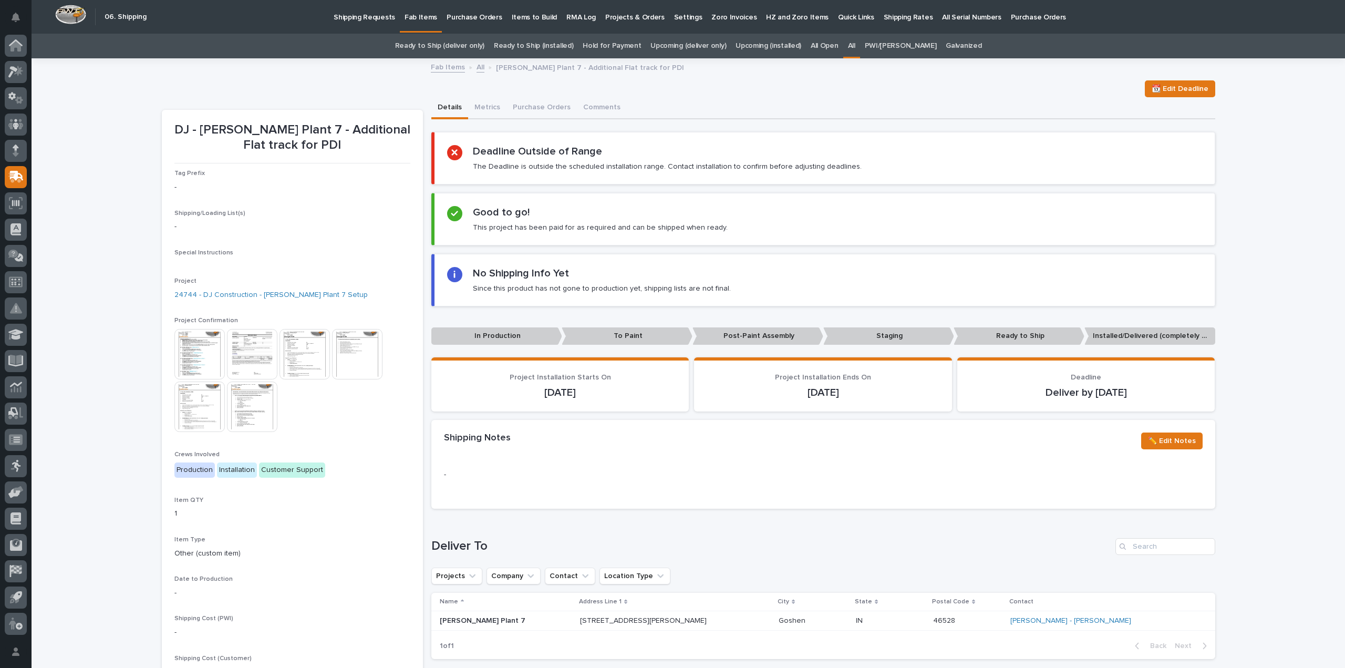
click at [280, 213] on p "Shipping/Loading List(s)" at bounding box center [292, 213] width 236 height 7
click at [206, 353] on img at bounding box center [199, 354] width 50 height 50
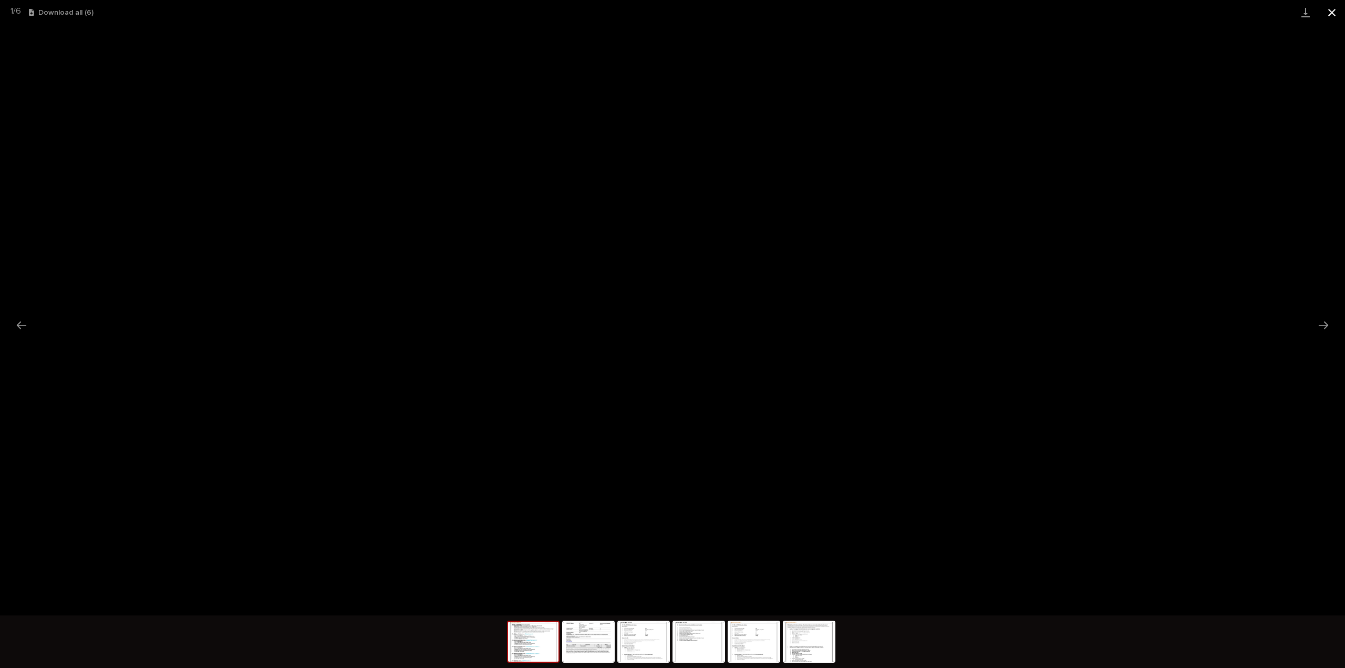
click at [1334, 15] on button "Close gallery" at bounding box center [1331, 12] width 26 height 25
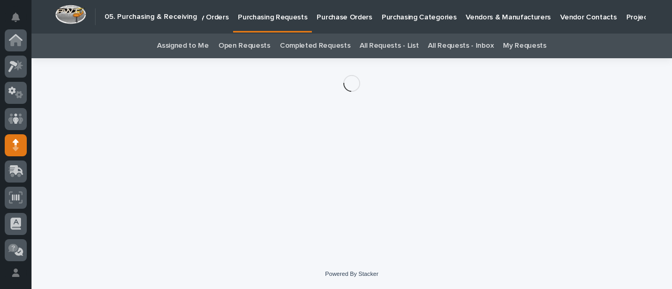
scroll to position [105, 0]
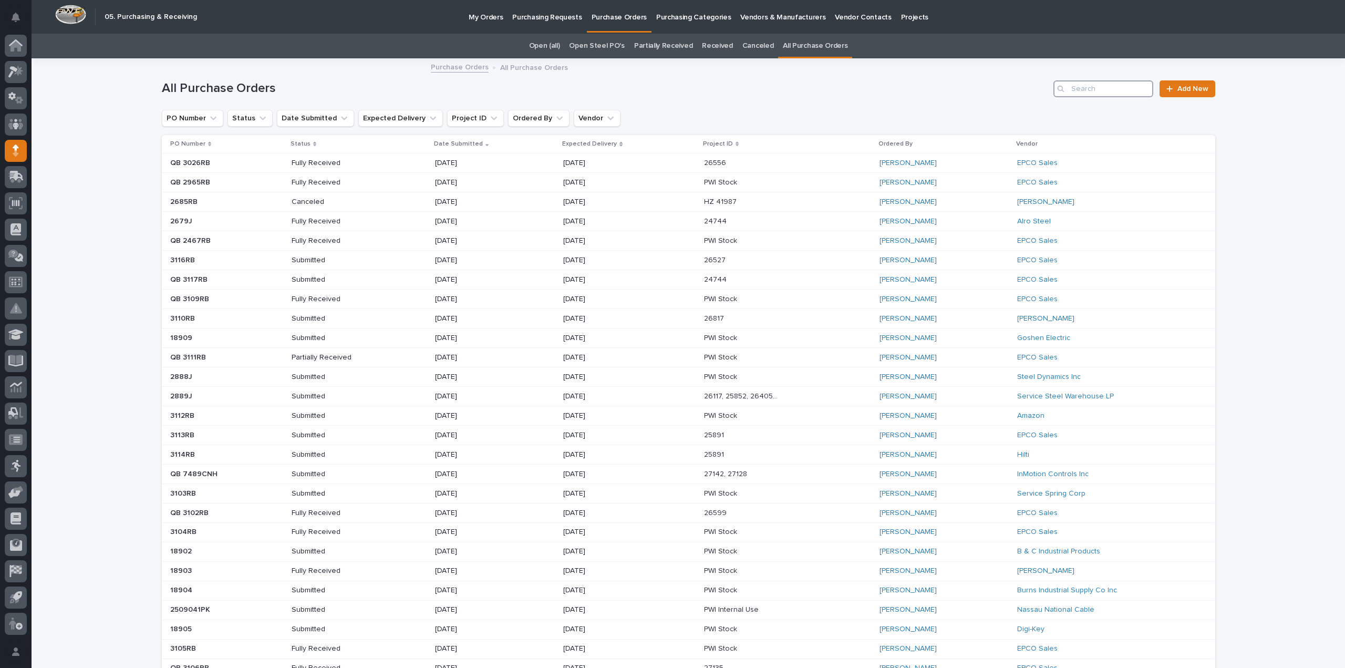
click at [1112, 89] on input "Search" at bounding box center [1103, 88] width 100 height 17
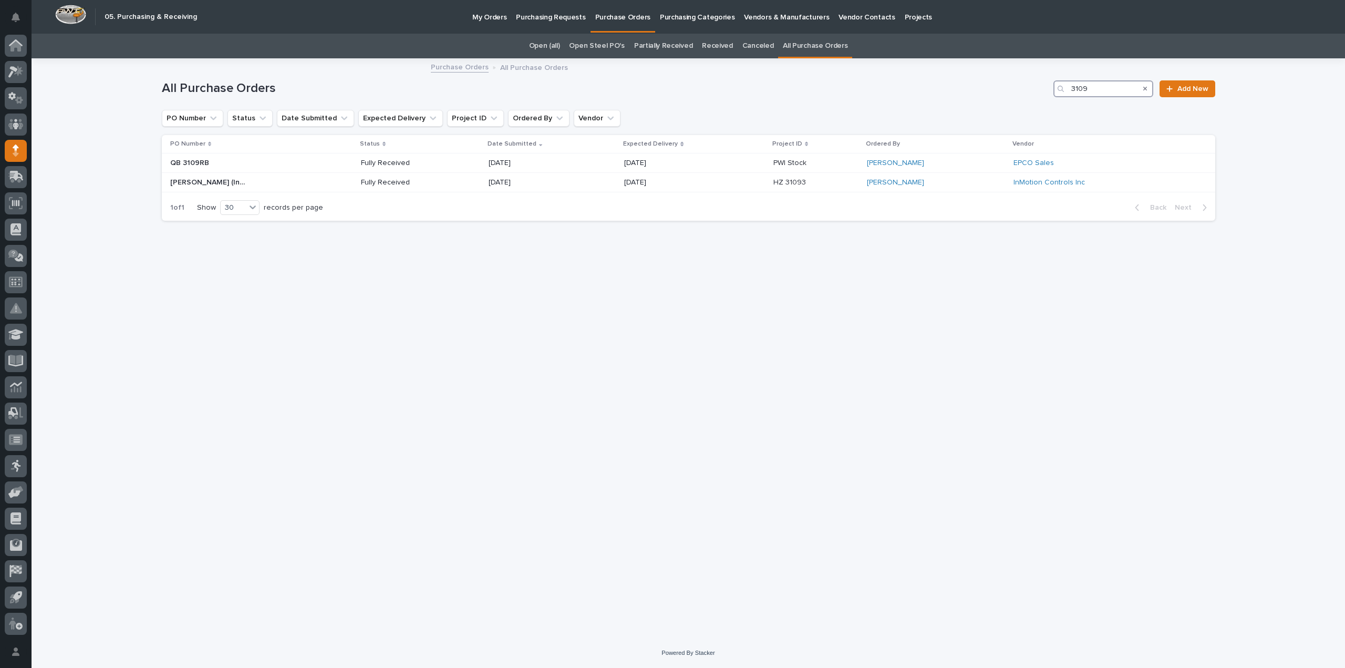
type input "3109"
click at [1145, 88] on icon "Search" at bounding box center [1145, 89] width 4 height 4
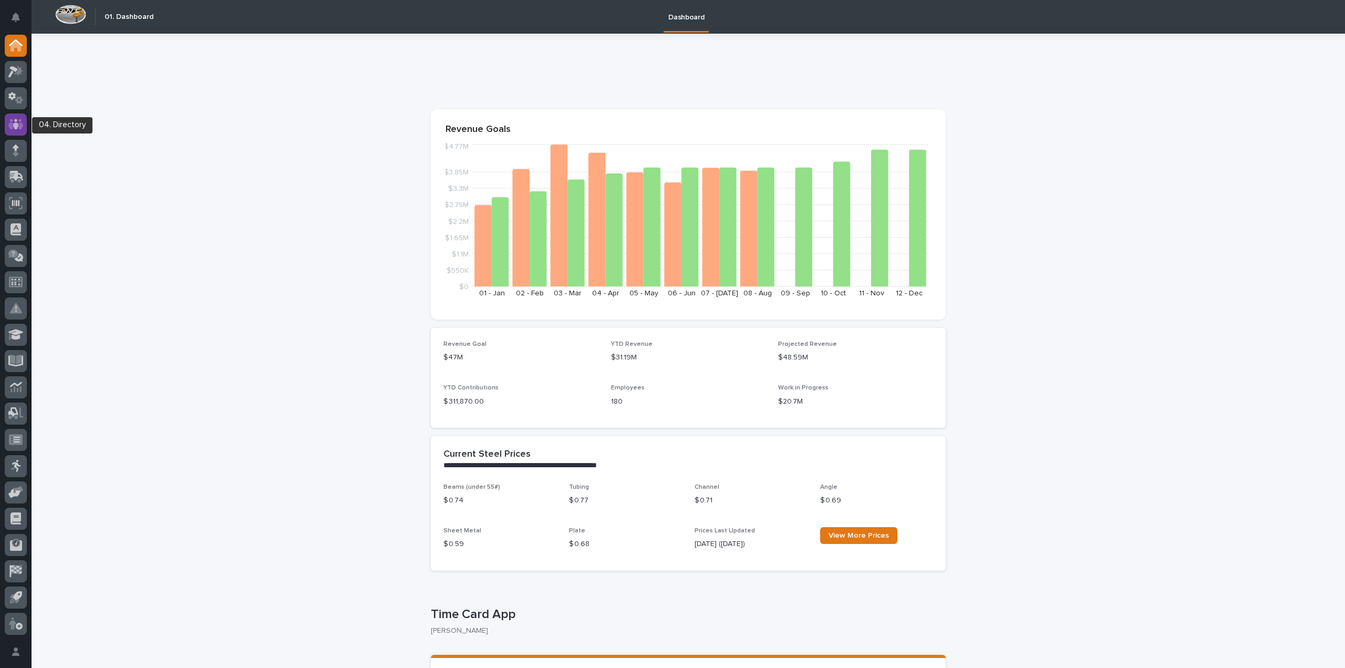
click at [14, 121] on icon at bounding box center [15, 124] width 15 height 12
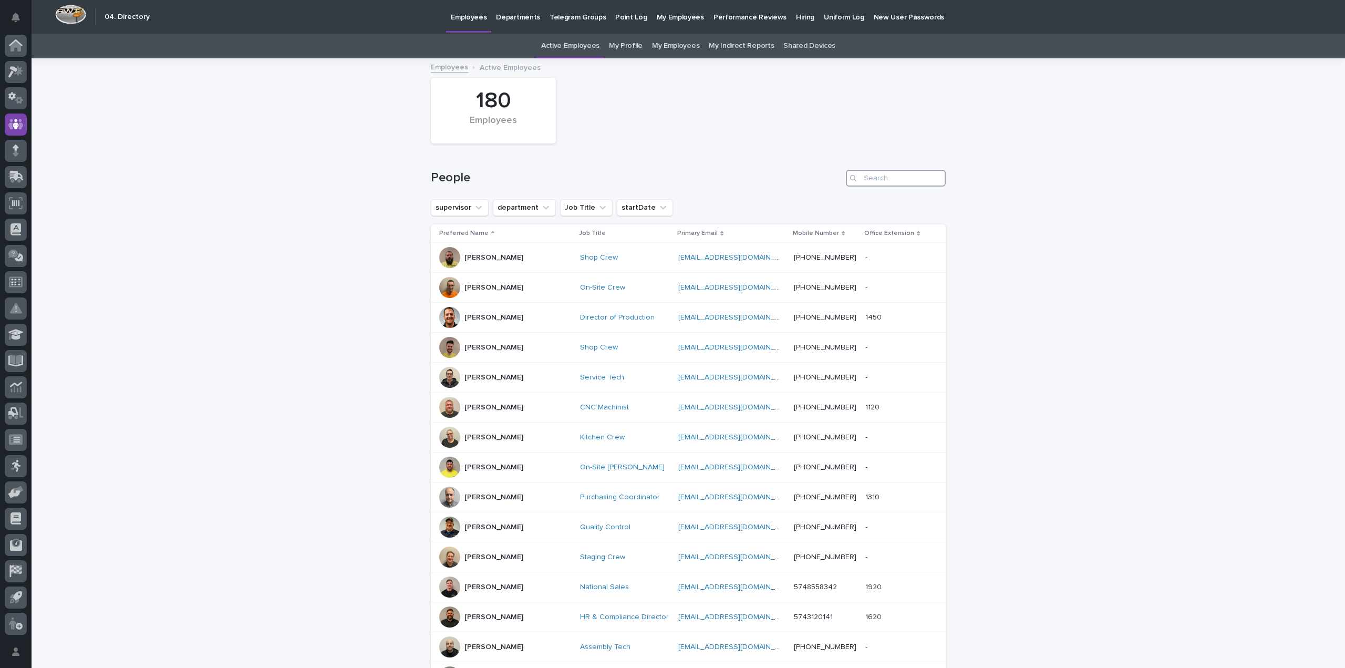
click at [860, 180] on input "Search" at bounding box center [896, 178] width 100 height 17
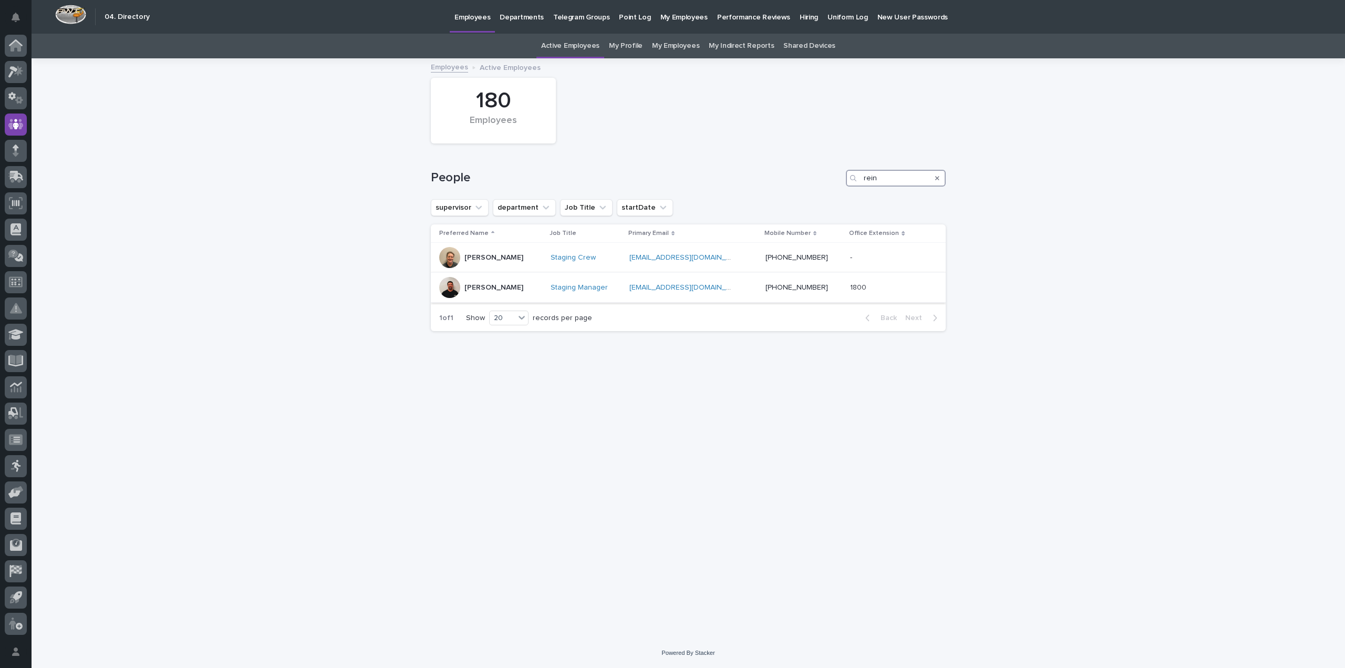
type input "rein"
click at [512, 287] on p "[PERSON_NAME]" at bounding box center [493, 287] width 59 height 9
click at [578, 46] on link "Active Employees" at bounding box center [570, 46] width 58 height 25
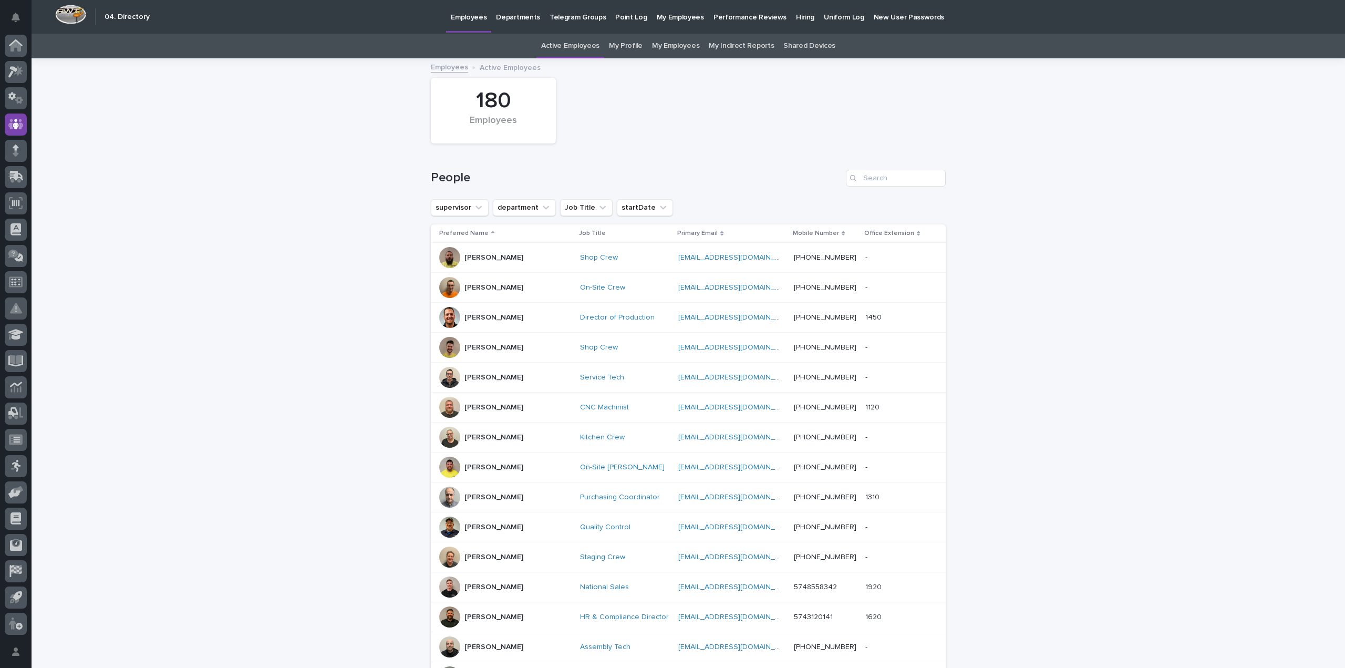
click at [796, 16] on p "Hiring" at bounding box center [805, 11] width 18 height 22
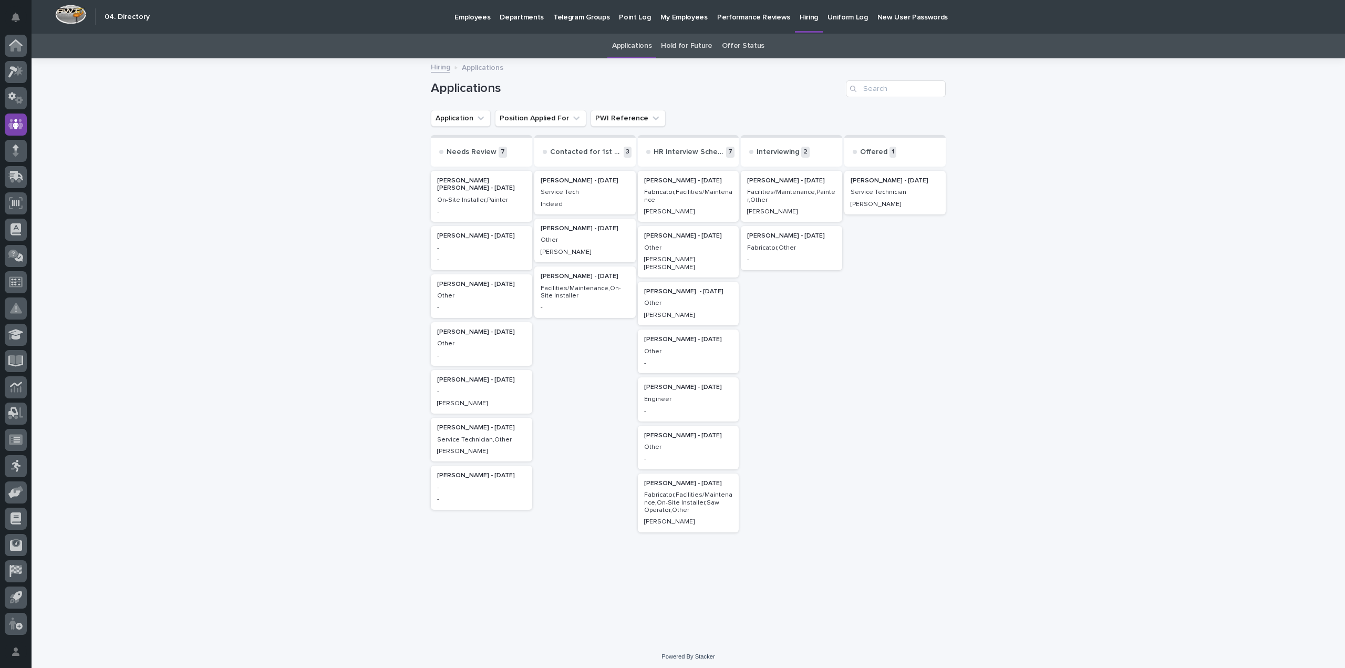
click at [474, 247] on p "-" at bounding box center [481, 247] width 89 height 7
click at [472, 338] on div "Other" at bounding box center [481, 342] width 89 height 9
click at [692, 241] on h2 "[PERSON_NAME] - [DATE]" at bounding box center [688, 236] width 95 height 14
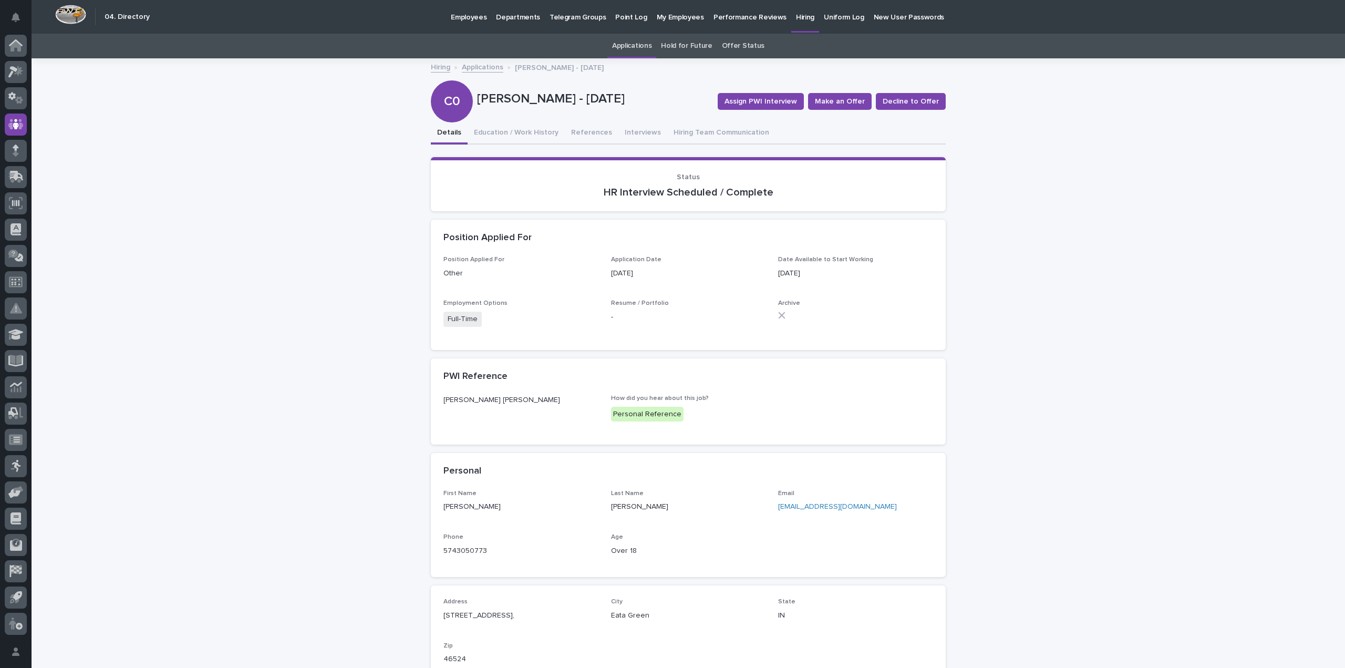
click at [737, 17] on p "Performance Reviews" at bounding box center [749, 11] width 73 height 22
